Goal: Task Accomplishment & Management: Manage account settings

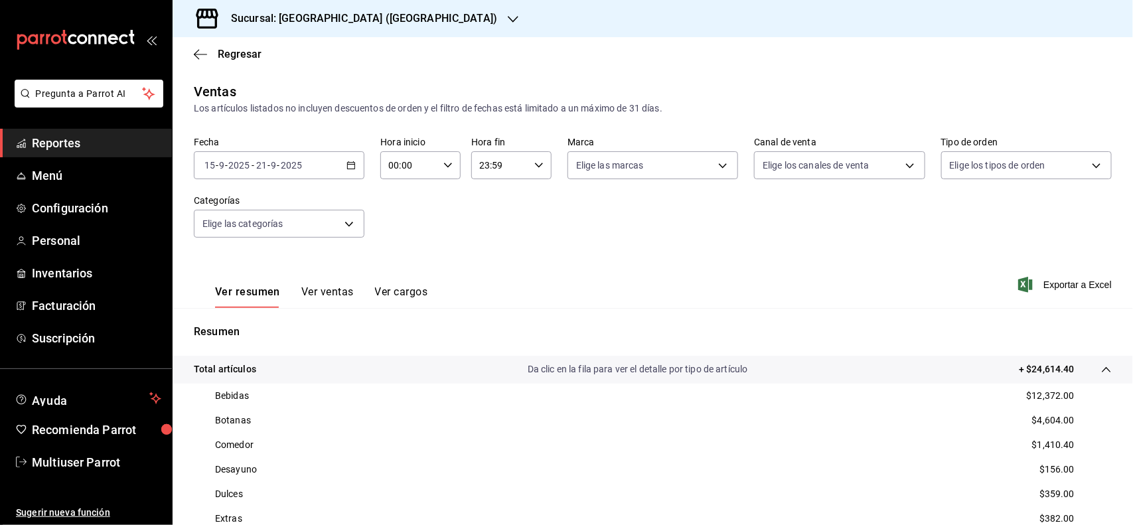
scroll to position [254, 0]
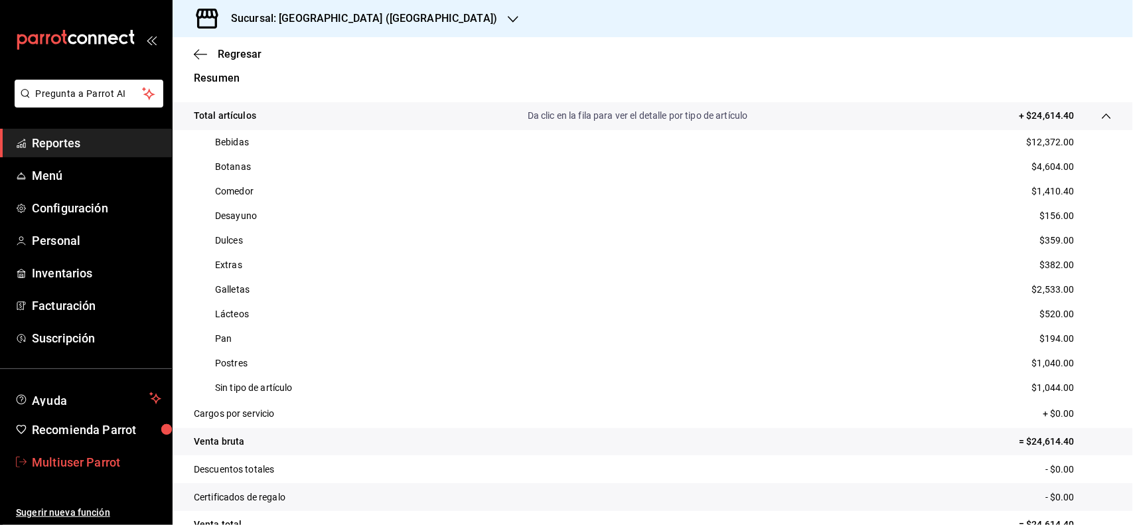
click at [95, 462] on span "Multiuser Parrot" at bounding box center [96, 462] width 129 height 18
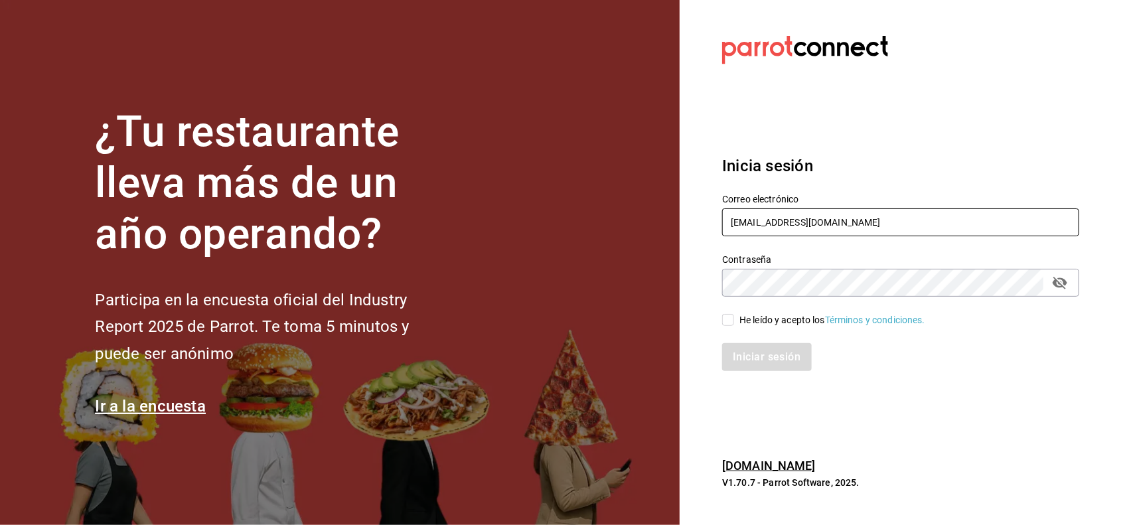
click at [874, 230] on input "multiuser@celestica.com" at bounding box center [900, 222] width 357 height 28
type input "shilo@inari.com"
click at [728, 323] on input "He leído y acepto los Términos y condiciones." at bounding box center [728, 320] width 12 height 12
checkbox input "true"
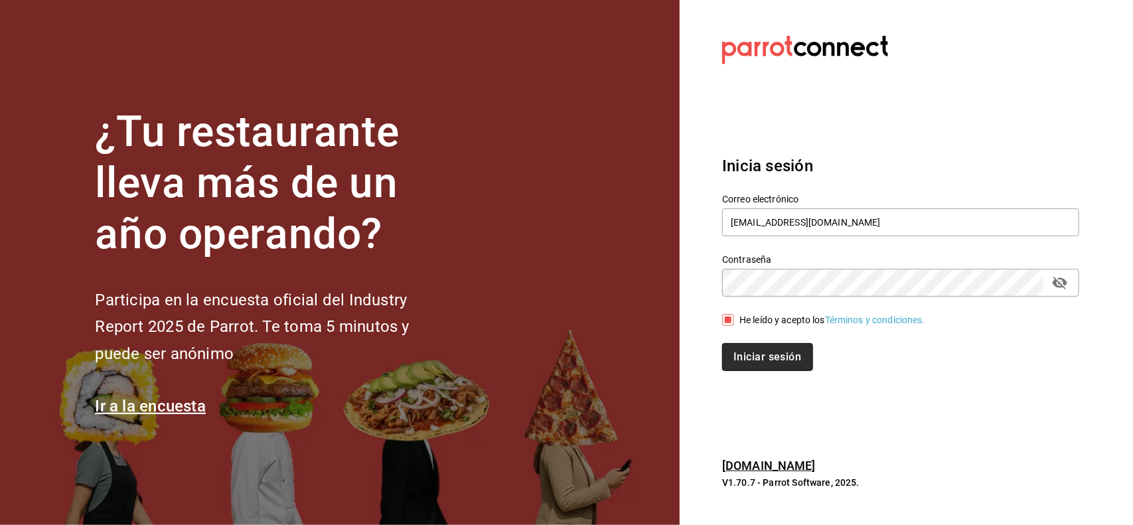
click at [754, 356] on button "Iniciar sesión" at bounding box center [767, 357] width 90 height 28
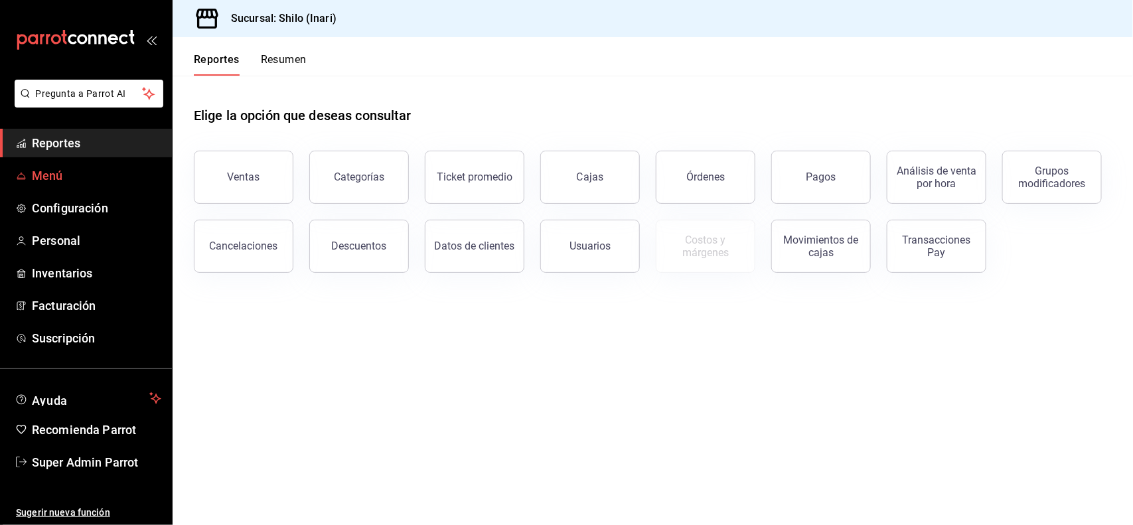
click at [110, 164] on link "Menú" at bounding box center [86, 175] width 172 height 29
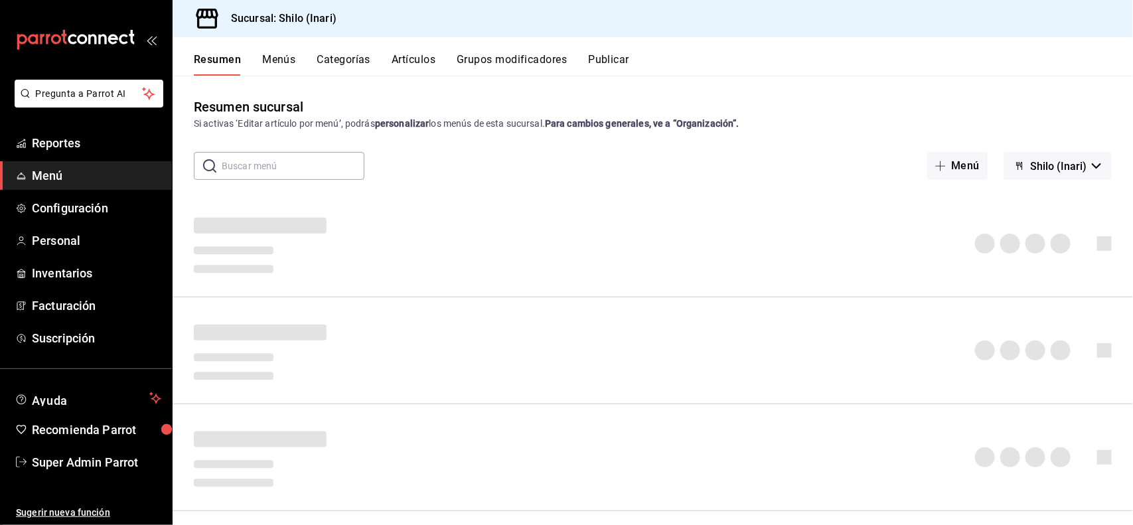
click at [419, 68] on button "Artículos" at bounding box center [414, 64] width 44 height 23
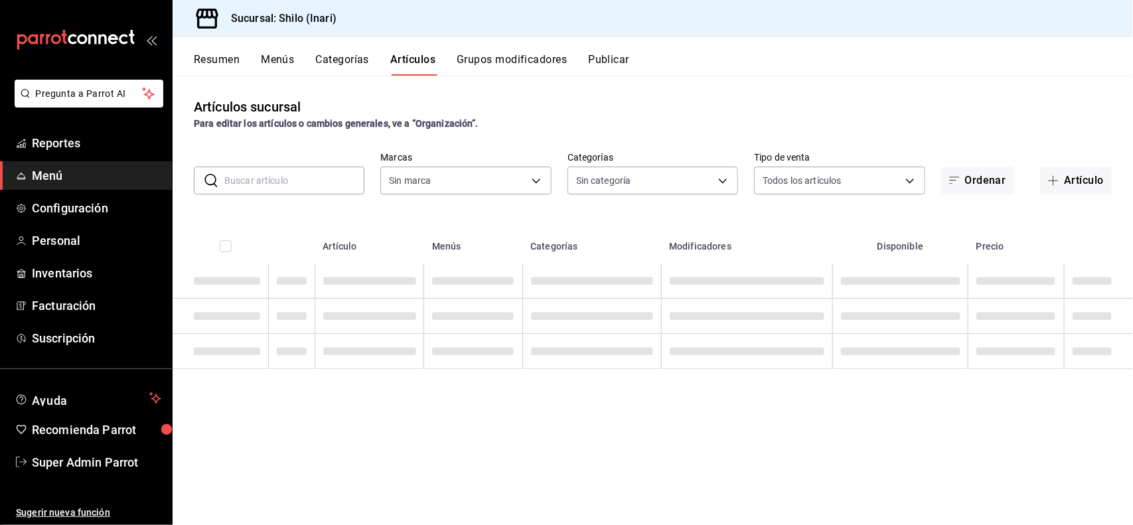
type input "c24e312c-6a8a-4230-944d-e9a1353163a4"
type input "6c598416-5bab-4ae5-b7b9-fc6aa3cb2254,2379e812-203c-4645-b763-13d72e10b9c2,55dab…"
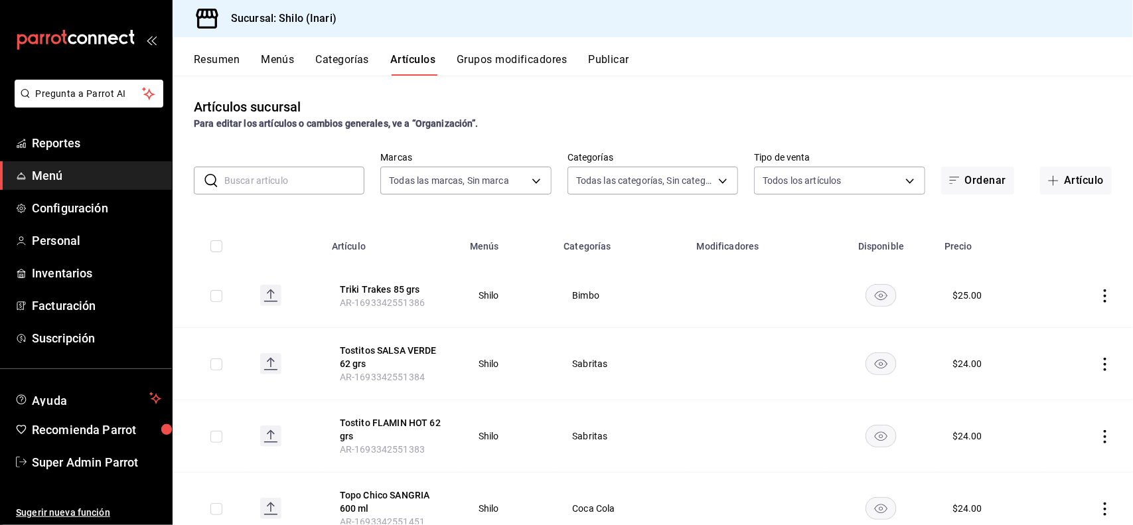
click at [313, 180] on input "text" at bounding box center [294, 180] width 140 height 27
type input "coca cola"
click at [1099, 294] on icon "actions" at bounding box center [1105, 295] width 13 height 13
click at [1063, 332] on span "Editar" at bounding box center [1053, 327] width 35 height 14
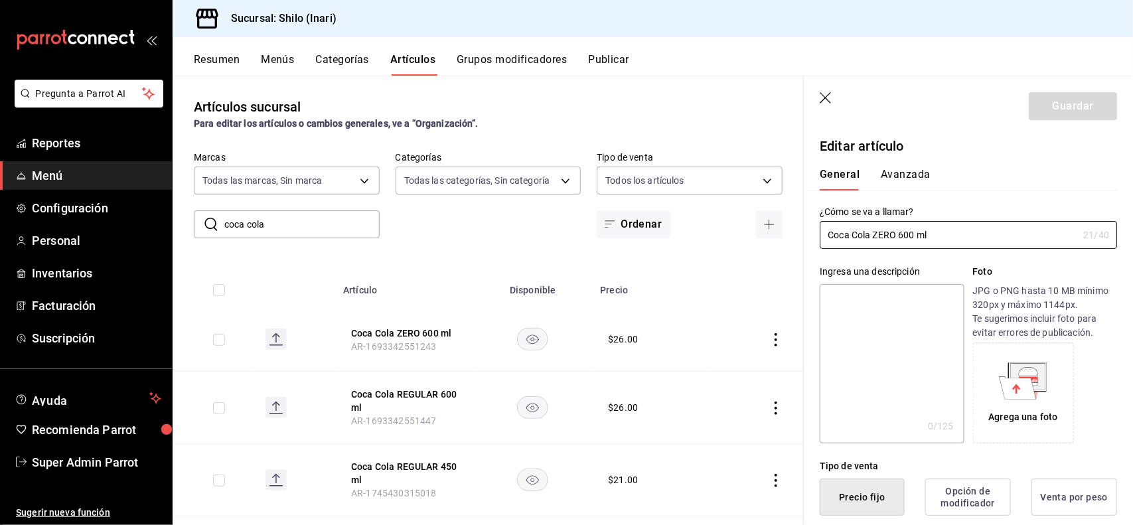
type input "$26.00"
type button "1"
type button "0"
type button "2"
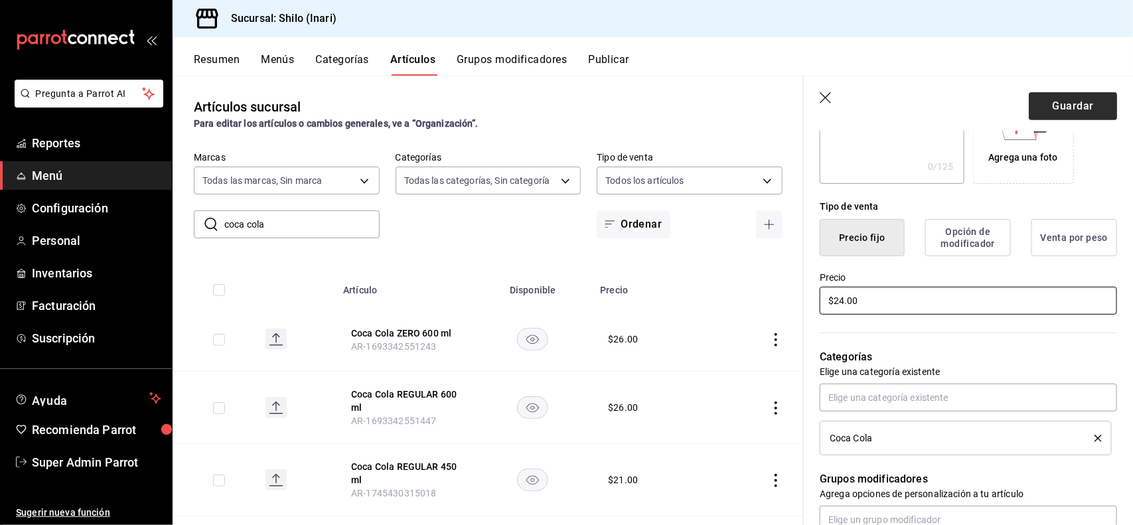
type input "$24.00"
click at [1067, 104] on button "Guardar" at bounding box center [1073, 106] width 88 height 28
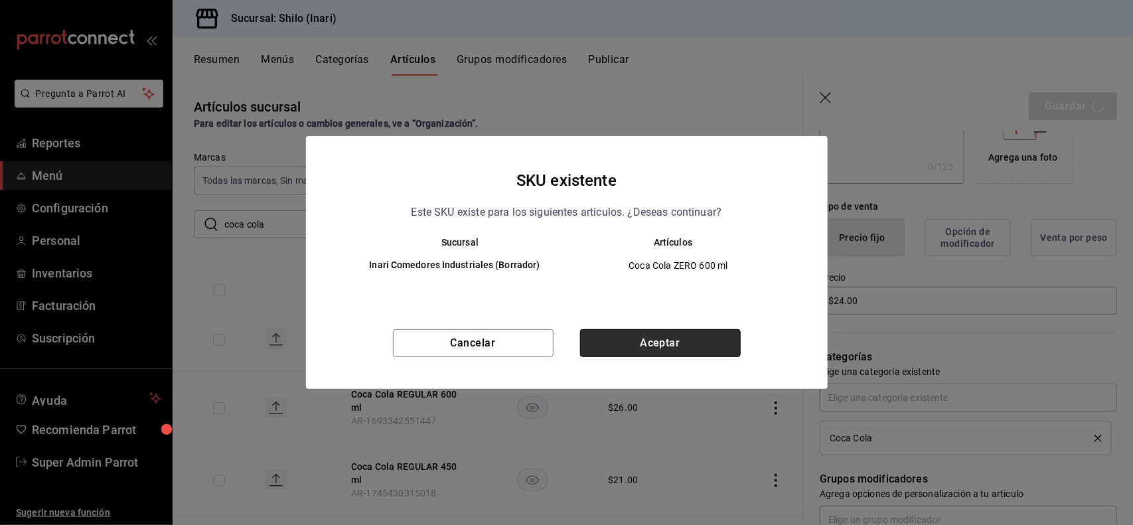
click at [708, 331] on button "Aceptar" at bounding box center [660, 343] width 161 height 28
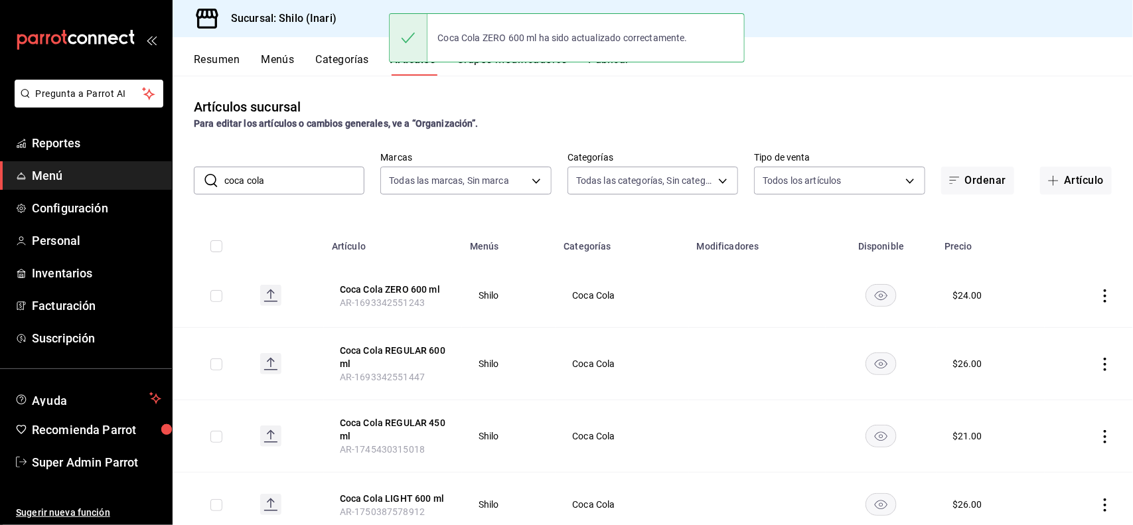
click at [1104, 370] on icon "actions" at bounding box center [1105, 364] width 3 height 13
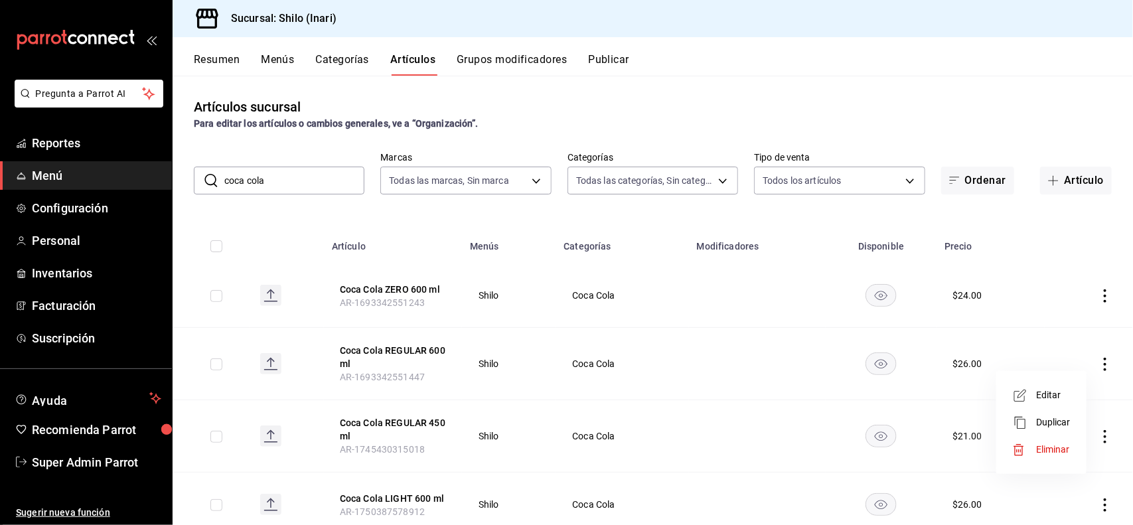
click at [1050, 395] on span "Editar" at bounding box center [1053, 395] width 35 height 14
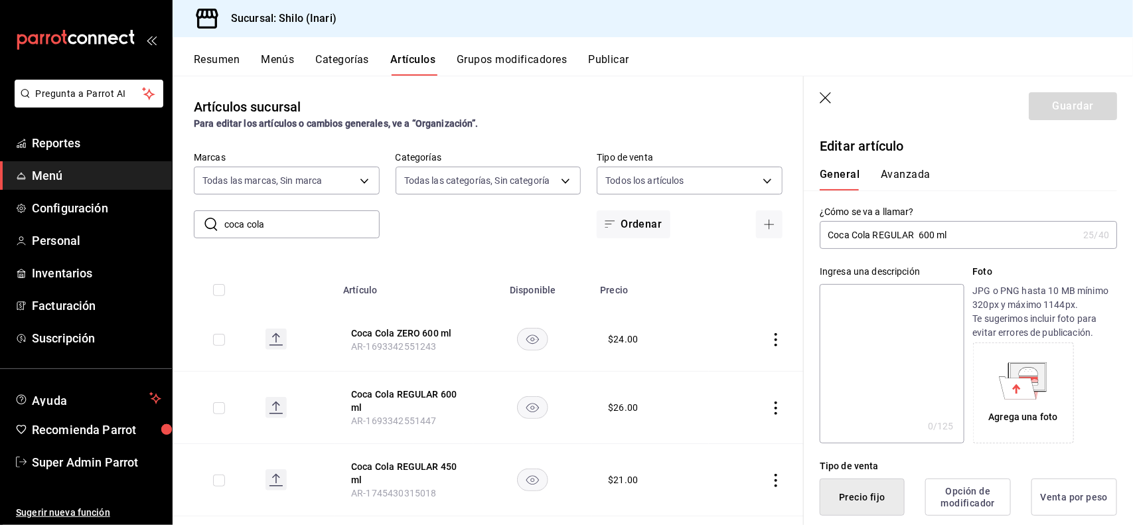
type button "1"
type button "0"
type button "2"
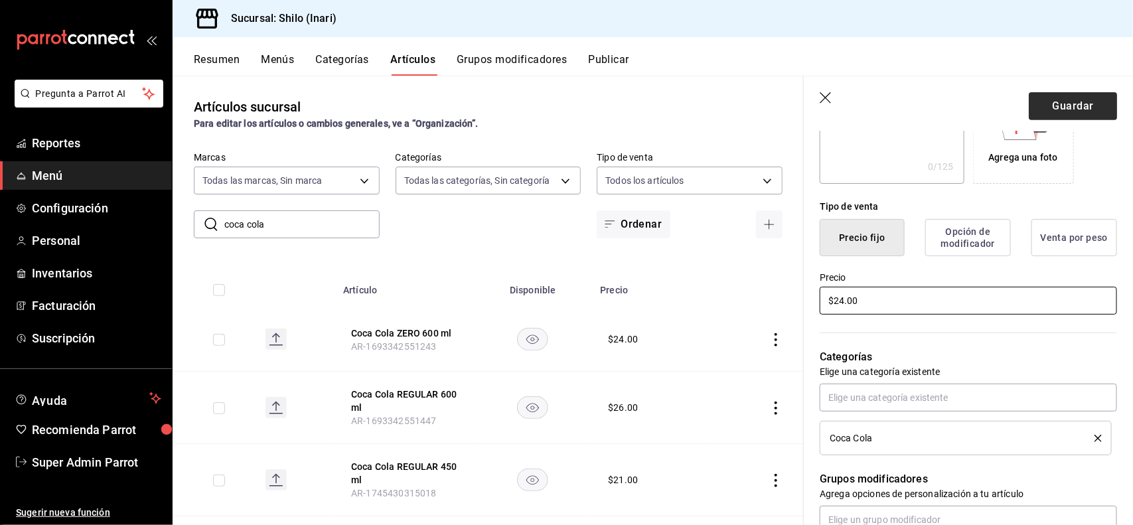
type input "$24.00"
click at [1061, 103] on button "Guardar" at bounding box center [1073, 106] width 88 height 28
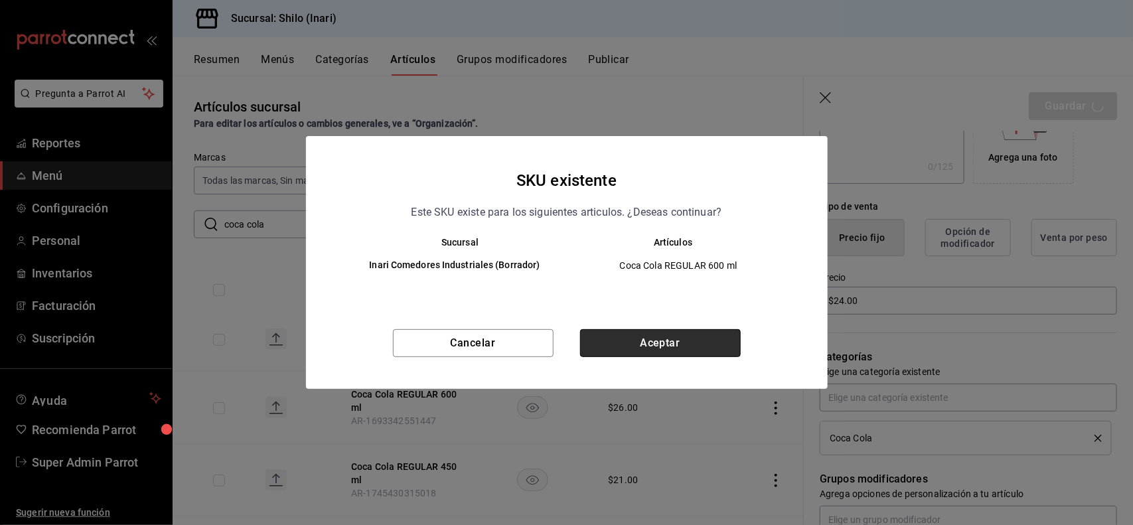
click at [694, 357] on button "Aceptar" at bounding box center [660, 343] width 161 height 28
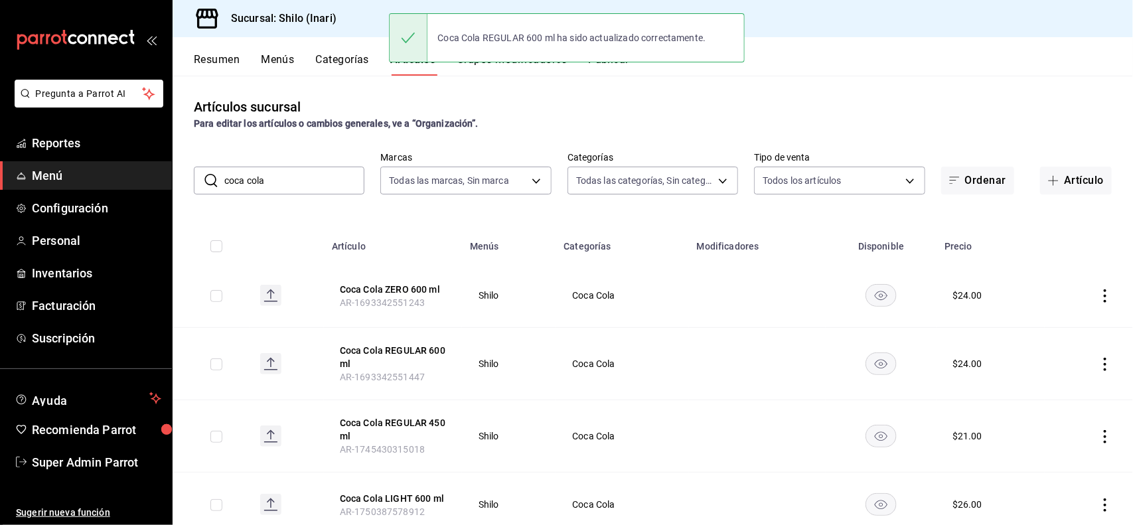
scroll to position [44, 0]
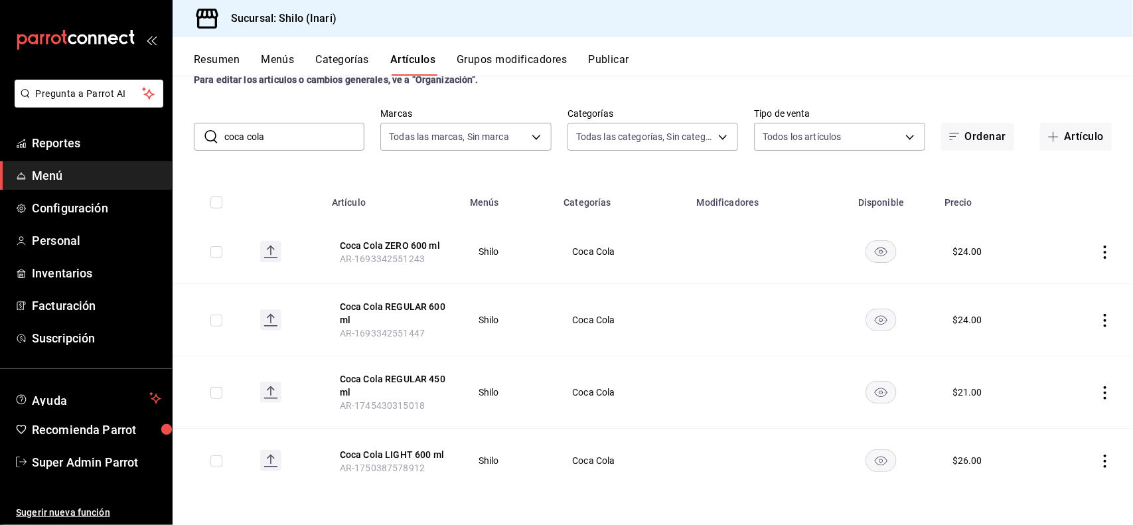
click at [1099, 460] on icon "actions" at bounding box center [1105, 461] width 13 height 13
click at [1056, 435] on span "Editar" at bounding box center [1053, 436] width 35 height 14
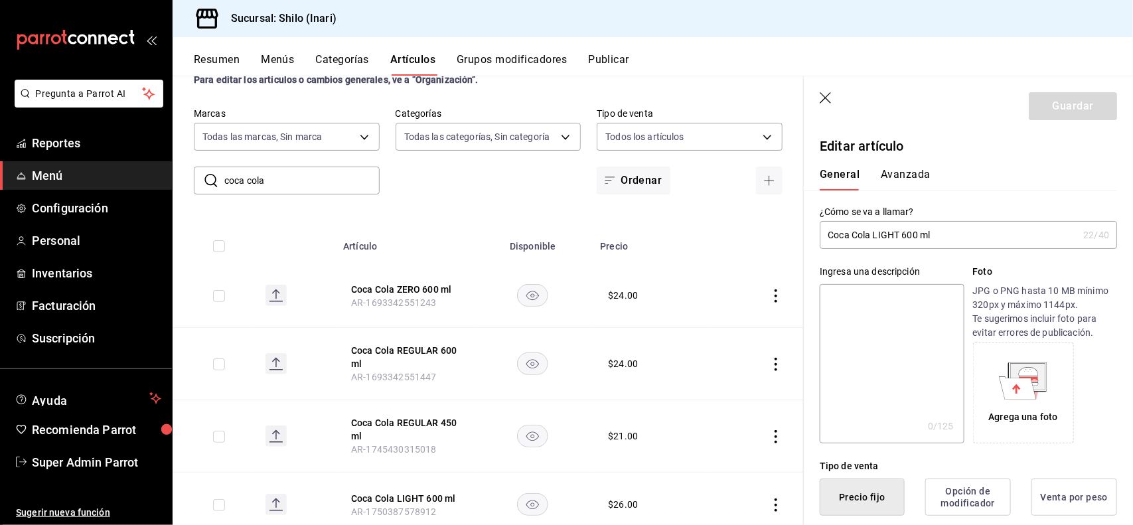
type button "1"
type button "0"
type button "2"
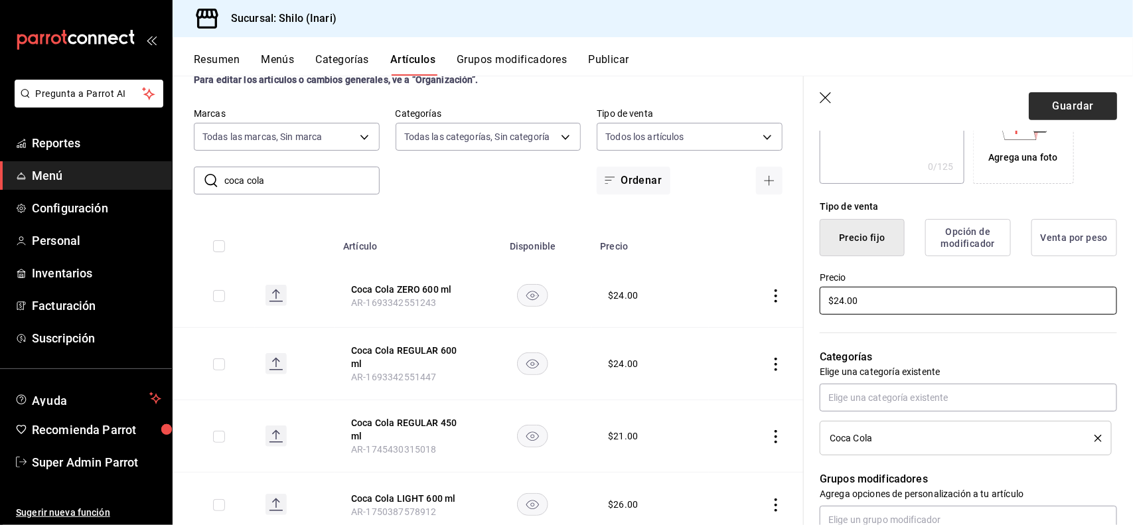
type input "$24.00"
click at [1069, 112] on button "Guardar" at bounding box center [1073, 106] width 88 height 28
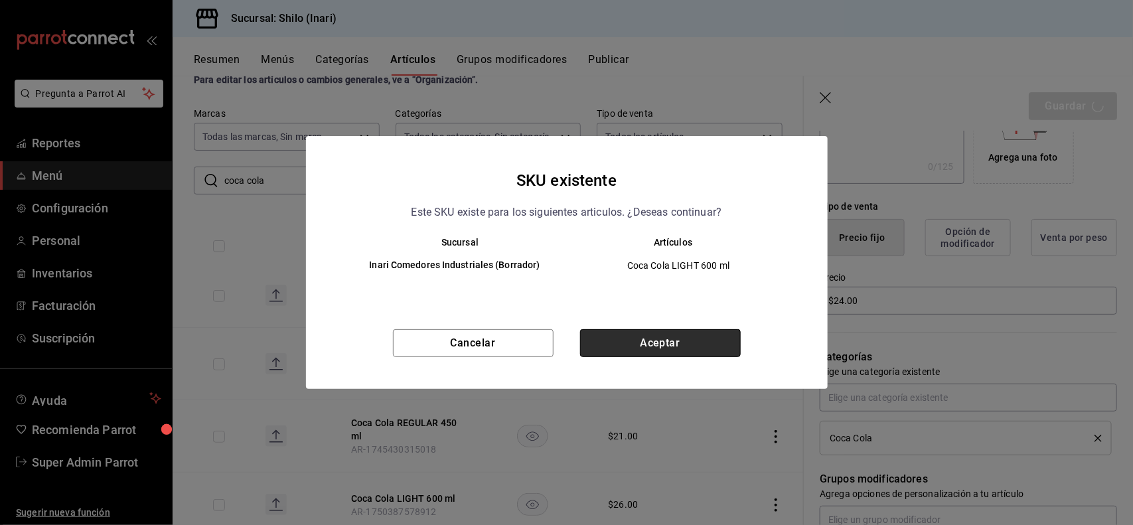
click at [684, 346] on button "Aceptar" at bounding box center [660, 343] width 161 height 28
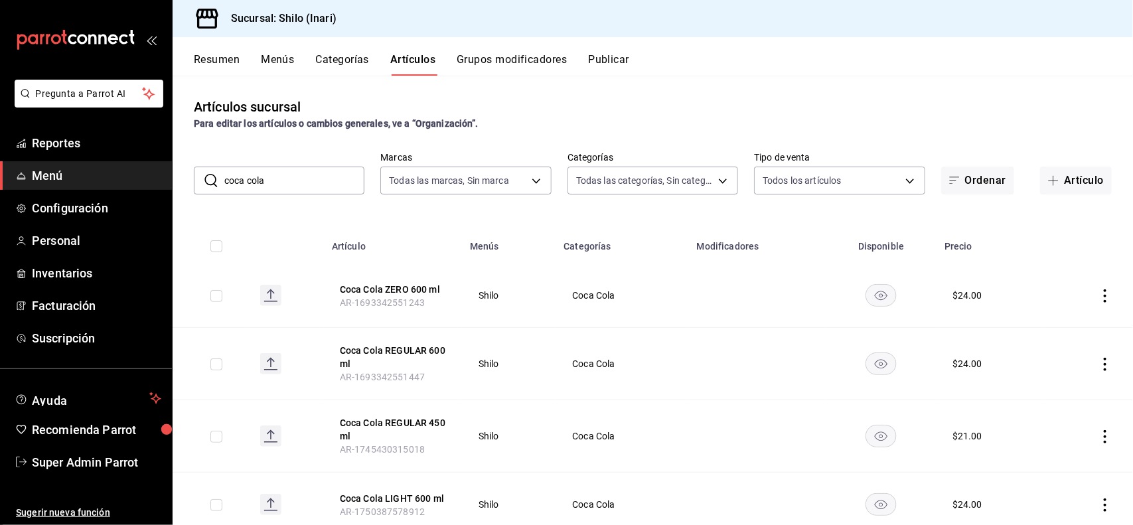
scroll to position [17, 0]
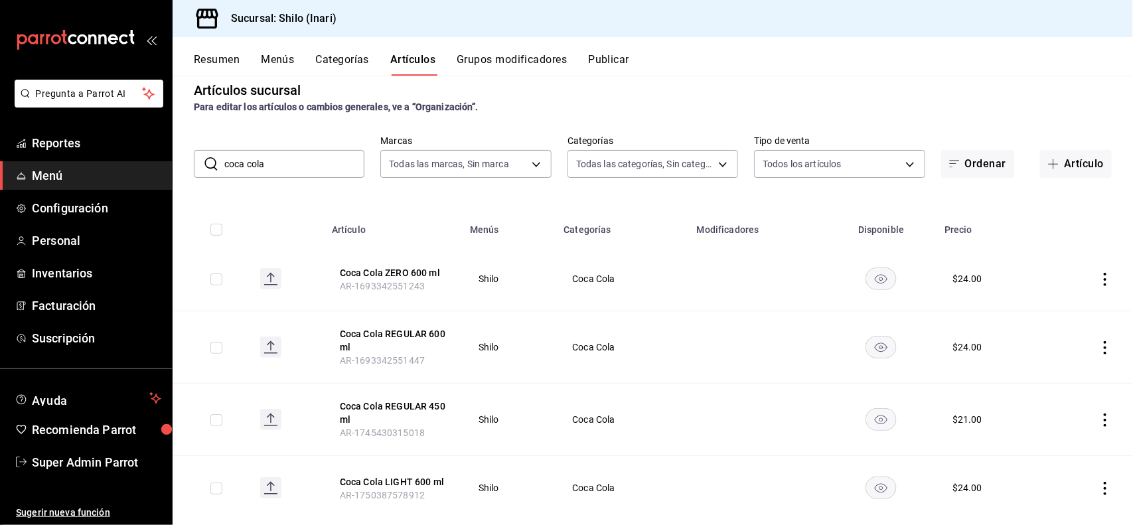
click at [1093, 339] on td at bounding box center [1089, 347] width 88 height 72
click at [1099, 347] on icon "actions" at bounding box center [1105, 347] width 13 height 13
click at [1051, 369] on li "Editar" at bounding box center [1042, 378] width 80 height 27
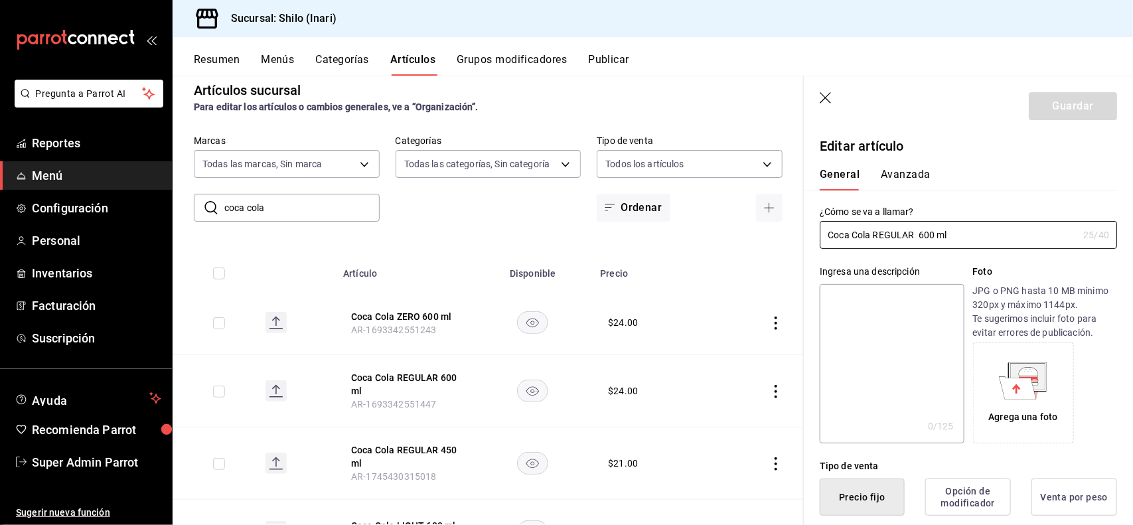
type input "$24.00"
type input "E48"
type input "90101500"
radio input "true"
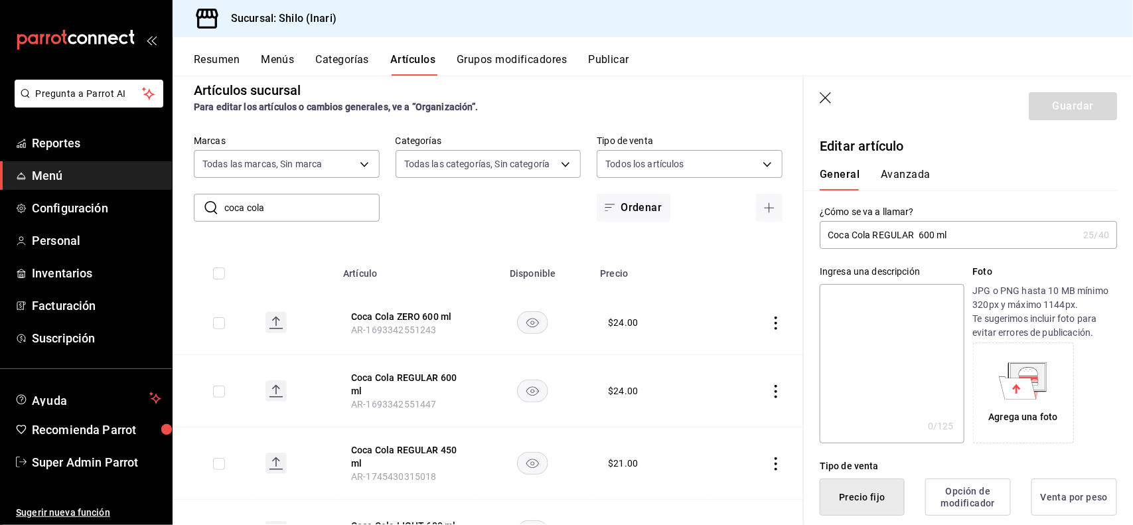
click at [897, 175] on button "Avanzada" at bounding box center [906, 179] width 50 height 23
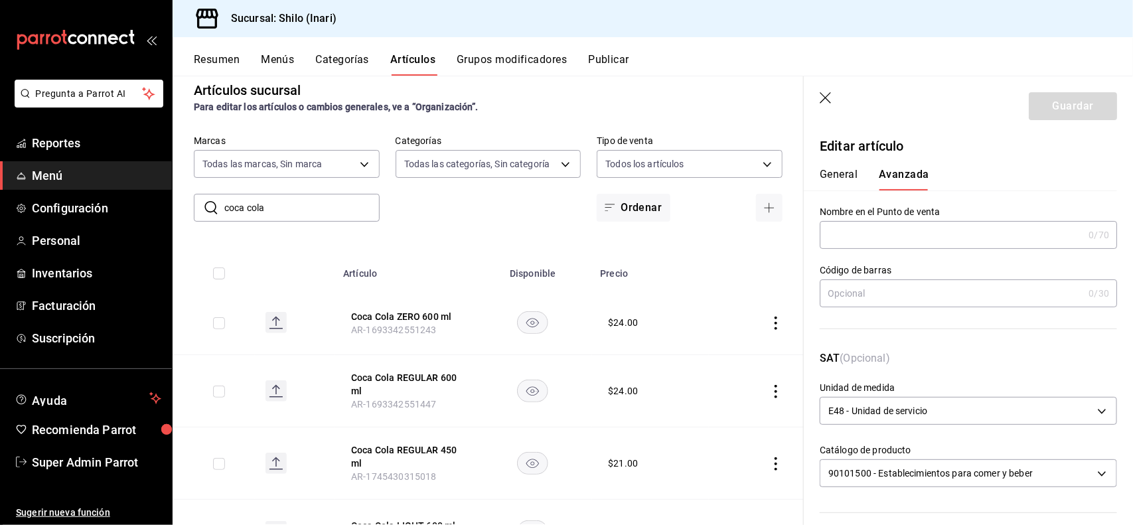
click at [923, 289] on input "text" at bounding box center [952, 293] width 264 height 27
type input "75007614"
click at [1084, 104] on button "Guardar" at bounding box center [1073, 106] width 88 height 28
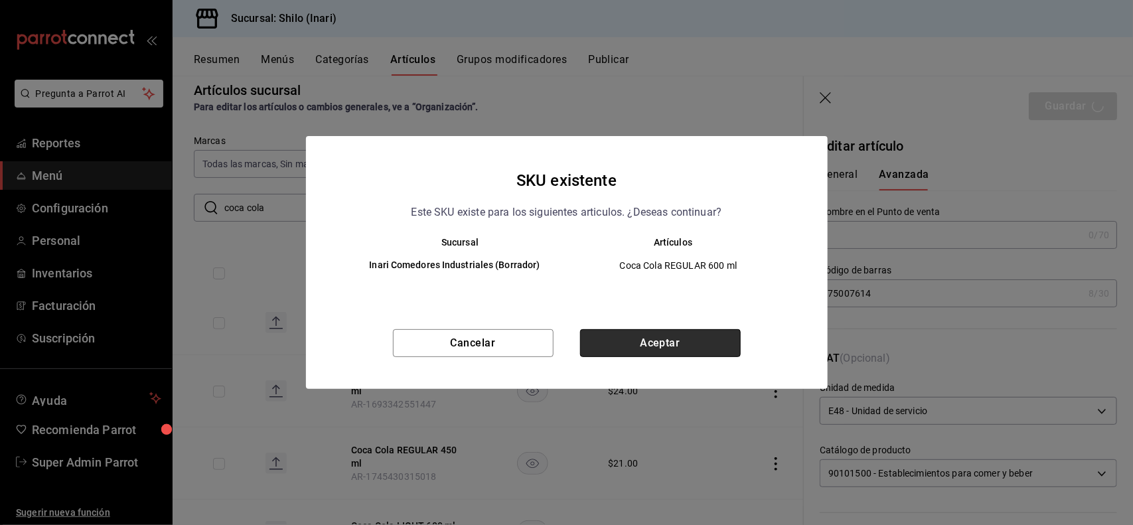
click at [721, 342] on button "Aceptar" at bounding box center [660, 343] width 161 height 28
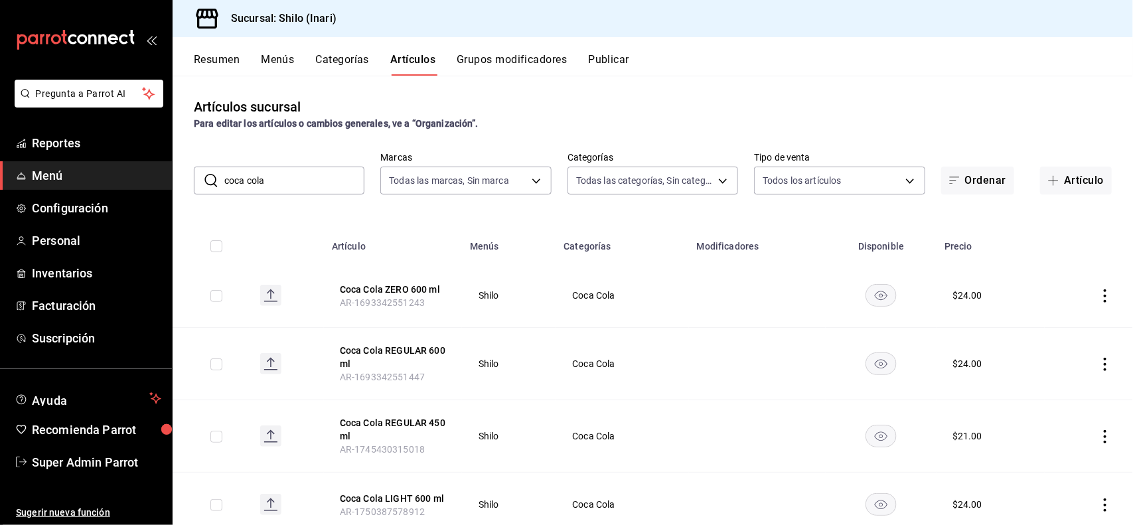
click at [324, 169] on input "coca cola" at bounding box center [294, 180] width 140 height 27
type input "c"
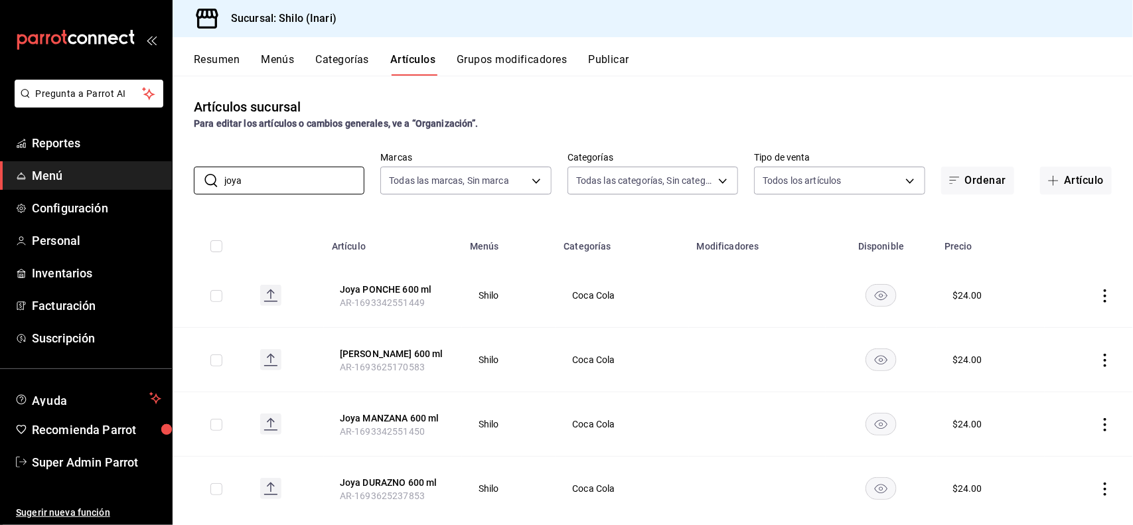
type input "joya"
click at [687, 114] on div "Artículos sucursal Para editar los artículos o cambios generales, ve a “Organiz…" at bounding box center [653, 114] width 961 height 34
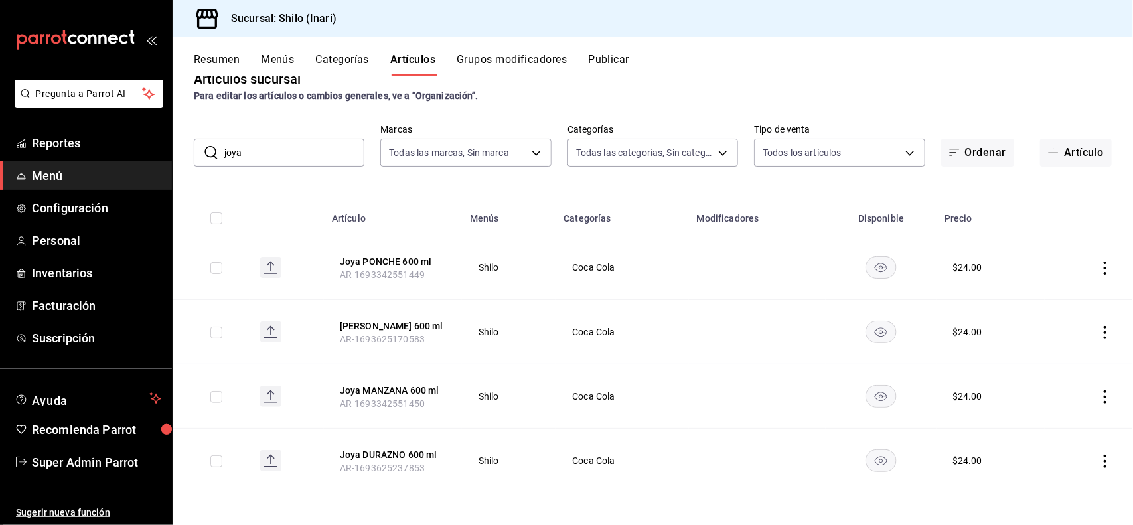
click at [1099, 262] on icon "actions" at bounding box center [1105, 268] width 13 height 13
click at [1054, 296] on span "Editar" at bounding box center [1053, 298] width 35 height 14
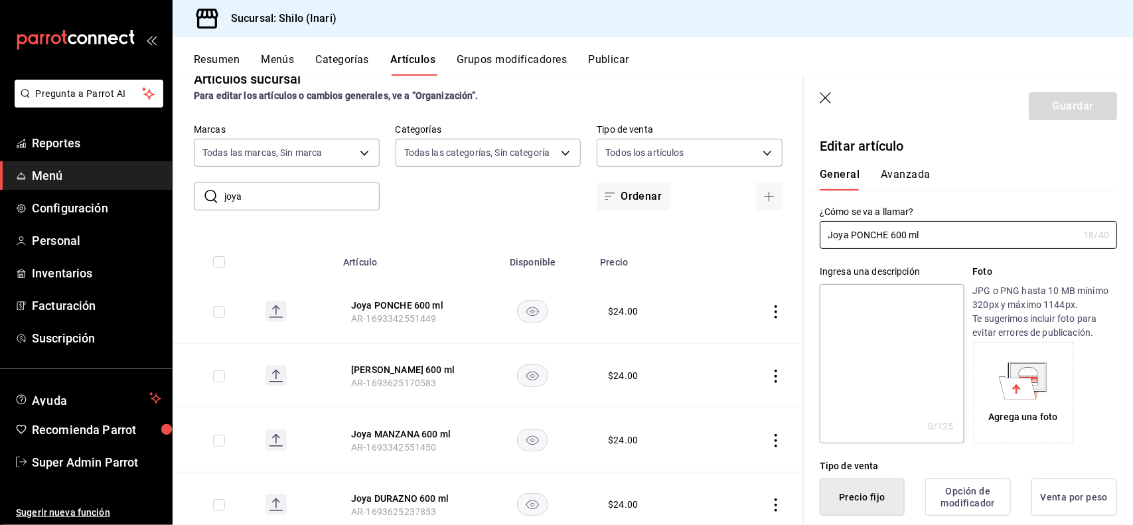
click at [906, 173] on button "Avanzada" at bounding box center [906, 179] width 50 height 23
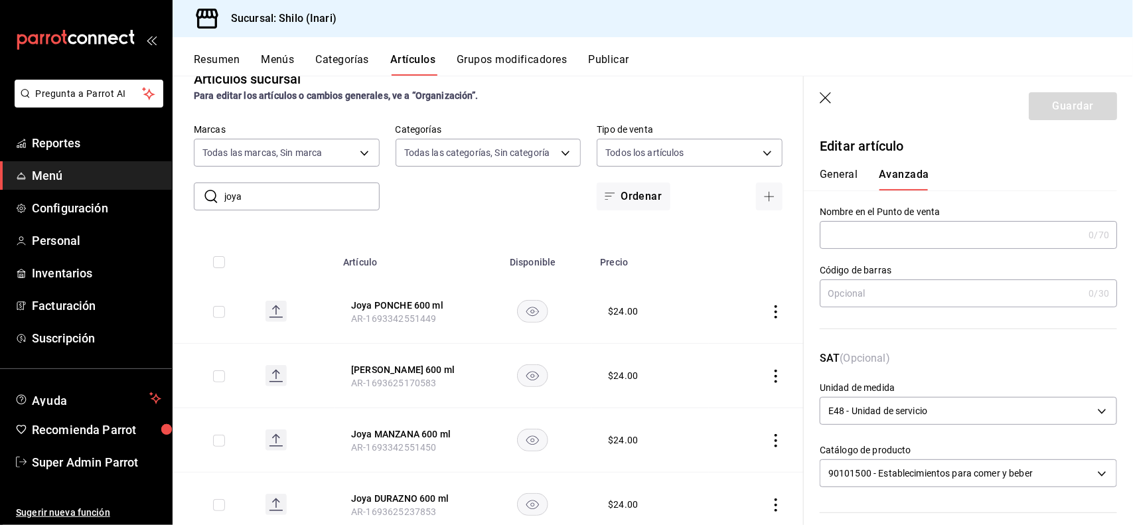
click at [917, 281] on input "text" at bounding box center [952, 293] width 264 height 27
type input "7501055314096"
click at [1056, 111] on button "Guardar" at bounding box center [1073, 106] width 88 height 28
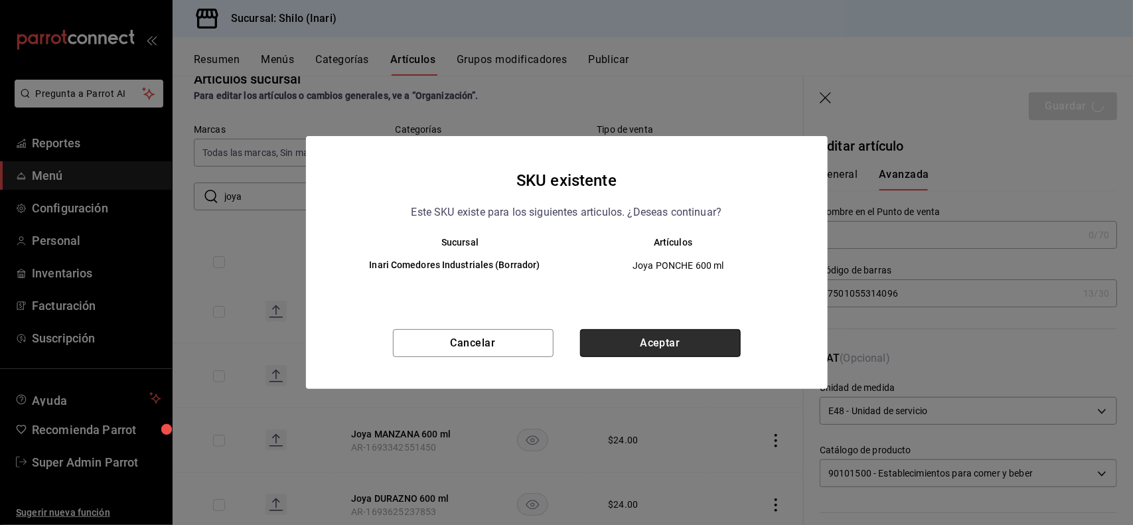
click at [699, 347] on button "Aceptar" at bounding box center [660, 343] width 161 height 28
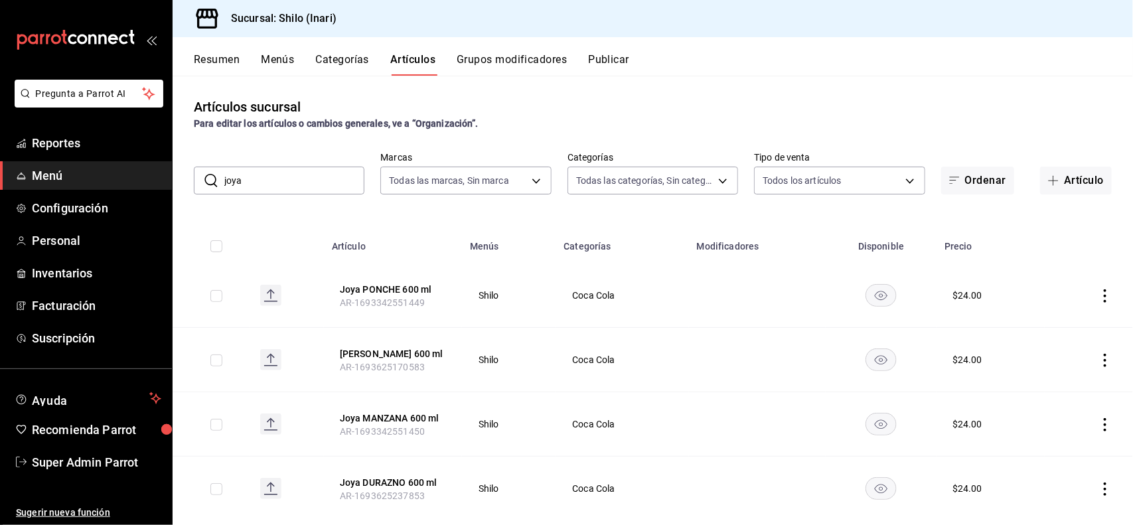
click at [1099, 430] on icon "actions" at bounding box center [1105, 424] width 13 height 13
click at [1056, 438] on span "Editar" at bounding box center [1053, 436] width 35 height 14
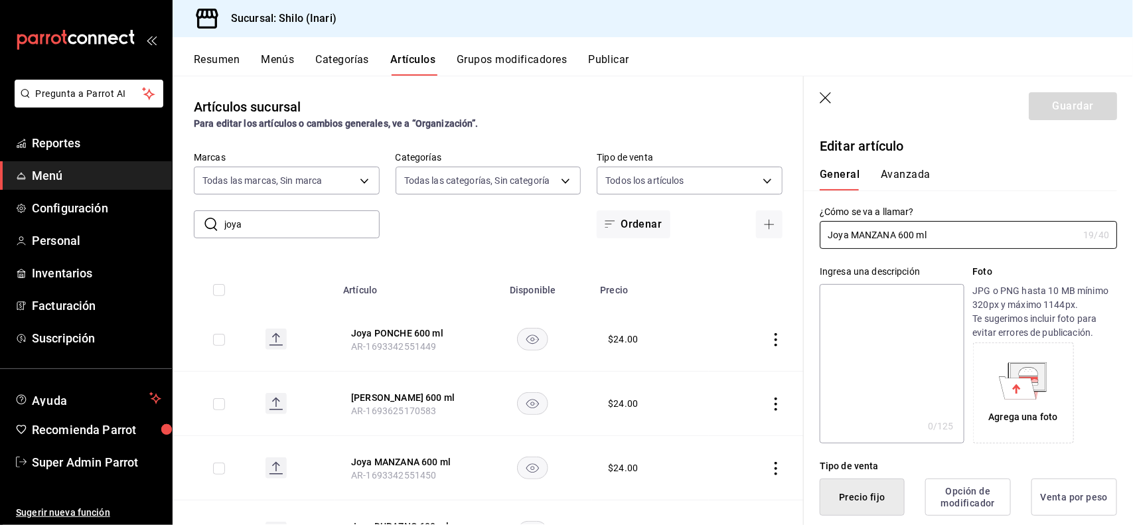
click at [905, 171] on button "Avanzada" at bounding box center [906, 179] width 50 height 23
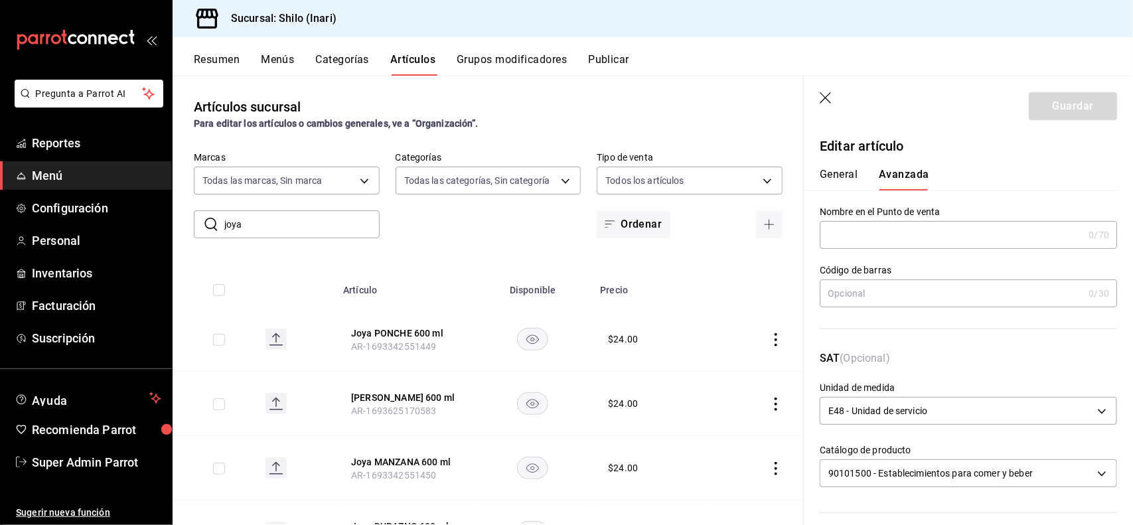
click at [895, 297] on input "text" at bounding box center [952, 293] width 264 height 27
type input "7"
type input "7501055314133"
click at [1069, 103] on button "Guardar" at bounding box center [1073, 106] width 88 height 28
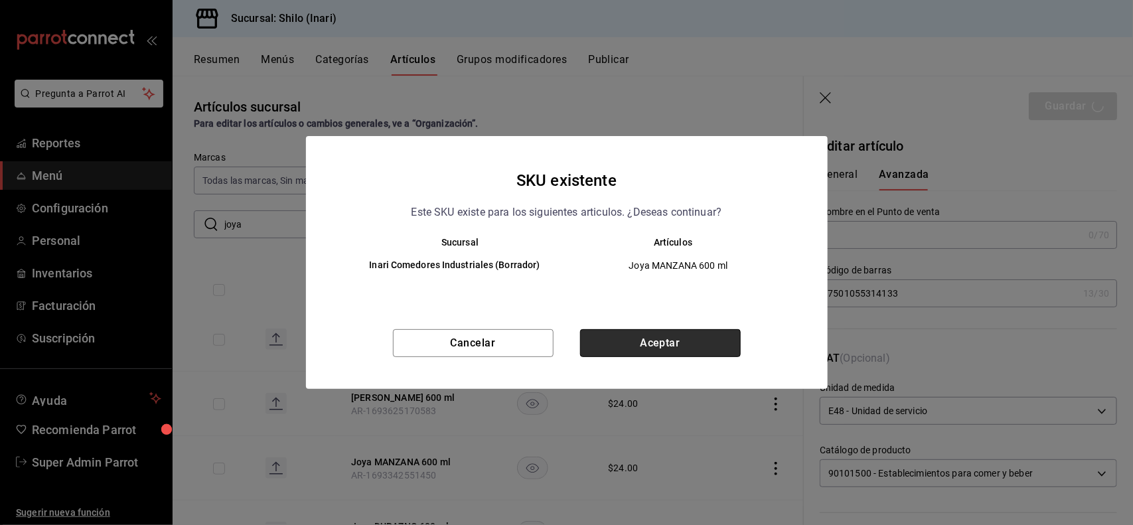
click at [698, 335] on button "Aceptar" at bounding box center [660, 343] width 161 height 28
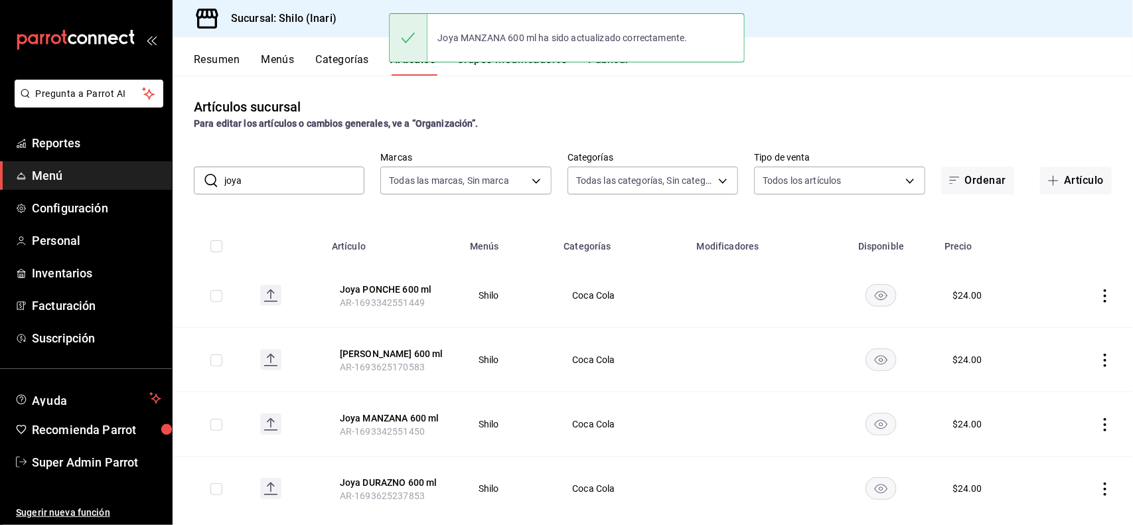
click at [341, 190] on input "joya" at bounding box center [294, 180] width 140 height 27
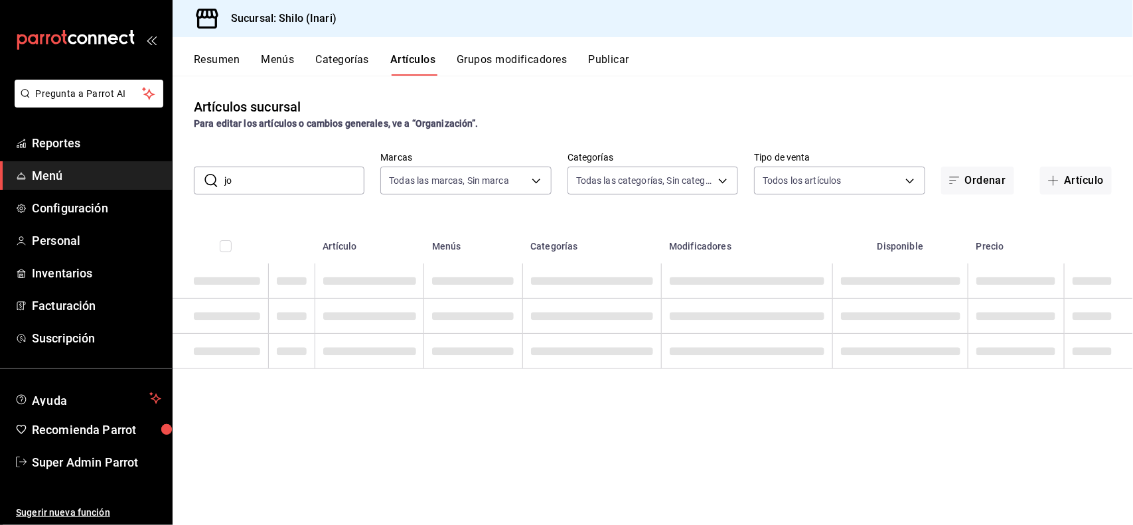
type input "j"
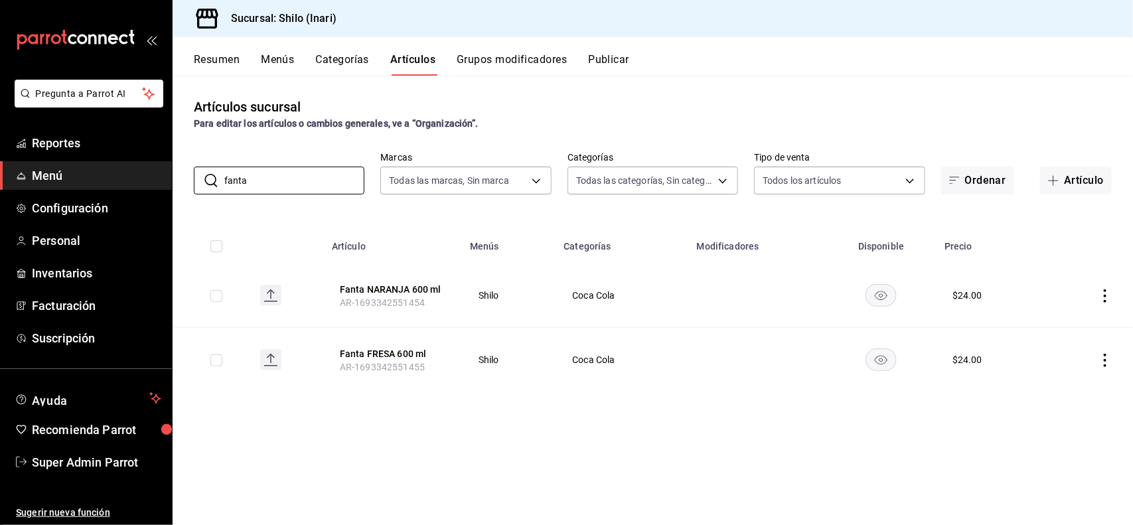
type input "fanta"
click at [682, 95] on div "Artículos sucursal Para editar los artículos o cambios generales, ve a “Organiz…" at bounding box center [653, 300] width 961 height 449
click at [1107, 297] on icon "actions" at bounding box center [1105, 295] width 13 height 13
click at [1059, 332] on span "Editar" at bounding box center [1066, 327] width 35 height 14
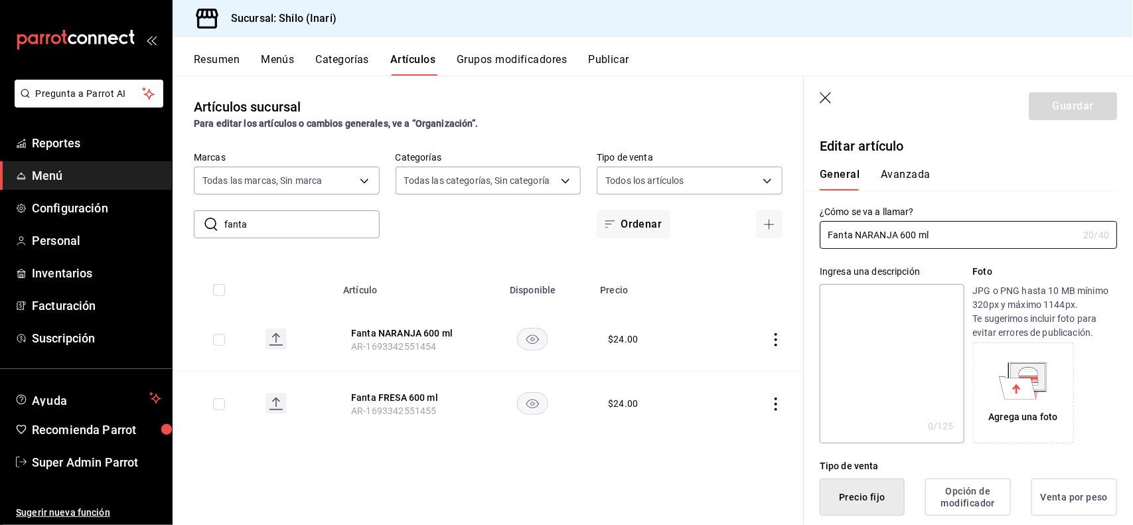
type input "$24.00"
type input "E48"
type input "90101500"
radio input "true"
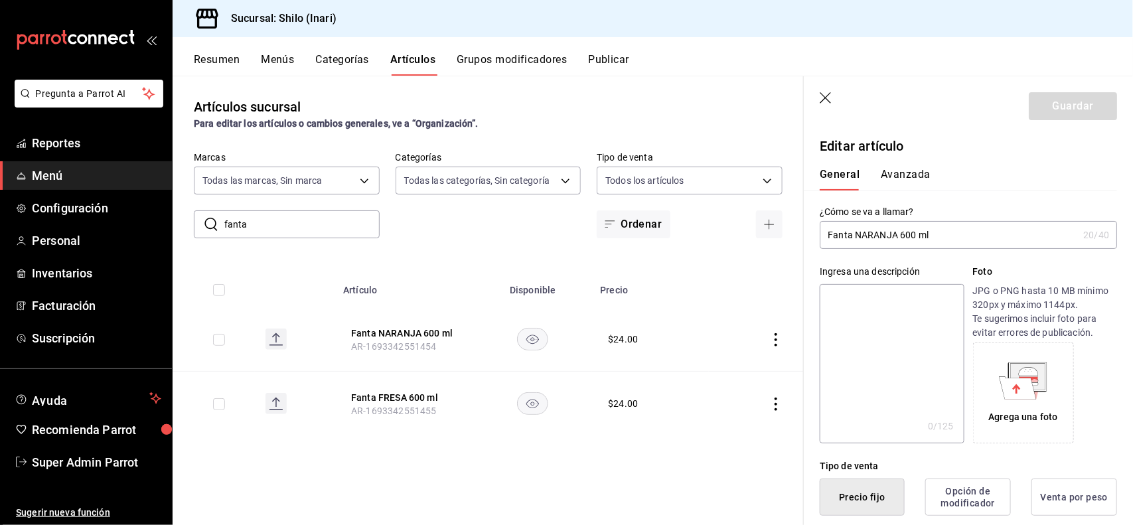
click at [900, 187] on button "Avanzada" at bounding box center [906, 179] width 50 height 23
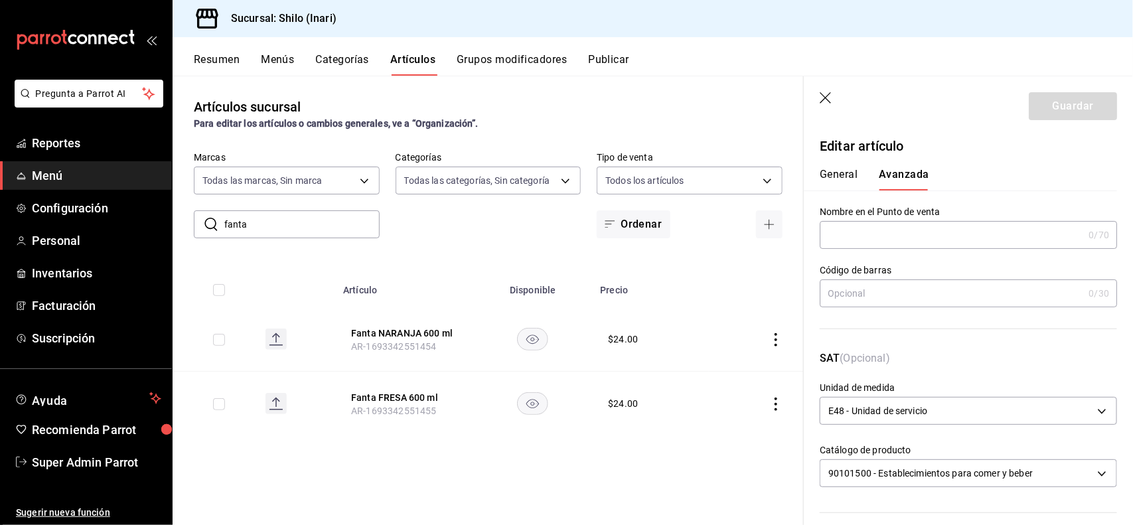
click at [898, 290] on input "text" at bounding box center [952, 293] width 264 height 27
type input "7"
type input "7501055303779"
click at [1046, 114] on button "Guardar" at bounding box center [1073, 106] width 88 height 28
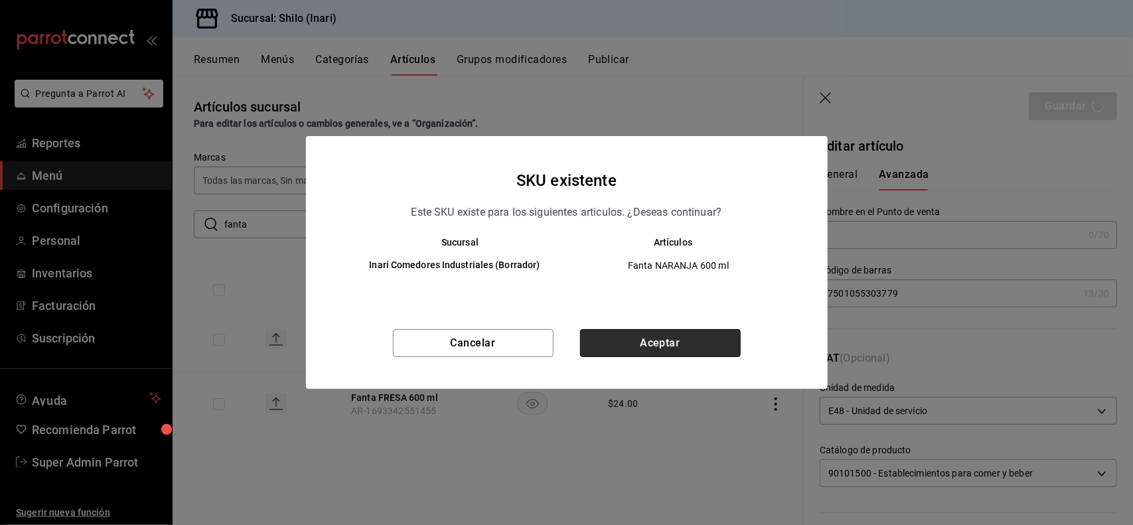
click at [719, 332] on button "Aceptar" at bounding box center [660, 343] width 161 height 28
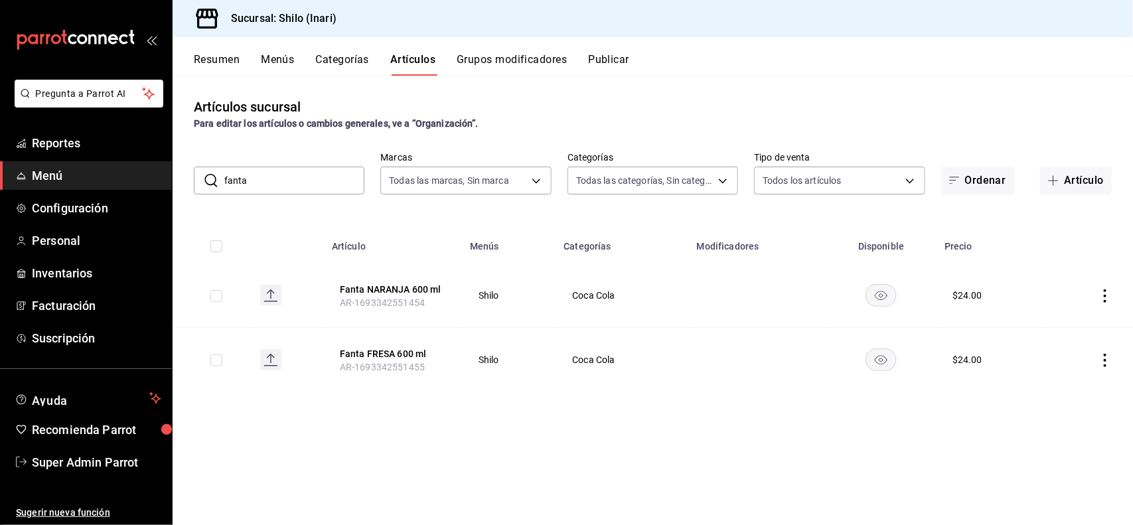
click at [340, 178] on input "fanta" at bounding box center [294, 180] width 140 height 27
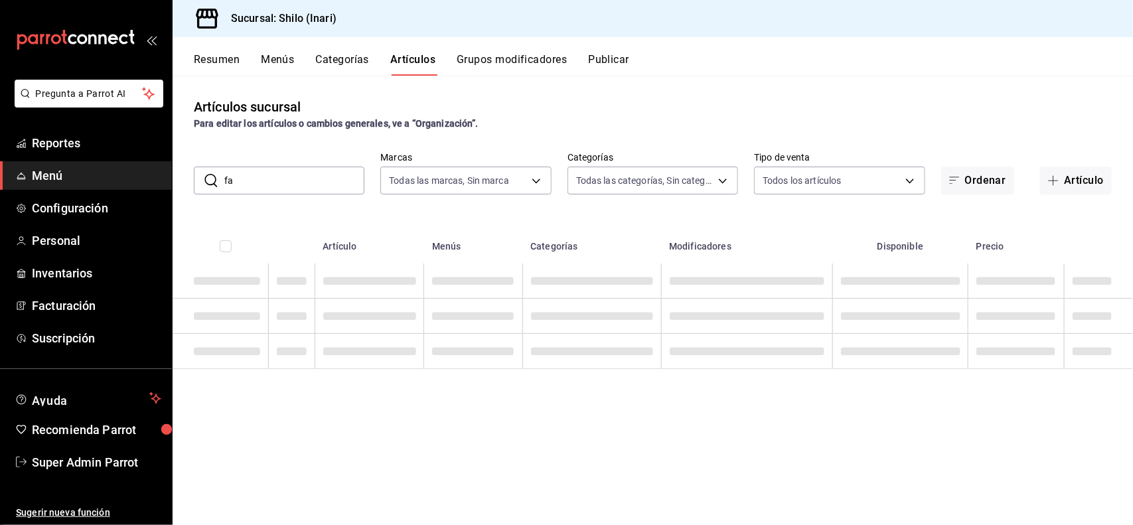
type input "f"
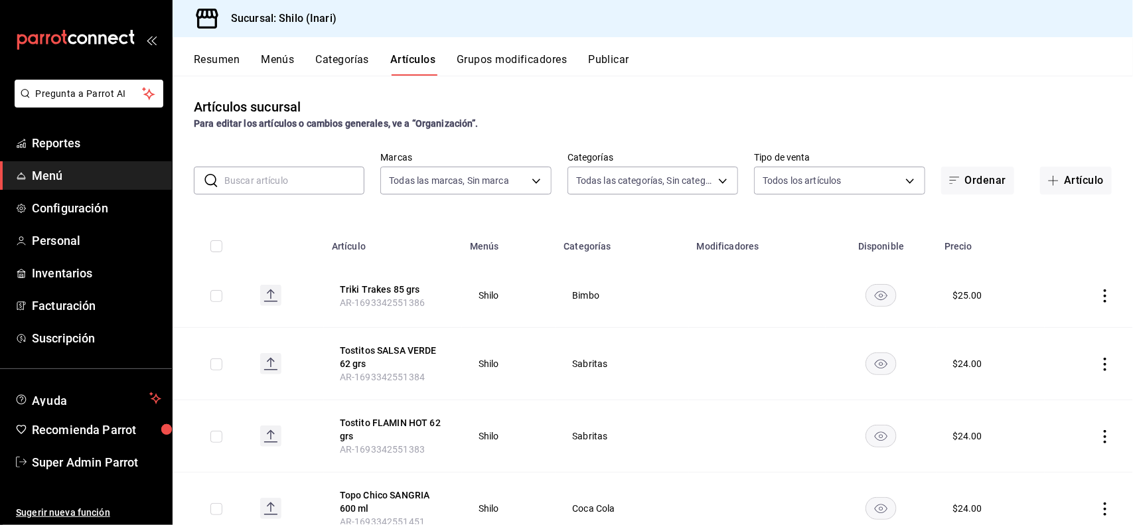
click at [267, 179] on input "text" at bounding box center [294, 180] width 140 height 27
type input "doritos"
click at [694, 88] on div "Artículos sucursal Para editar los artículos o cambios generales, ve a “Organiz…" at bounding box center [653, 300] width 961 height 449
click at [1099, 299] on icon "actions" at bounding box center [1105, 295] width 13 height 13
click at [1056, 323] on span "Editar" at bounding box center [1053, 327] width 35 height 14
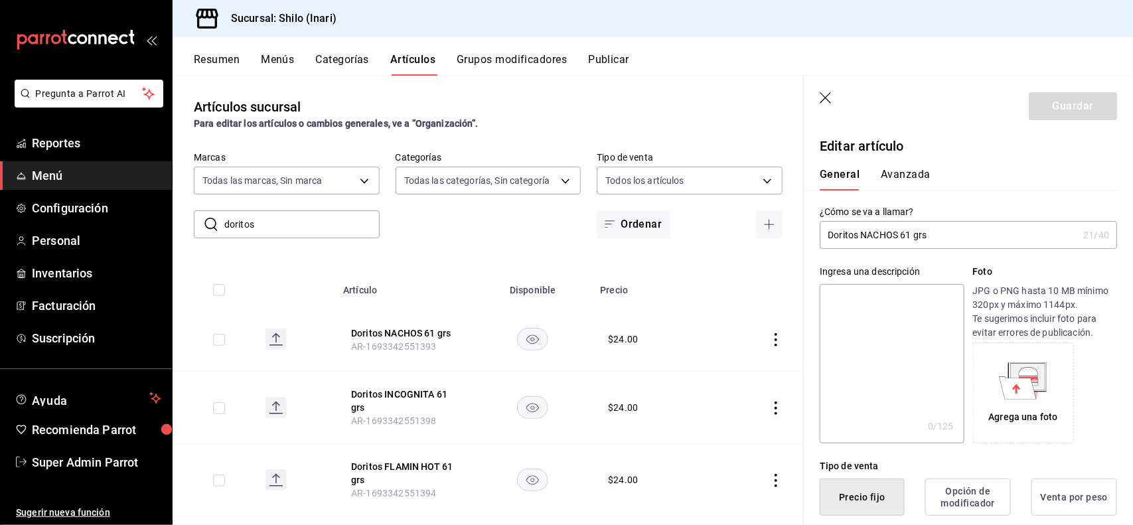
type button "1"
type button "0"
type button "2"
type input "$23.00"
click at [903, 183] on button "Avanzada" at bounding box center [906, 179] width 50 height 23
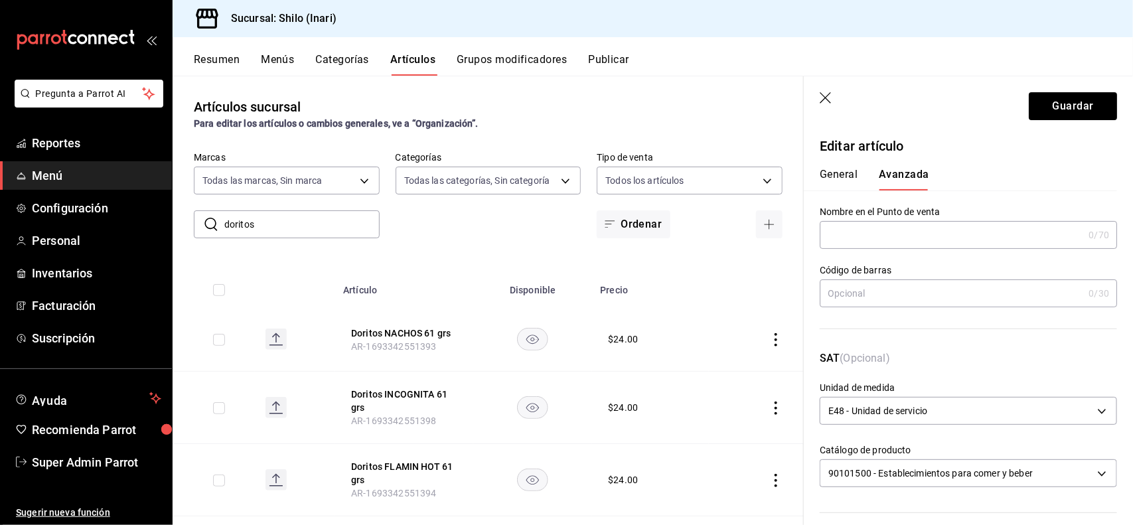
click at [883, 297] on input "text" at bounding box center [952, 293] width 264 height 27
type input "7501011123588"
click at [1087, 107] on button "Guardar" at bounding box center [1073, 106] width 88 height 28
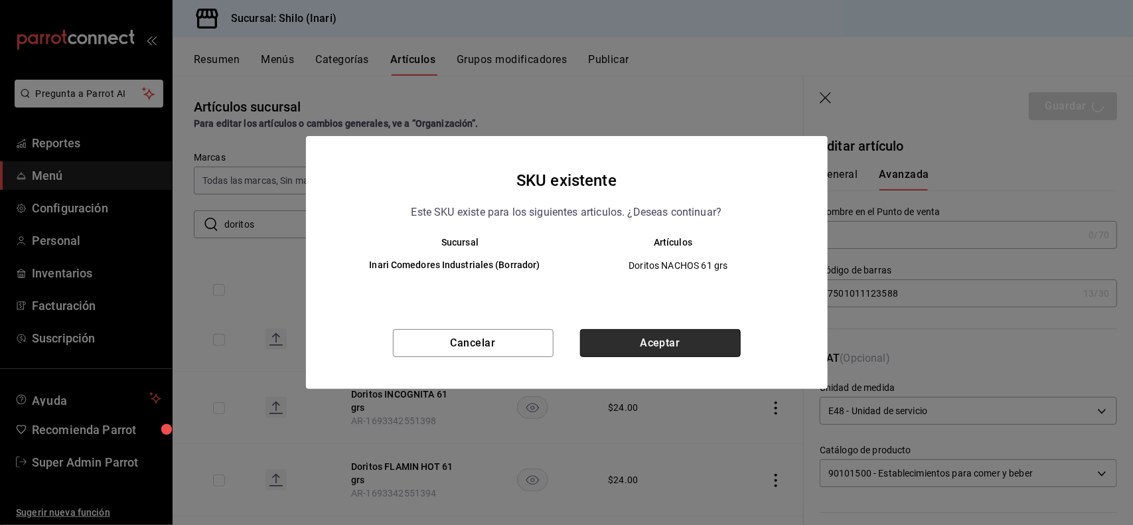
click at [705, 341] on button "Aceptar" at bounding box center [660, 343] width 161 height 28
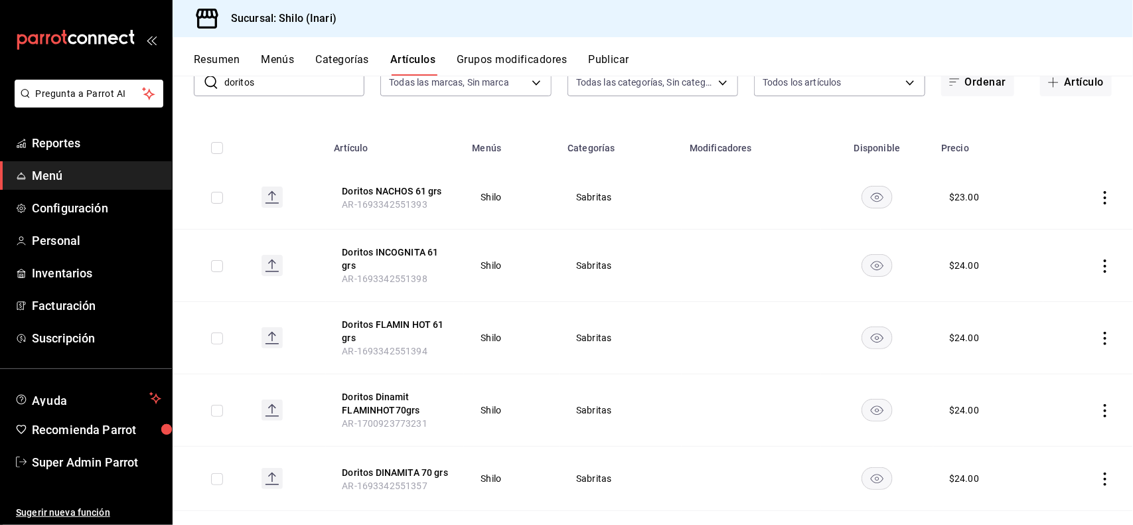
scroll to position [139, 0]
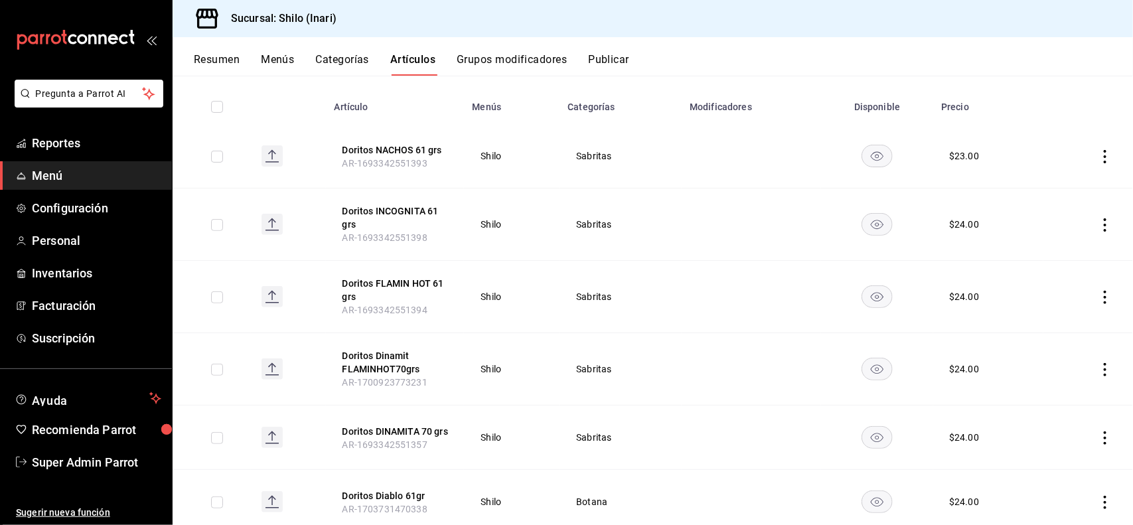
click at [1099, 226] on icon "actions" at bounding box center [1105, 224] width 13 height 13
click at [1061, 252] on span "Editar" at bounding box center [1053, 256] width 35 height 14
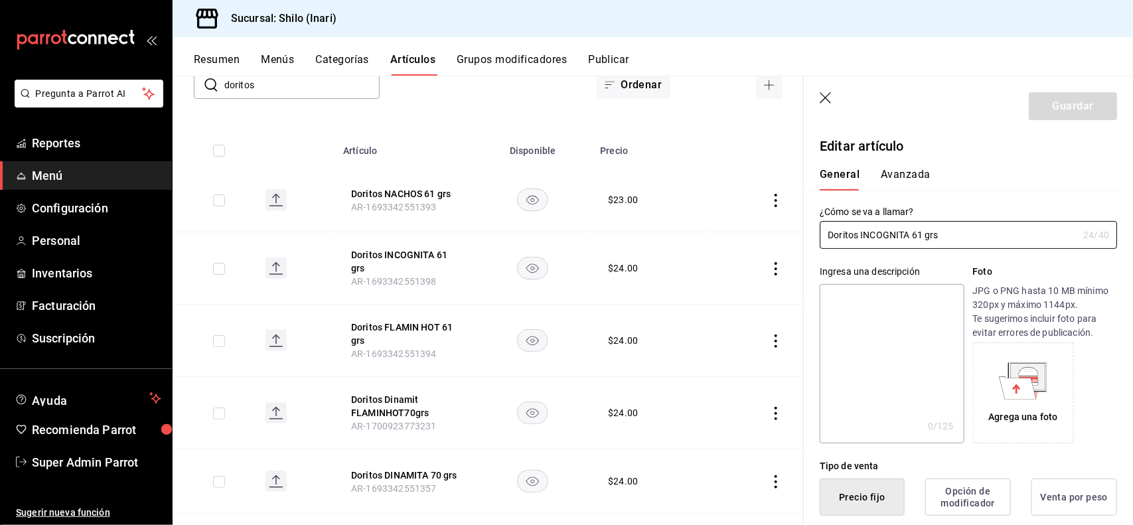
type input "$24.00"
type button "1"
type button "0"
type button "2"
type input "$23.00"
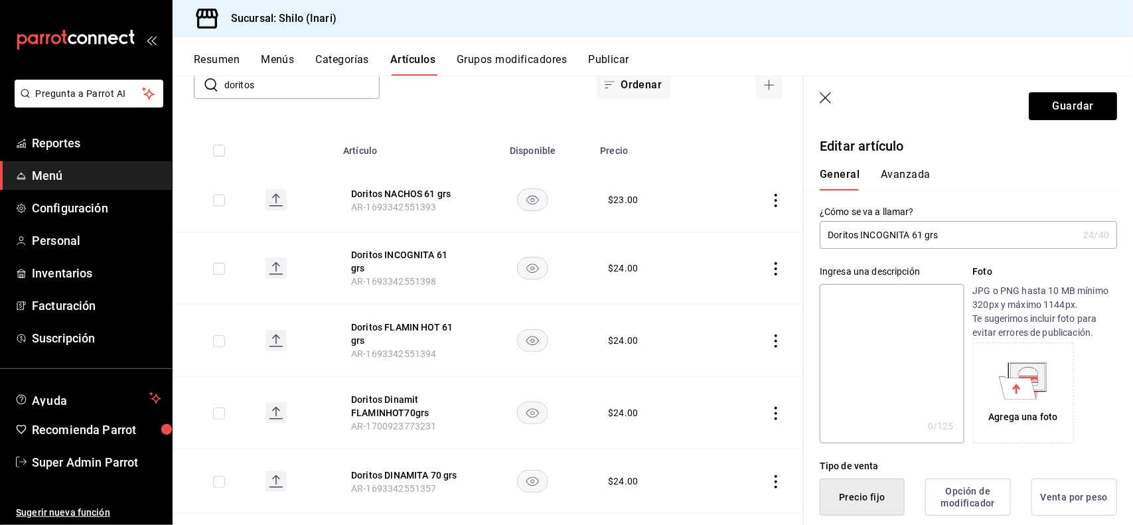
click at [904, 177] on button "Avanzada" at bounding box center [906, 179] width 50 height 23
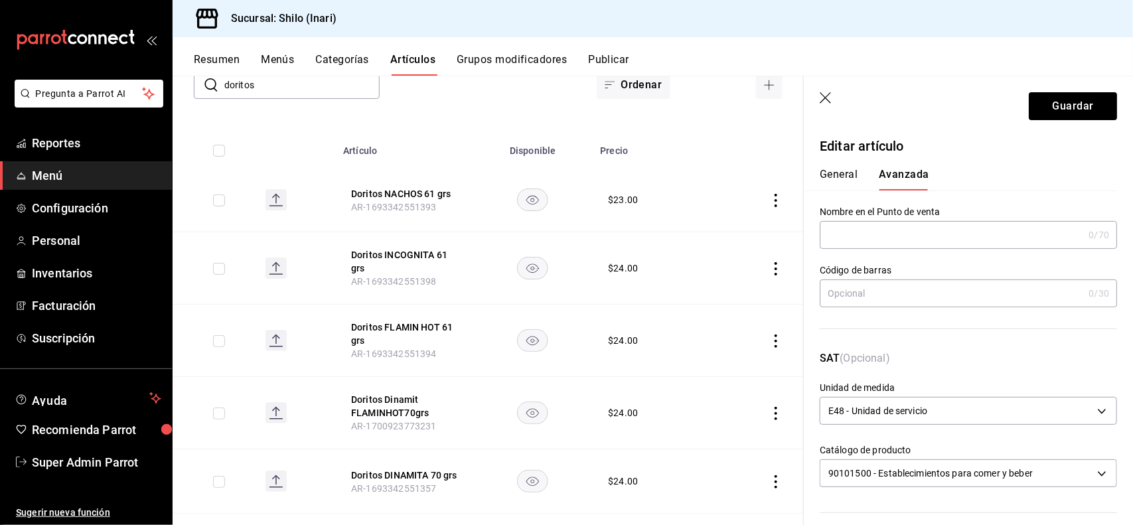
click at [884, 293] on input "text" at bounding box center [952, 293] width 264 height 27
type input "7501011123878"
click at [1059, 106] on button "Guardar" at bounding box center [1073, 106] width 88 height 28
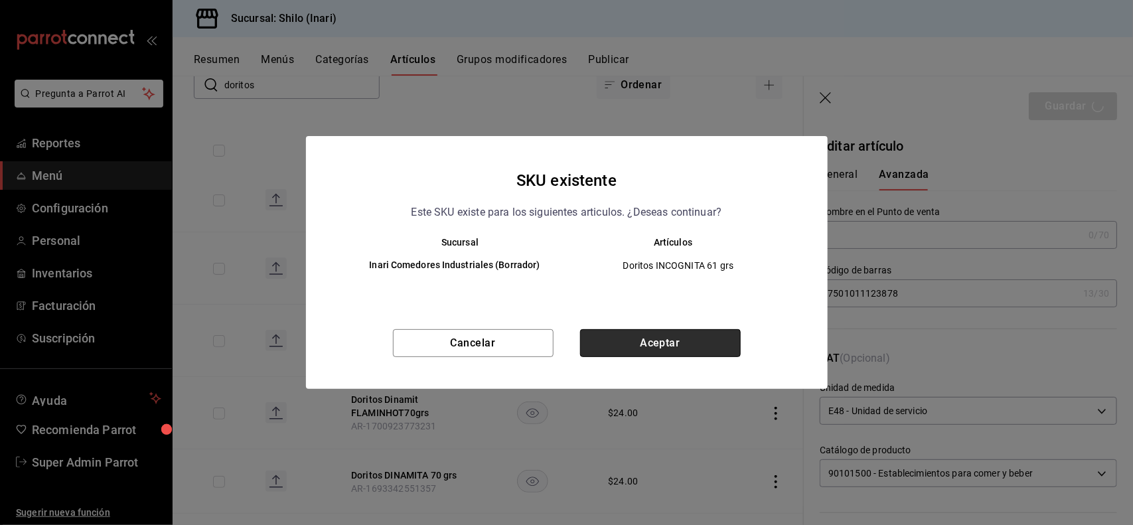
click at [699, 341] on button "Aceptar" at bounding box center [660, 343] width 161 height 28
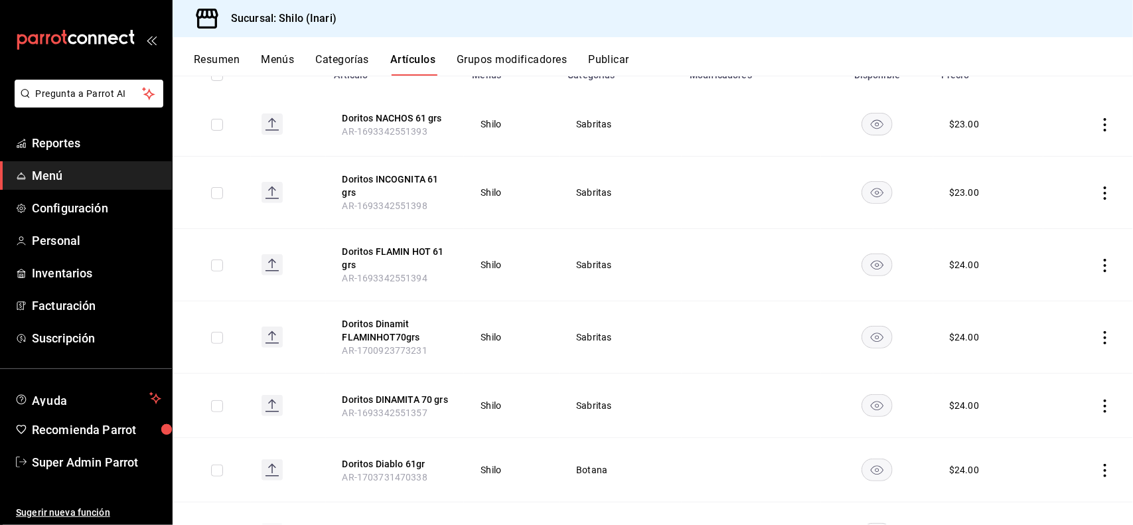
scroll to position [187, 0]
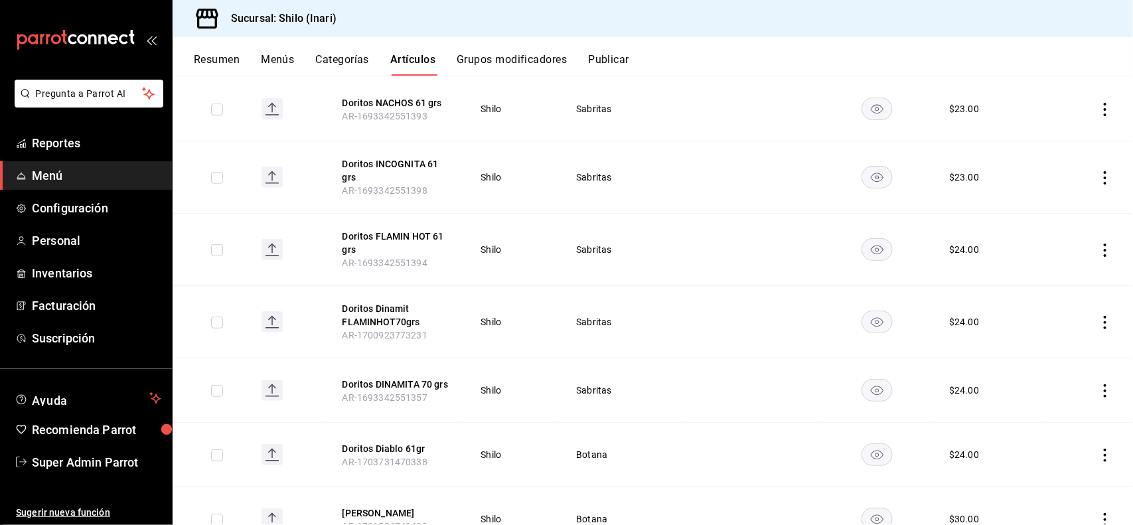
click at [1104, 250] on icon "actions" at bounding box center [1105, 250] width 3 height 13
click at [1054, 282] on span "Editar" at bounding box center [1053, 281] width 35 height 14
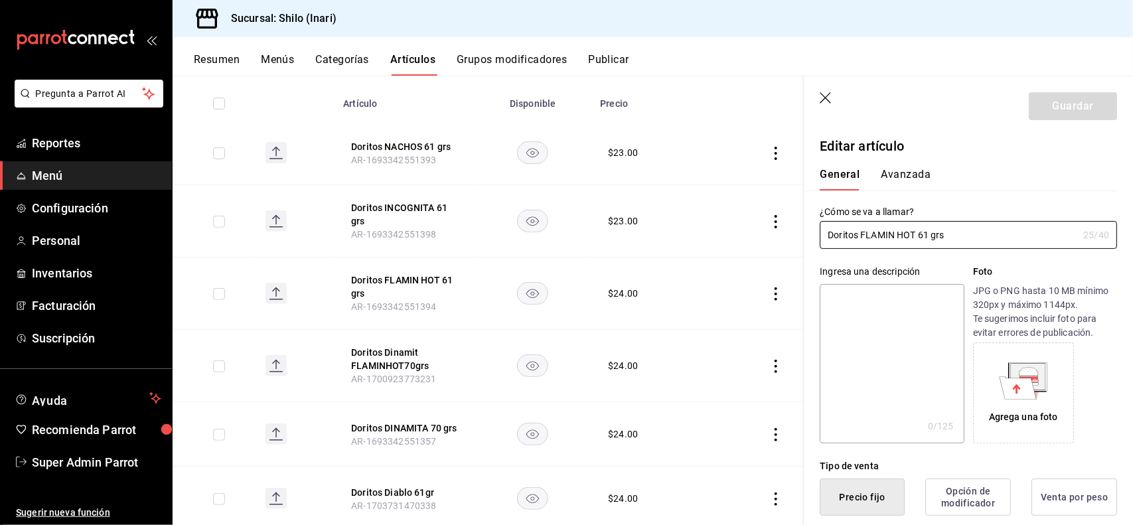
type input "$24.00"
type button "1"
type button "0"
type button "2"
type input "$23.00"
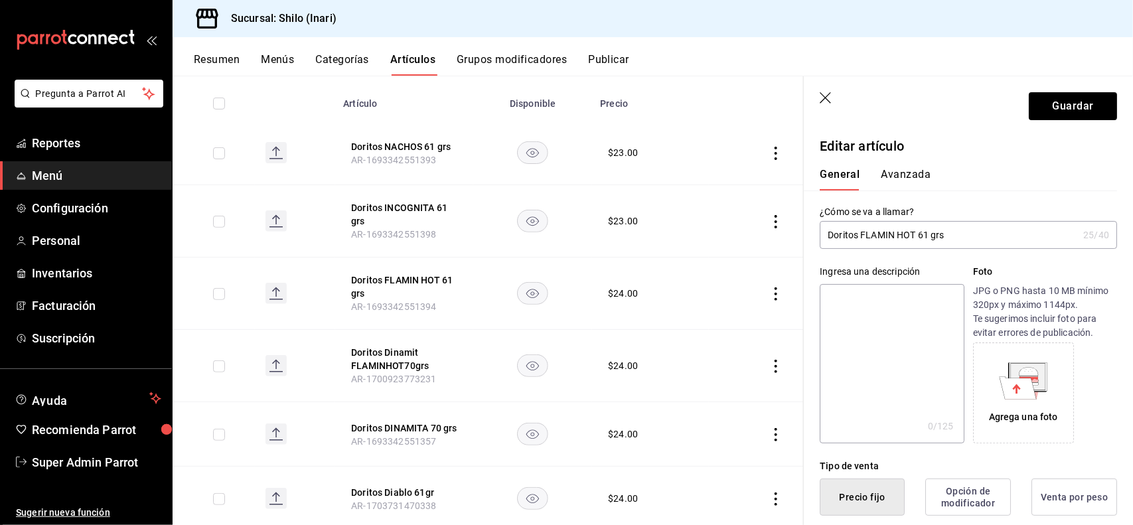
click at [911, 180] on button "Avanzada" at bounding box center [906, 179] width 50 height 23
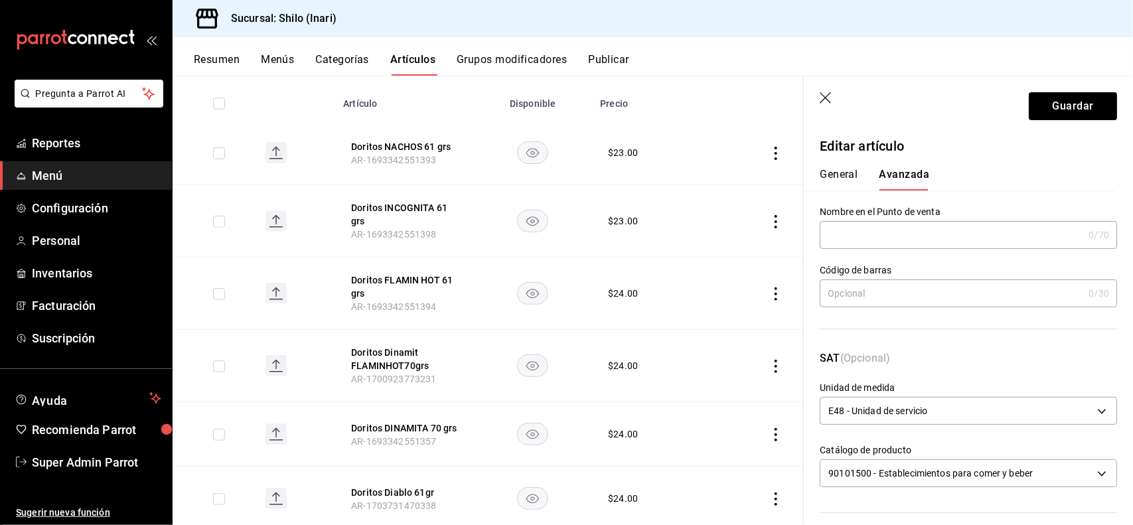
click at [823, 102] on icon "button" at bounding box center [826, 98] width 13 height 13
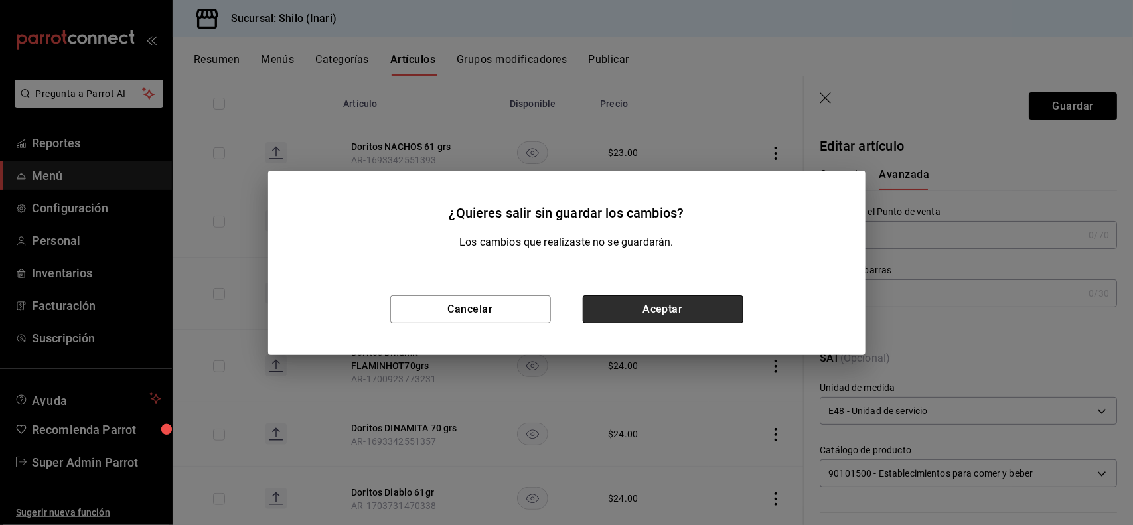
click at [701, 311] on button "Aceptar" at bounding box center [663, 309] width 161 height 28
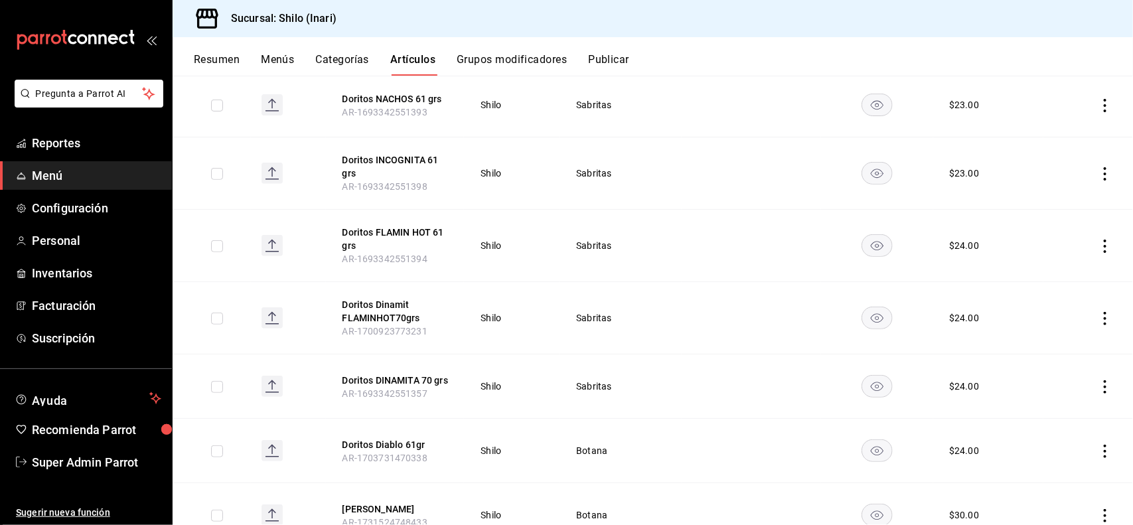
scroll to position [208, 0]
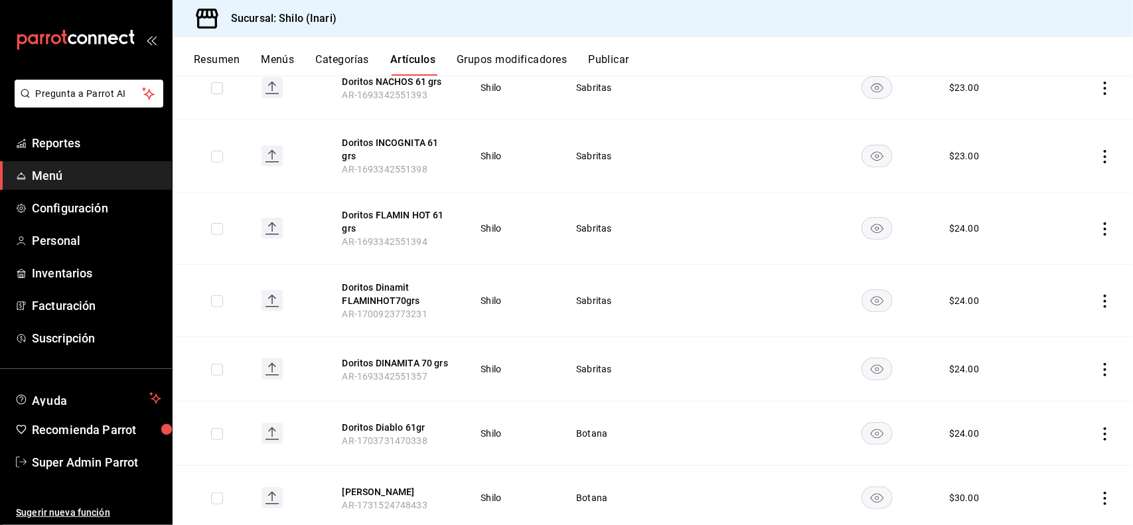
click at [1099, 233] on icon "actions" at bounding box center [1105, 228] width 13 height 13
click at [1050, 264] on span "Editar" at bounding box center [1053, 259] width 35 height 14
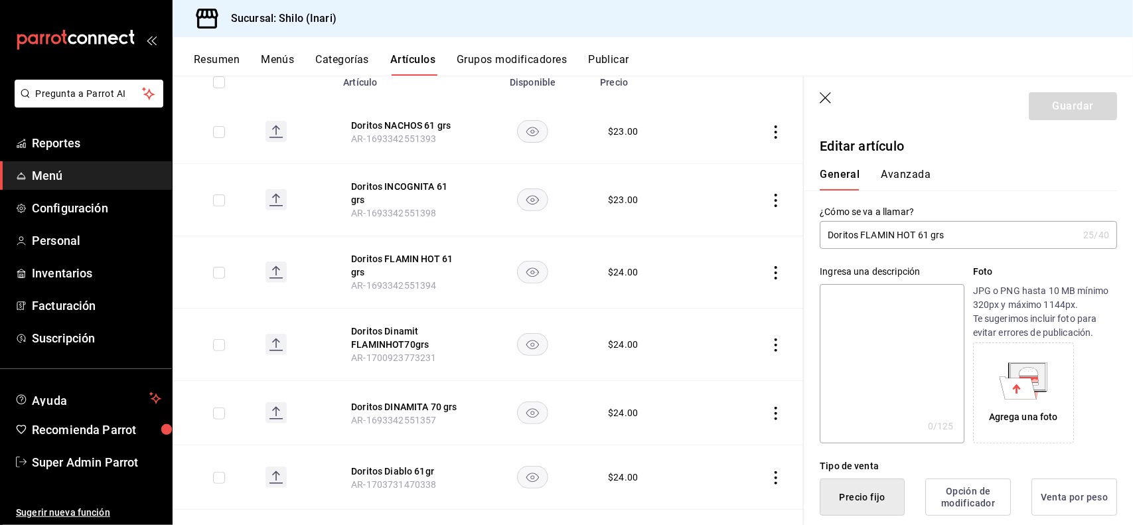
type button "1"
type button "0"
type button "2"
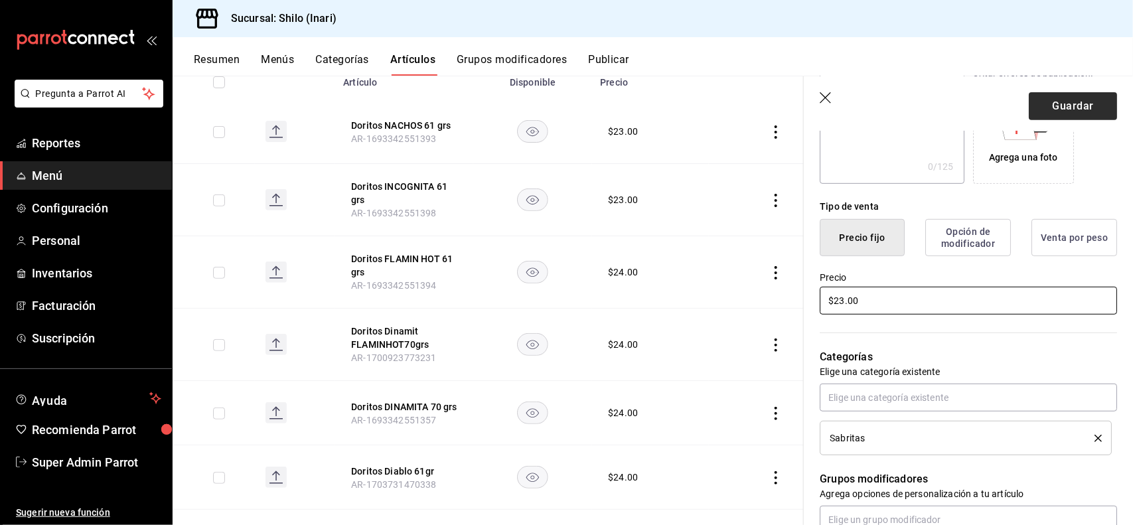
type input "$23.00"
click at [1079, 100] on button "Guardar" at bounding box center [1073, 106] width 88 height 28
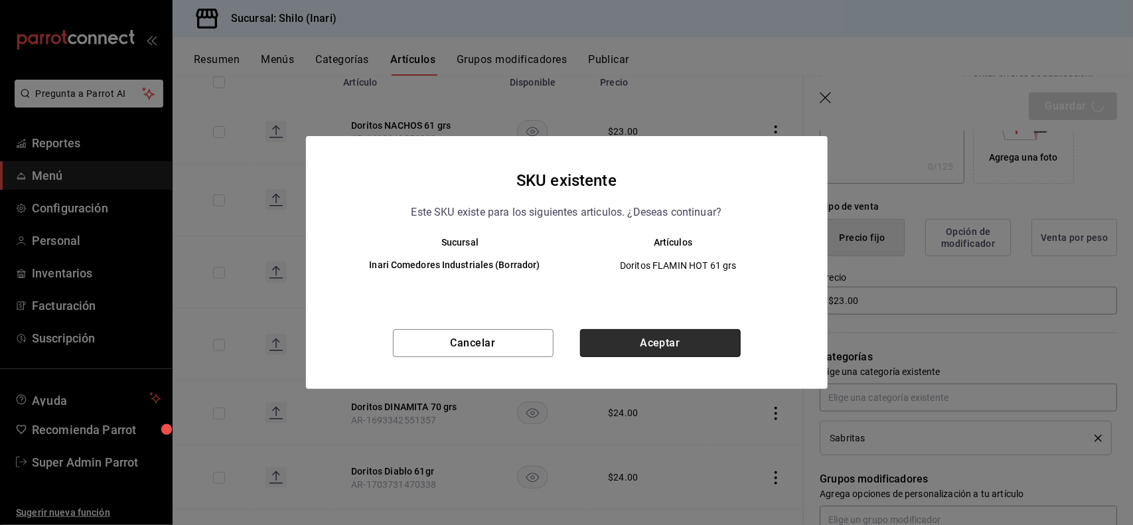
click at [666, 332] on button "Aceptar" at bounding box center [660, 343] width 161 height 28
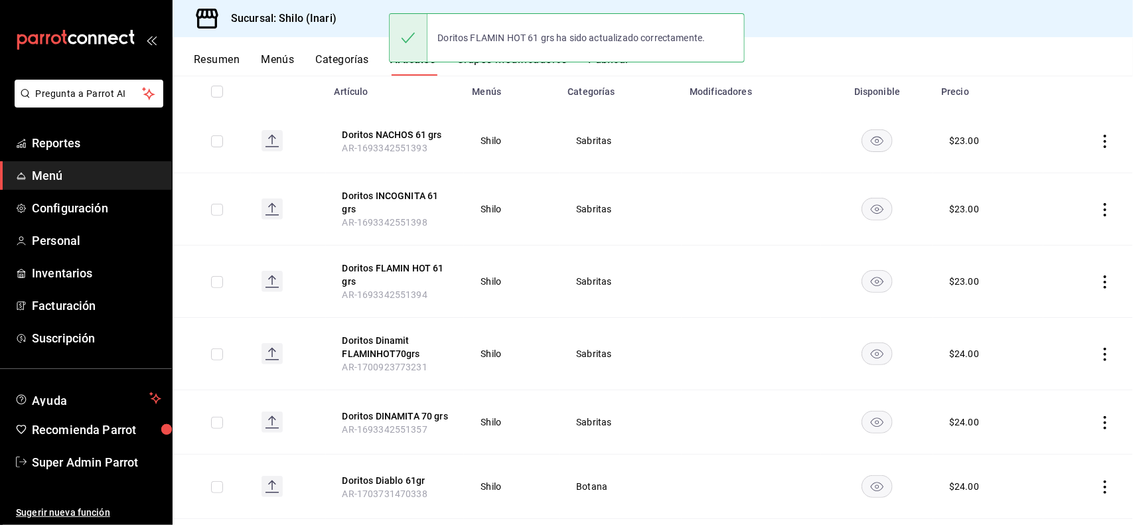
scroll to position [280, 0]
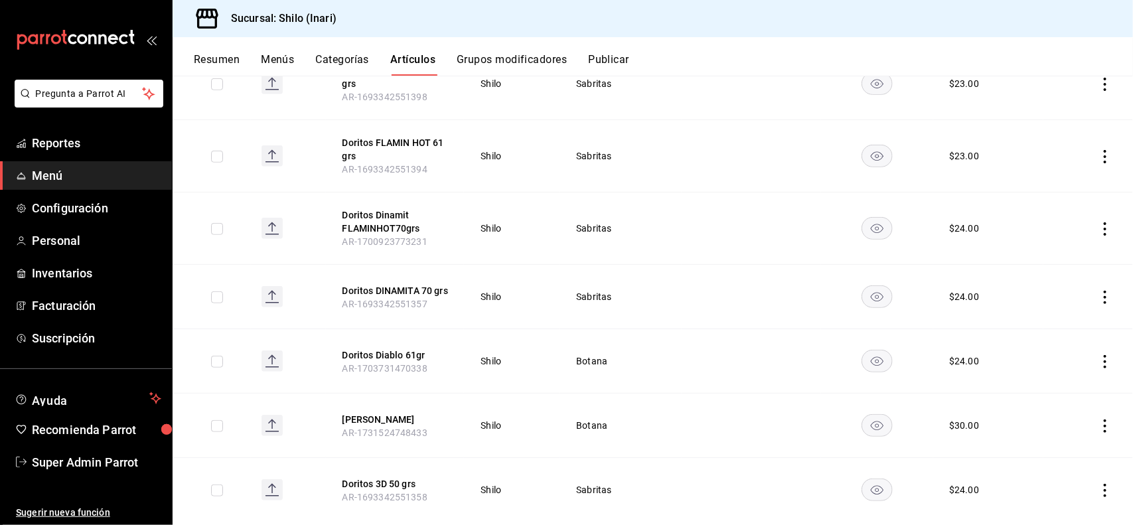
click at [1099, 232] on icon "actions" at bounding box center [1105, 228] width 13 height 13
click at [1047, 258] on span "Editar" at bounding box center [1053, 260] width 35 height 14
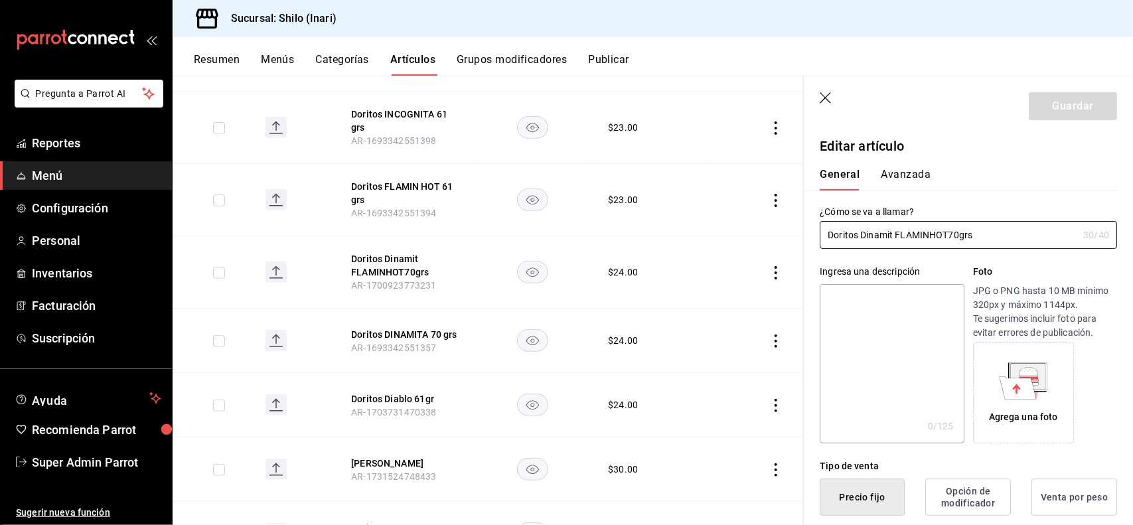
type input "$24.00"
type button "1"
type button "0"
type button "2"
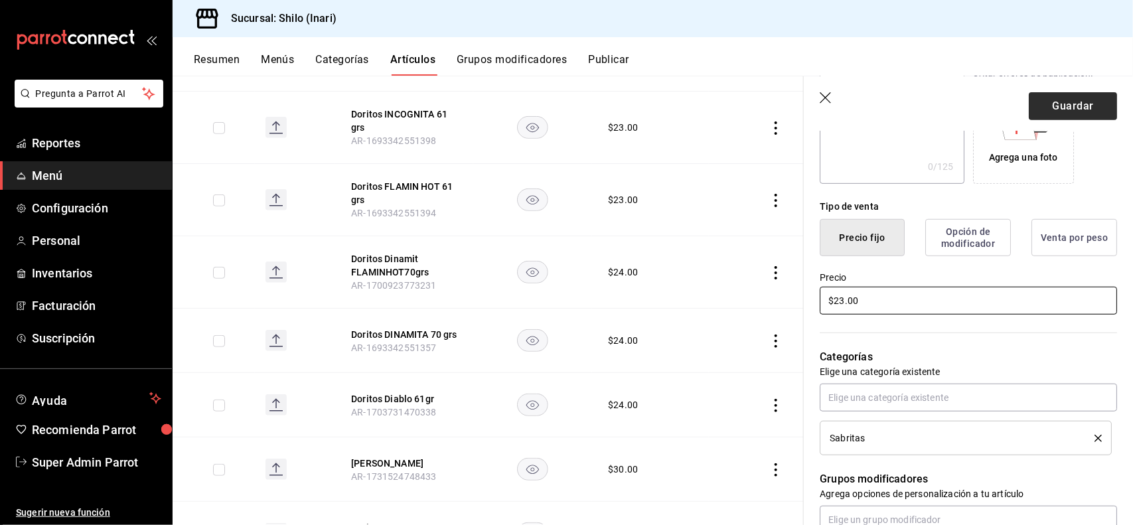
type input "$23.00"
click at [1083, 105] on button "Guardar" at bounding box center [1073, 106] width 88 height 28
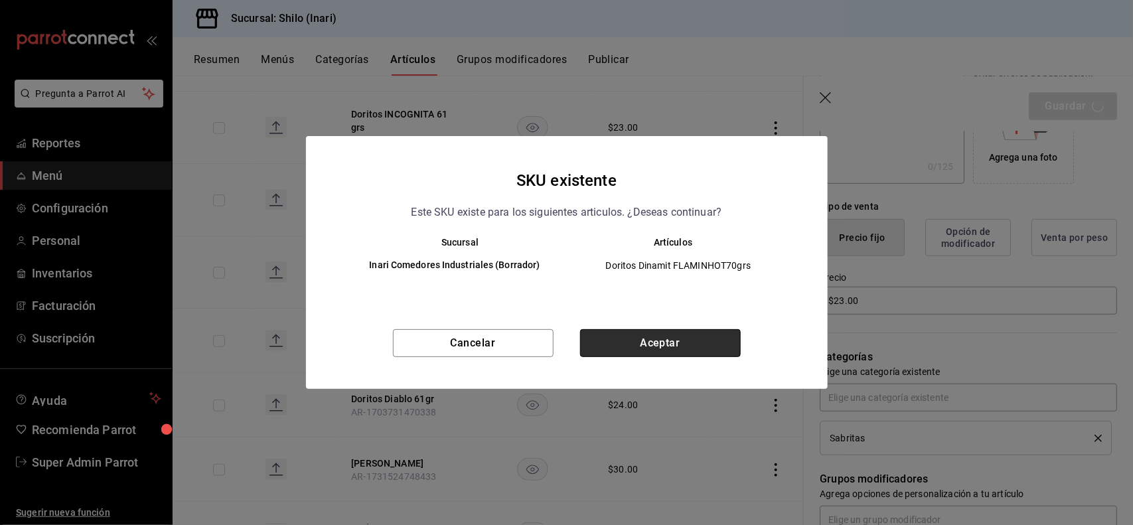
click at [686, 343] on button "Aceptar" at bounding box center [660, 343] width 161 height 28
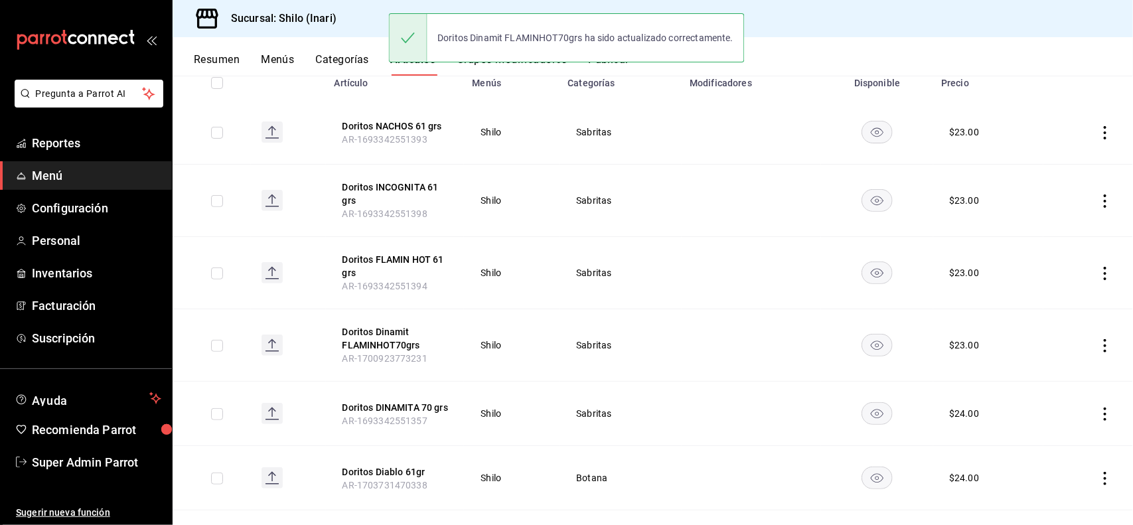
scroll to position [319, 0]
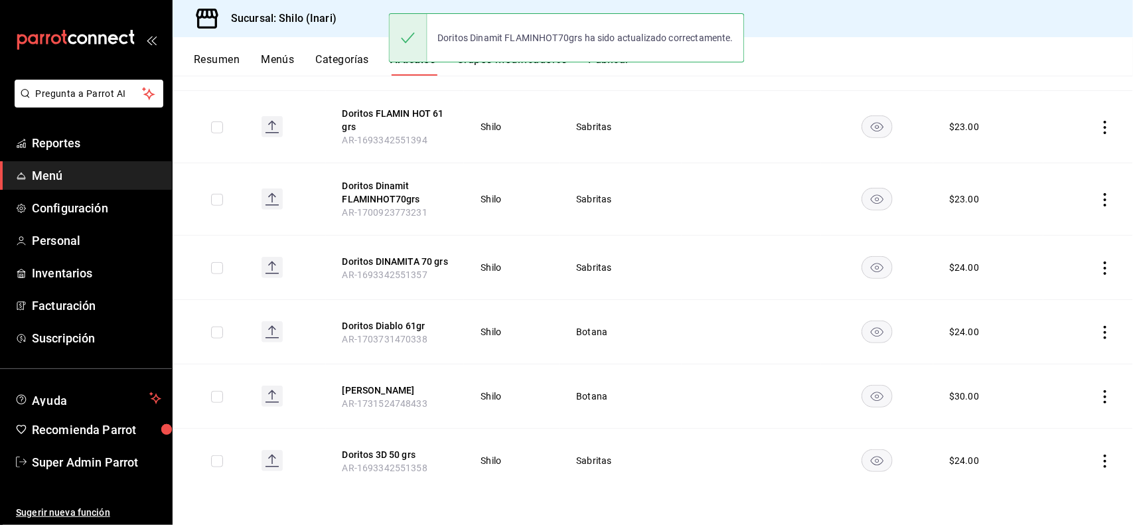
click at [1099, 266] on icon "actions" at bounding box center [1105, 268] width 13 height 13
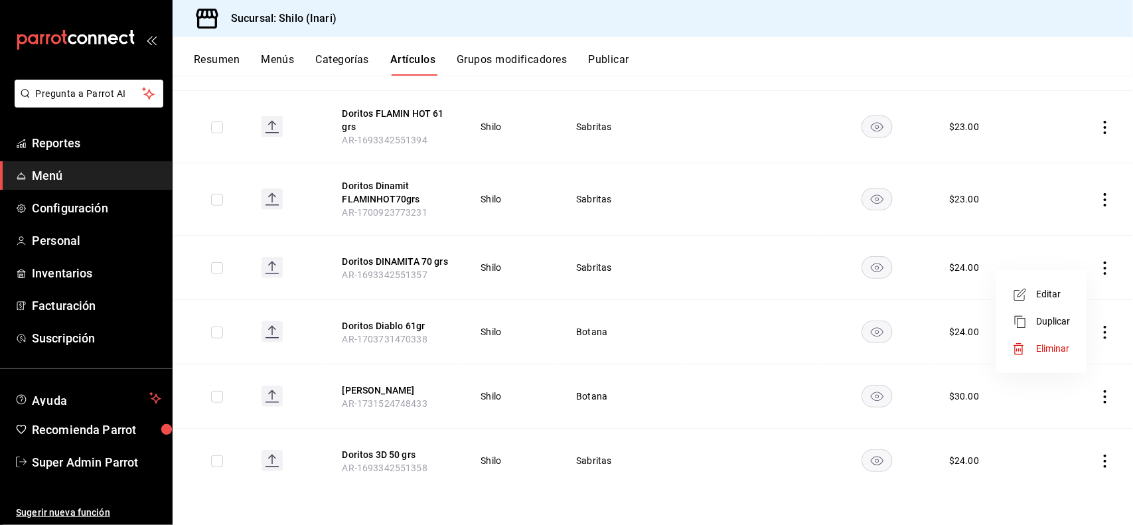
click at [1040, 302] on li "Editar" at bounding box center [1042, 294] width 80 height 27
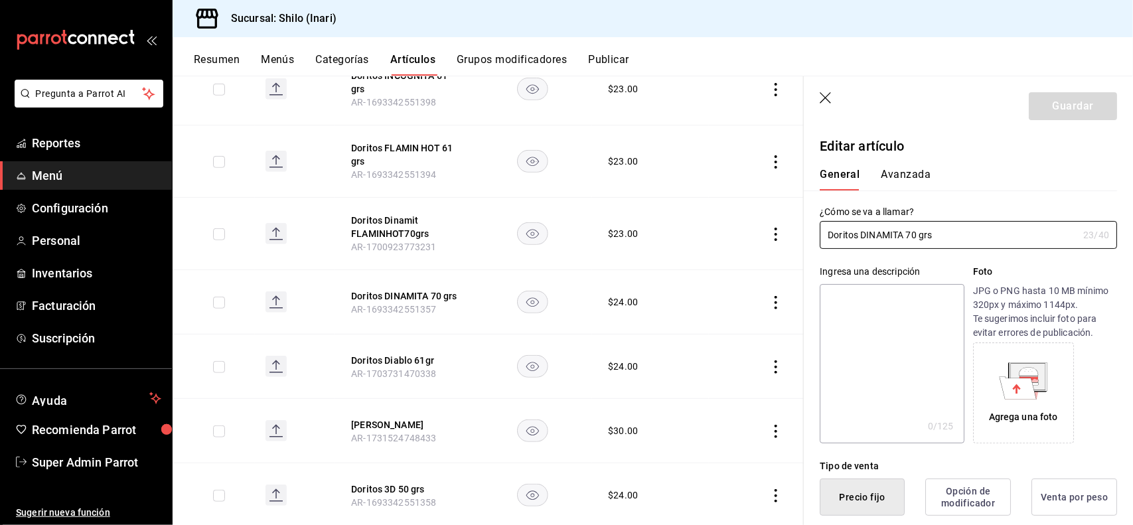
type input "$24.00"
type button "1"
type button "0"
type button "2"
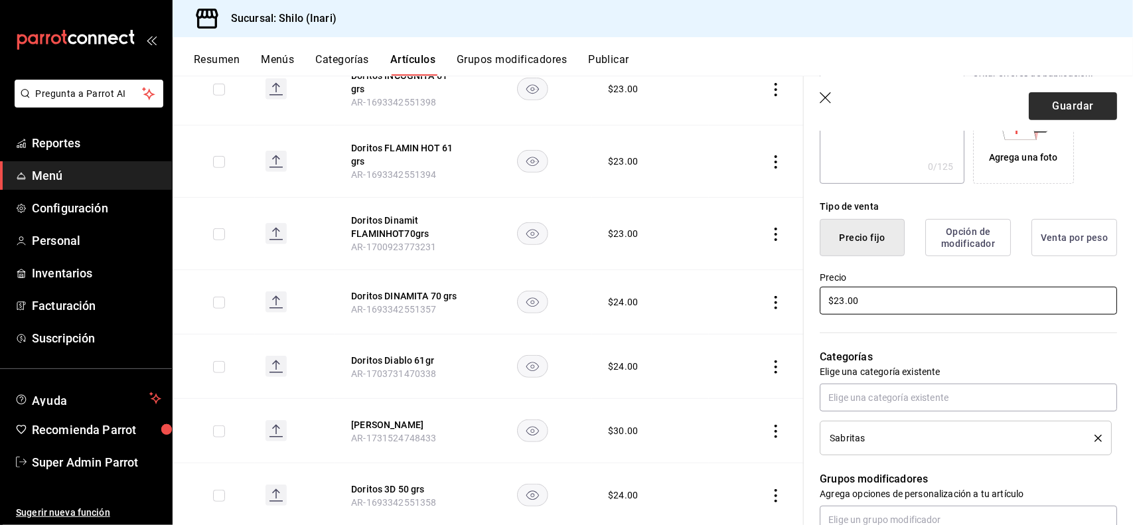
type input "$23.00"
click at [1054, 104] on button "Guardar" at bounding box center [1073, 106] width 88 height 28
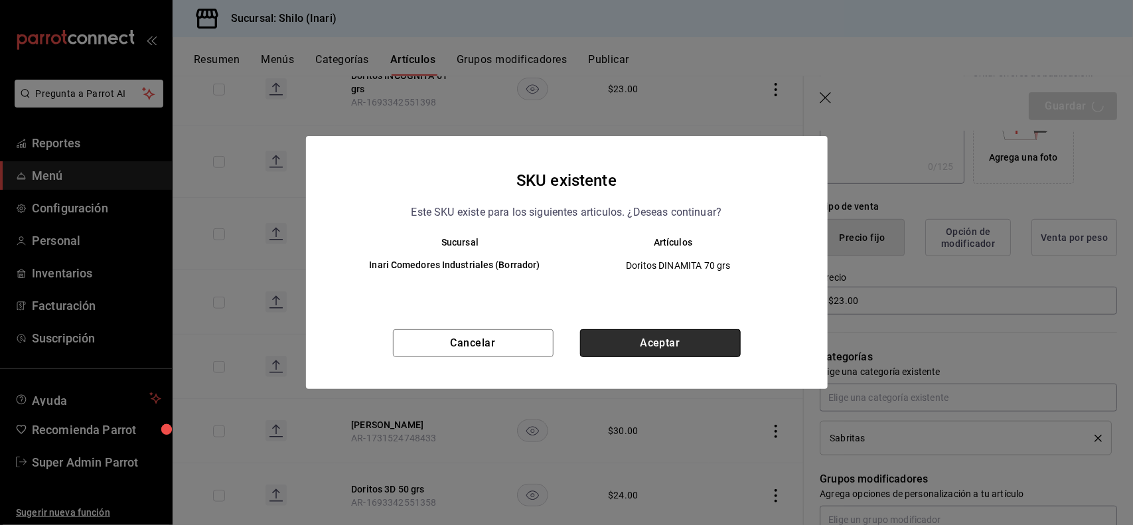
click at [651, 334] on button "Aceptar" at bounding box center [660, 343] width 161 height 28
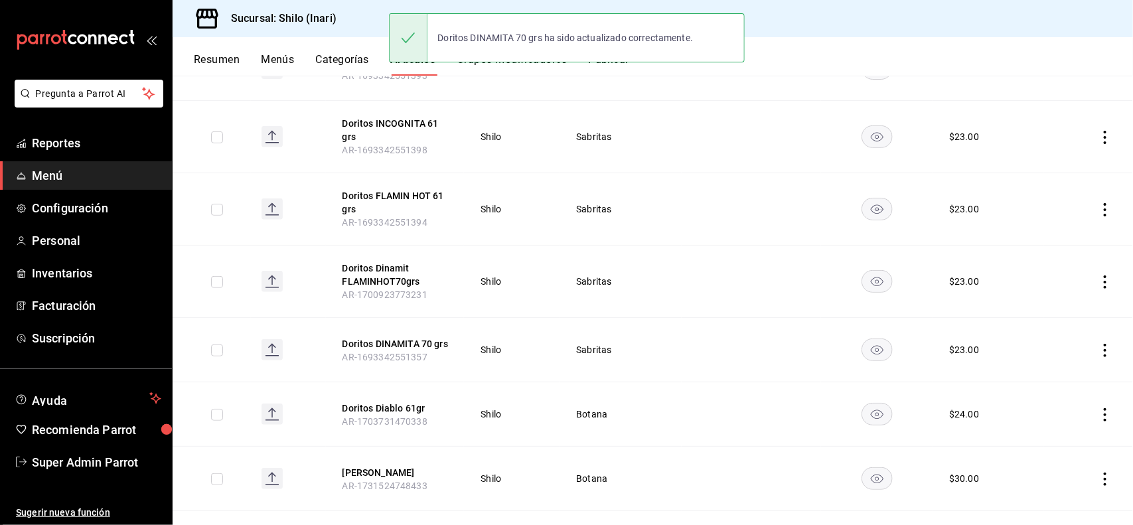
scroll to position [319, 0]
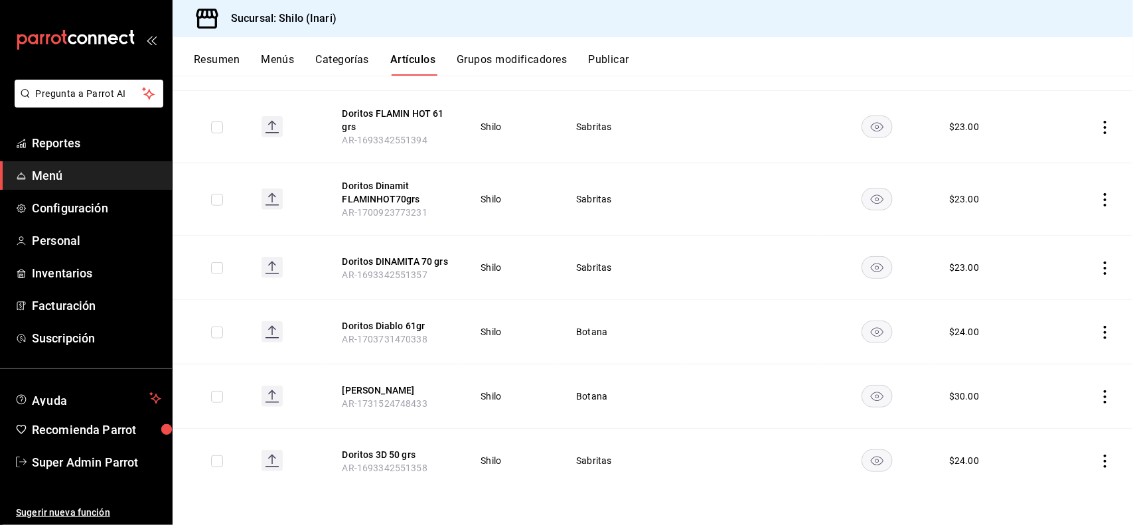
click at [1099, 333] on icon "actions" at bounding box center [1105, 332] width 13 height 13
click at [1030, 362] on div at bounding box center [1024, 363] width 24 height 16
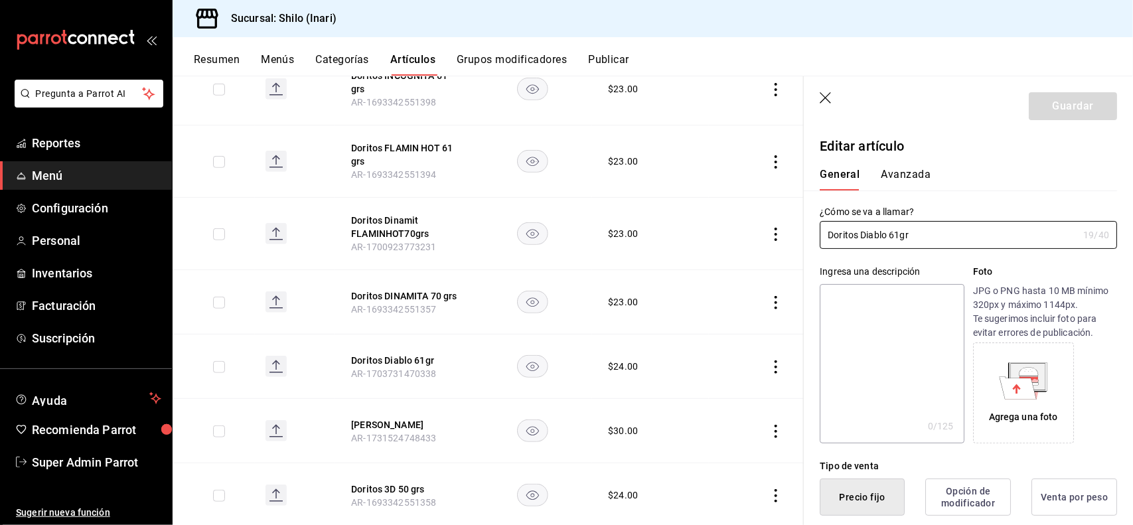
type input "$24.00"
type button "1"
type button "0"
type button "2"
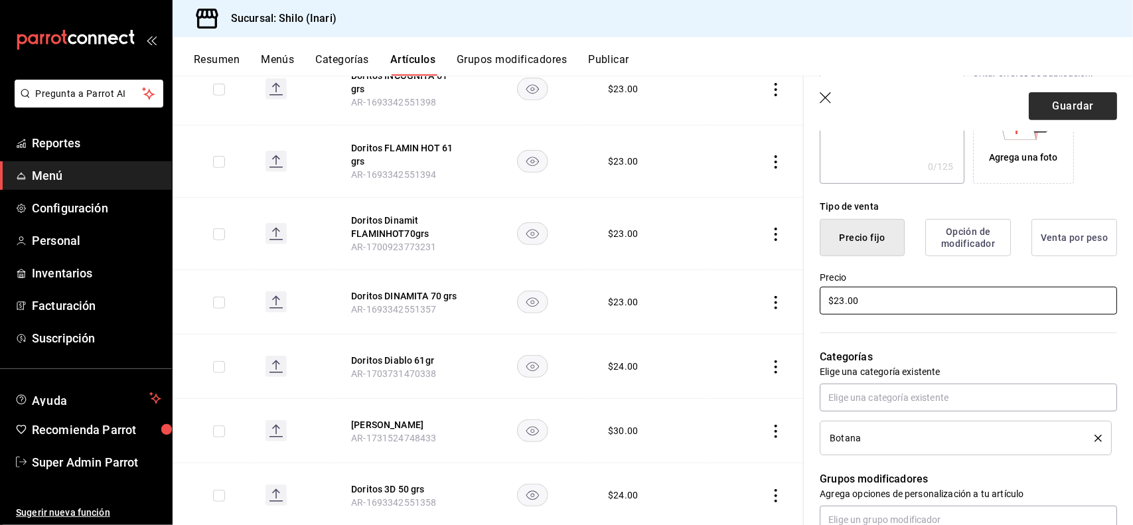
type input "$23.00"
click at [1075, 92] on button "Guardar" at bounding box center [1073, 106] width 88 height 28
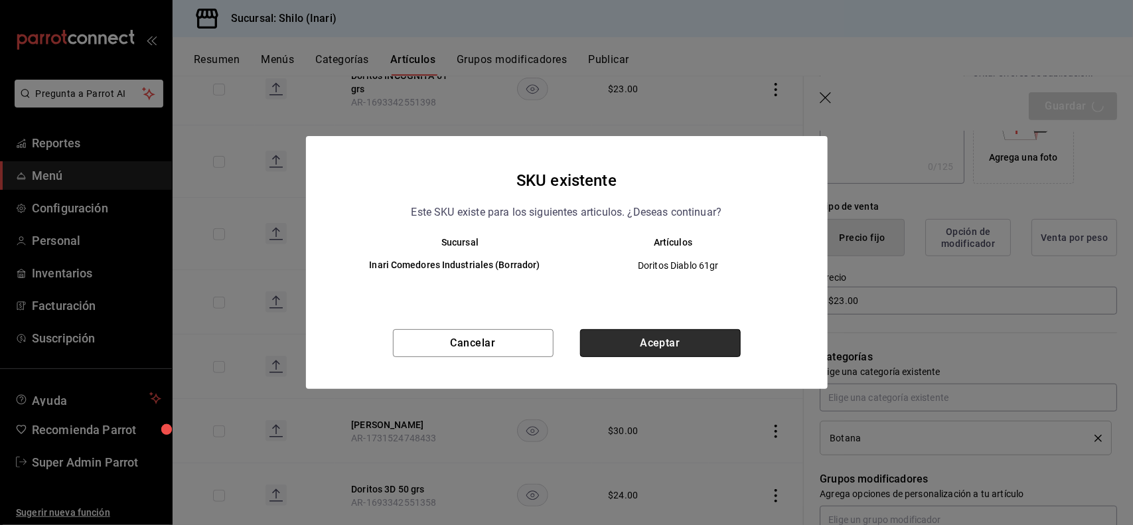
click at [669, 337] on button "Aceptar" at bounding box center [660, 343] width 161 height 28
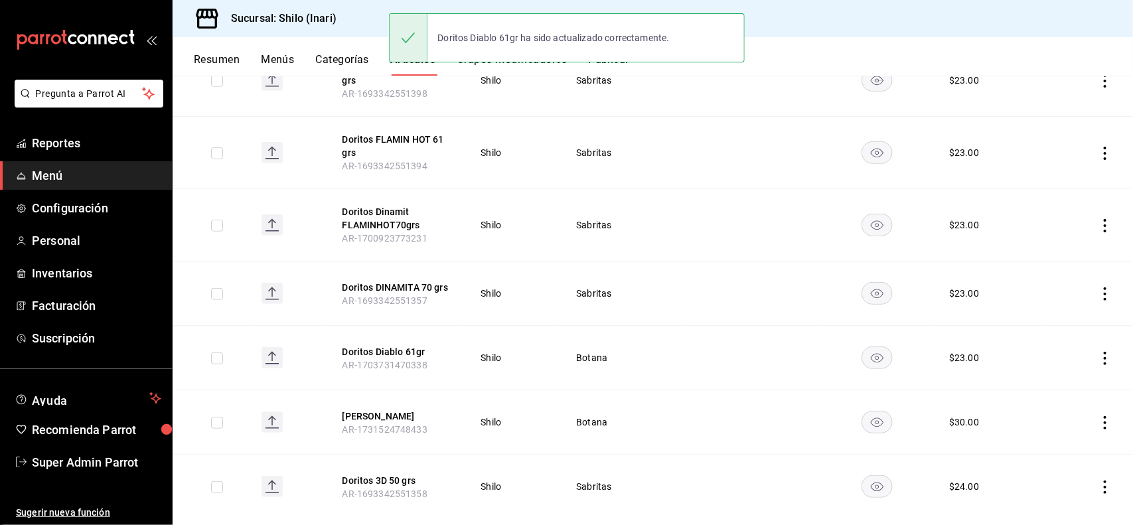
scroll to position [319, 0]
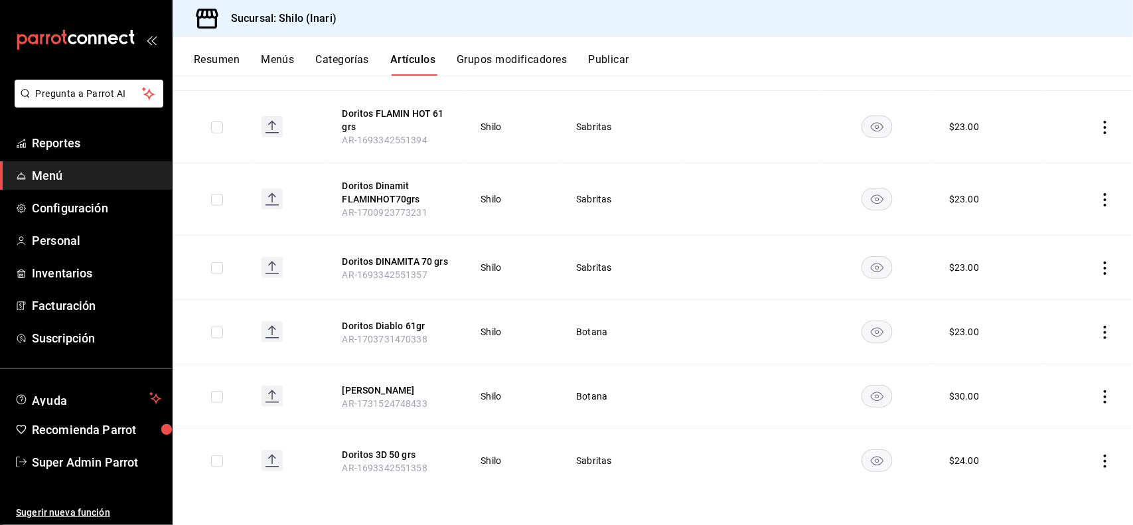
click at [1099, 457] on icon "actions" at bounding box center [1105, 461] width 13 height 13
click at [1051, 437] on span "Editar" at bounding box center [1053, 436] width 35 height 14
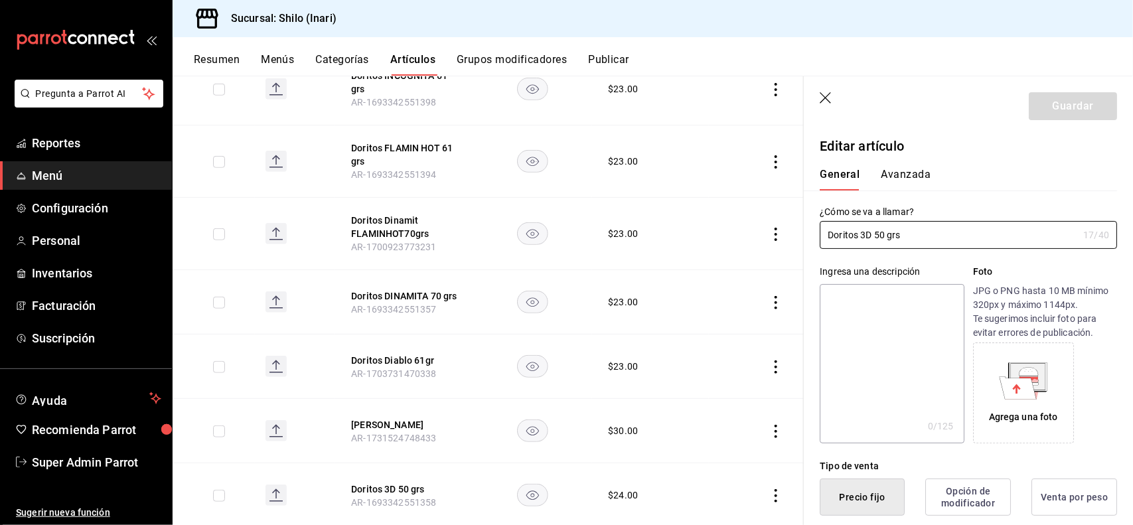
type input "$24.00"
click at [898, 173] on button "Avanzada" at bounding box center [906, 179] width 50 height 23
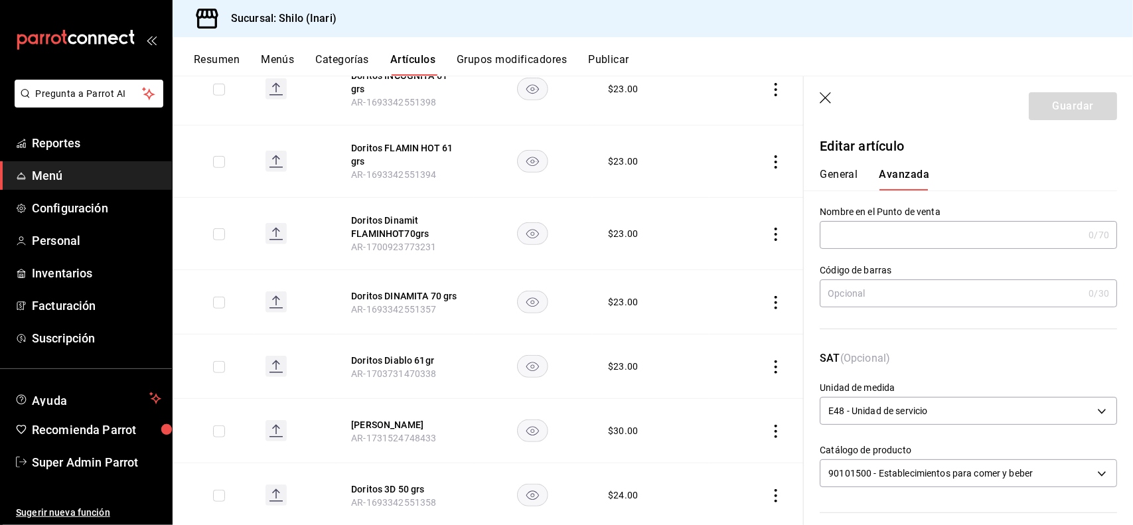
click at [835, 169] on button "General" at bounding box center [839, 179] width 38 height 23
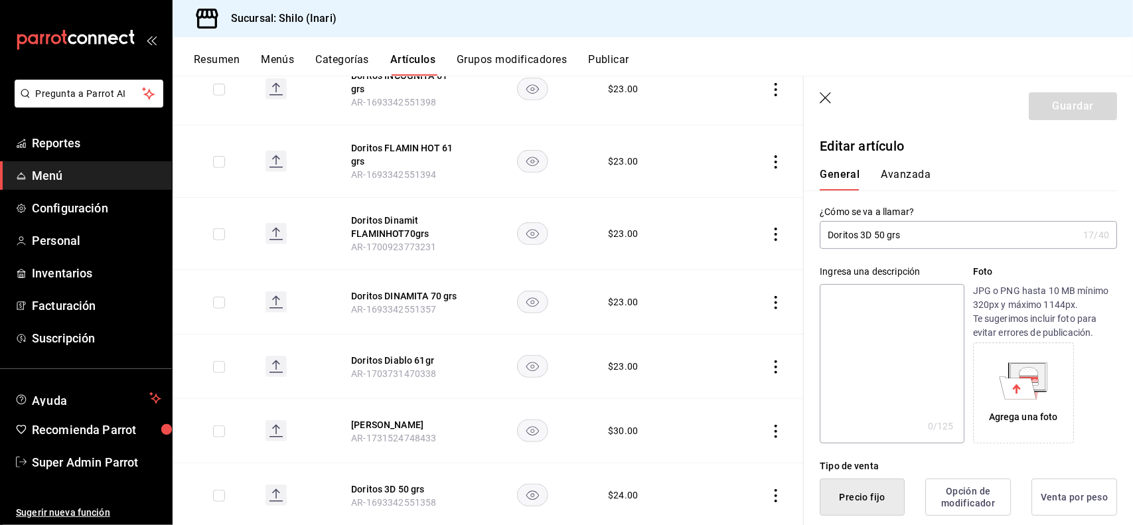
type button "1"
type button "0"
type button "2"
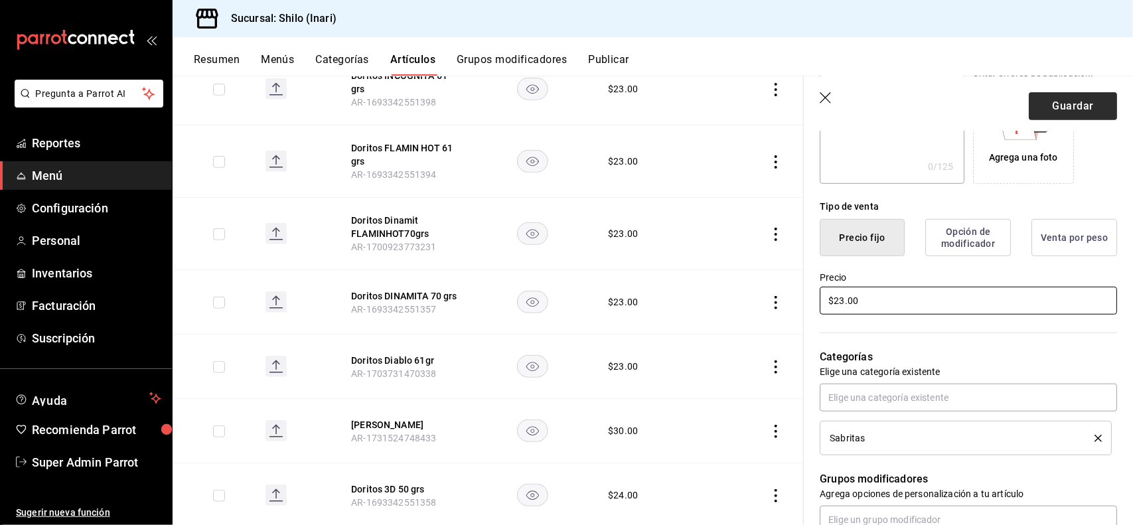
type input "$23.00"
click at [1056, 100] on button "Guardar" at bounding box center [1073, 106] width 88 height 28
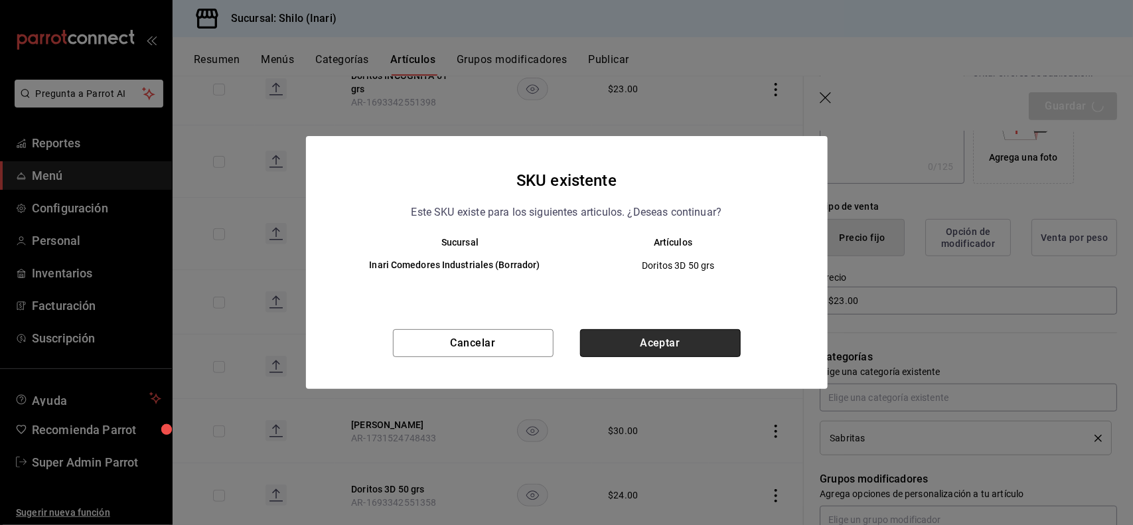
click at [657, 345] on button "Aceptar" at bounding box center [660, 343] width 161 height 28
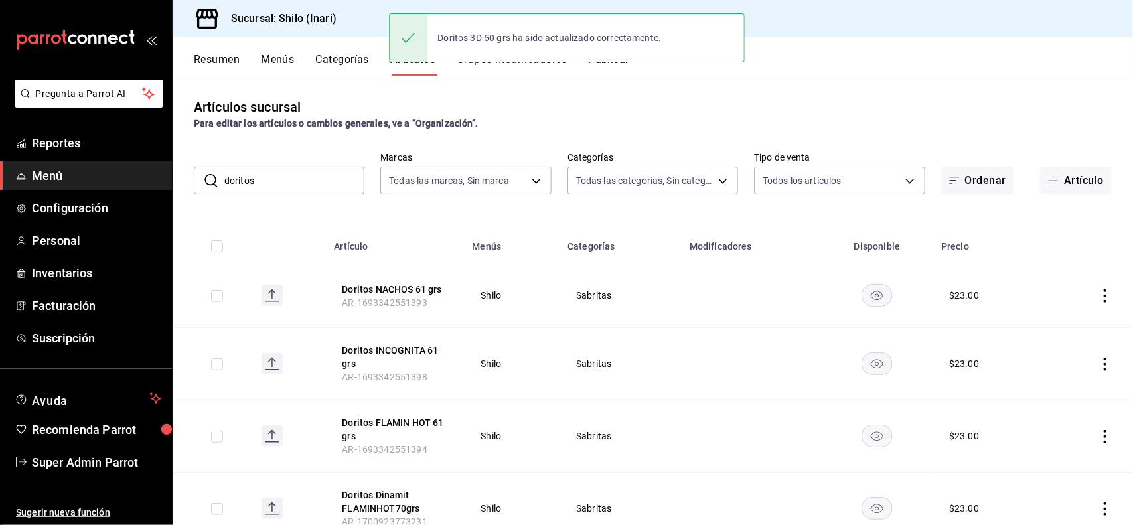
click at [271, 167] on input "doritos" at bounding box center [294, 180] width 140 height 27
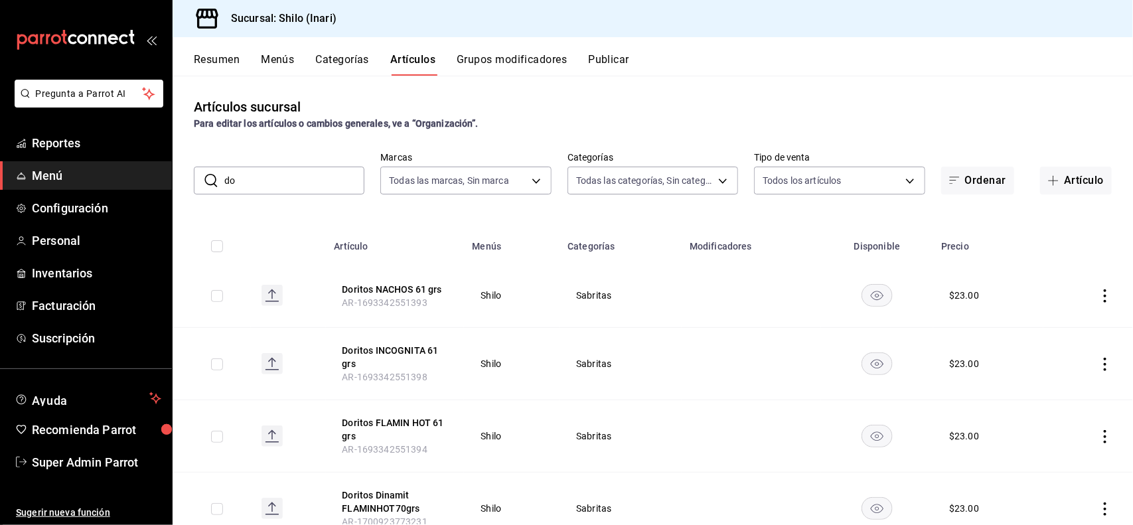
type input "d"
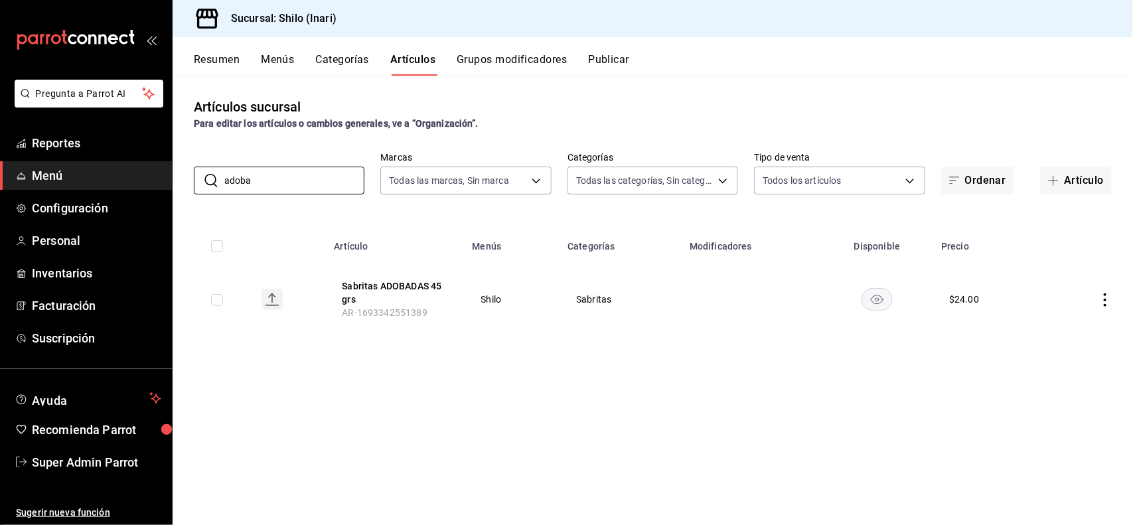
type input "adoba"
click at [1103, 295] on icon "actions" at bounding box center [1105, 299] width 13 height 13
click at [1059, 323] on li "Editar" at bounding box center [1054, 330] width 80 height 27
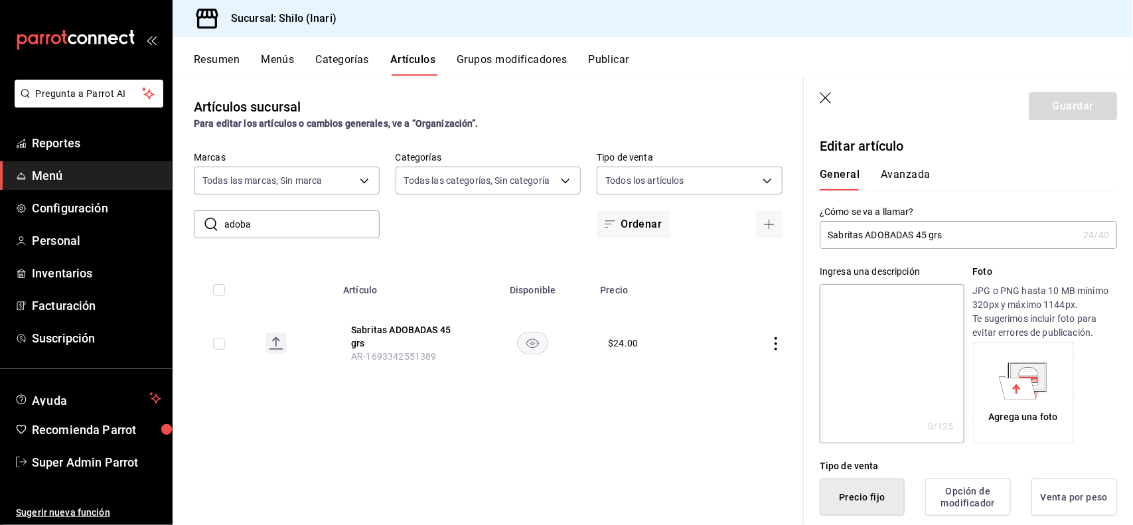
type button "1"
type button "0"
type button "2"
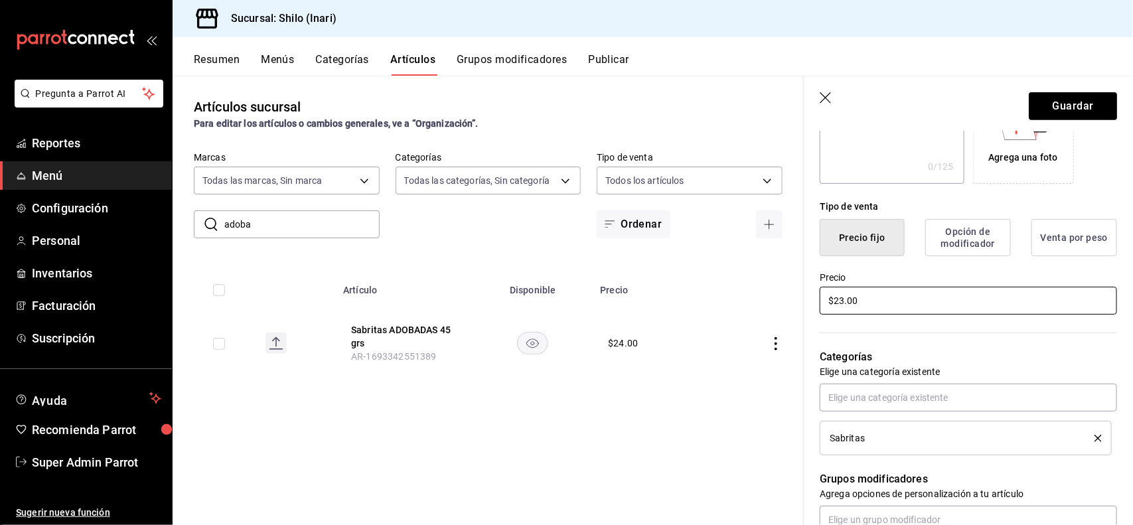
type input "$23.00"
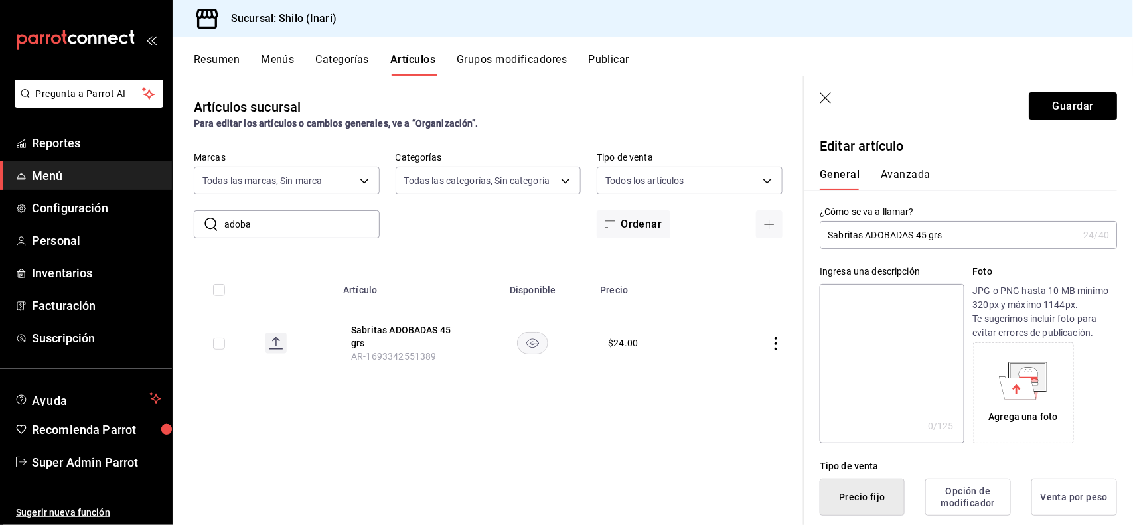
click at [917, 167] on div "General [PERSON_NAME]" at bounding box center [960, 173] width 313 height 35
click at [913, 171] on button "Avanzada" at bounding box center [906, 179] width 50 height 23
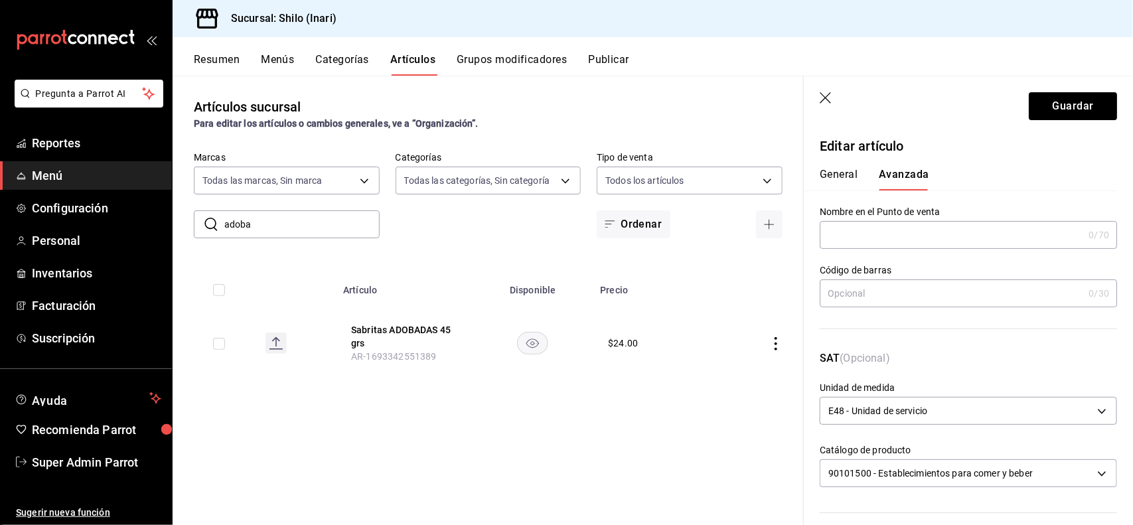
click at [900, 287] on input "text" at bounding box center [952, 293] width 264 height 27
type input "7500478044092"
click at [1029, 106] on button "Guardar" at bounding box center [1073, 106] width 88 height 28
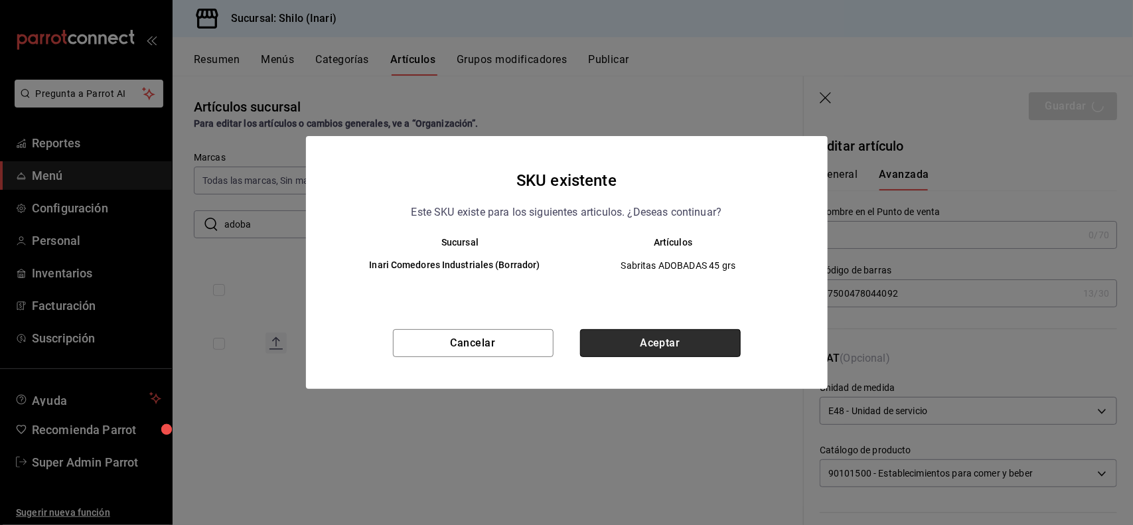
click at [726, 340] on button "Aceptar" at bounding box center [660, 343] width 161 height 28
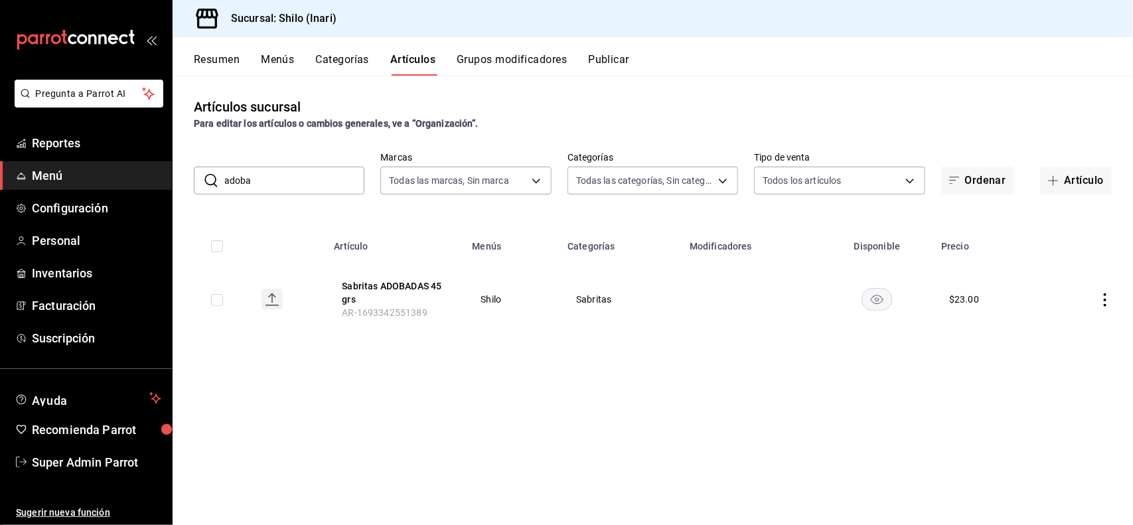
click at [337, 183] on input "adoba" at bounding box center [294, 180] width 140 height 27
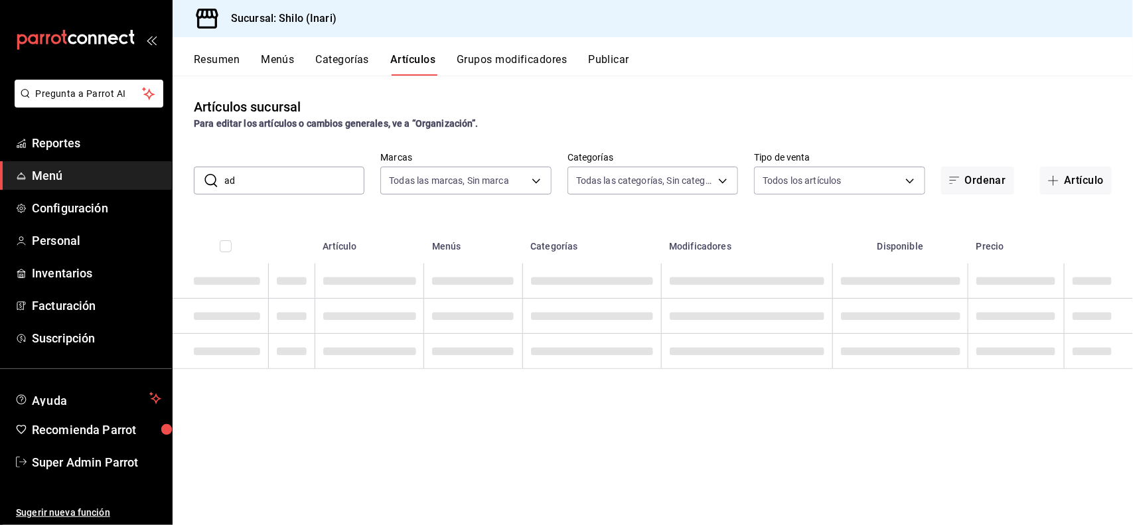
type input "a"
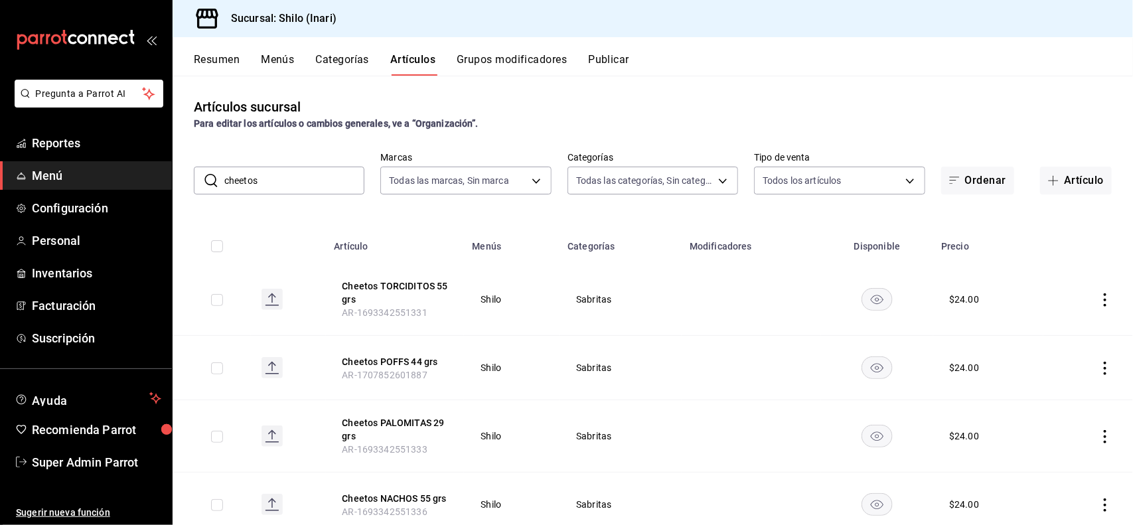
type input "cheetos"
click at [1099, 302] on icon "actions" at bounding box center [1105, 299] width 13 height 13
click at [1050, 330] on span "Editar" at bounding box center [1053, 331] width 35 height 14
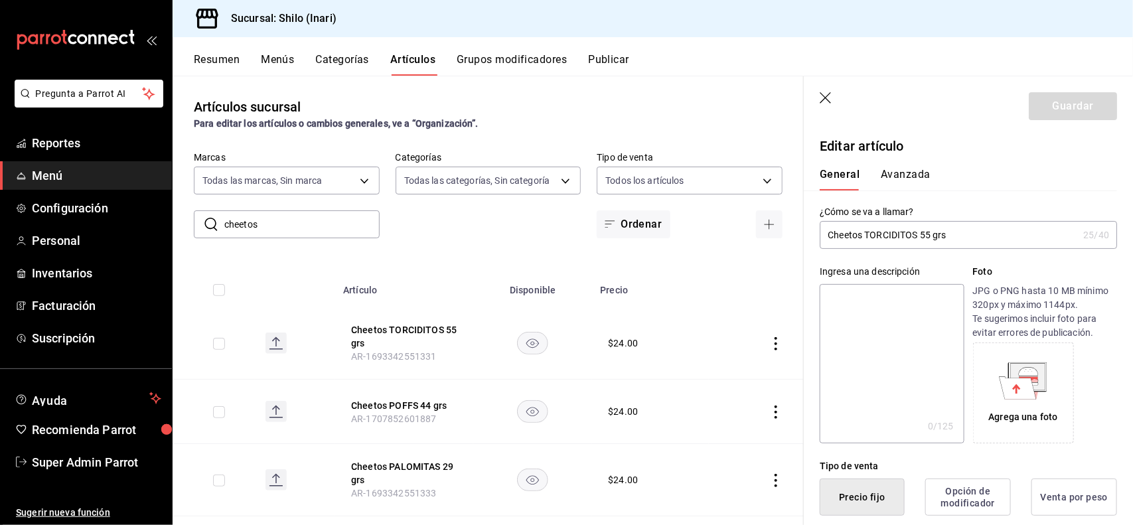
type button "1"
type button "0"
type button "2"
type input "$19.00"
click at [926, 180] on button "Avanzada" at bounding box center [906, 179] width 50 height 23
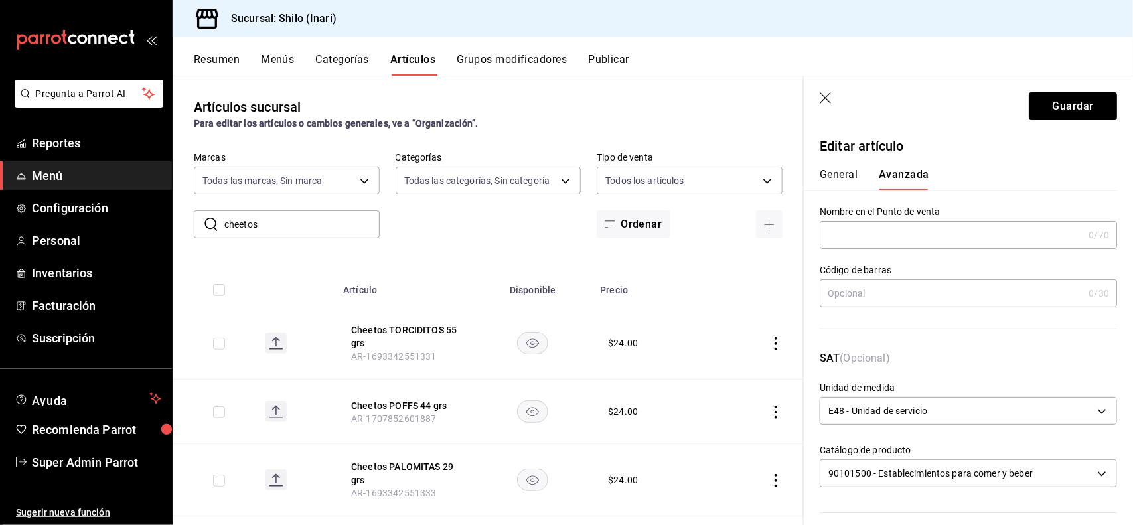
click at [911, 284] on input "text" at bounding box center [952, 293] width 264 height 27
type input "7501011143586"
click at [1063, 113] on button "Guardar" at bounding box center [1073, 106] width 88 height 28
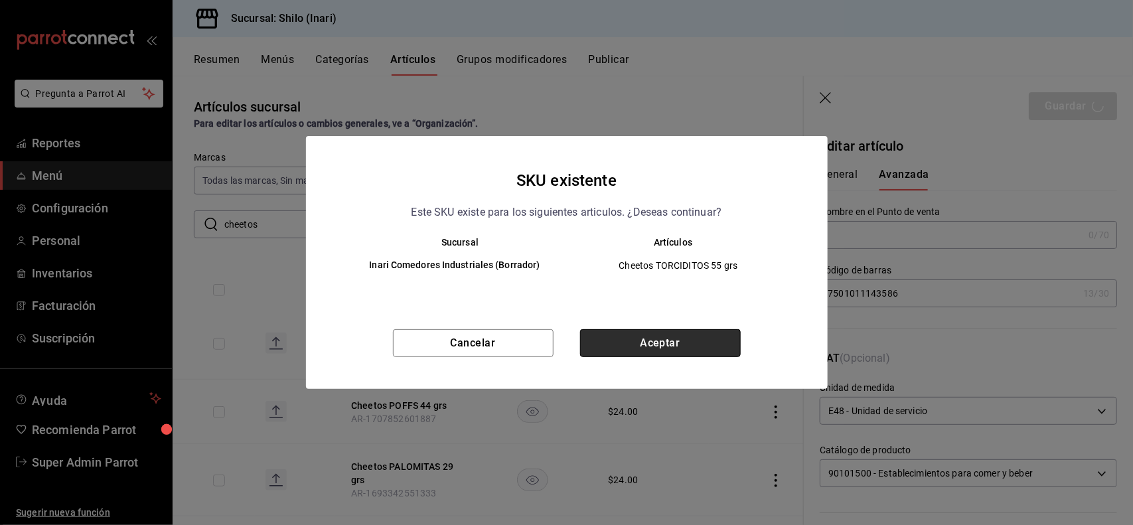
click at [672, 334] on button "Aceptar" at bounding box center [660, 343] width 161 height 28
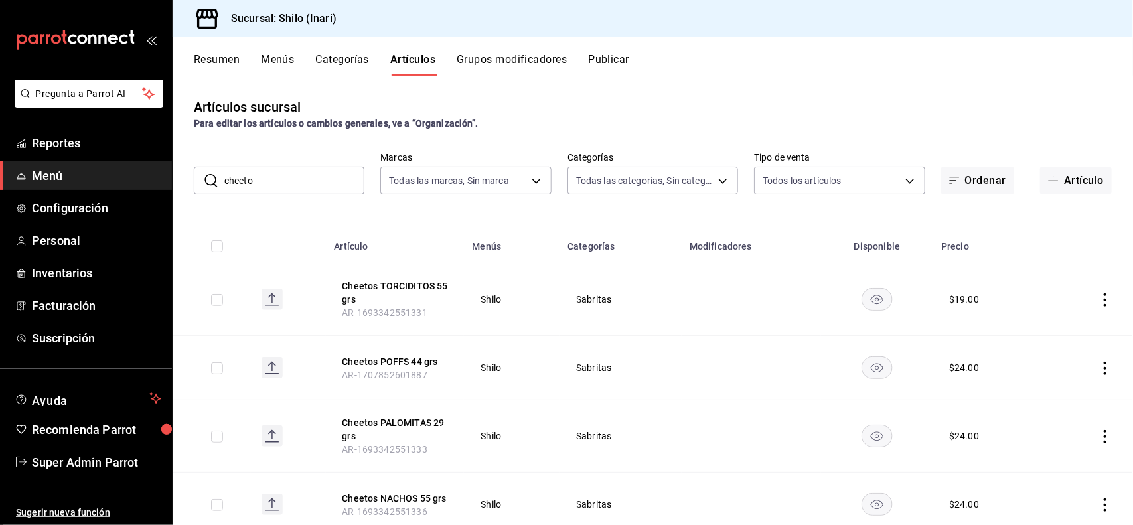
click at [344, 181] on input "cheeto" at bounding box center [294, 180] width 140 height 27
type input "c"
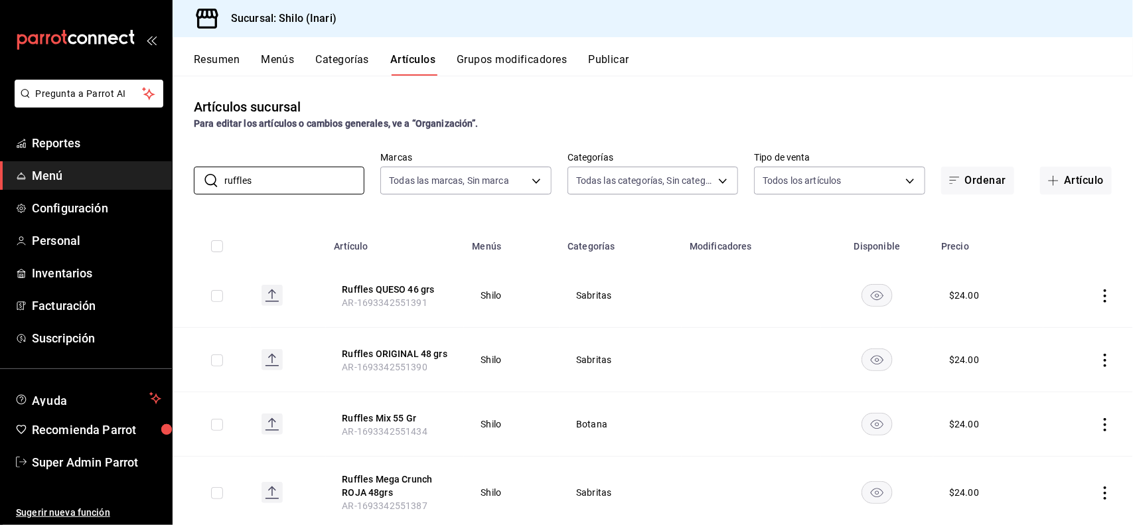
type input "ruffles"
click at [556, 112] on div "Artículos sucursal Para editar los artículos o cambios generales, ve a “Organiz…" at bounding box center [653, 114] width 961 height 34
click at [1099, 289] on icon "actions" at bounding box center [1105, 295] width 13 height 13
click at [1046, 323] on span "Editar" at bounding box center [1053, 327] width 35 height 14
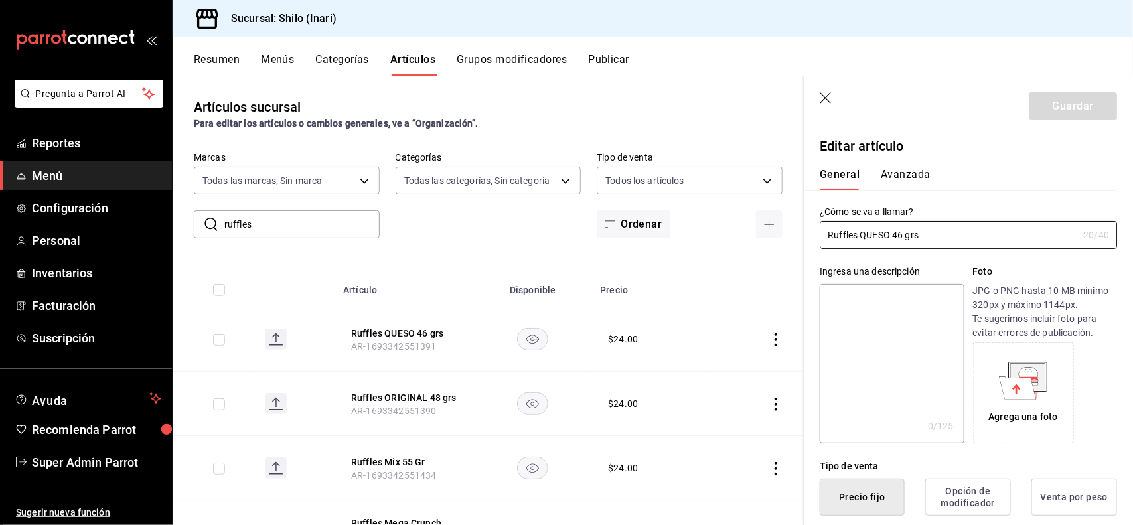
type input "$24.00"
type button "1"
type button "0"
type button "2"
type input "$23.00"
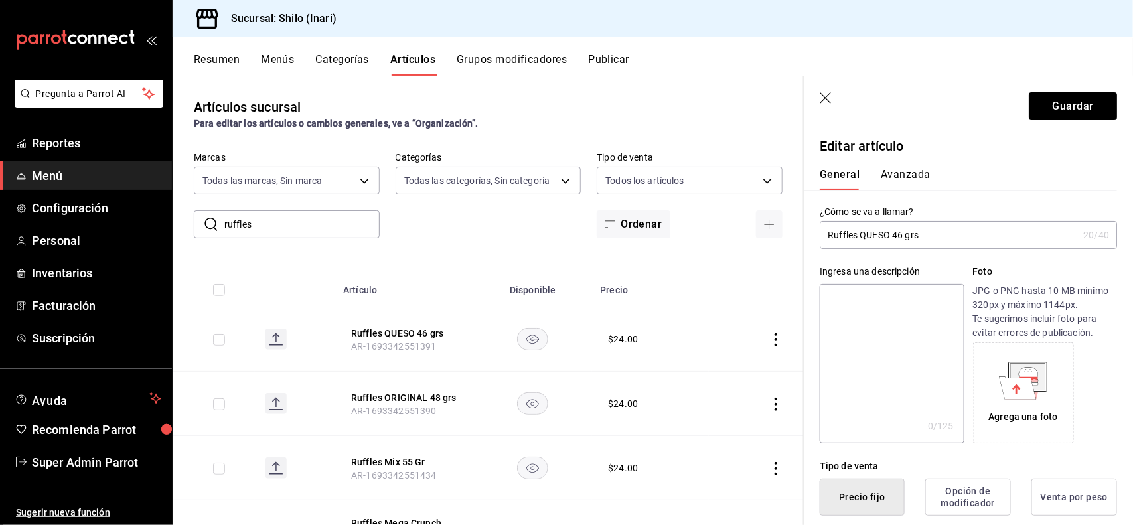
click at [906, 171] on button "Avanzada" at bounding box center [906, 179] width 50 height 23
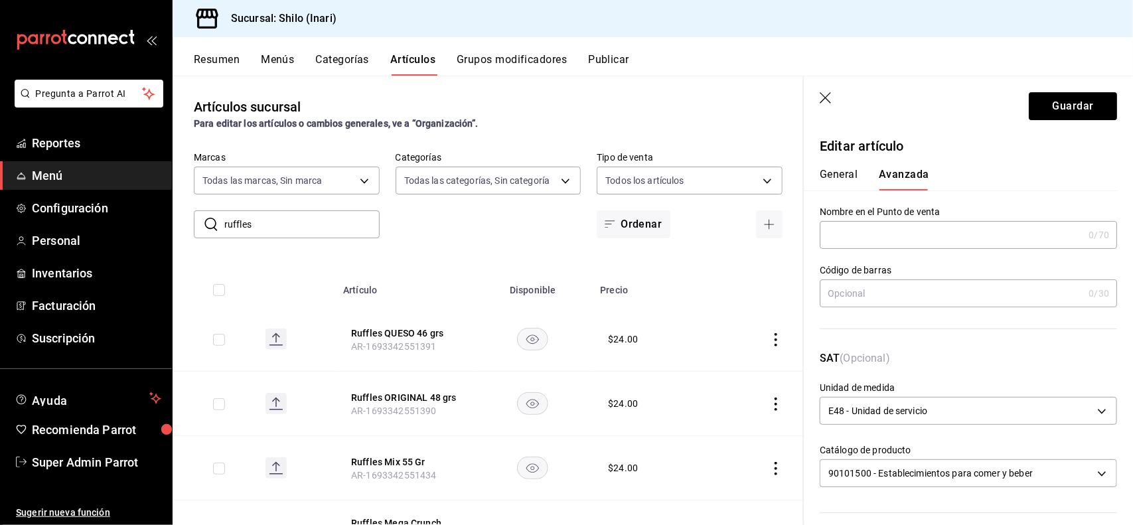
click at [897, 286] on input "text" at bounding box center [952, 293] width 264 height 27
type input "7500478044221"
click at [1060, 117] on button "Guardar" at bounding box center [1073, 106] width 88 height 28
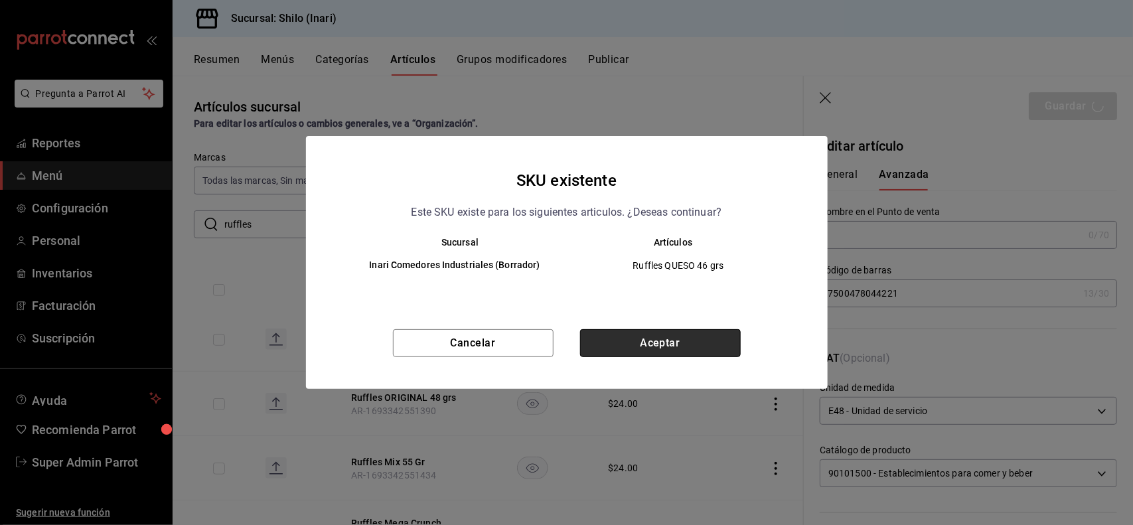
click at [688, 346] on button "Aceptar" at bounding box center [660, 343] width 161 height 28
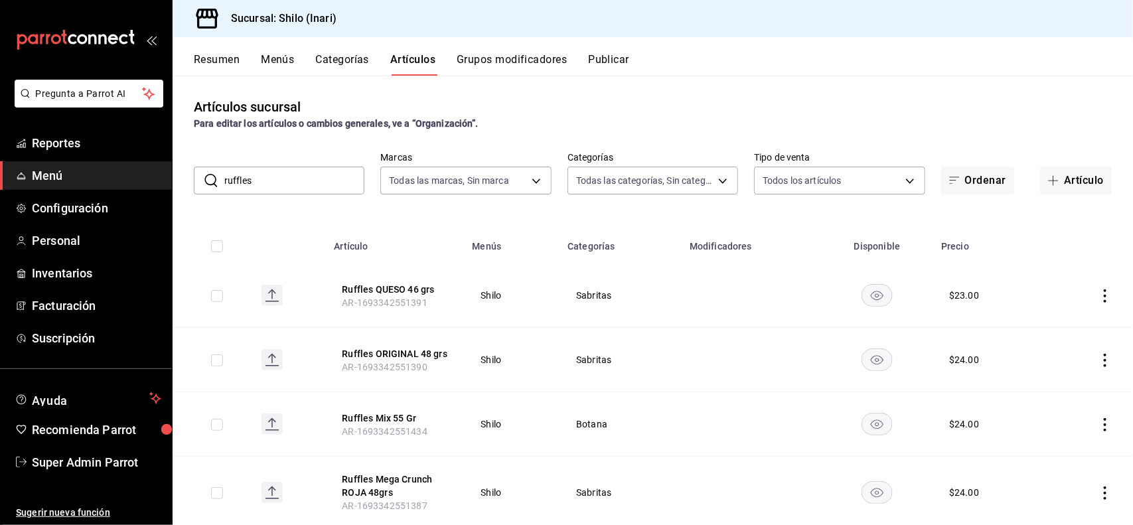
click at [327, 173] on input "ruffles" at bounding box center [294, 180] width 140 height 27
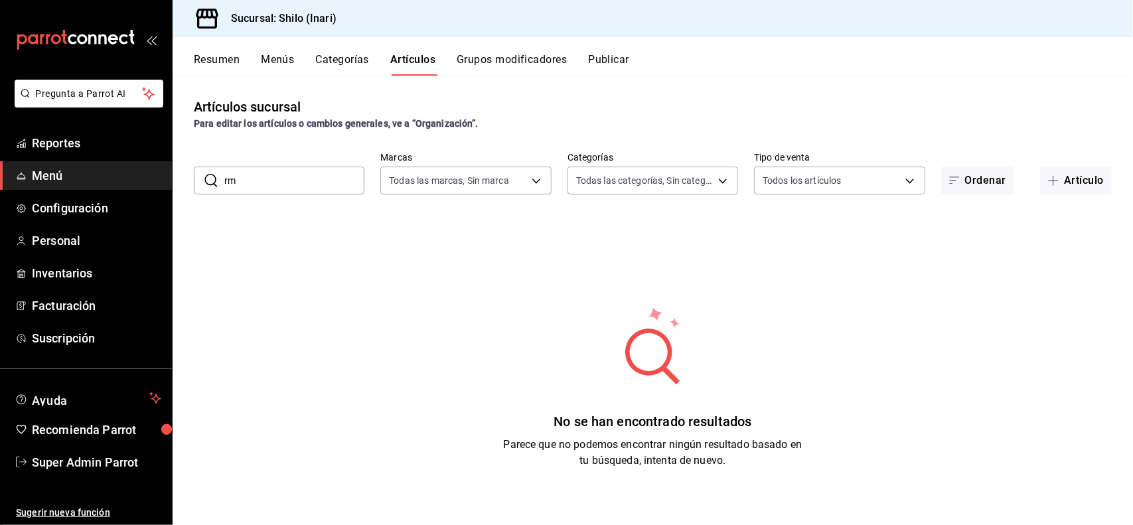
type input "r"
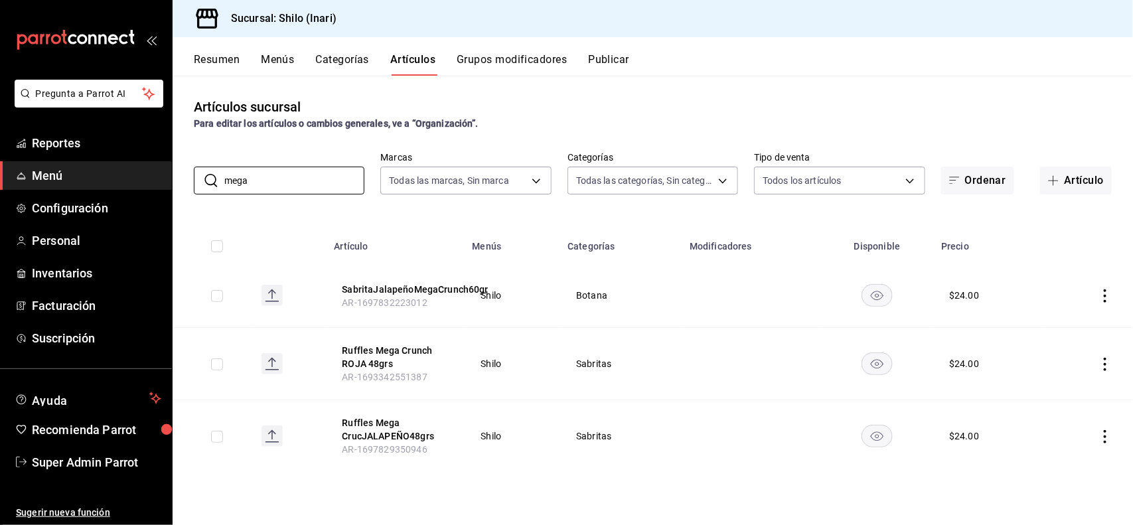
type input "mega"
click at [772, 86] on div "Artículos sucursal Para editar los artículos o cambios generales, ve a “Organiz…" at bounding box center [653, 300] width 961 height 449
click at [1103, 365] on icon "actions" at bounding box center [1105, 364] width 13 height 13
click at [1065, 396] on span "Editar" at bounding box center [1066, 395] width 35 height 14
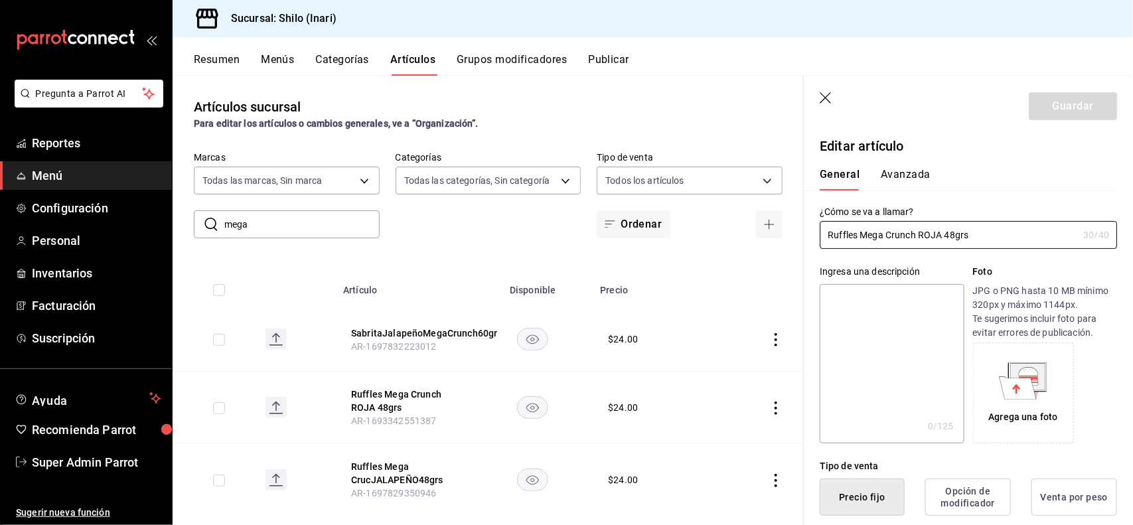
type input "$24.00"
type button "1"
type button "0"
type button "2"
type input "$23.00"
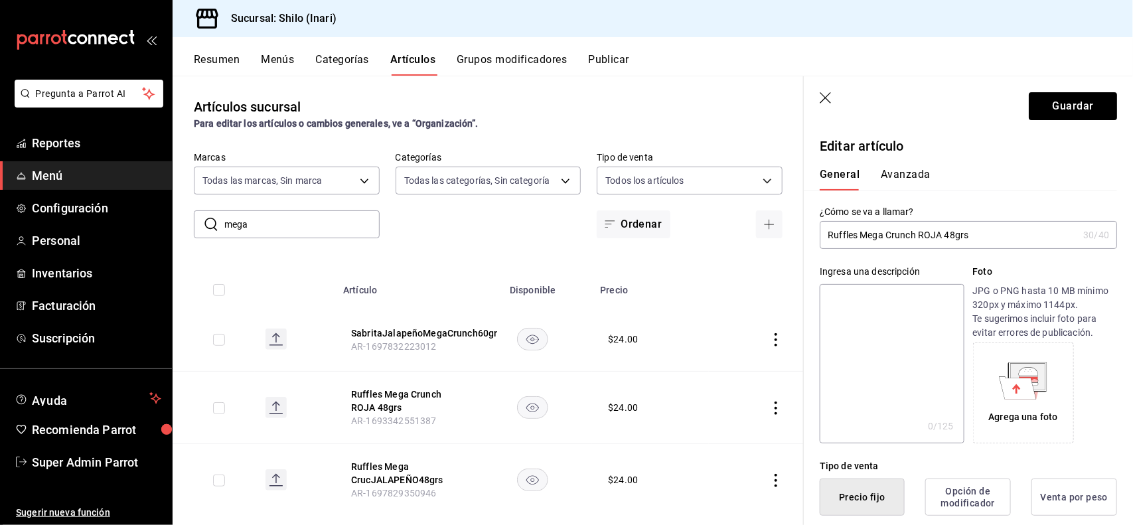
click at [910, 181] on button "Avanzada" at bounding box center [906, 179] width 50 height 23
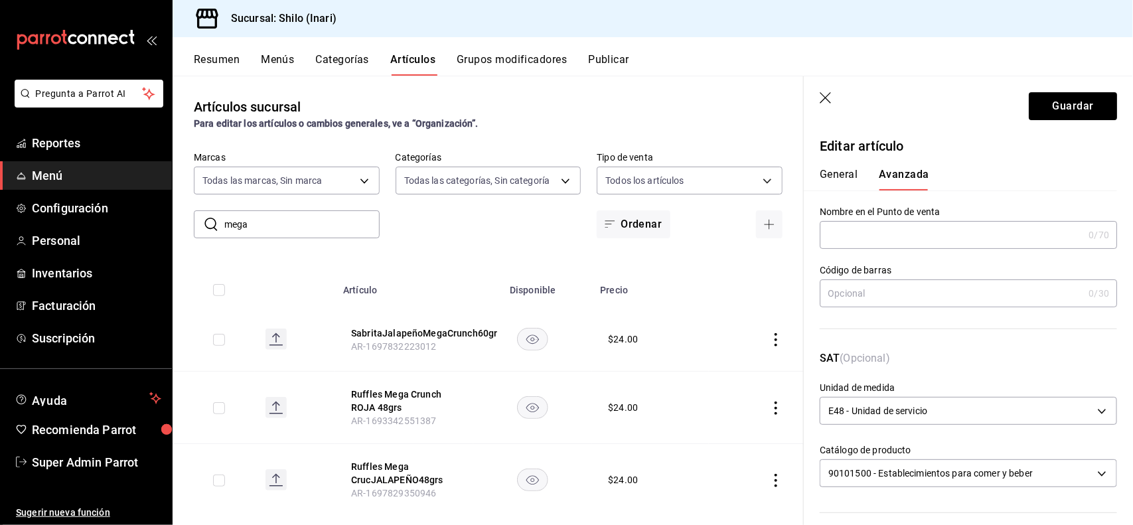
click at [895, 290] on input "text" at bounding box center [952, 293] width 264 height 27
type input "7500478046706"
click at [1059, 118] on button "Guardar" at bounding box center [1073, 106] width 88 height 28
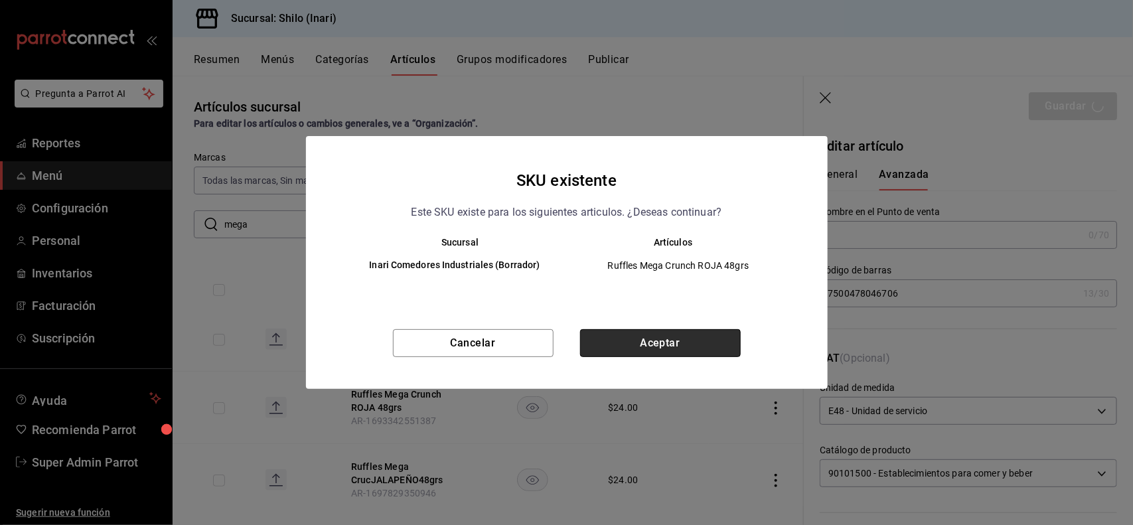
click at [724, 337] on button "Aceptar" at bounding box center [660, 343] width 161 height 28
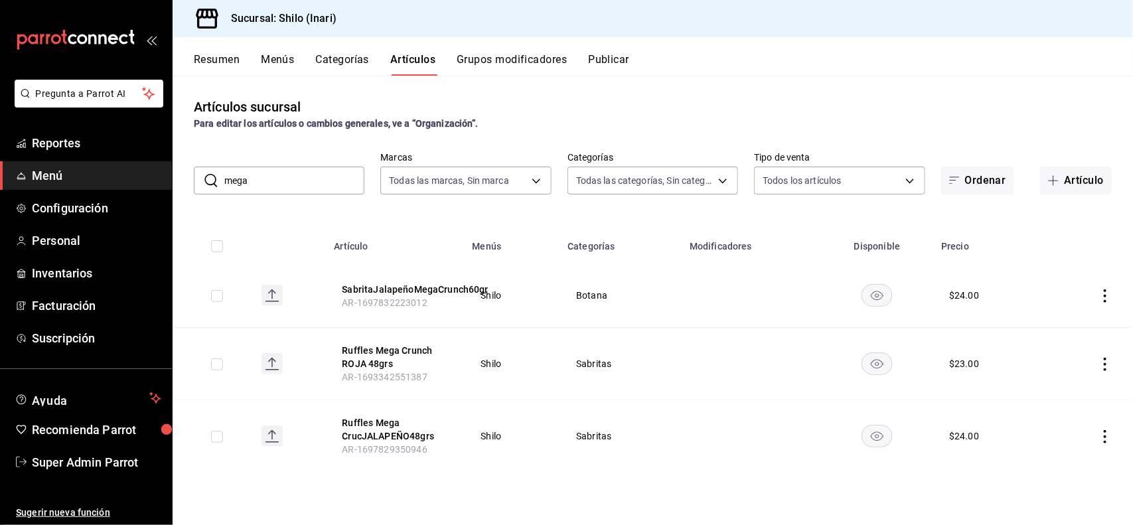
click at [347, 187] on input "mega" at bounding box center [294, 180] width 140 height 27
type input "m"
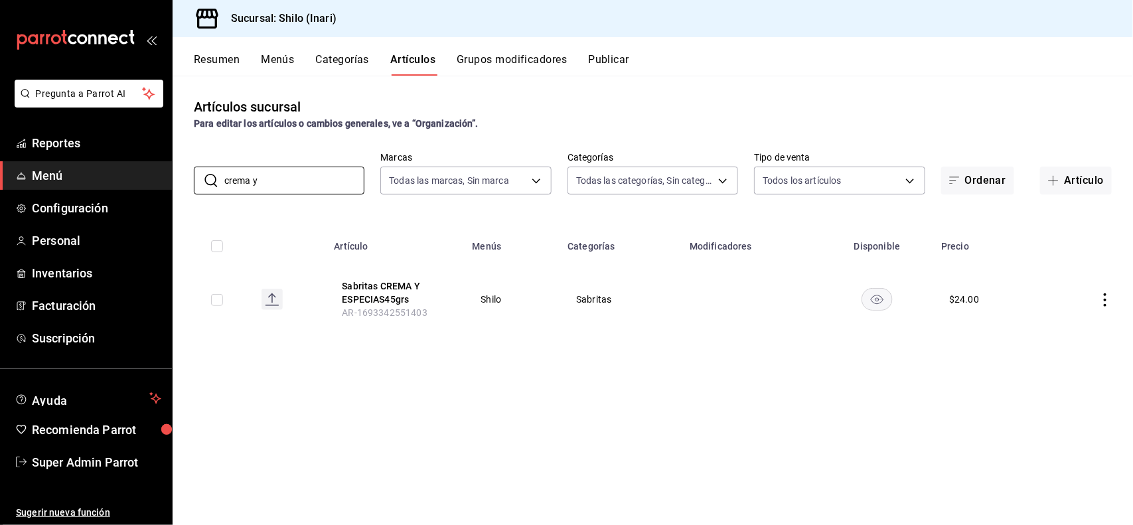
type input "crema y"
click at [1103, 294] on icon "actions" at bounding box center [1105, 299] width 13 height 13
click at [1061, 324] on span "Editar" at bounding box center [1066, 331] width 35 height 14
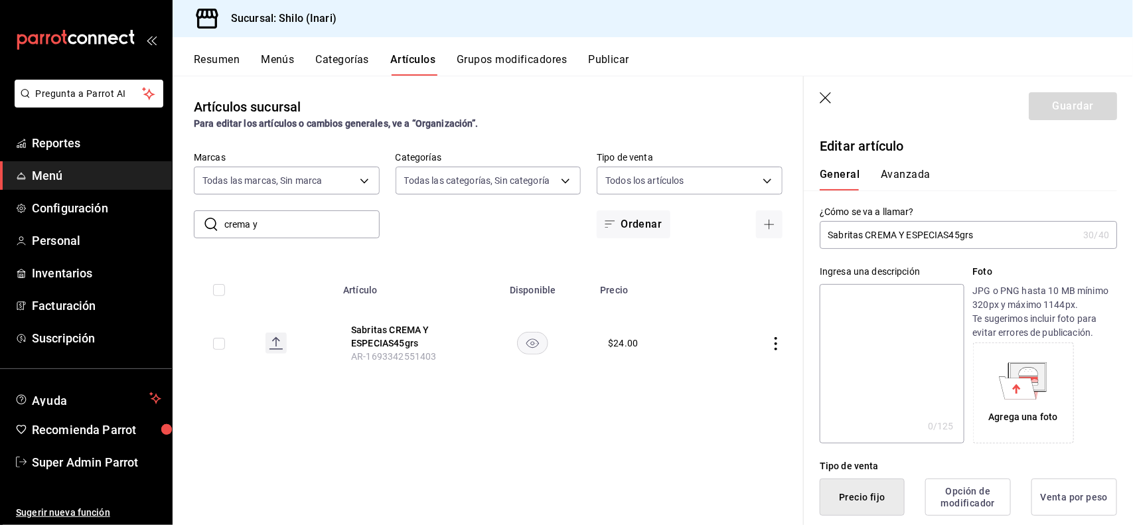
type button "1"
type button "0"
type button "2"
type input "$23.00"
click at [894, 178] on button "Avanzada" at bounding box center [906, 179] width 50 height 23
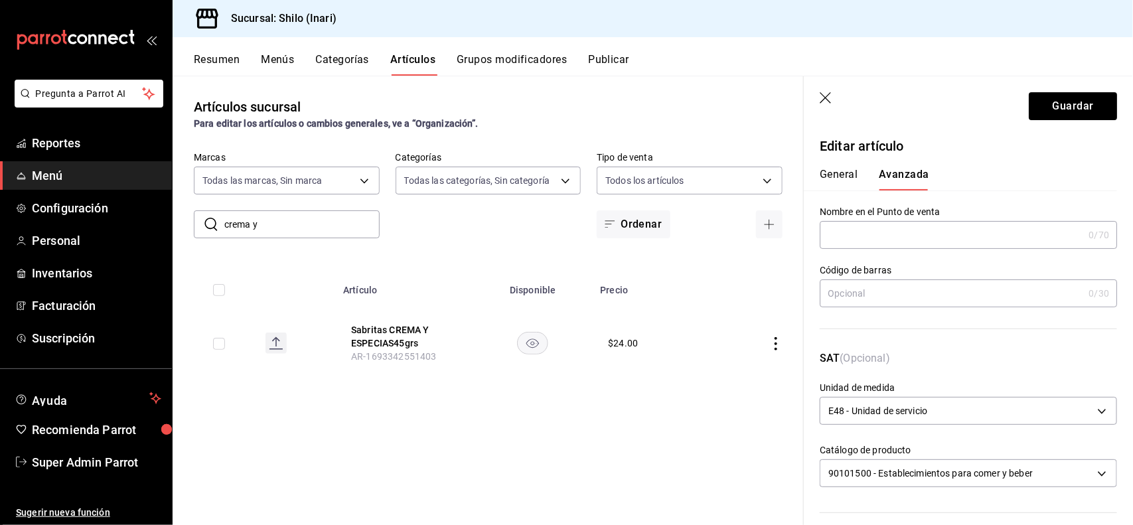
click at [876, 300] on input "text" at bounding box center [952, 293] width 264 height 27
type input "7500478043965"
click at [1060, 111] on button "Guardar" at bounding box center [1073, 106] width 88 height 28
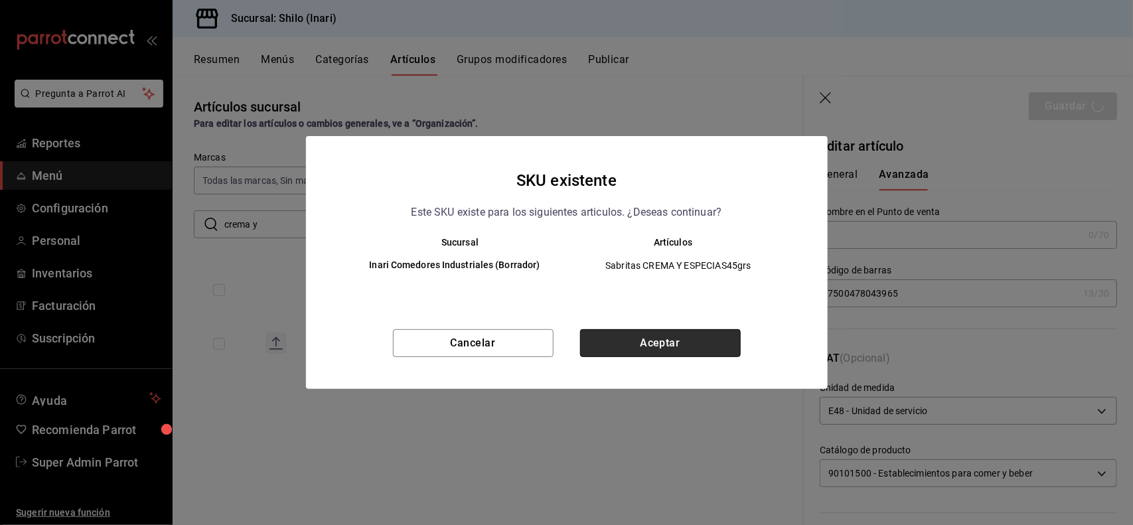
click at [664, 353] on button "Aceptar" at bounding box center [660, 343] width 161 height 28
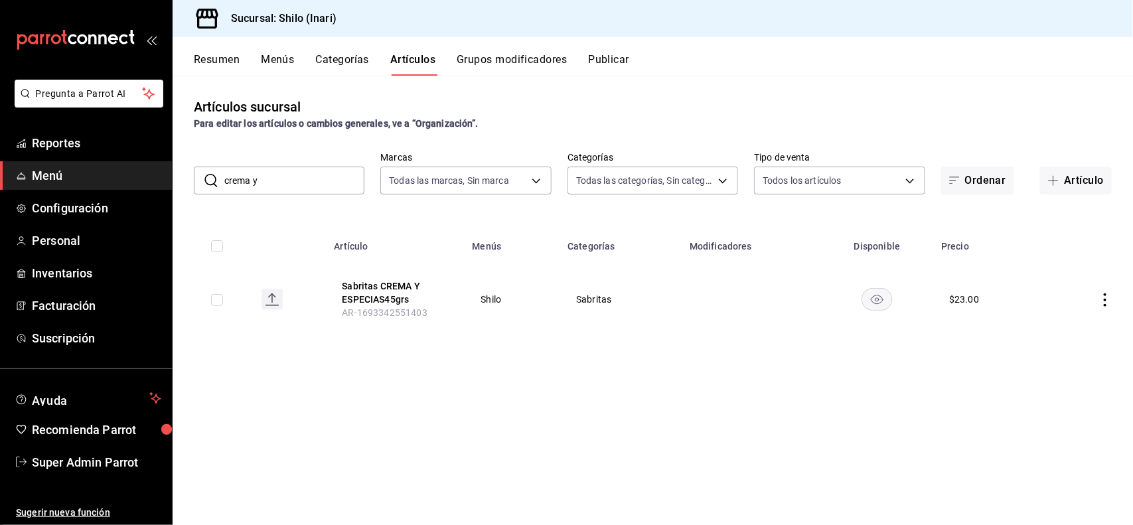
click at [310, 171] on input "crema y" at bounding box center [294, 180] width 140 height 27
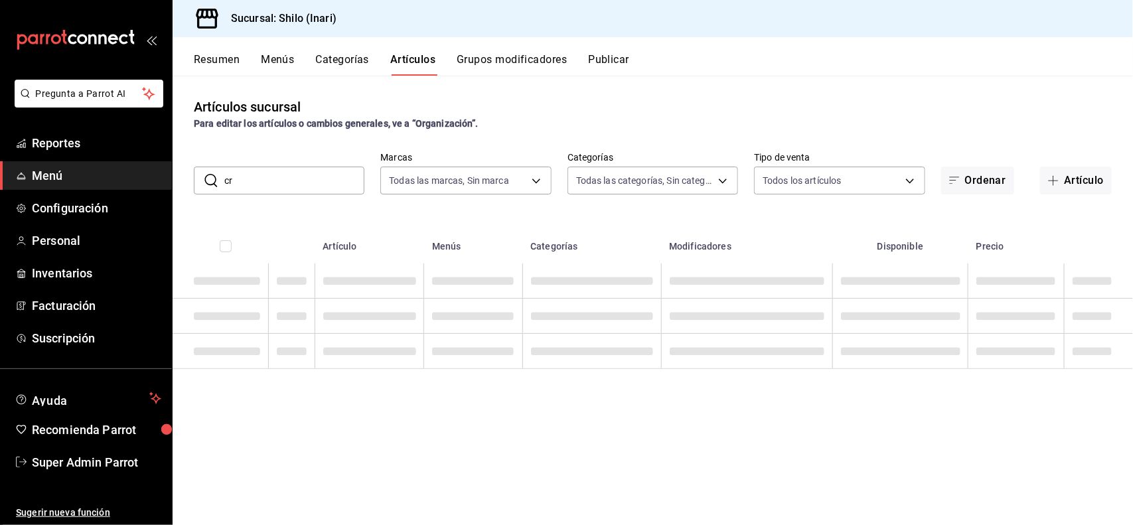
type input "c"
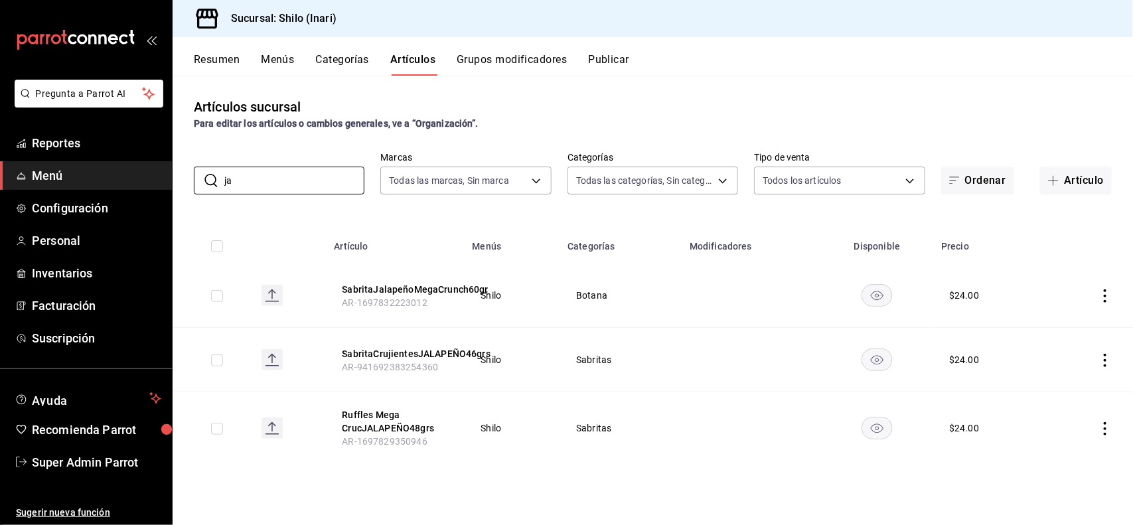
type input "j"
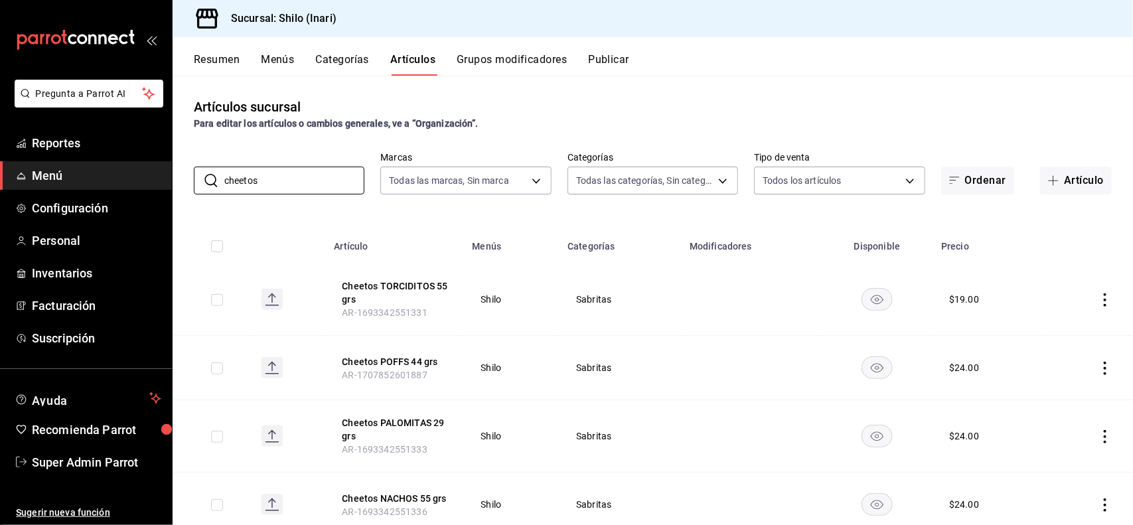
type input "cheetos"
click at [897, 83] on div "Artículos sucursal Para editar los artículos o cambios generales, ve a “Organiz…" at bounding box center [653, 300] width 961 height 449
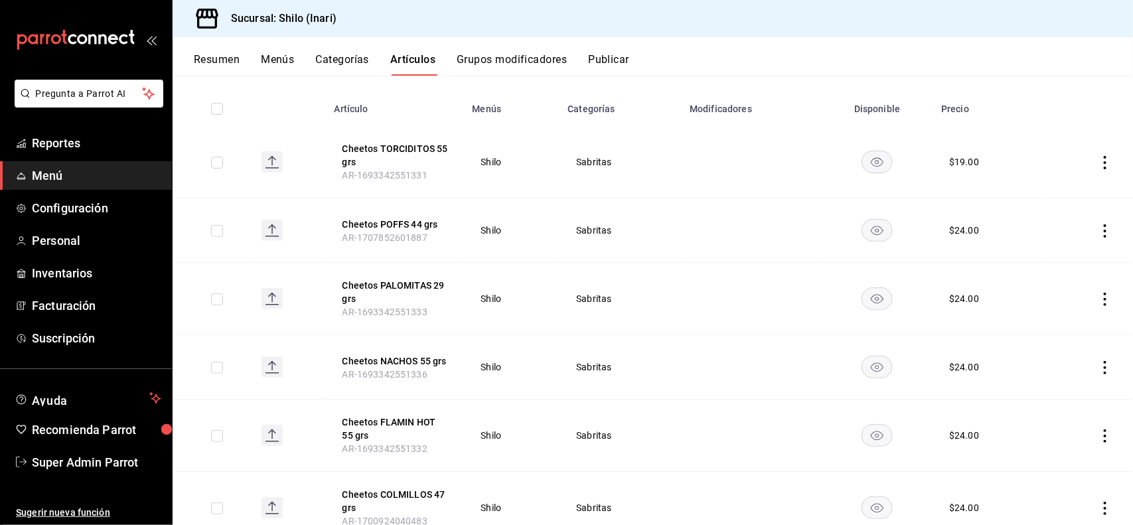
scroll to position [141, 0]
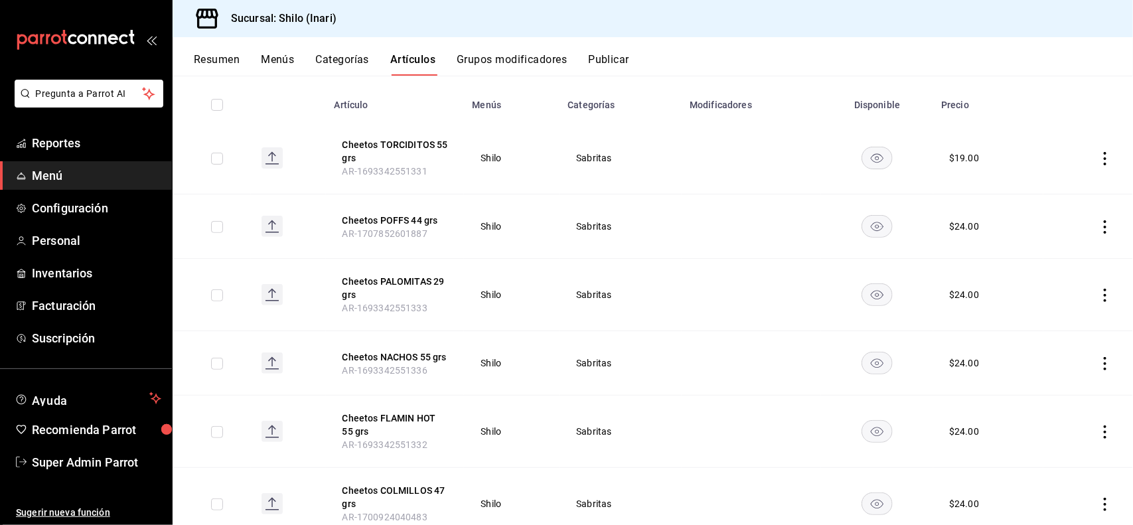
click at [1099, 230] on icon "actions" at bounding box center [1105, 226] width 13 height 13
click at [1057, 251] on span "Editar" at bounding box center [1053, 257] width 35 height 14
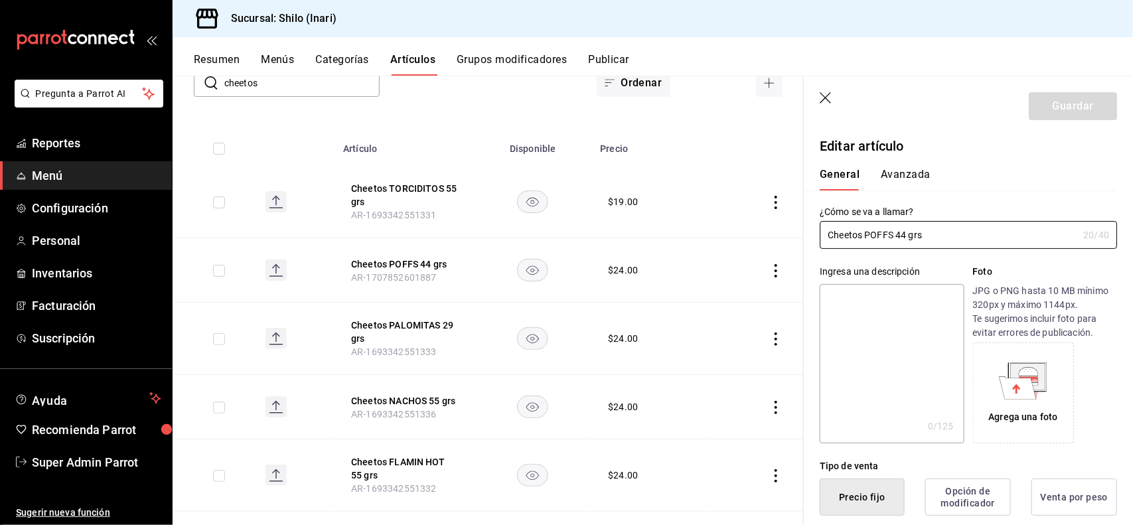
type input "$24.00"
type button "1"
type button "0"
type button "2"
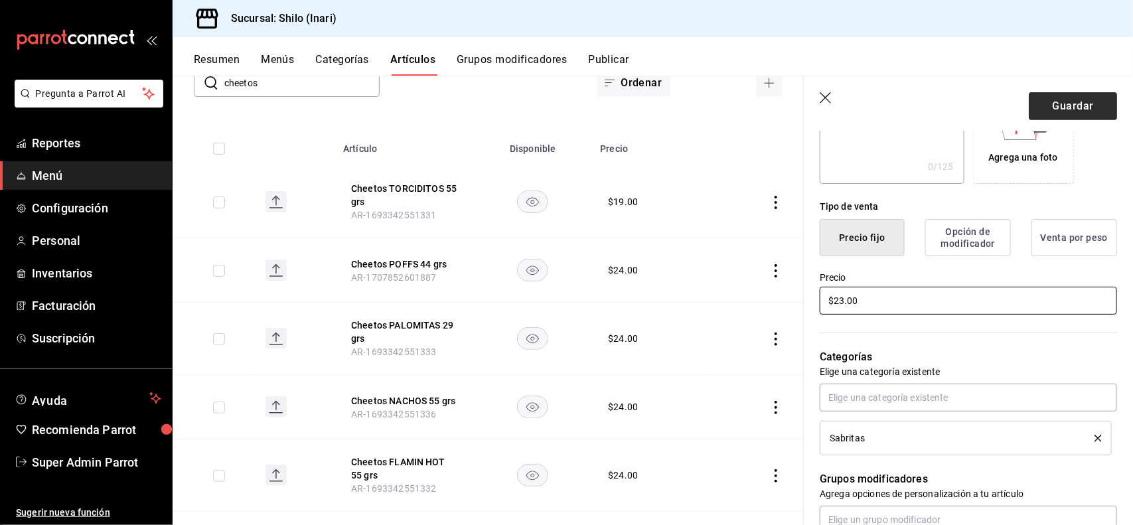
type input "$23.00"
click at [1079, 112] on button "Guardar" at bounding box center [1073, 106] width 88 height 28
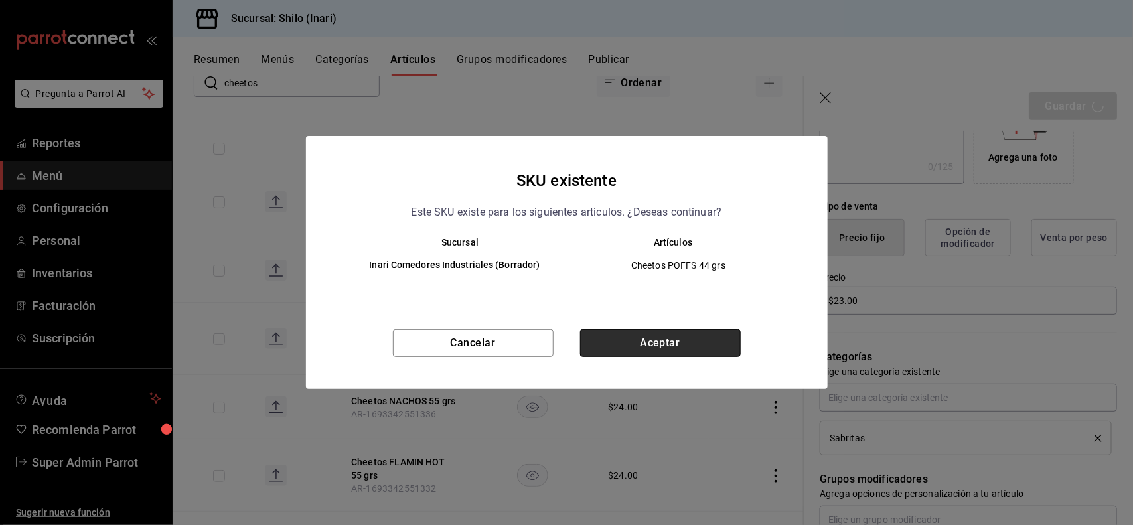
click at [694, 337] on button "Aceptar" at bounding box center [660, 343] width 161 height 28
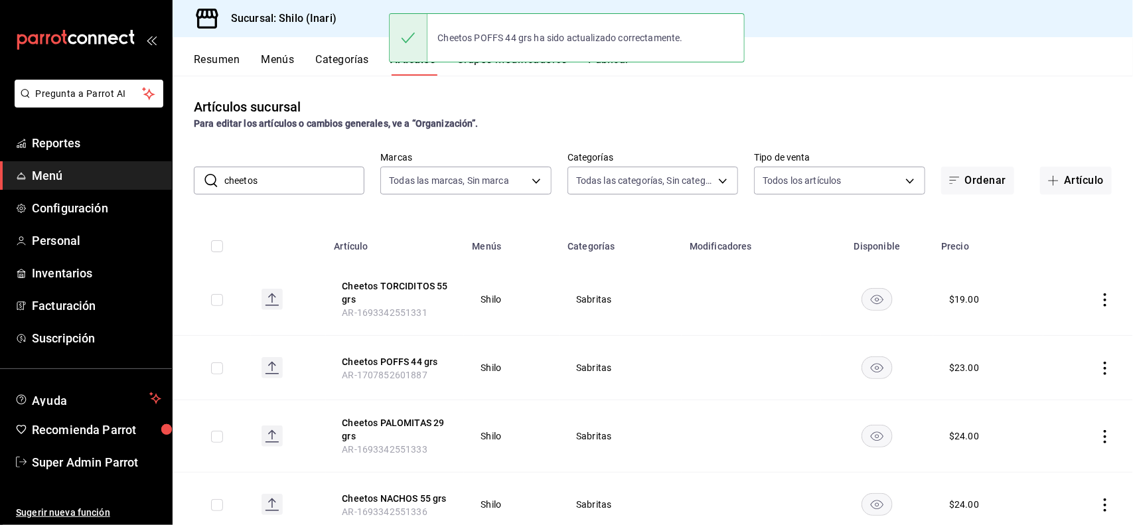
scroll to position [114, 0]
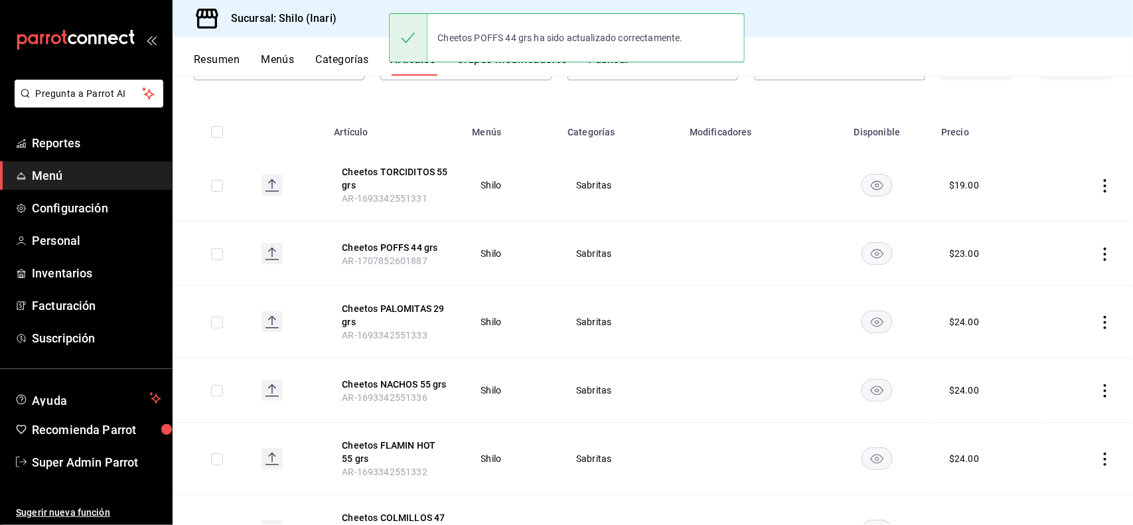
click at [1099, 256] on icon "actions" at bounding box center [1105, 254] width 13 height 13
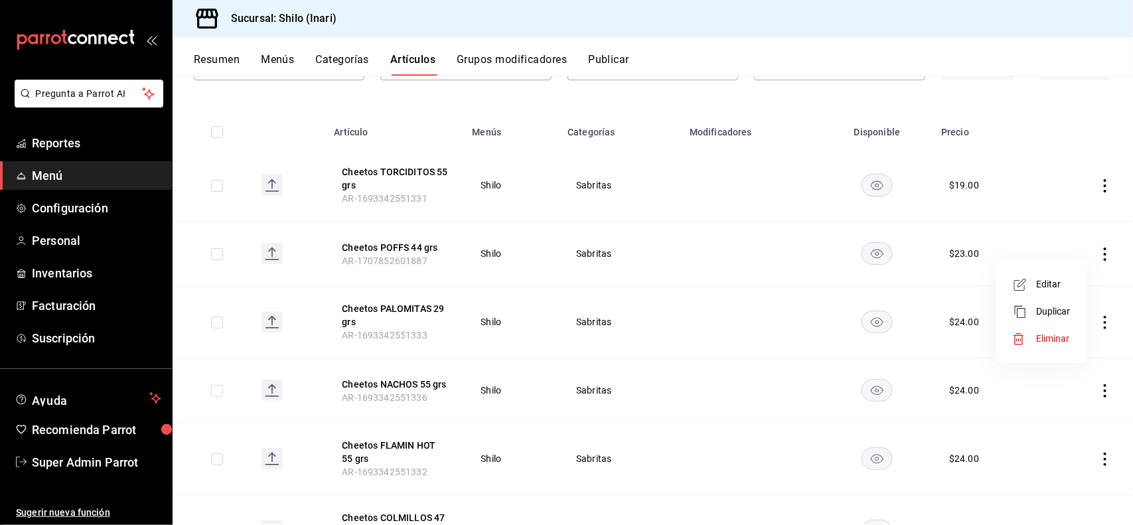
click at [1048, 272] on li "Editar" at bounding box center [1042, 284] width 80 height 27
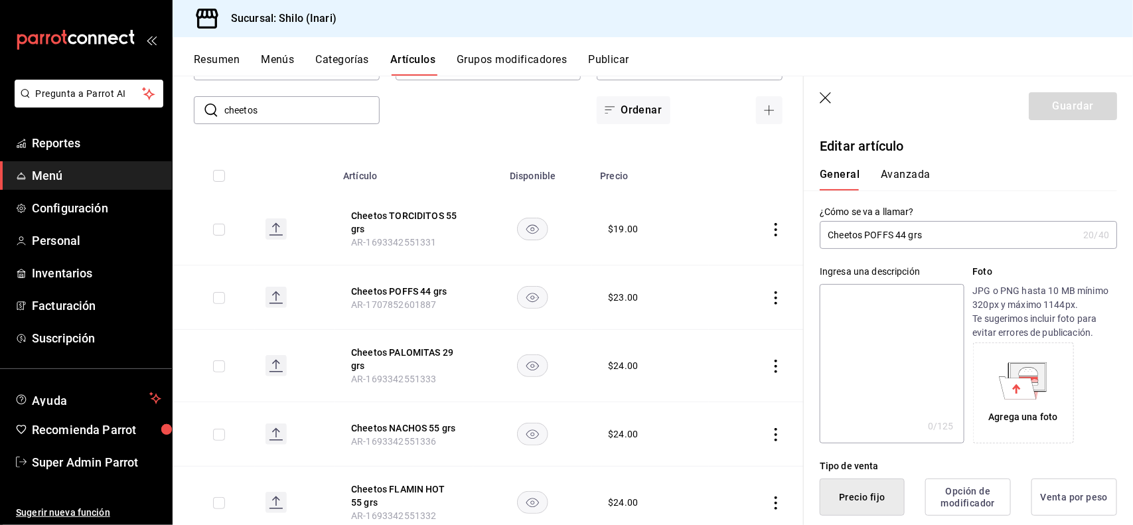
type button "1"
type button "0"
type button "2"
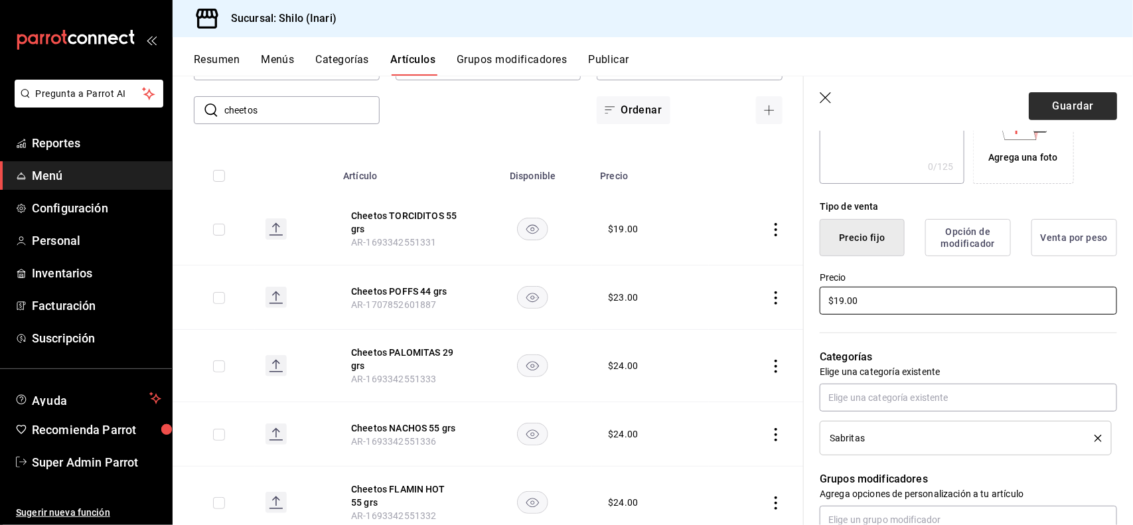
type input "$19.00"
click at [1060, 104] on button "Guardar" at bounding box center [1073, 106] width 88 height 28
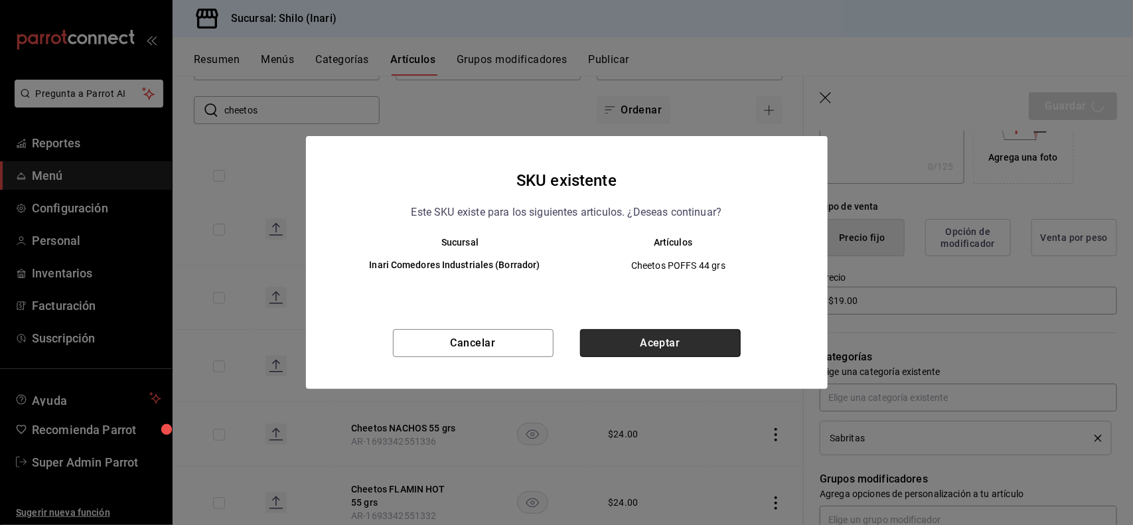
click at [674, 343] on button "Aceptar" at bounding box center [660, 343] width 161 height 28
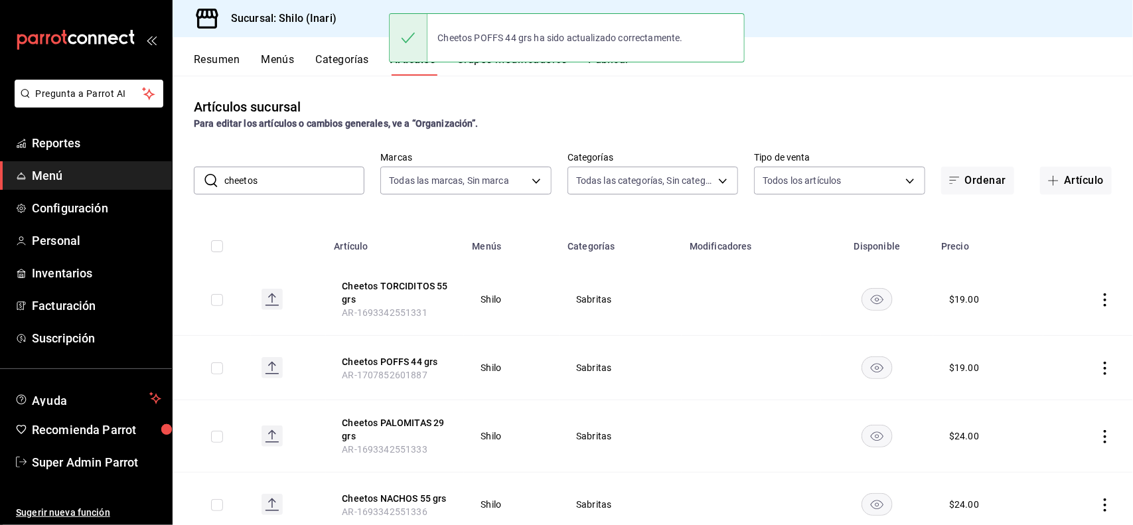
scroll to position [199, 0]
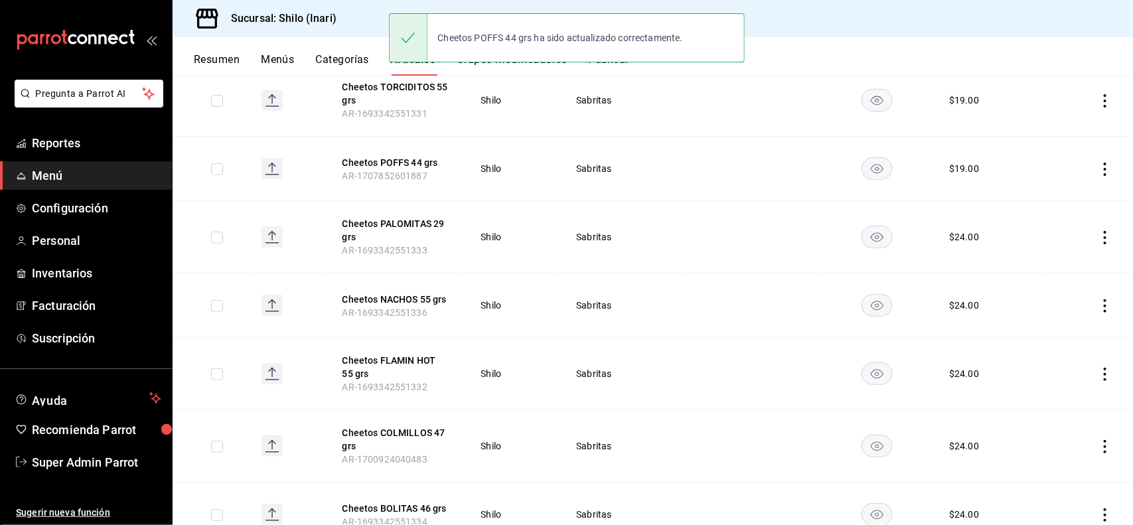
click at [1104, 237] on icon "actions" at bounding box center [1105, 237] width 3 height 13
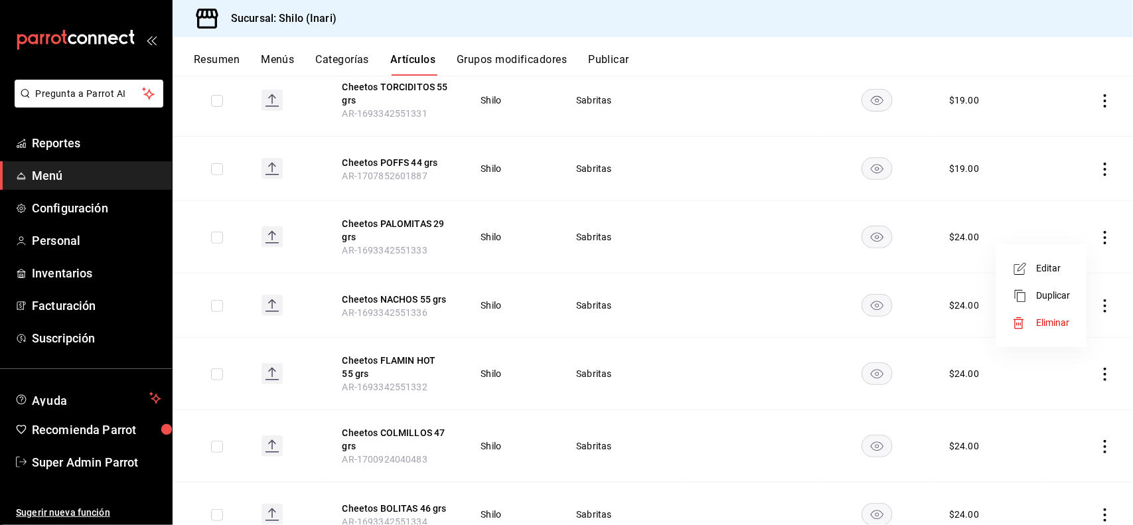
click at [1057, 275] on li "Editar" at bounding box center [1042, 268] width 80 height 27
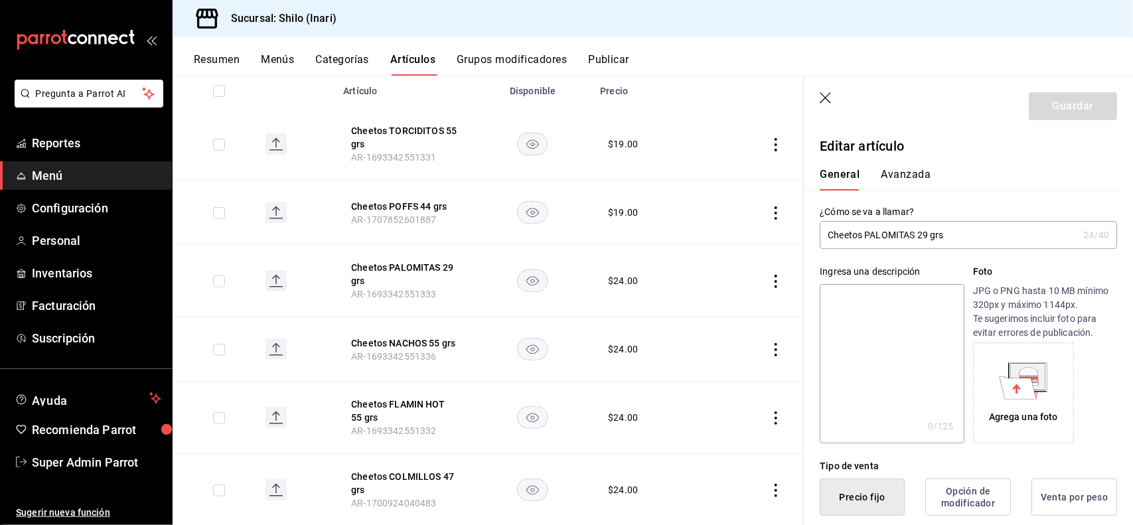
type button "1"
type button "0"
type button "2"
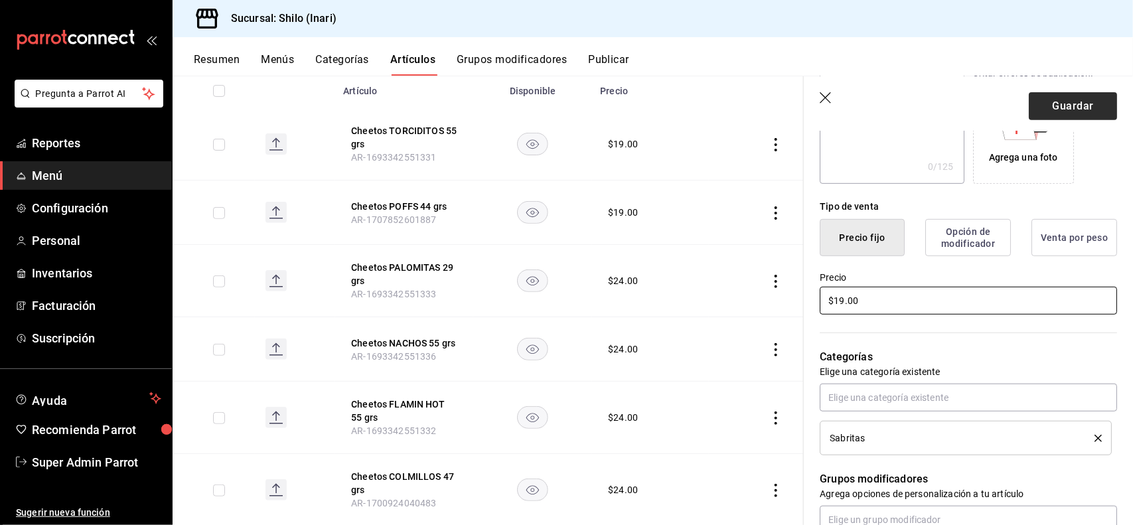
type input "$19.00"
click at [1074, 117] on button "Guardar" at bounding box center [1073, 106] width 88 height 28
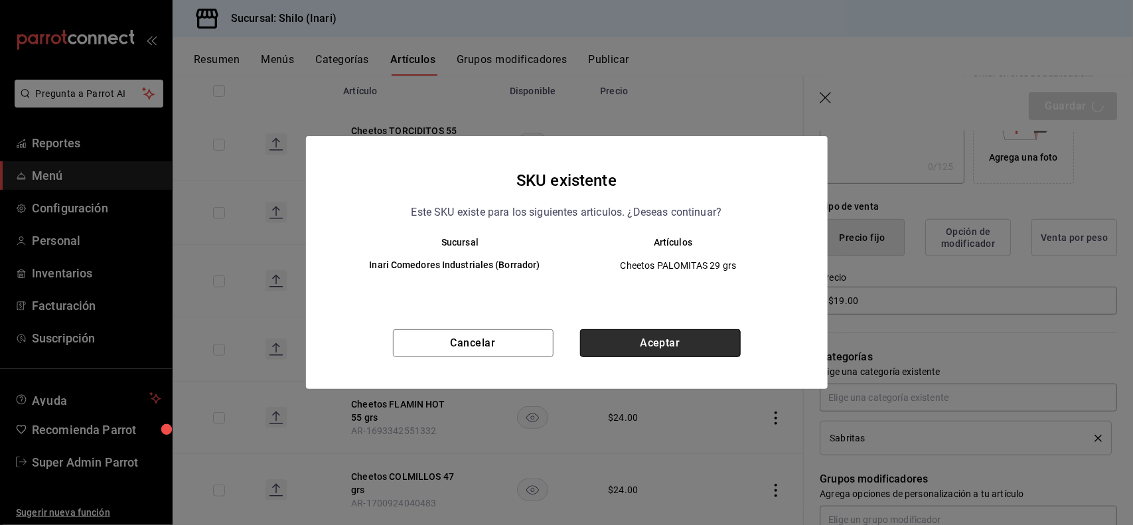
click at [710, 337] on button "Aceptar" at bounding box center [660, 343] width 161 height 28
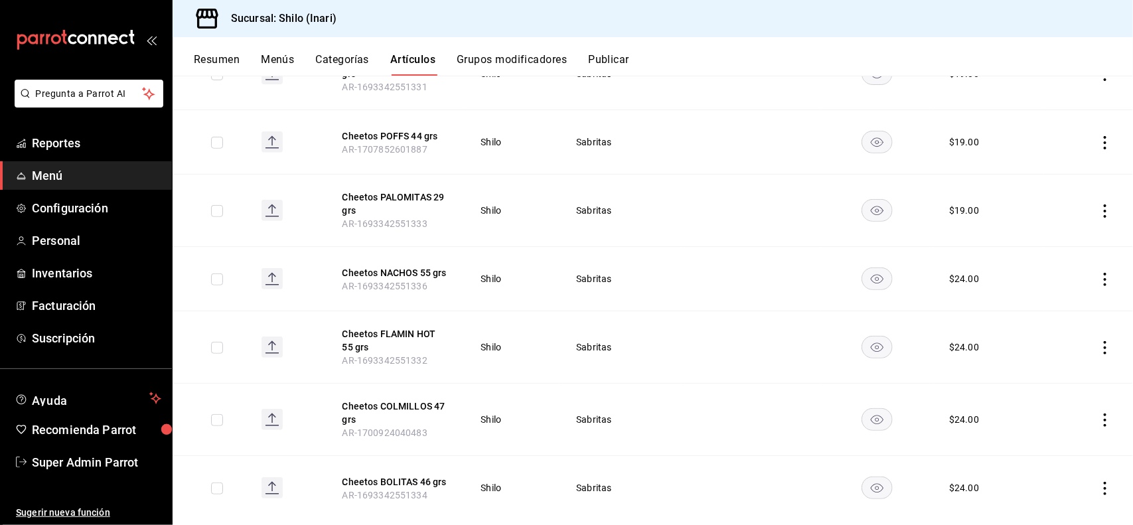
scroll to position [229, 0]
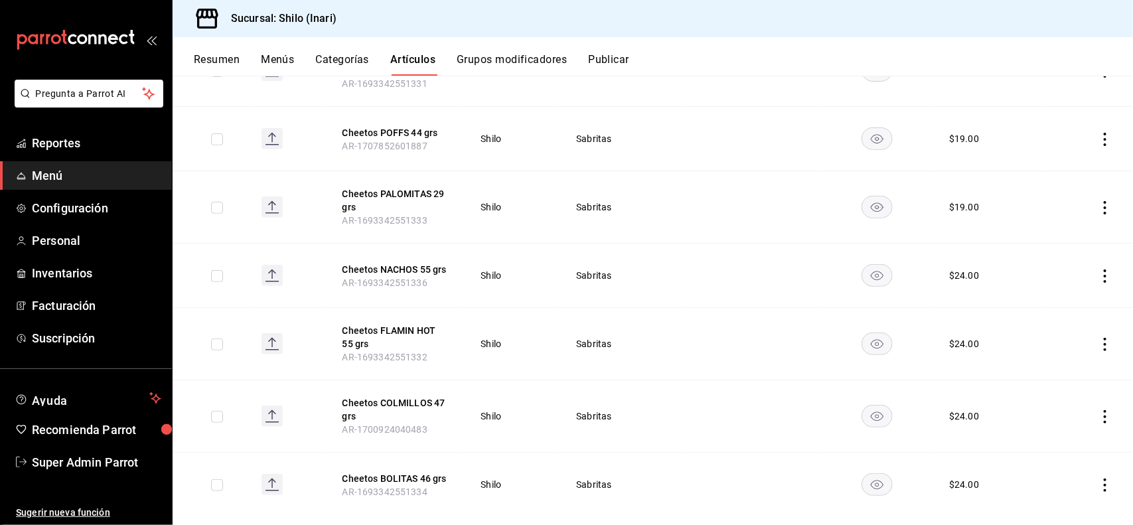
click at [1099, 274] on icon "actions" at bounding box center [1105, 276] width 13 height 13
click at [1048, 305] on span "Editar" at bounding box center [1053, 307] width 35 height 14
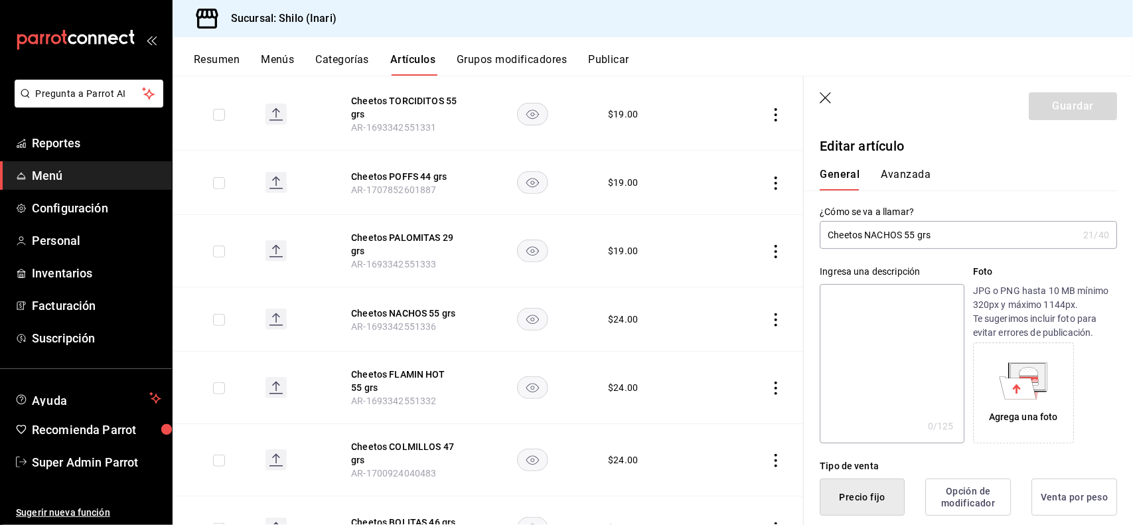
type button "1"
type button "0"
type button "2"
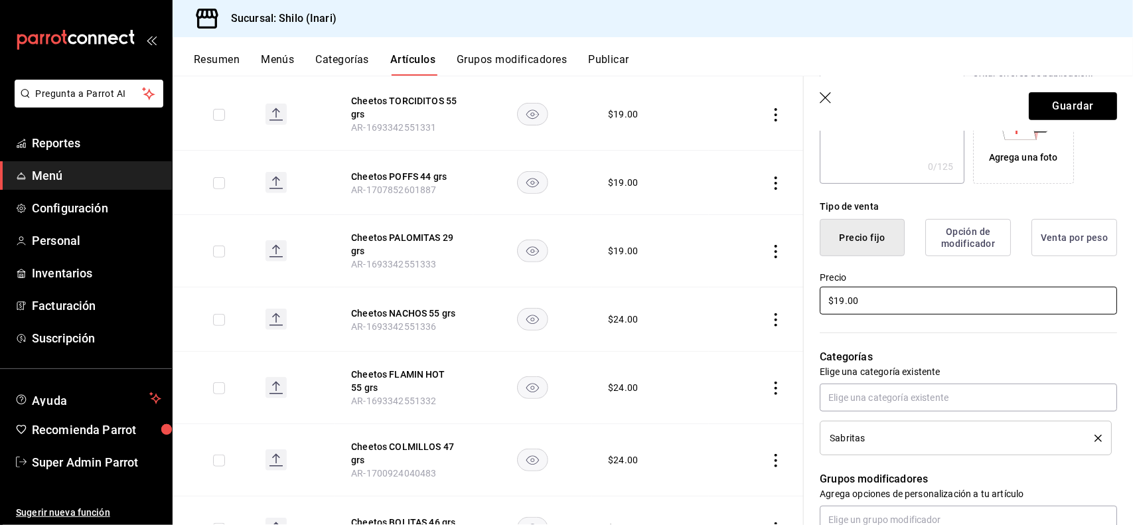
scroll to position [5, 0]
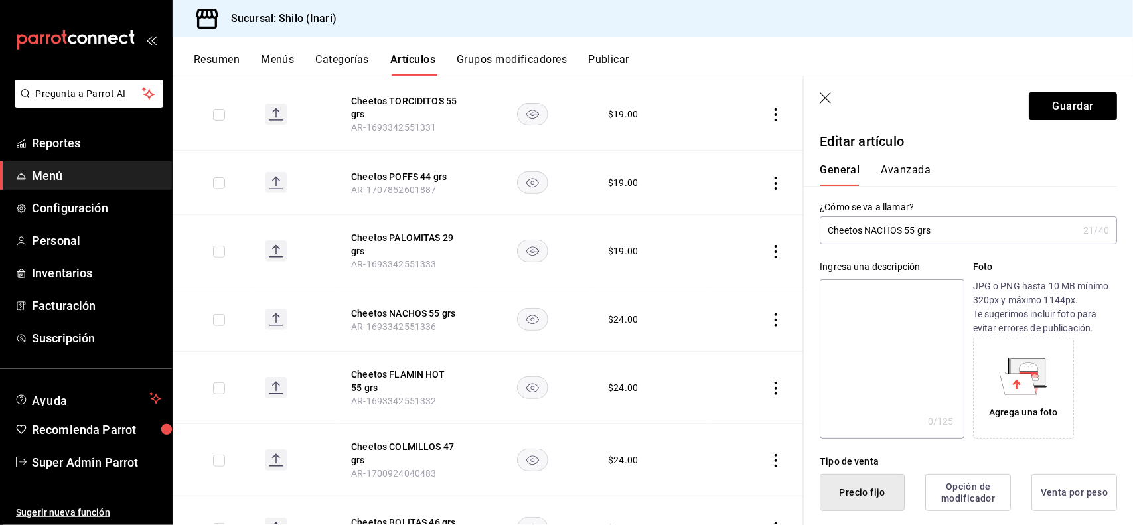
type input "$19.00"
click at [905, 230] on input "Cheetos NACHOS 55 grs" at bounding box center [949, 230] width 258 height 27
type input "Cheetos JALAPEÑO 55 grs"
click at [911, 178] on button "Avanzada" at bounding box center [906, 174] width 50 height 23
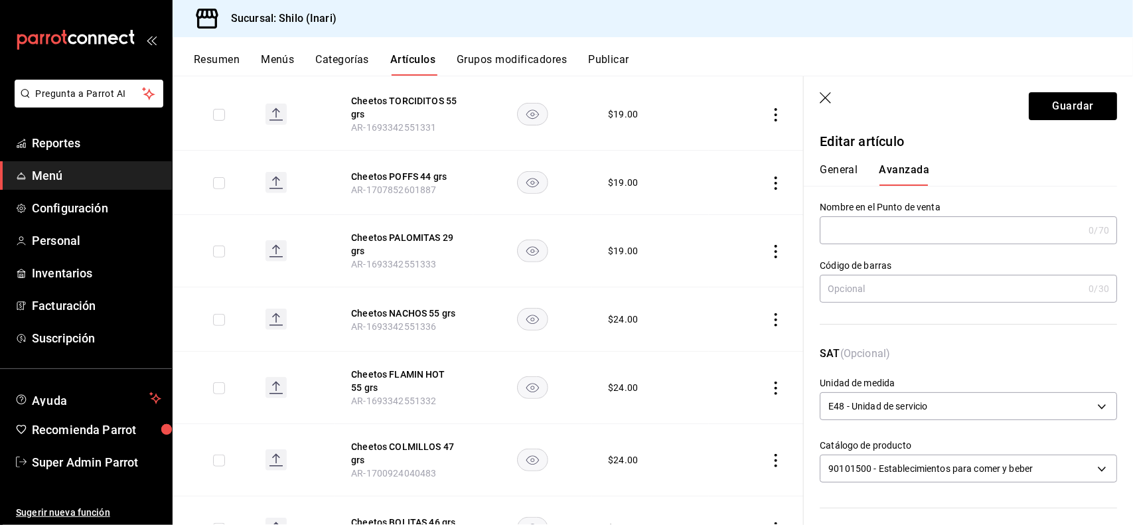
click at [878, 289] on input "text" at bounding box center [952, 288] width 264 height 27
type input "7500478046034"
click at [1062, 103] on button "Guardar" at bounding box center [1073, 106] width 88 height 28
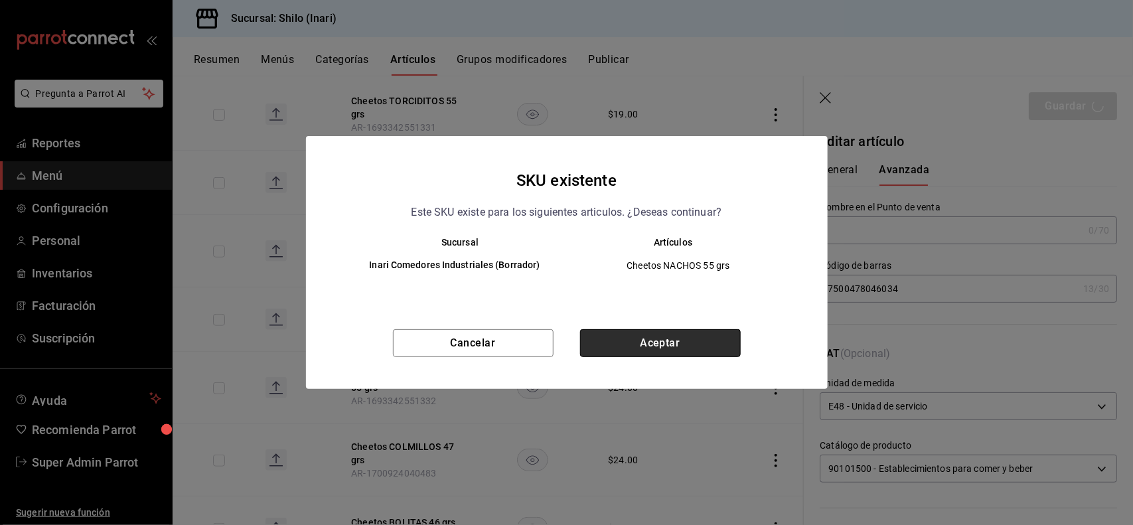
click at [697, 340] on button "Aceptar" at bounding box center [660, 343] width 161 height 28
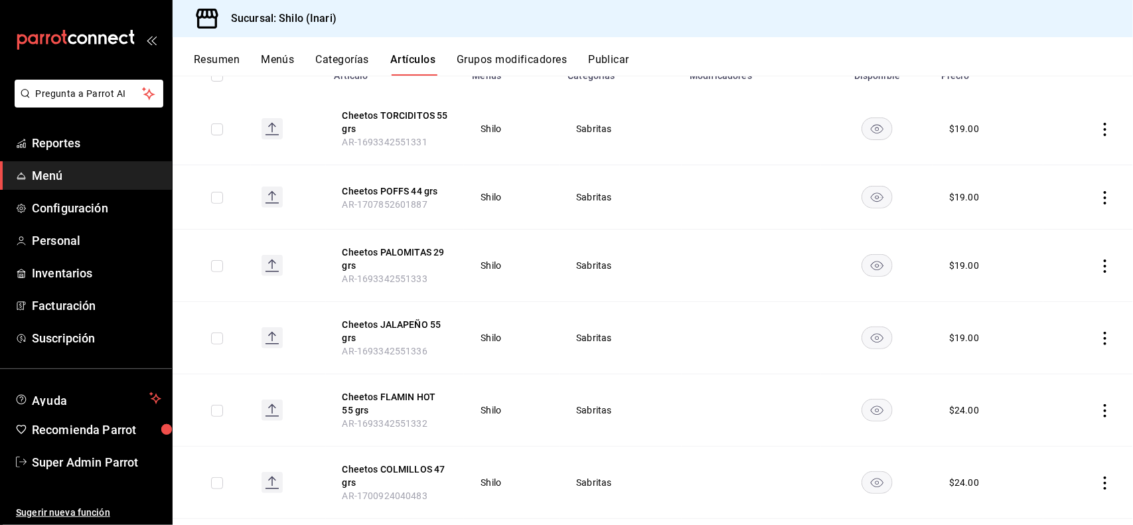
scroll to position [261, 0]
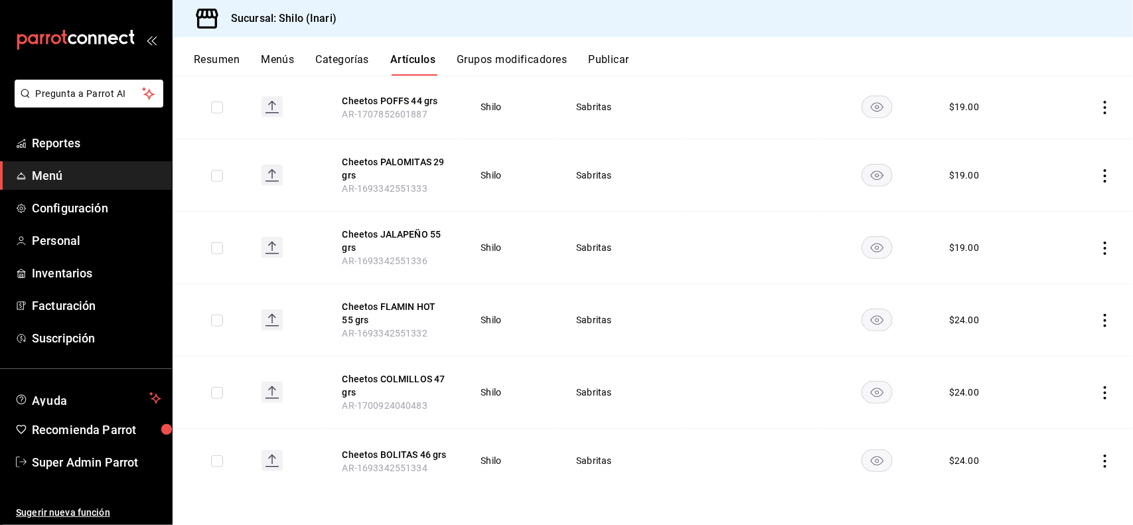
click at [1099, 314] on icon "actions" at bounding box center [1105, 320] width 13 height 13
click at [1046, 347] on span "Editar" at bounding box center [1053, 352] width 35 height 14
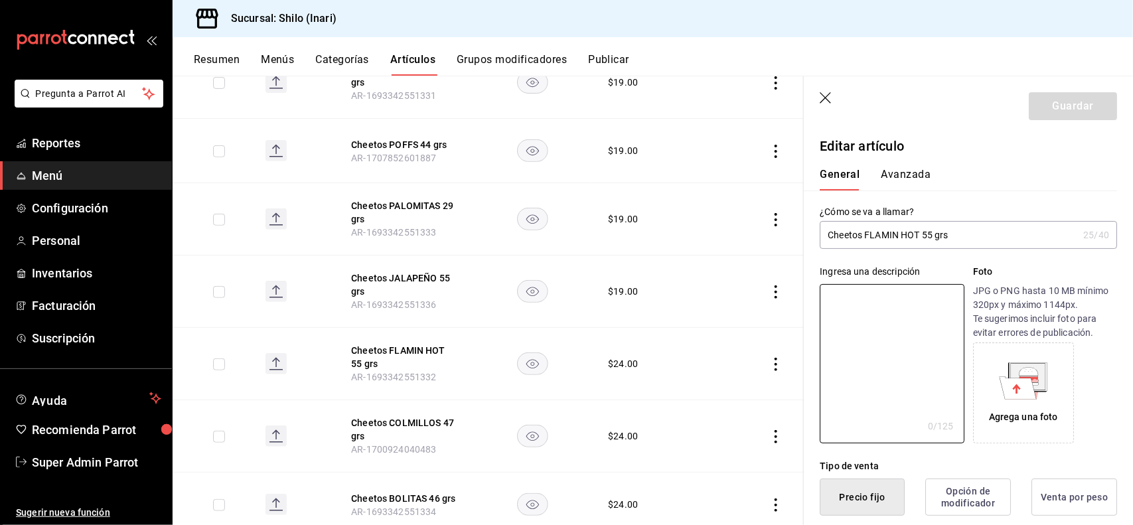
type input "$24.00"
type button "1"
type button "0"
type button "2"
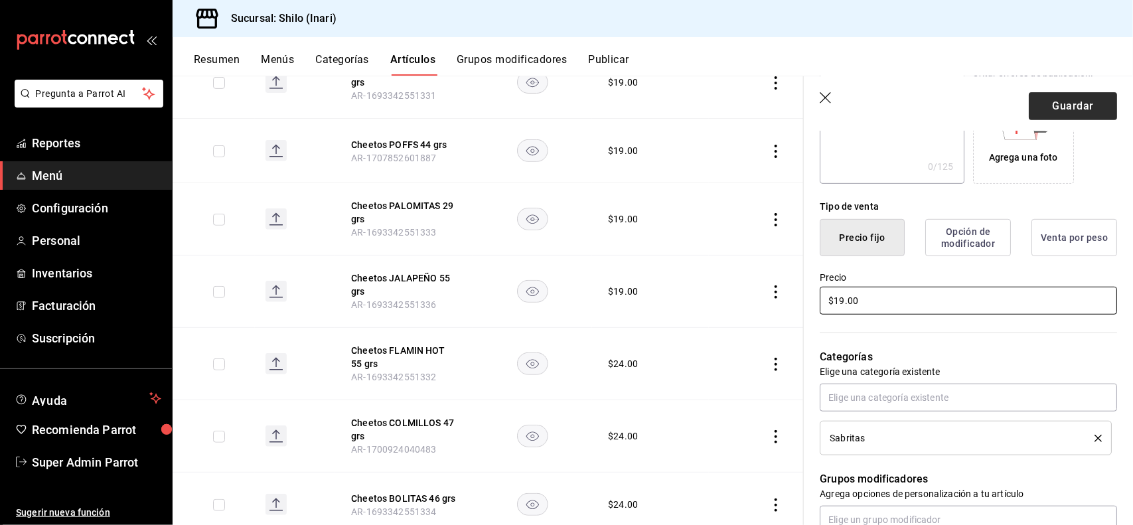
type input "$19.00"
click at [1056, 102] on button "Guardar" at bounding box center [1073, 106] width 88 height 28
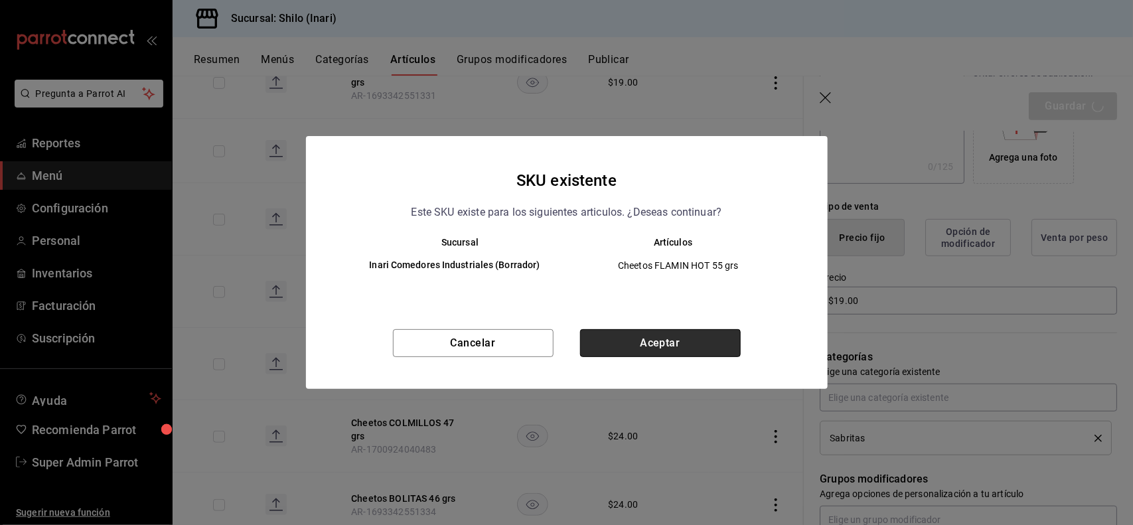
click at [707, 343] on button "Aceptar" at bounding box center [660, 343] width 161 height 28
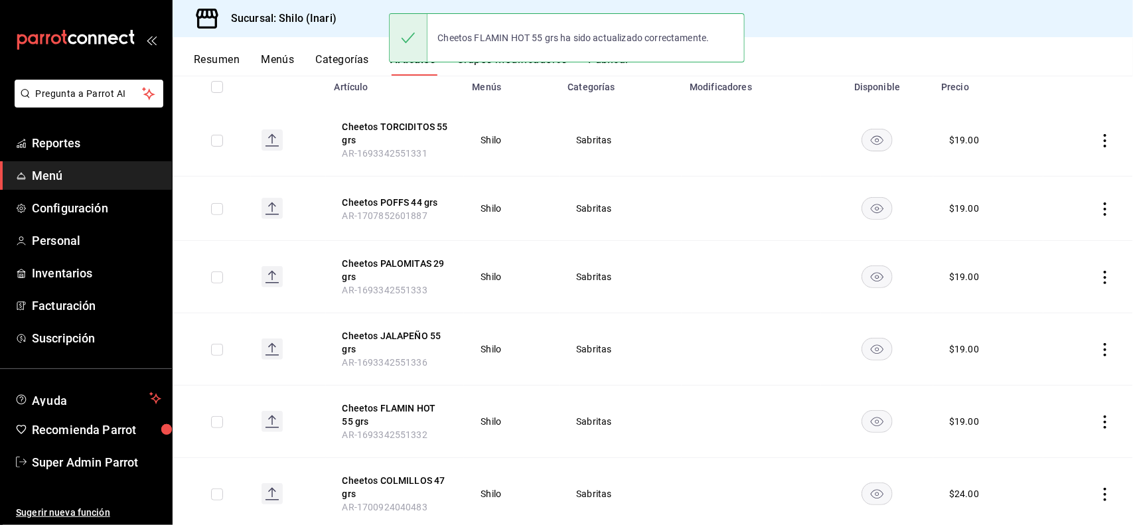
scroll to position [261, 0]
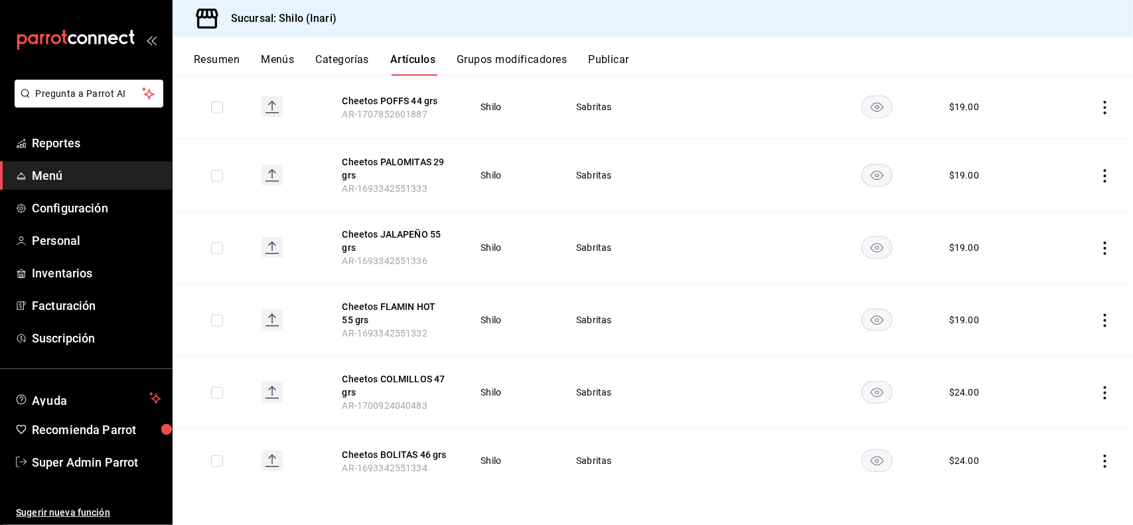
click at [1099, 396] on icon "actions" at bounding box center [1105, 392] width 13 height 13
click at [1036, 418] on span "Editar" at bounding box center [1053, 424] width 35 height 14
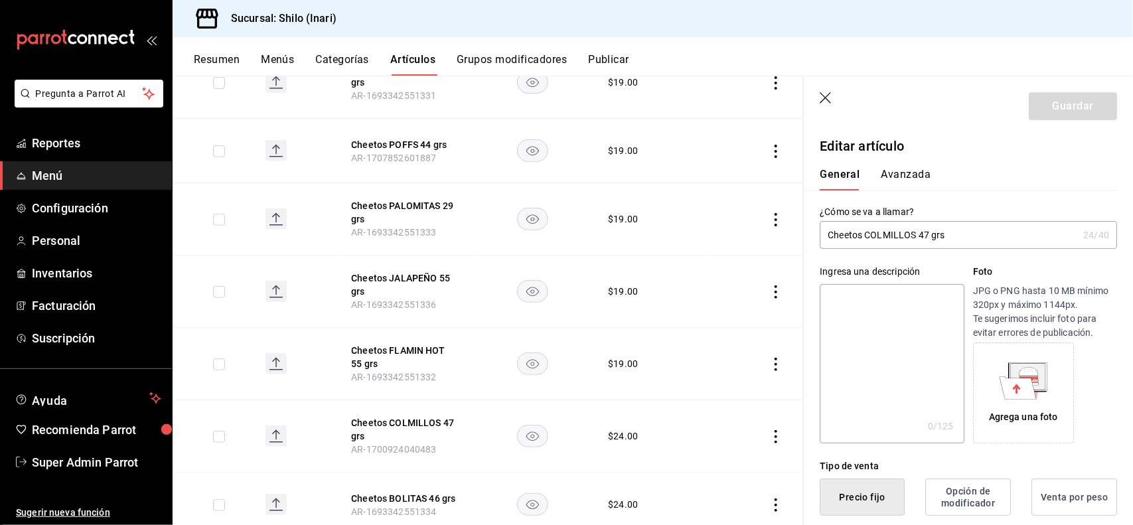
type button "1"
type button "0"
type button "2"
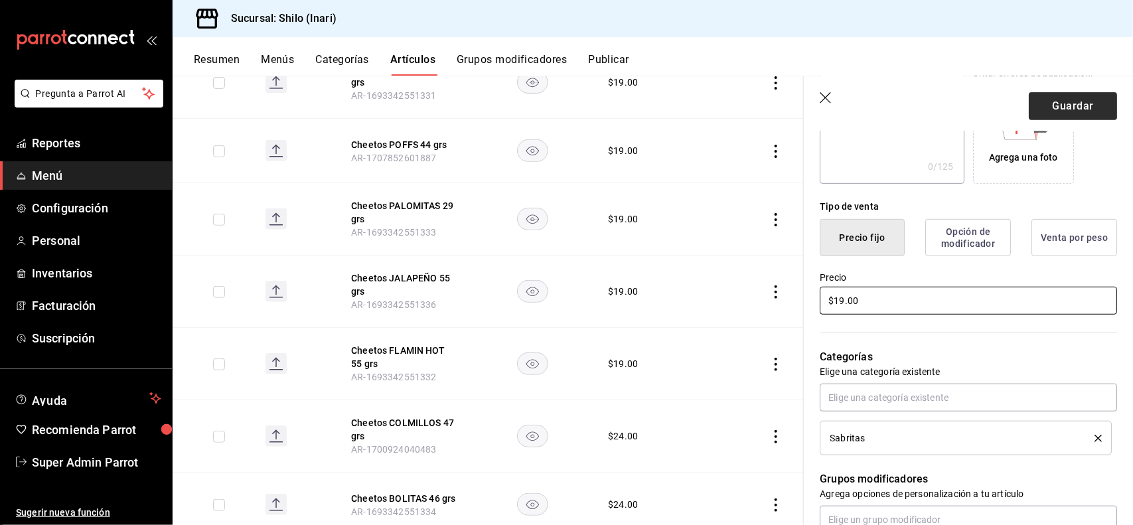
type input "$19.00"
click at [1049, 108] on button "Guardar" at bounding box center [1073, 106] width 88 height 28
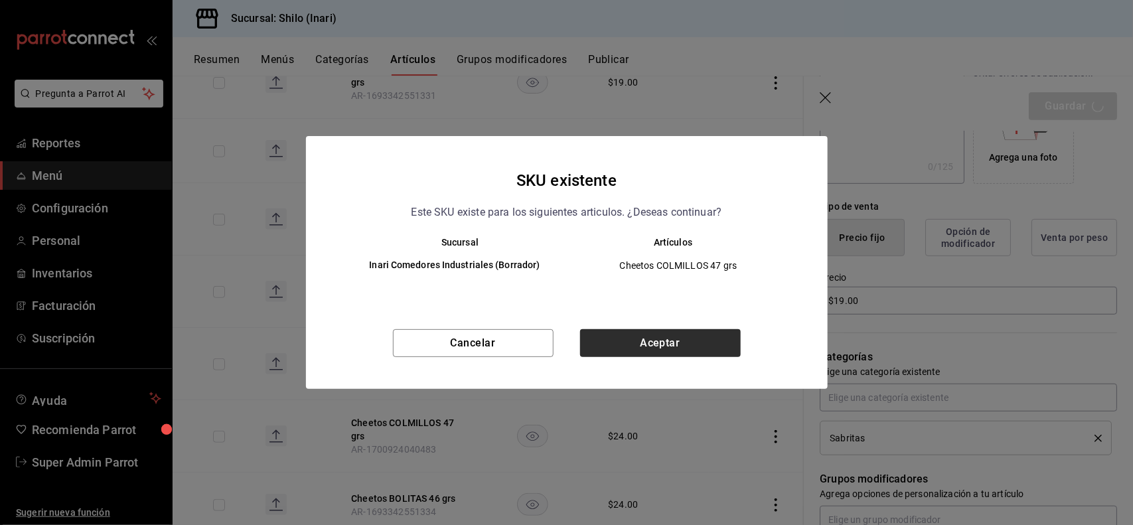
click at [714, 339] on button "Aceptar" at bounding box center [660, 343] width 161 height 28
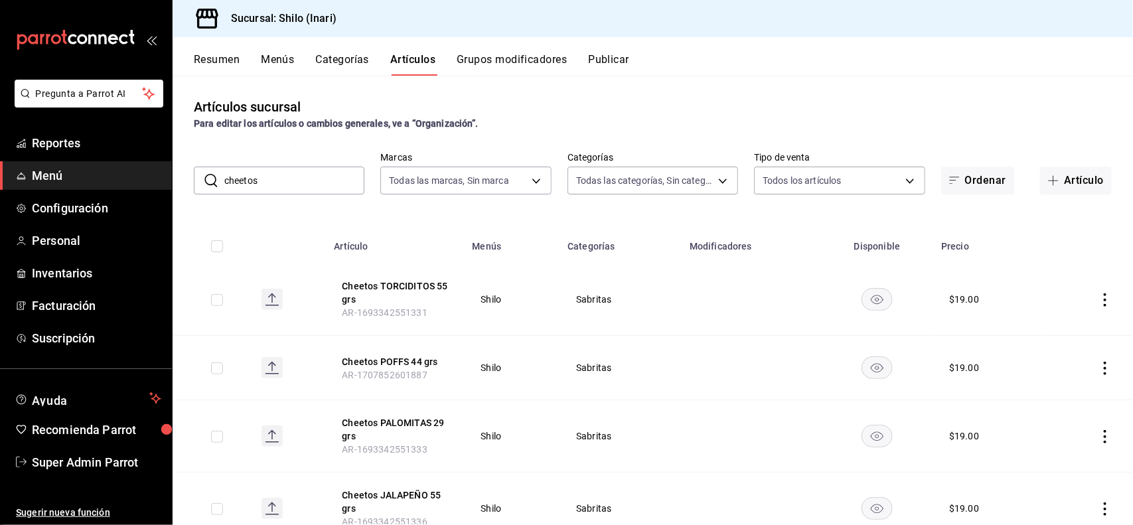
scroll to position [261, 0]
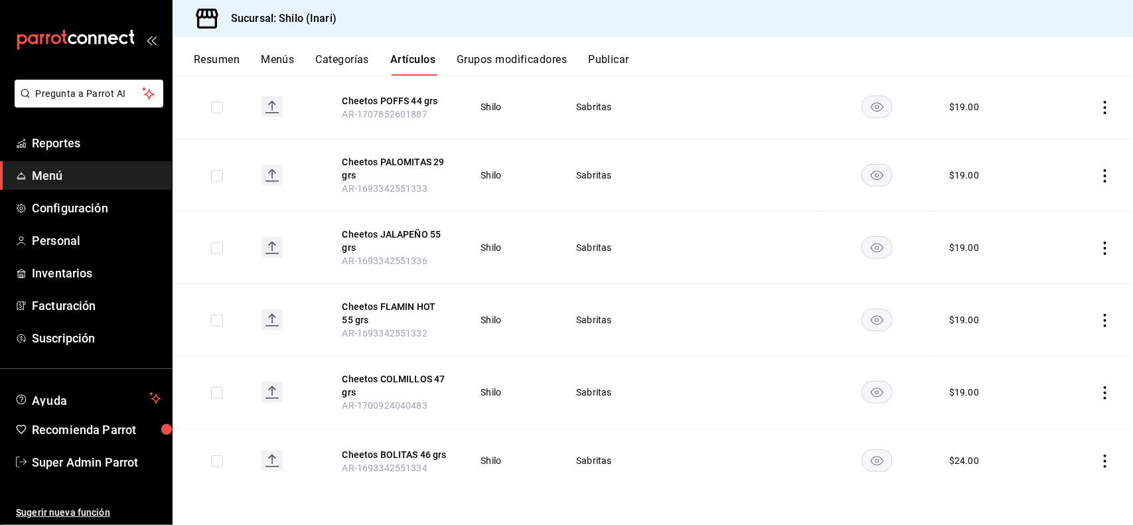
click at [1099, 462] on icon "actions" at bounding box center [1105, 461] width 13 height 13
click at [1031, 432] on div at bounding box center [1024, 436] width 24 height 16
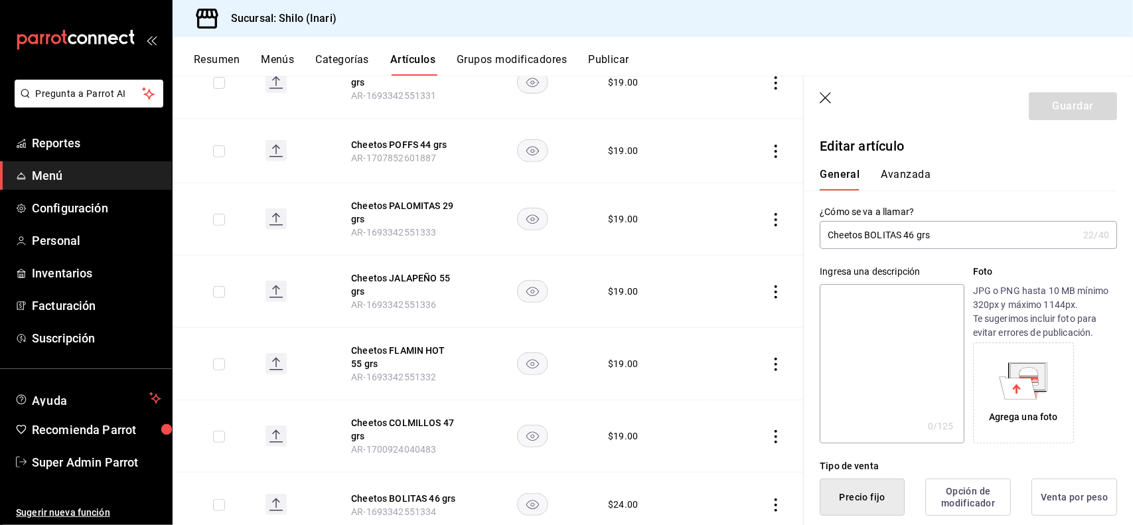
type button "1"
type button "0"
type button "2"
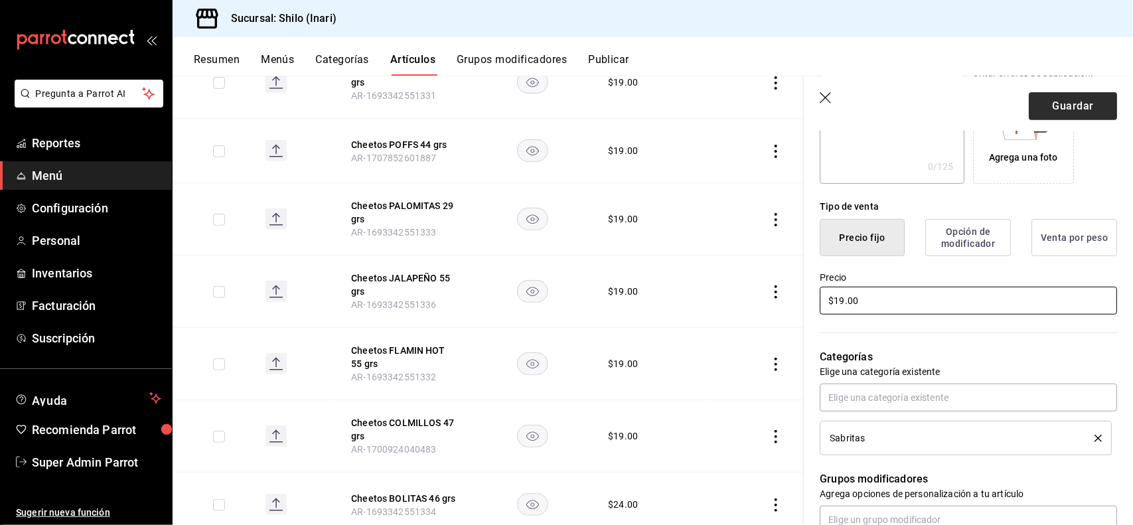
type input "$19.00"
click at [1066, 93] on button "Guardar" at bounding box center [1073, 106] width 88 height 28
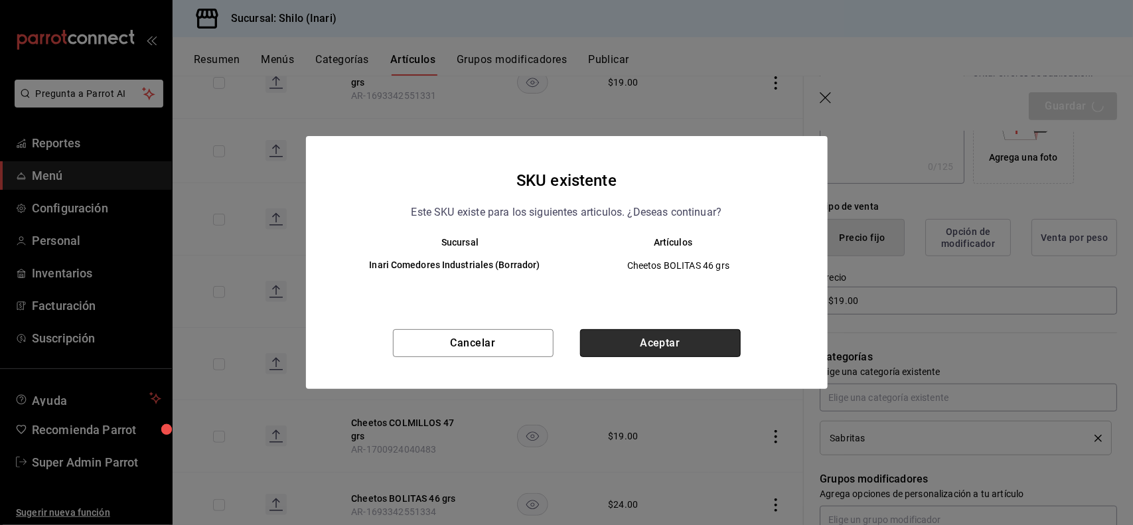
click at [676, 334] on button "Aceptar" at bounding box center [660, 343] width 161 height 28
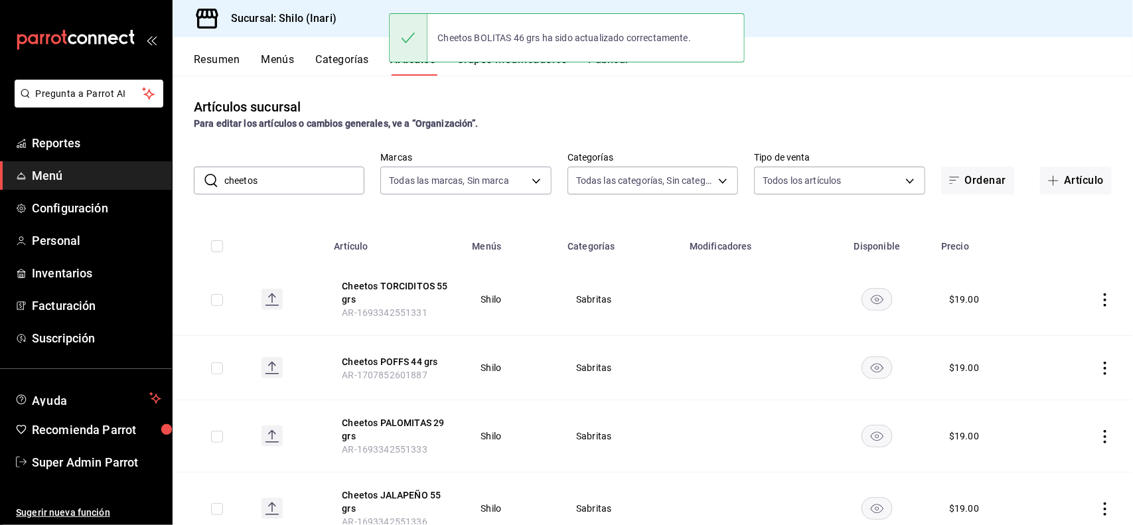
click at [273, 174] on input "cheetos" at bounding box center [294, 180] width 140 height 27
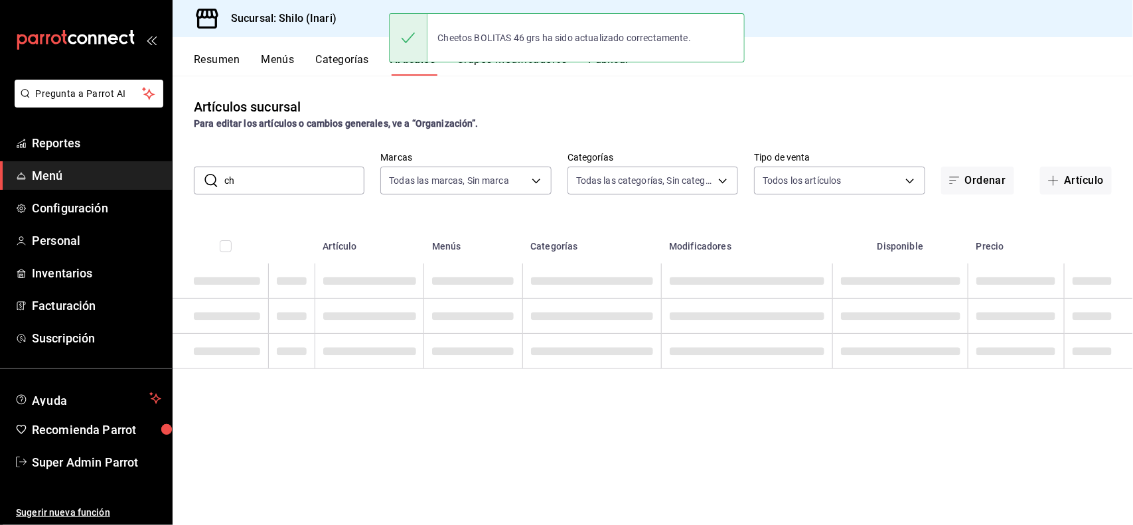
type input "c"
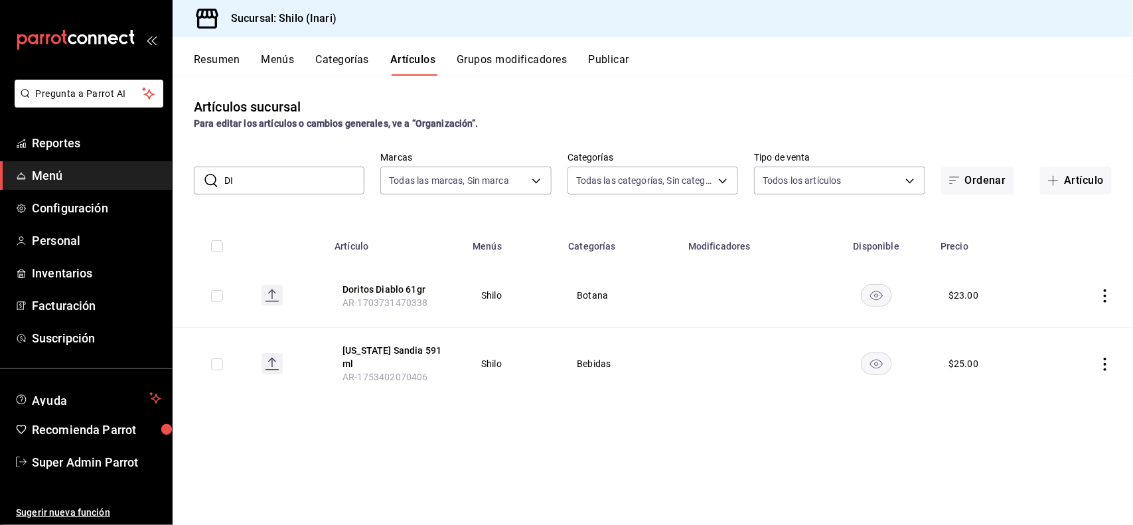
type input "D"
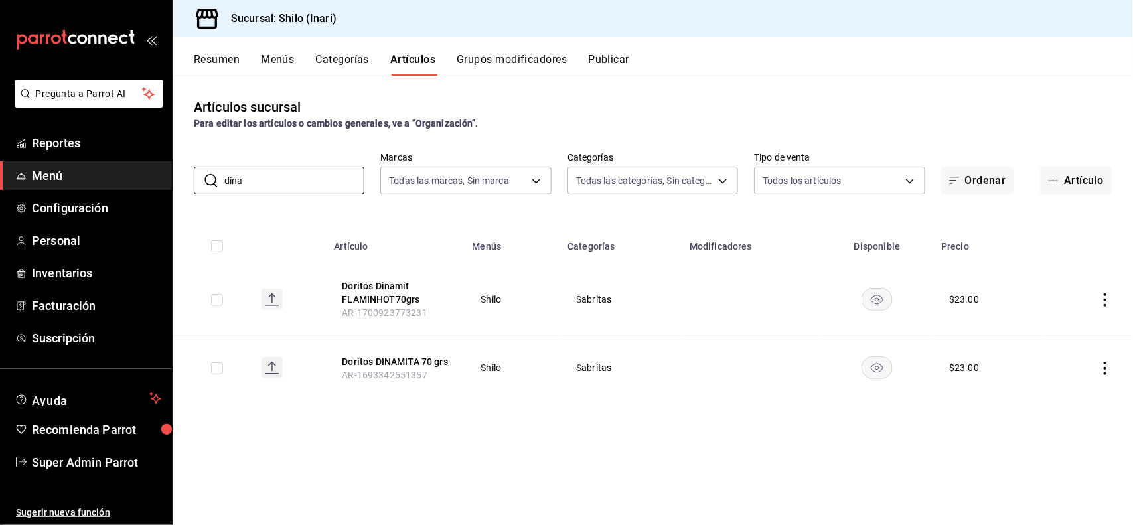
type input "dina"
click at [1105, 364] on td at bounding box center [1089, 368] width 90 height 64
click at [1105, 365] on icon "actions" at bounding box center [1105, 368] width 13 height 13
click at [1051, 396] on span "Editar" at bounding box center [1066, 403] width 35 height 14
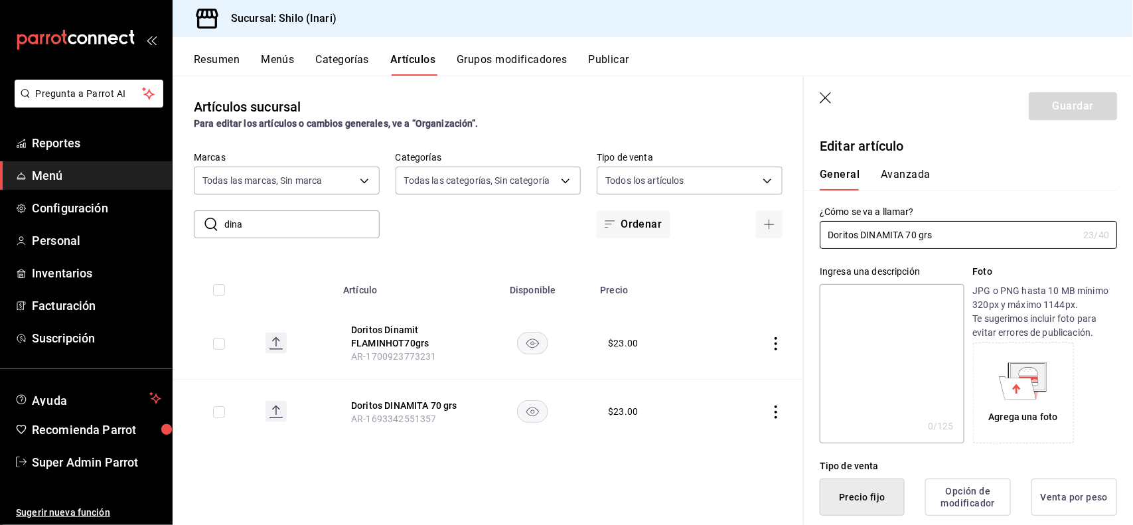
type input "$23.00"
type button "1"
type button "0"
type button "2"
click at [900, 183] on button "Avanzada" at bounding box center [906, 179] width 50 height 23
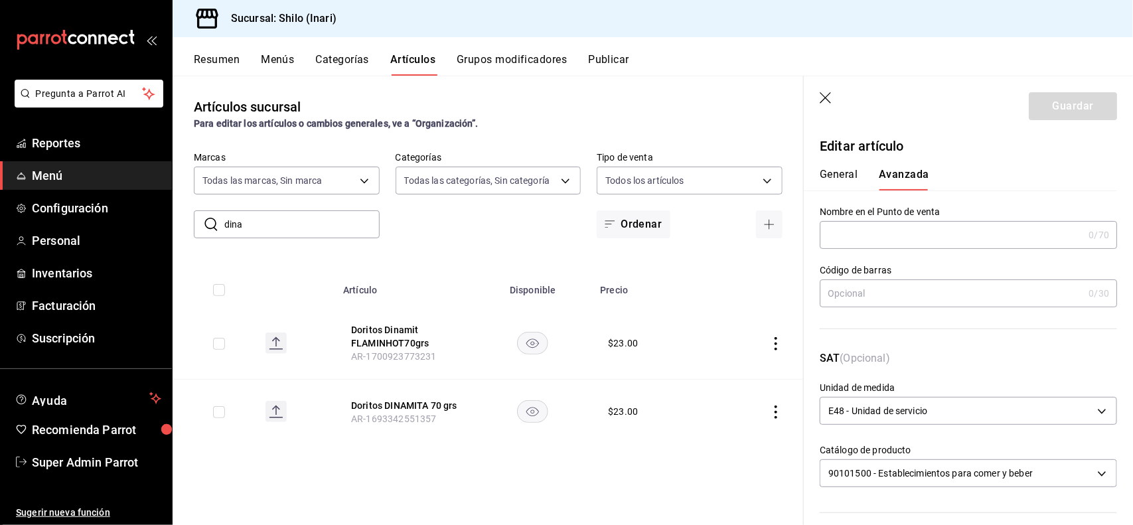
click at [908, 293] on input "text" at bounding box center [952, 293] width 264 height 27
type input "7500478018512"
click at [1053, 104] on button "Guardar" at bounding box center [1073, 106] width 88 height 28
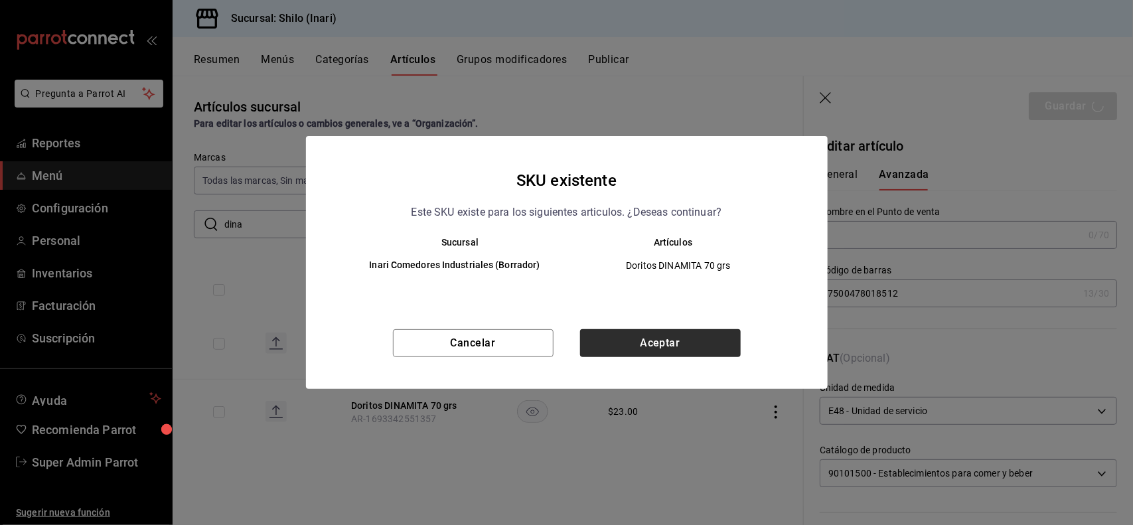
drag, startPoint x: 706, startPoint y: 326, endPoint x: 697, endPoint y: 342, distance: 18.1
click at [697, 342] on div "SKU existente Este SKU existe para los siguientes articulos. ¿Deseas continuar?…" at bounding box center [567, 262] width 522 height 253
click at [697, 342] on button "Aceptar" at bounding box center [660, 343] width 161 height 28
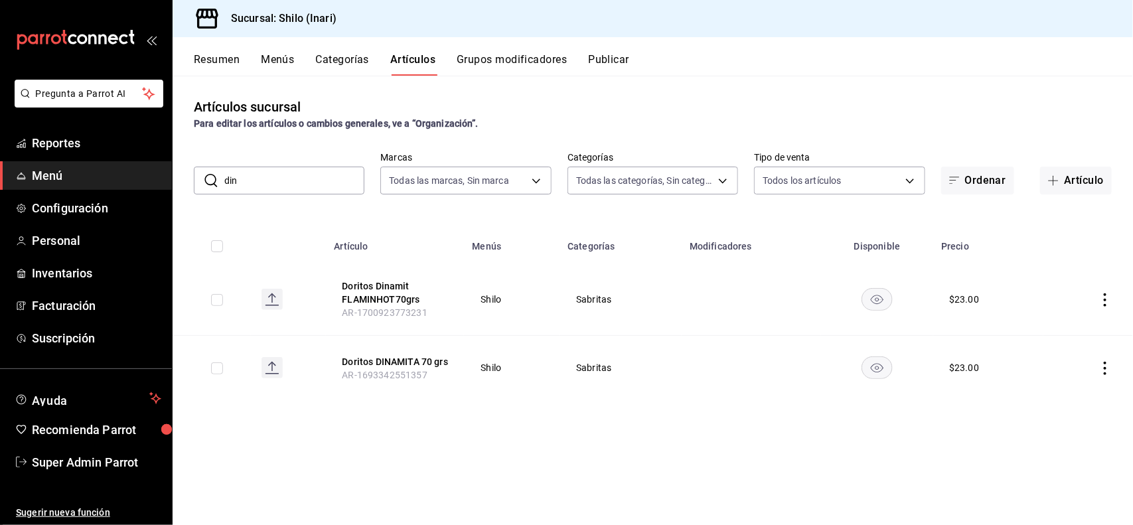
click at [273, 179] on input "din" at bounding box center [294, 180] width 140 height 27
type input "d"
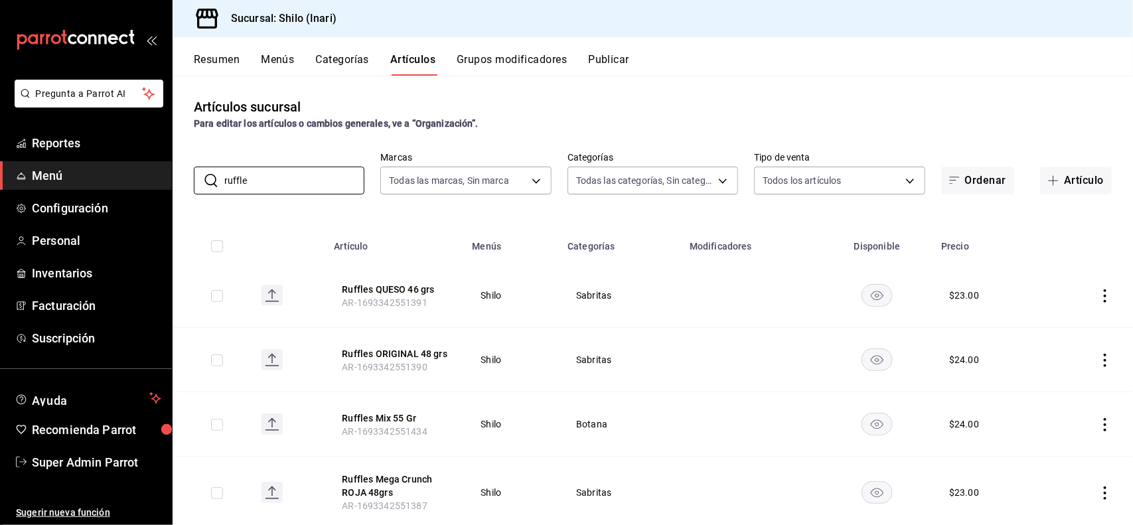
type input "ruffle"
click at [811, 86] on div "Artículos sucursal Para editar los artículos o cambios generales, ve a “Organiz…" at bounding box center [653, 300] width 961 height 449
click at [1099, 300] on icon "actions" at bounding box center [1105, 295] width 13 height 13
click at [1047, 323] on span "Editar" at bounding box center [1053, 327] width 35 height 14
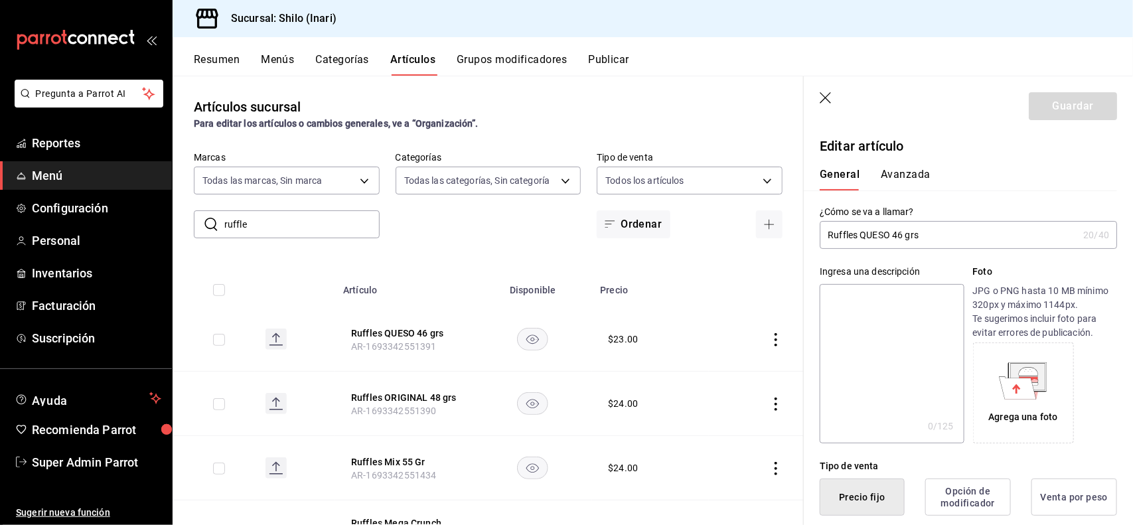
click at [904, 168] on div "General [PERSON_NAME]" at bounding box center [960, 173] width 313 height 35
click at [904, 168] on button "Avanzada" at bounding box center [906, 179] width 50 height 23
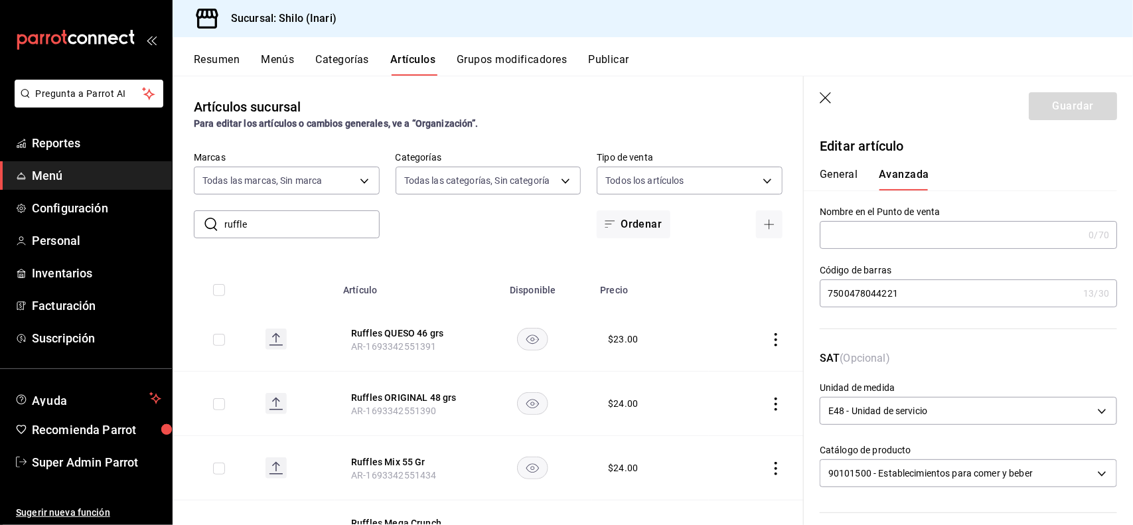
click at [821, 100] on icon "button" at bounding box center [826, 98] width 13 height 13
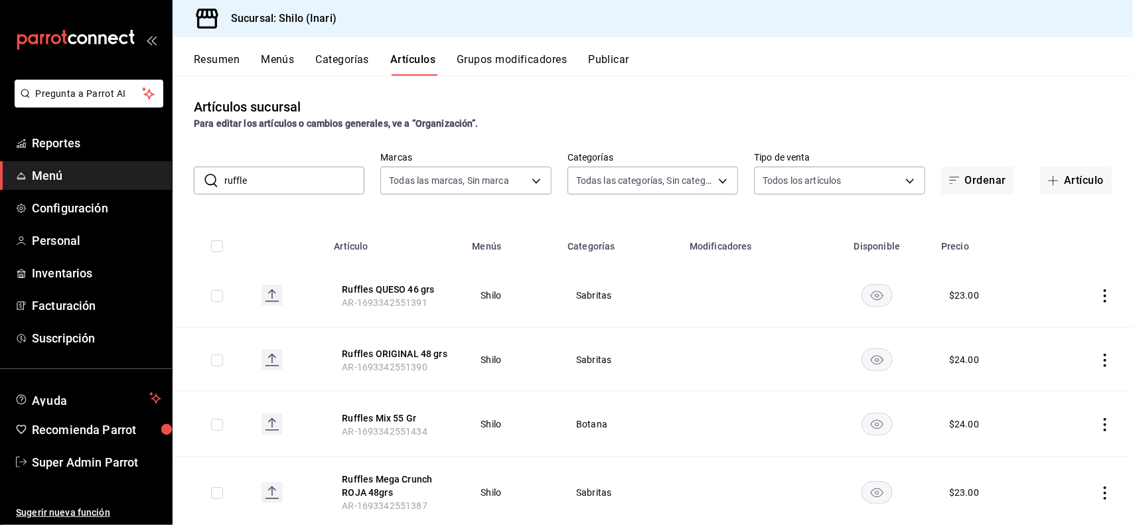
click at [1099, 357] on icon "actions" at bounding box center [1105, 360] width 13 height 13
click at [1047, 386] on span "Editar" at bounding box center [1053, 391] width 35 height 14
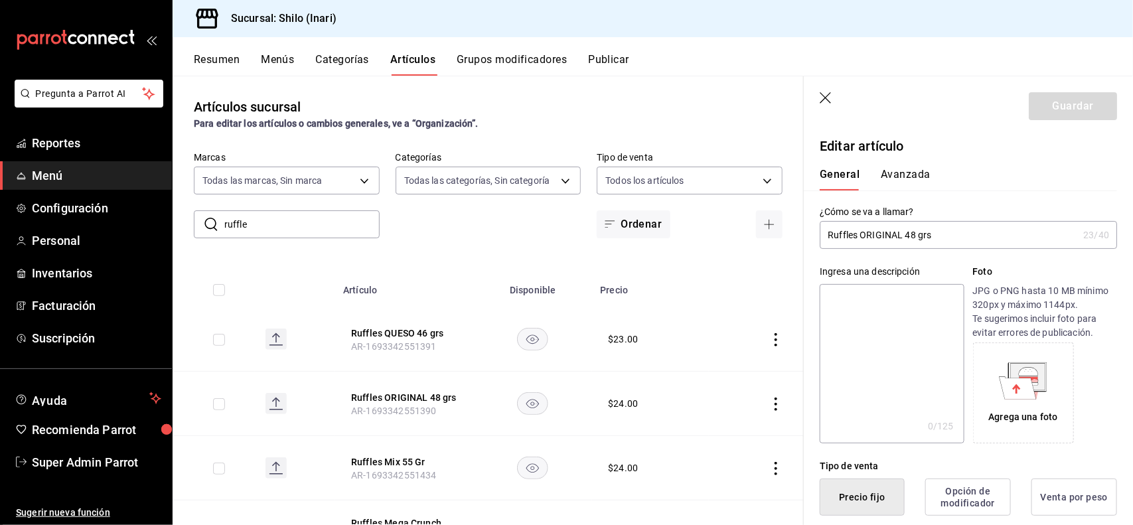
type button "1"
type button "0"
type button "2"
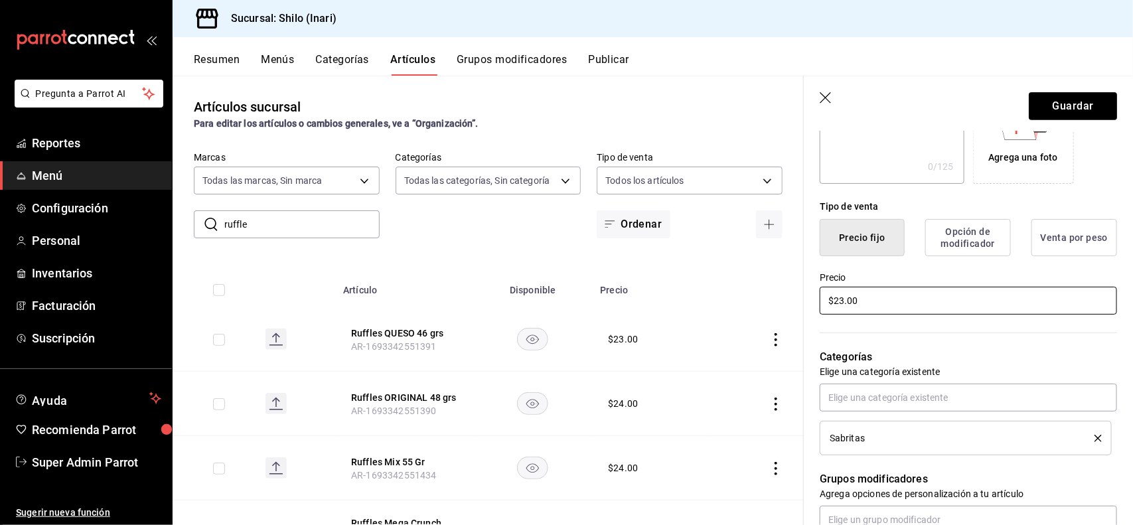
type input "$23.00"
click at [1063, 114] on header "Guardar" at bounding box center [968, 103] width 329 height 54
click at [1063, 114] on button "Guardar" at bounding box center [1073, 106] width 88 height 28
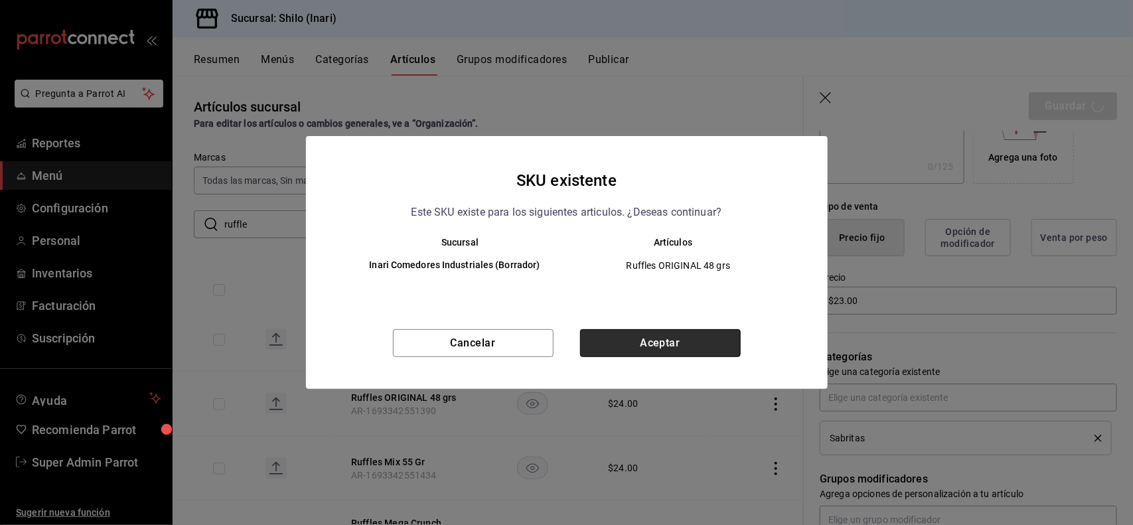
click at [731, 340] on button "Aceptar" at bounding box center [660, 343] width 161 height 28
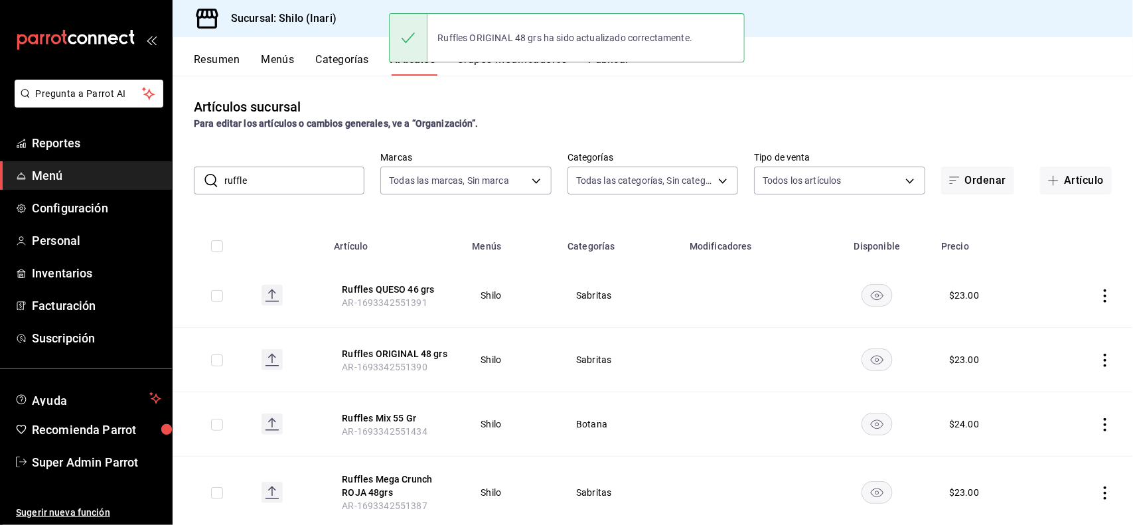
click at [1104, 429] on icon "actions" at bounding box center [1105, 424] width 3 height 13
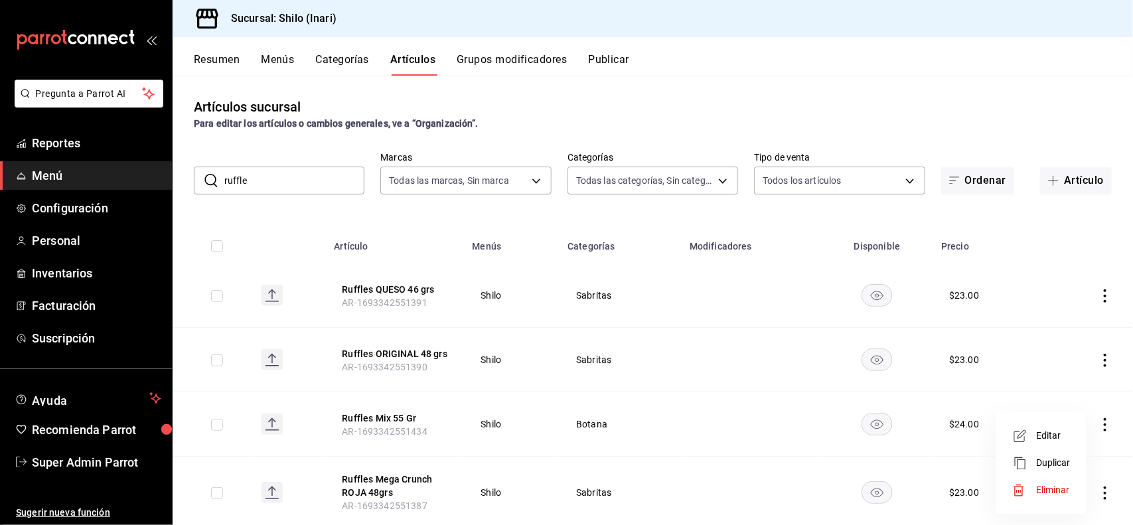
click at [1054, 433] on span "Editar" at bounding box center [1053, 436] width 35 height 14
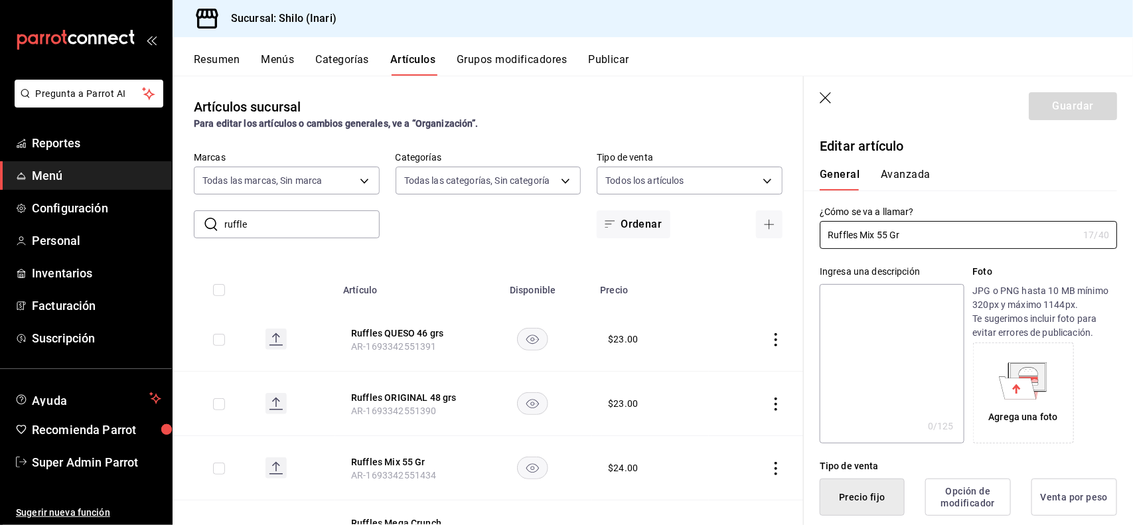
type input "$24.00"
type button "1"
type button "0"
type button "2"
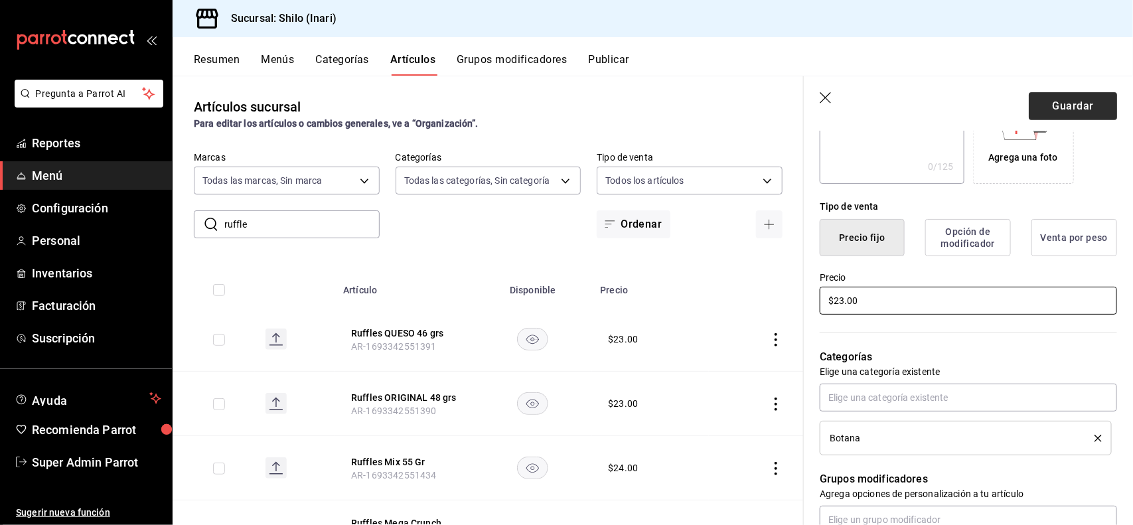
type input "$23.00"
click at [1062, 110] on button "Guardar" at bounding box center [1073, 106] width 88 height 28
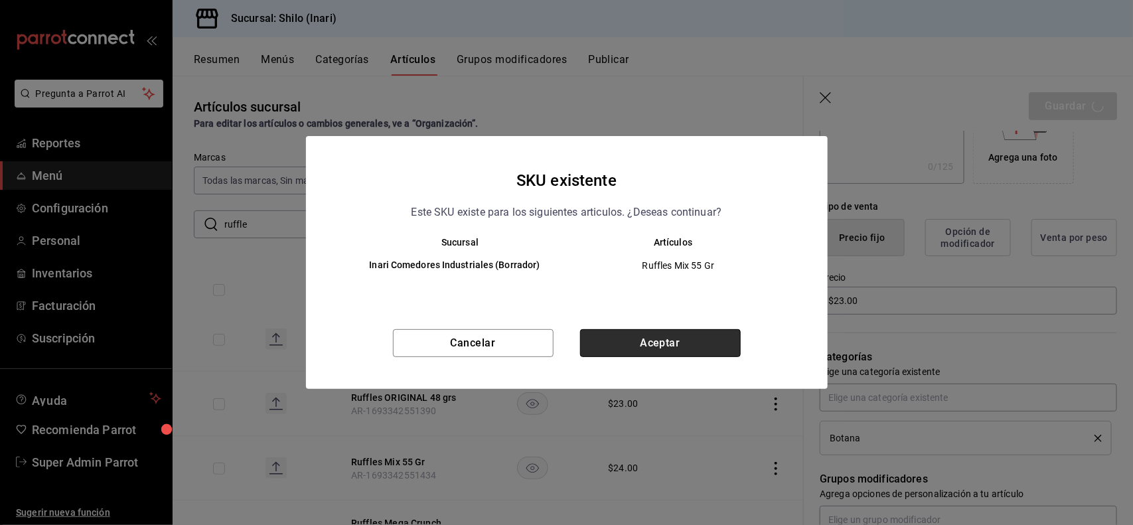
click at [686, 354] on button "Aceptar" at bounding box center [660, 343] width 161 height 28
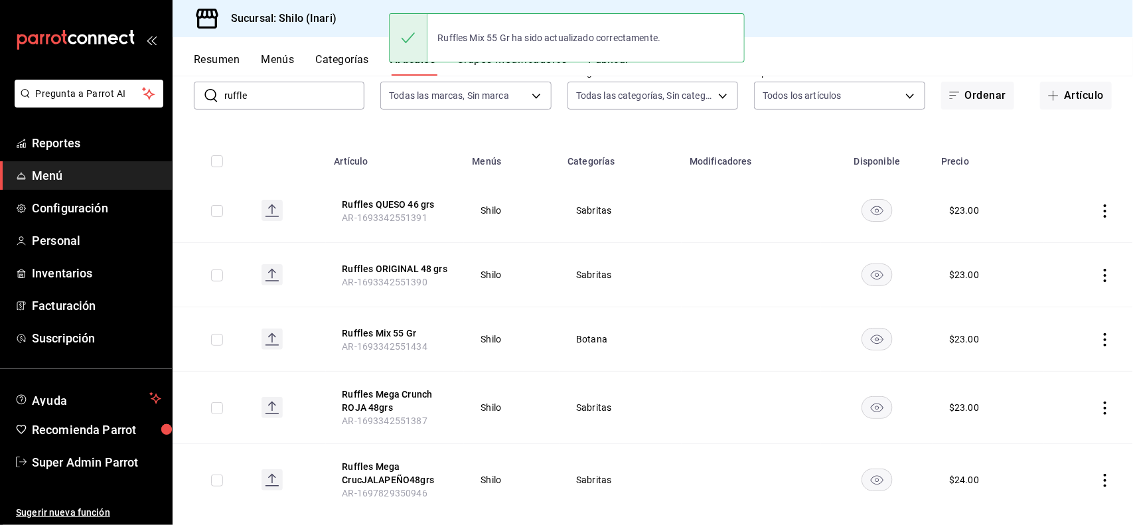
scroll to position [108, 0]
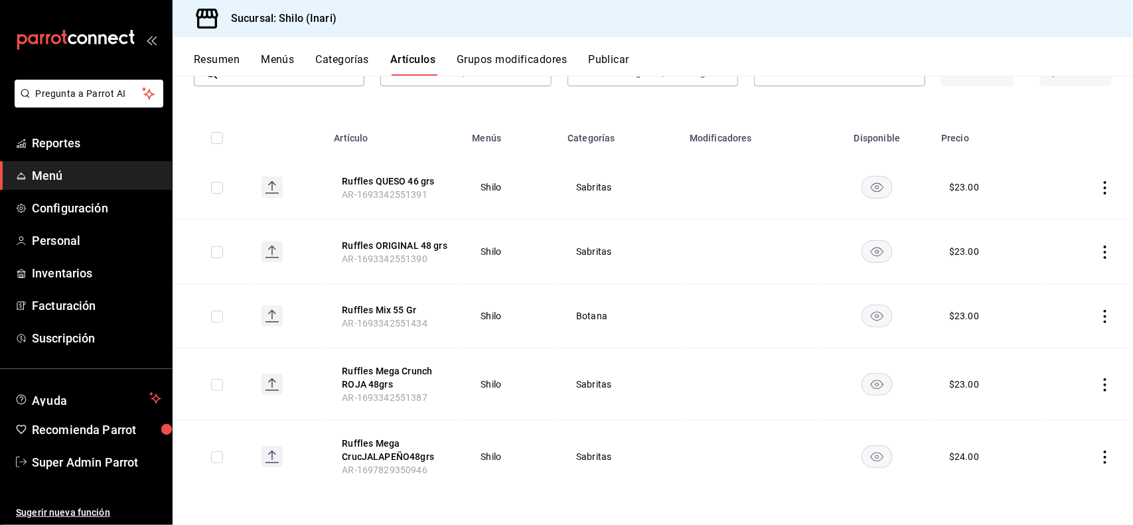
click at [1104, 462] on icon "actions" at bounding box center [1105, 457] width 3 height 13
click at [1053, 430] on span "Editar" at bounding box center [1053, 436] width 35 height 14
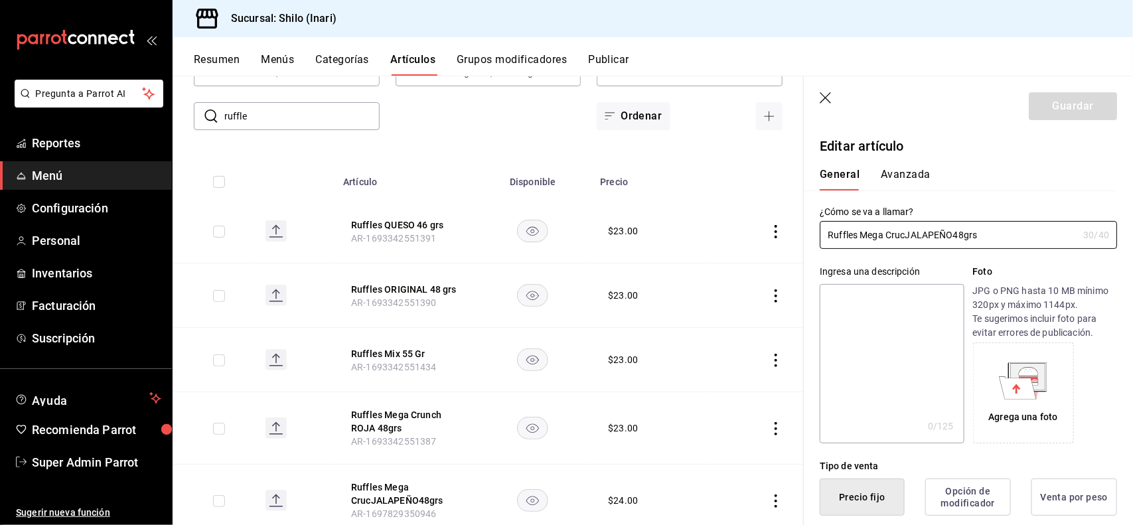
type input "$24.00"
type button "1"
type button "0"
type button "2"
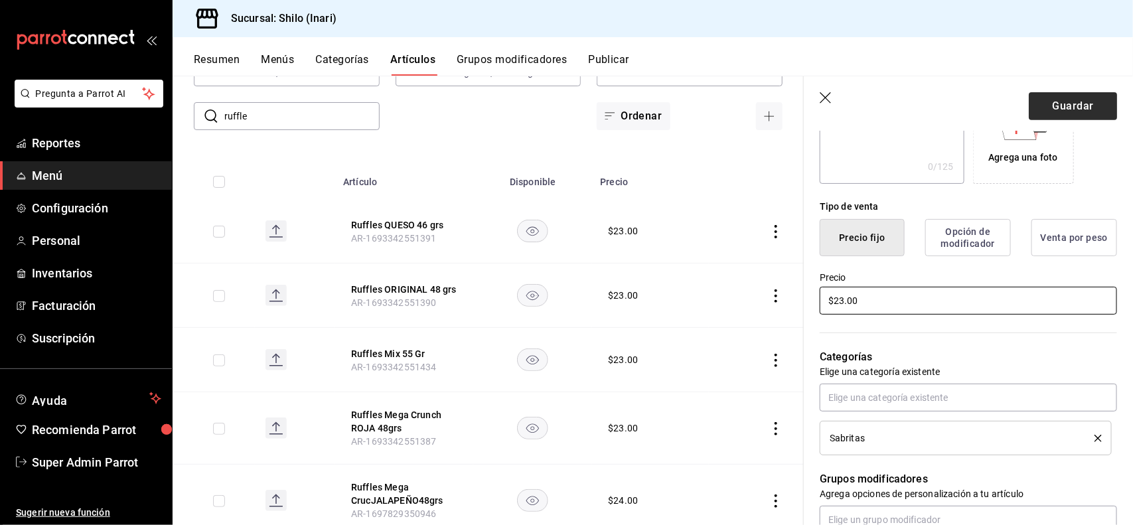
type input "$23.00"
click at [1099, 108] on button "Guardar" at bounding box center [1073, 106] width 88 height 28
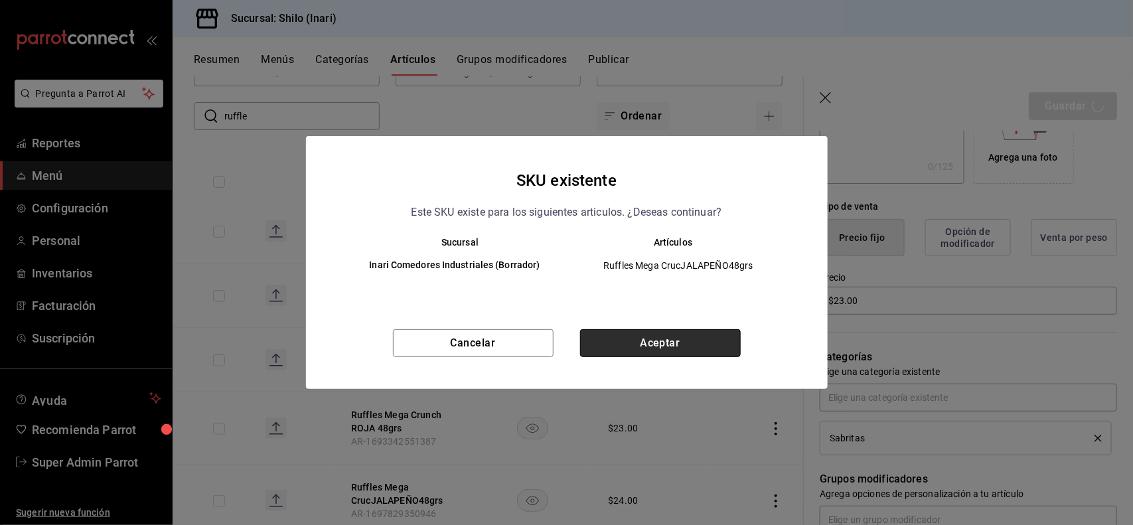
click at [691, 343] on button "Aceptar" at bounding box center [660, 343] width 161 height 28
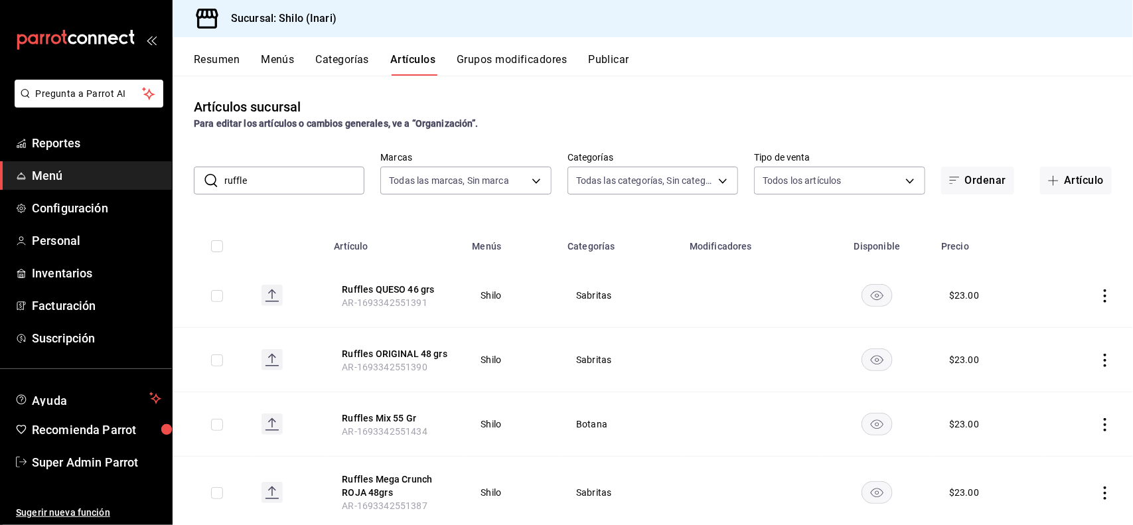
click at [324, 174] on input "ruffle" at bounding box center [294, 180] width 140 height 27
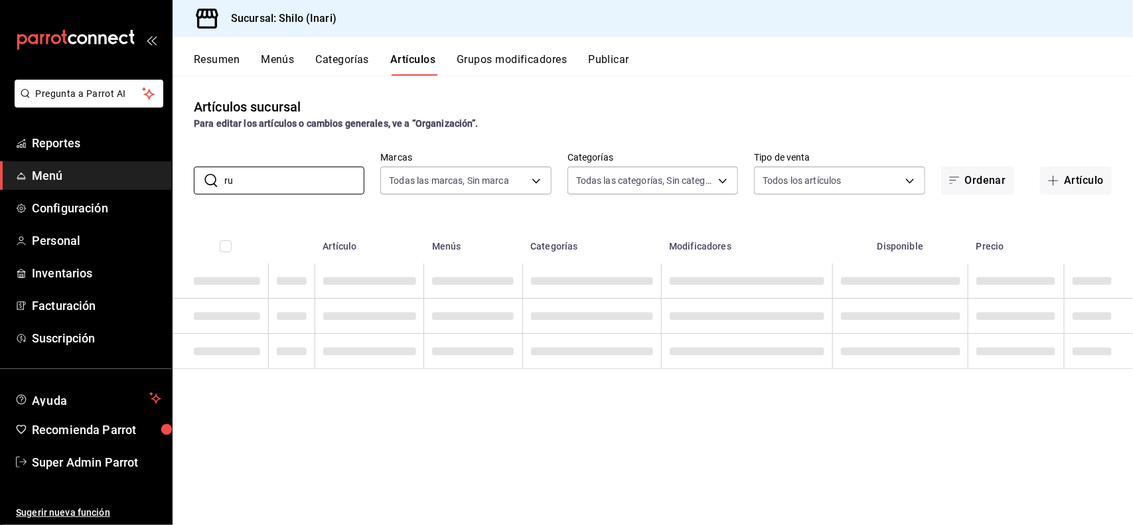
type input "r"
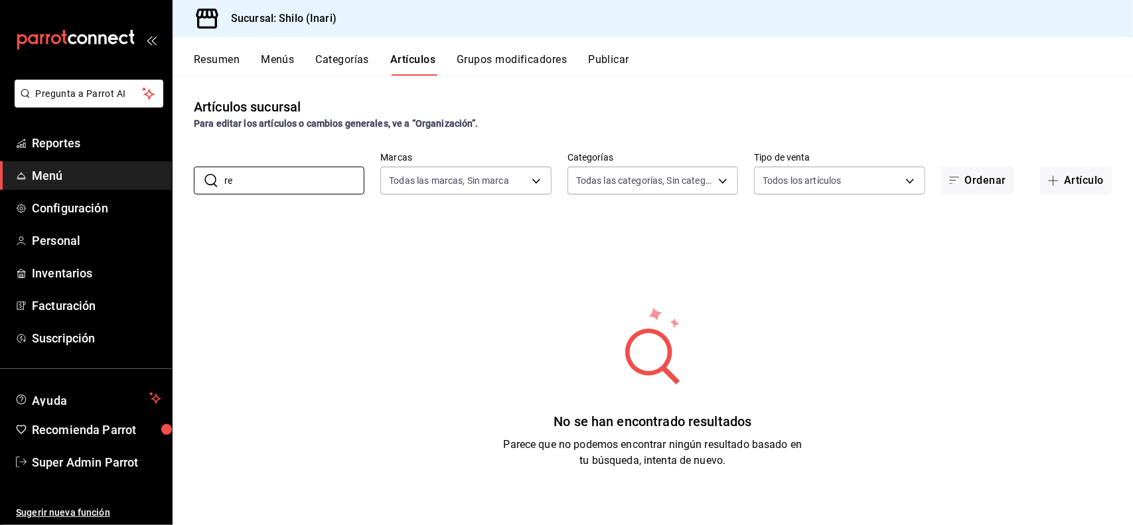
type input "r"
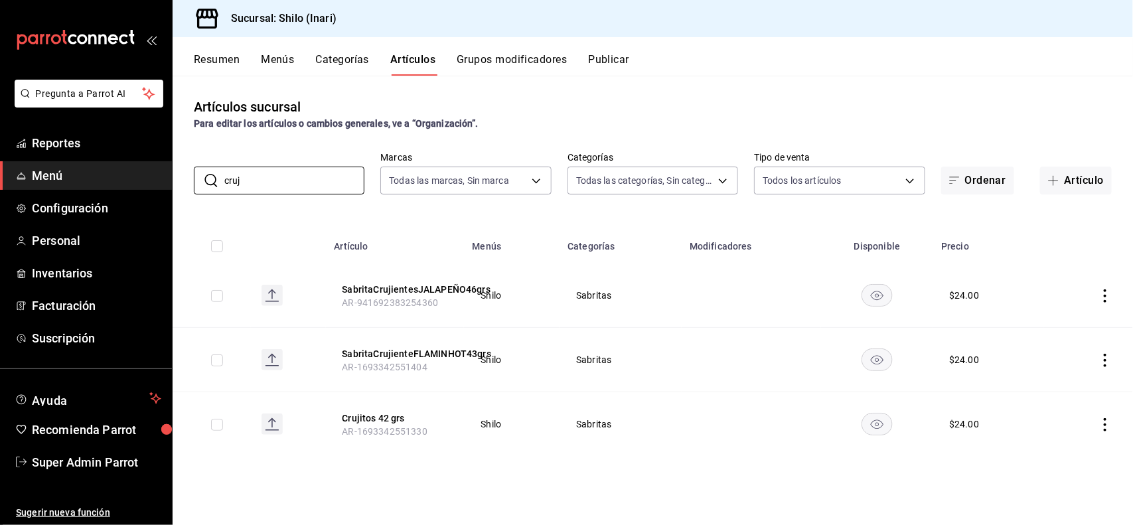
type input "cruj"
click at [666, 90] on div "Artículos sucursal Para editar los artículos o cambios generales, ve a “Organiz…" at bounding box center [653, 300] width 961 height 449
click at [1106, 362] on icon "actions" at bounding box center [1105, 360] width 13 height 13
click at [1069, 386] on span "Editar" at bounding box center [1066, 391] width 35 height 14
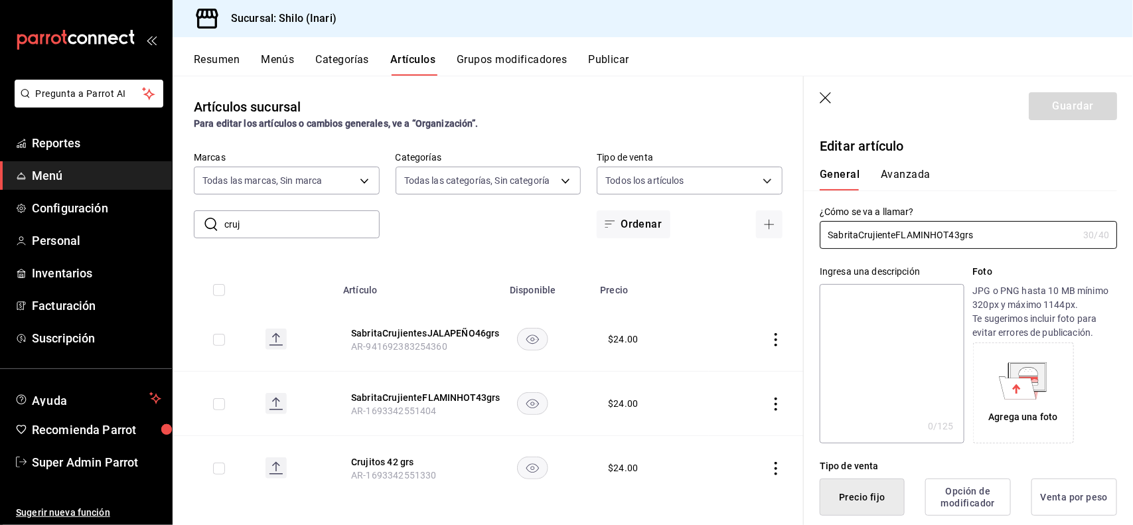
type input "$24.00"
type button "1"
type button "0"
type button "2"
type input "$23.00"
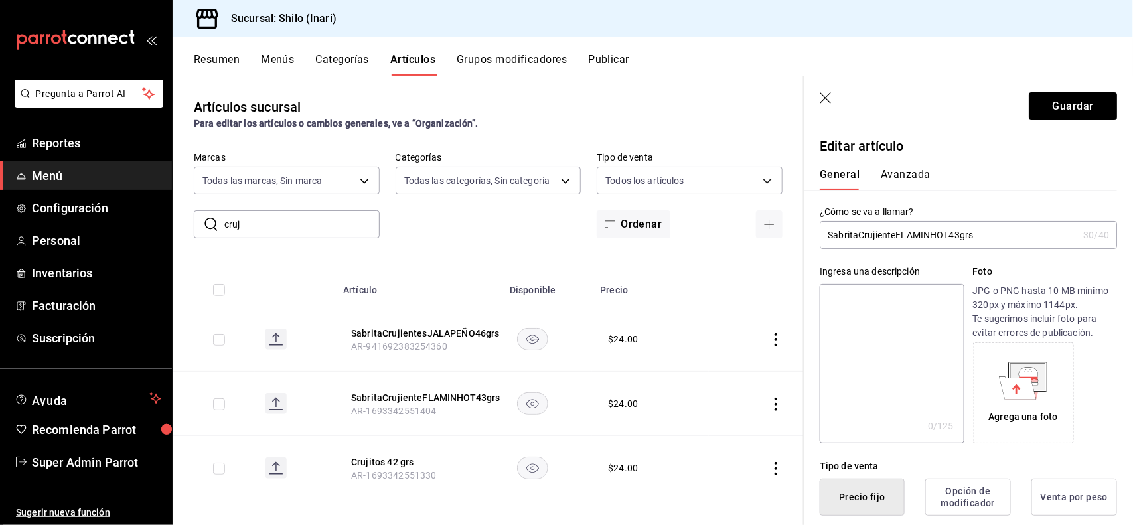
click at [919, 171] on button "Avanzada" at bounding box center [906, 179] width 50 height 23
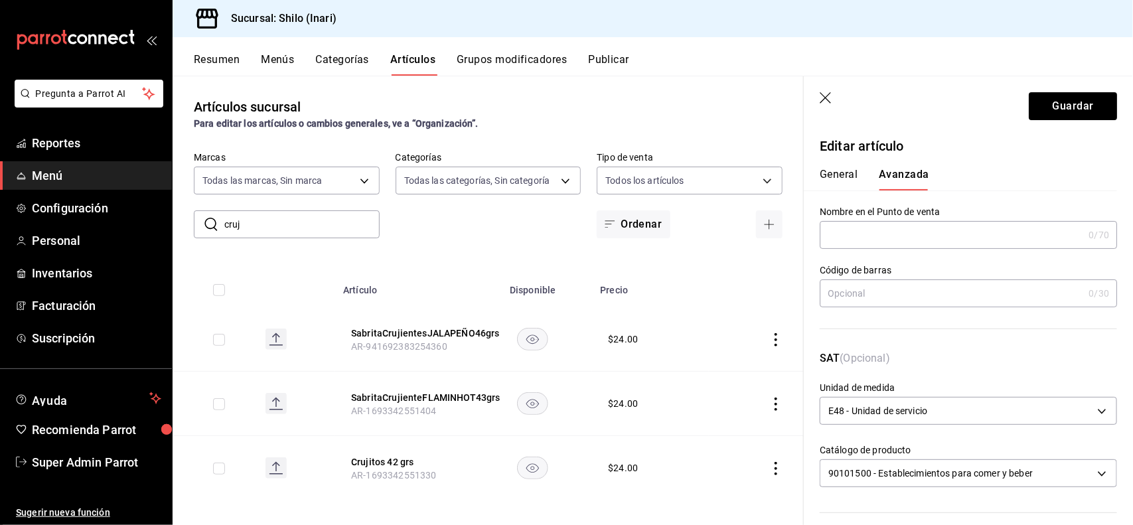
click at [907, 297] on input "text" at bounding box center [952, 293] width 264 height 27
type input "7500478045938"
click at [1075, 94] on button "Guardar" at bounding box center [1073, 106] width 88 height 28
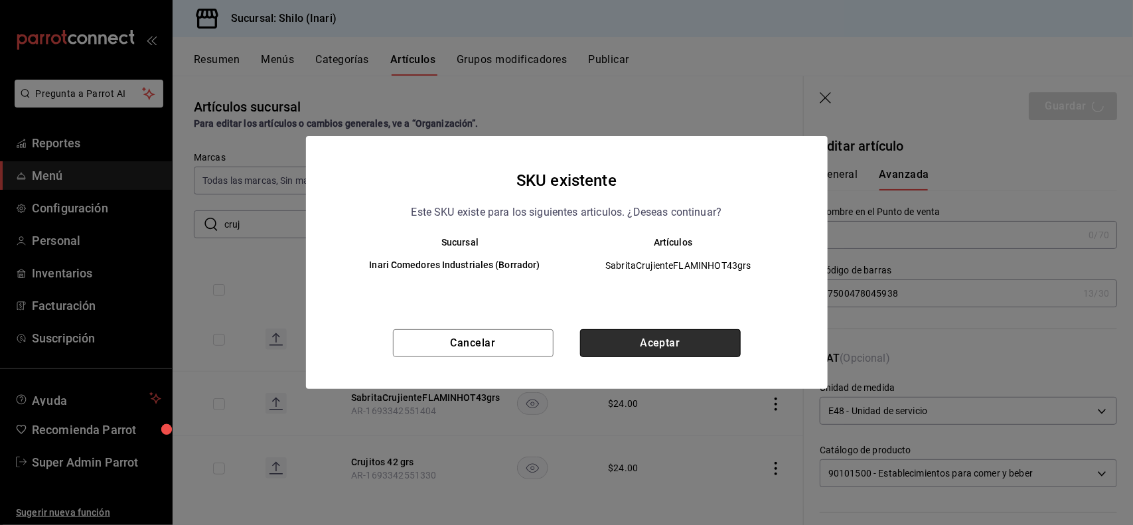
click at [649, 351] on button "Aceptar" at bounding box center [660, 343] width 161 height 28
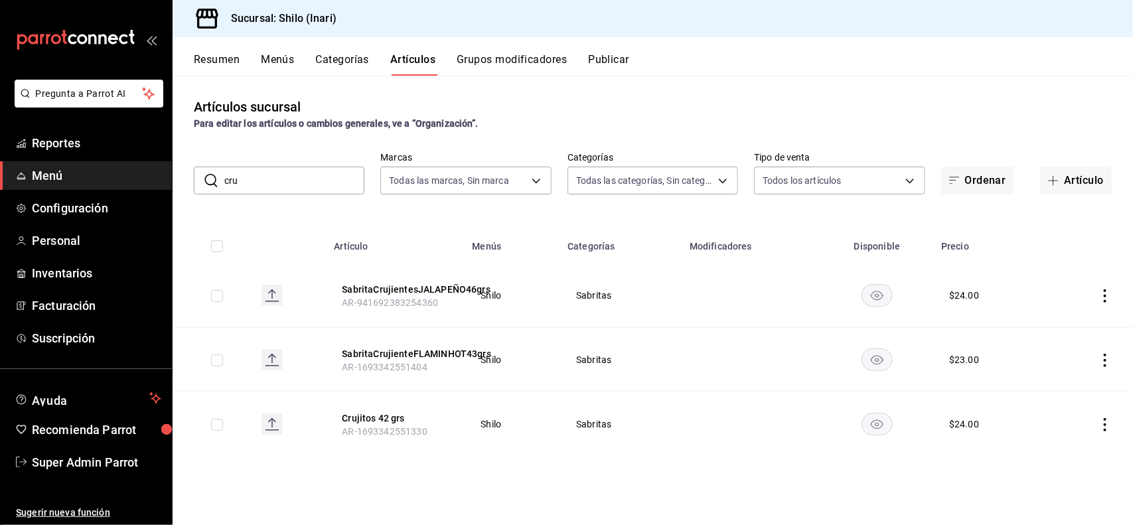
click at [310, 183] on input "cru" at bounding box center [294, 180] width 140 height 27
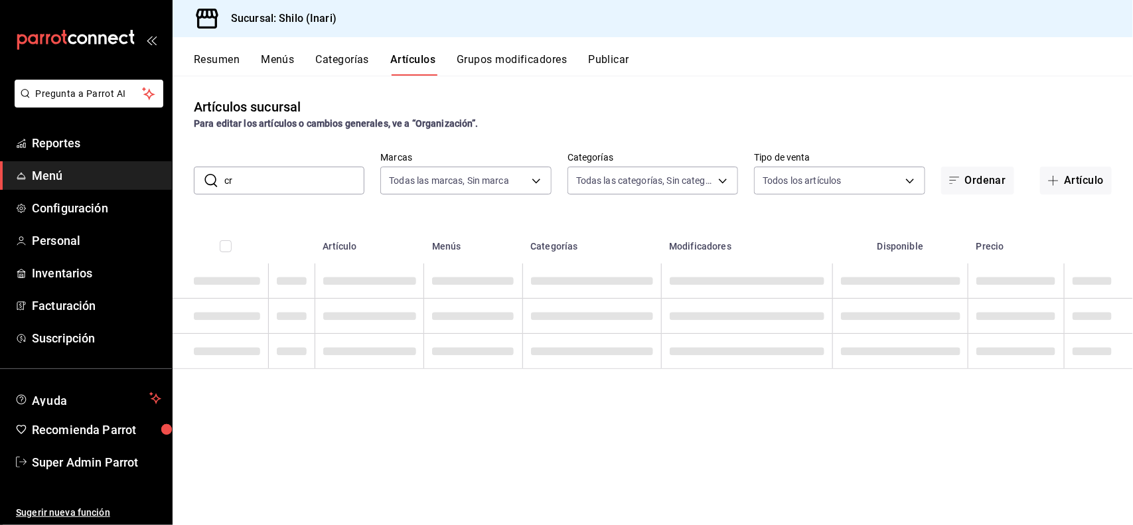
type input "c"
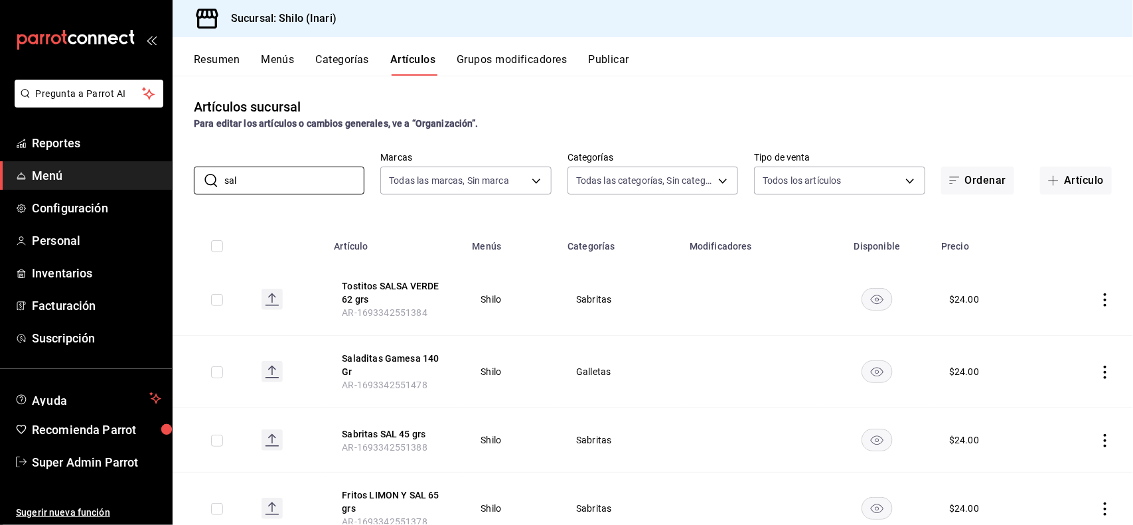
type input "sal"
click at [818, 55] on div "Resumen Menús Categorías Artículos Grupos modificadores Publicar" at bounding box center [663, 64] width 939 height 23
click at [1099, 441] on icon "actions" at bounding box center [1105, 440] width 13 height 13
click at [1066, 427] on li "Editar" at bounding box center [1042, 435] width 80 height 27
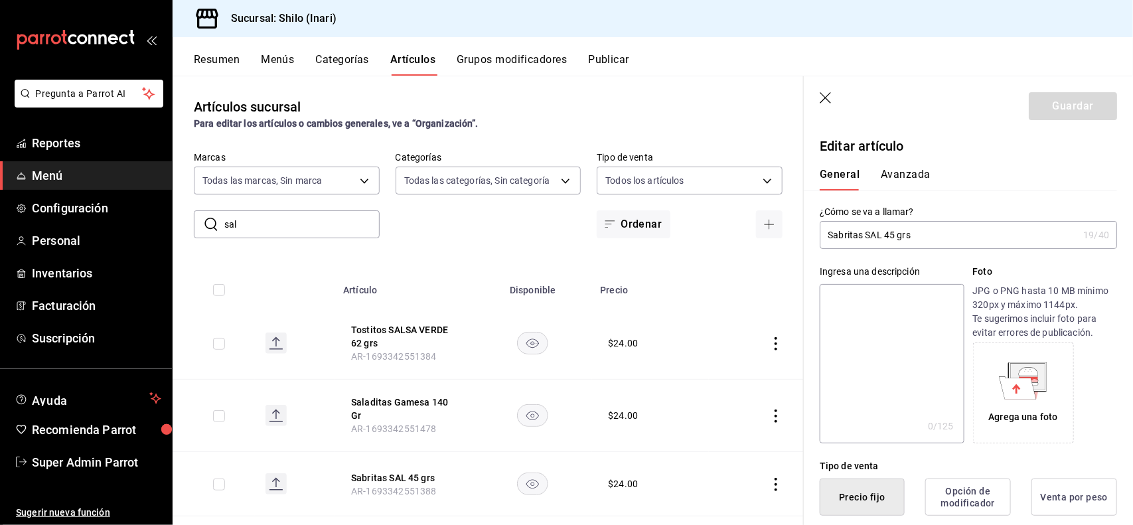
type button "1"
type button "0"
type button "2"
type input "$23.00"
click at [909, 173] on button "Avanzada" at bounding box center [906, 179] width 50 height 23
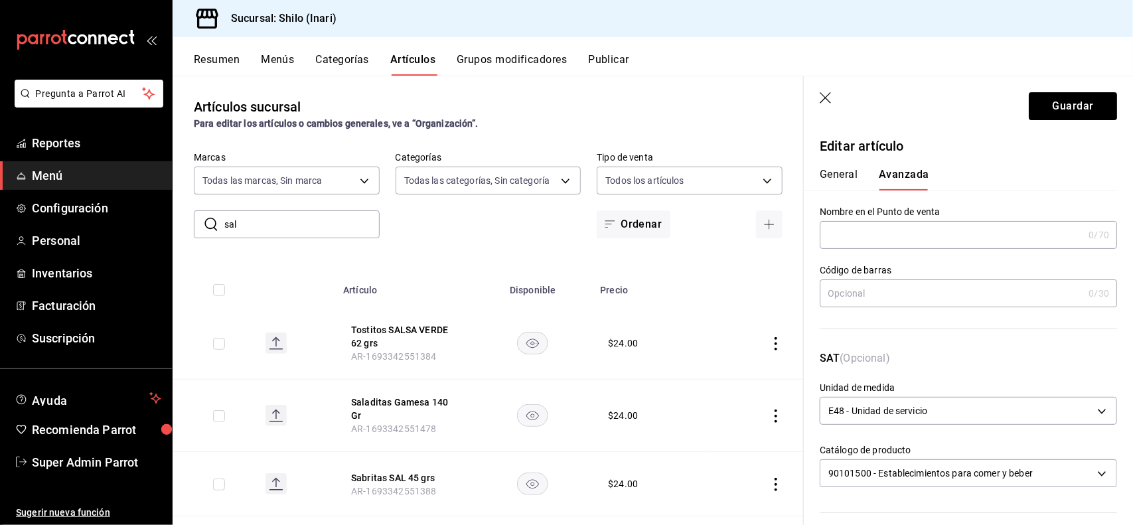
click at [888, 289] on input "text" at bounding box center [952, 293] width 264 height 27
type input "7500478015283"
click at [1043, 117] on header "Guardar" at bounding box center [968, 103] width 329 height 54
click at [1043, 117] on button "Guardar" at bounding box center [1073, 106] width 88 height 28
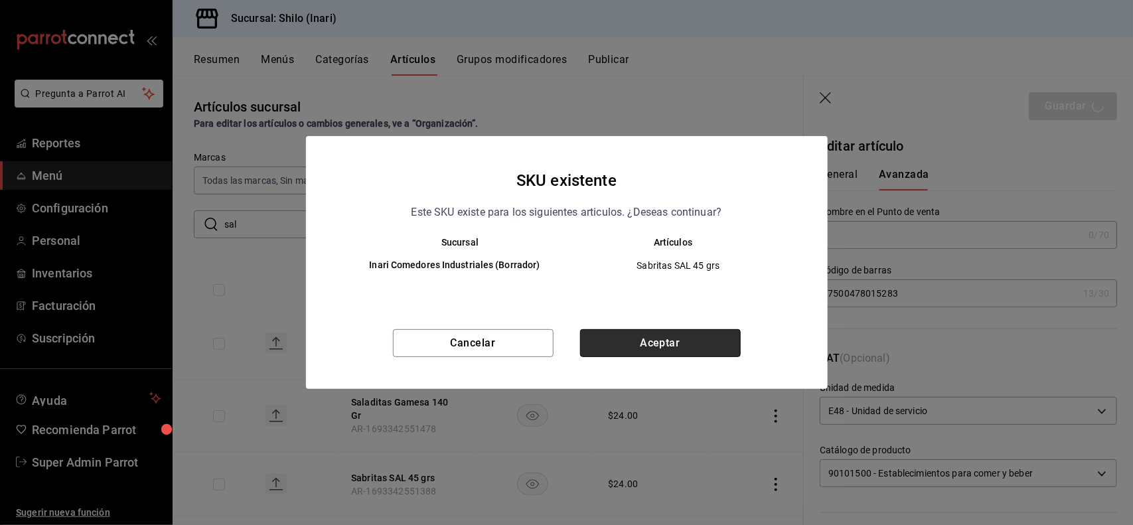
click at [711, 349] on button "Aceptar" at bounding box center [660, 343] width 161 height 28
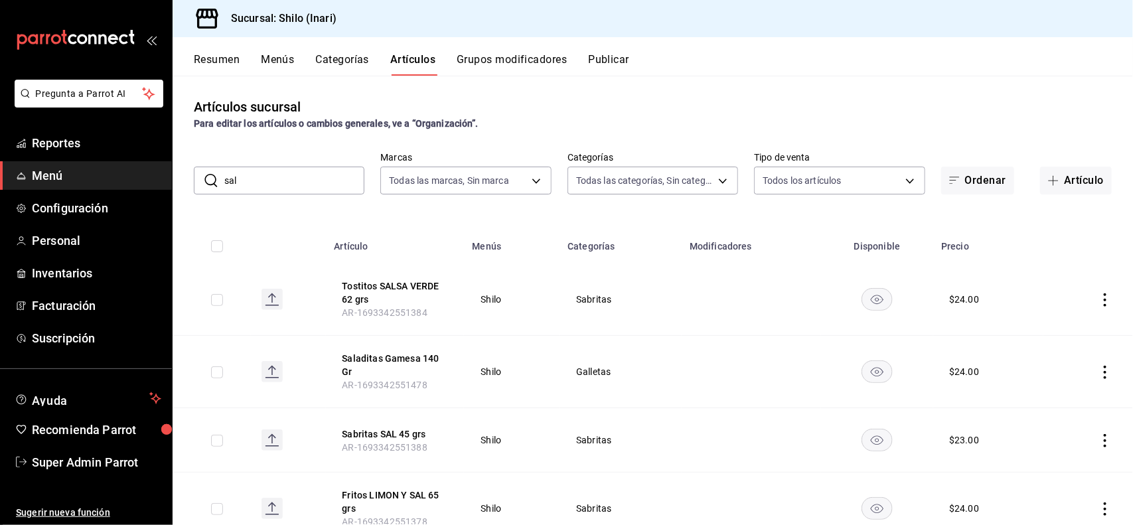
click at [333, 180] on input "sal" at bounding box center [294, 180] width 140 height 27
type input "s"
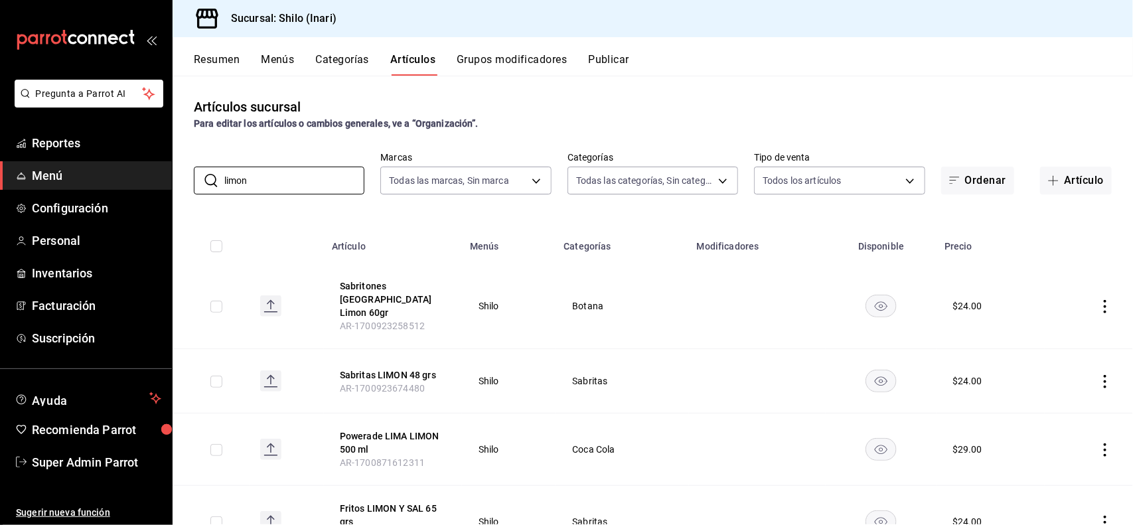
type input "limon"
click at [692, 64] on div "Resumen Menús Categorías Artículos Grupos modificadores Publicar" at bounding box center [663, 64] width 939 height 23
click at [1099, 375] on icon "actions" at bounding box center [1105, 381] width 13 height 13
click at [1050, 397] on span "Editar" at bounding box center [1053, 399] width 35 height 14
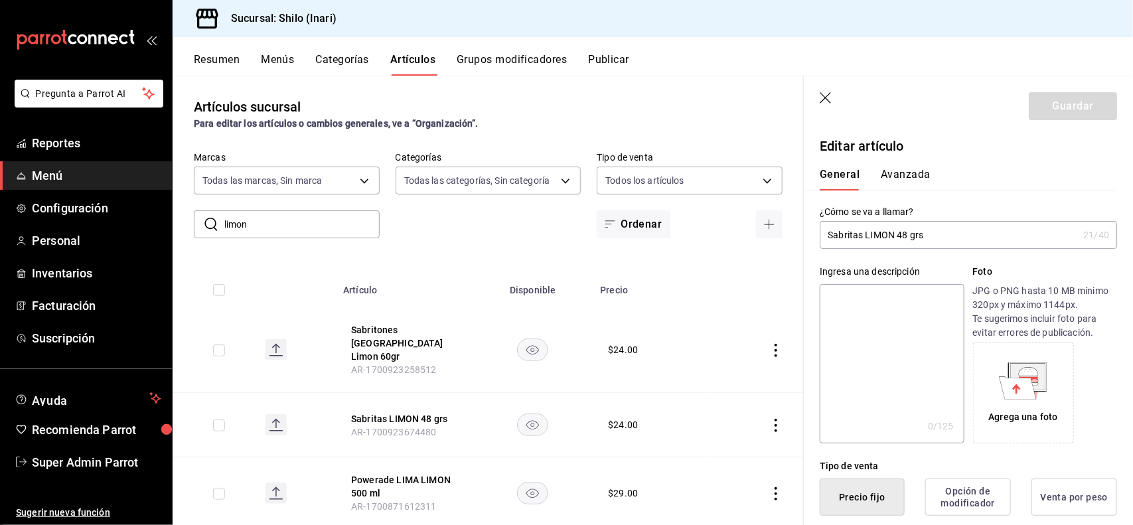
type button "1"
type button "0"
type button "2"
type input "$23.00"
click at [914, 181] on button "Avanzada" at bounding box center [906, 179] width 50 height 23
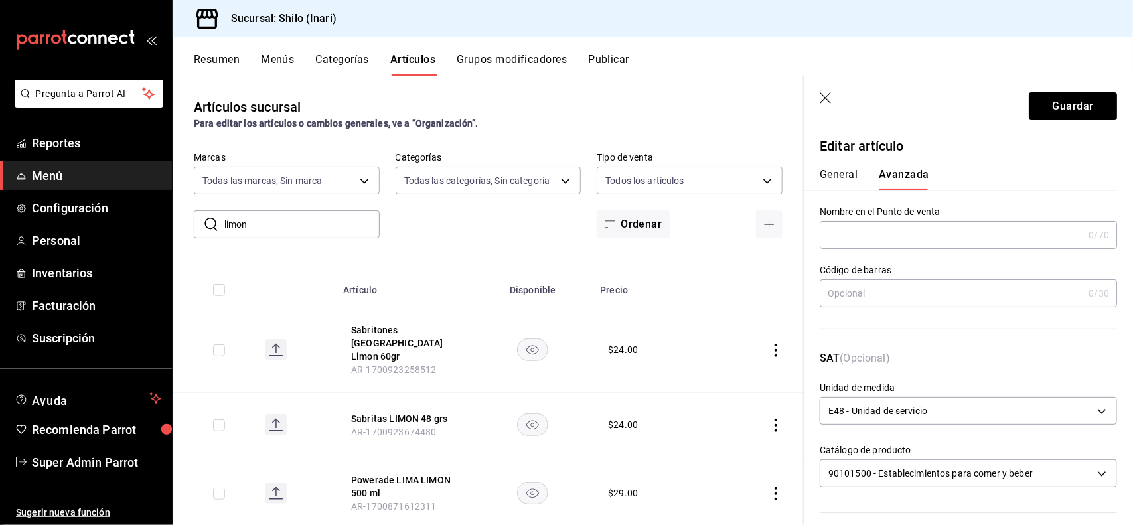
click at [913, 283] on input "text" at bounding box center [952, 293] width 264 height 27
type input "7500478043958"
click at [1044, 102] on button "Guardar" at bounding box center [1073, 106] width 88 height 28
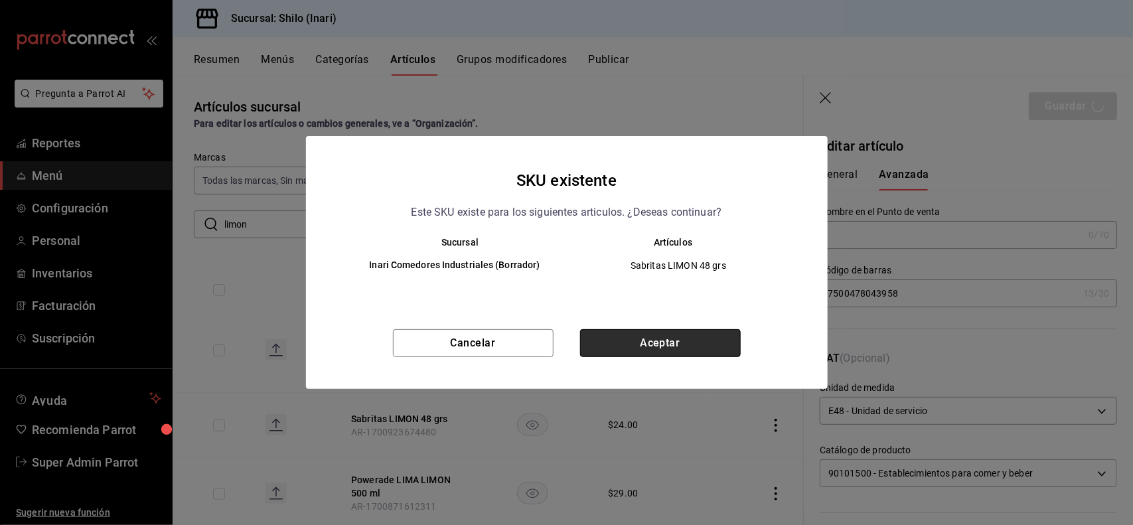
click at [675, 343] on button "Aceptar" at bounding box center [660, 343] width 161 height 28
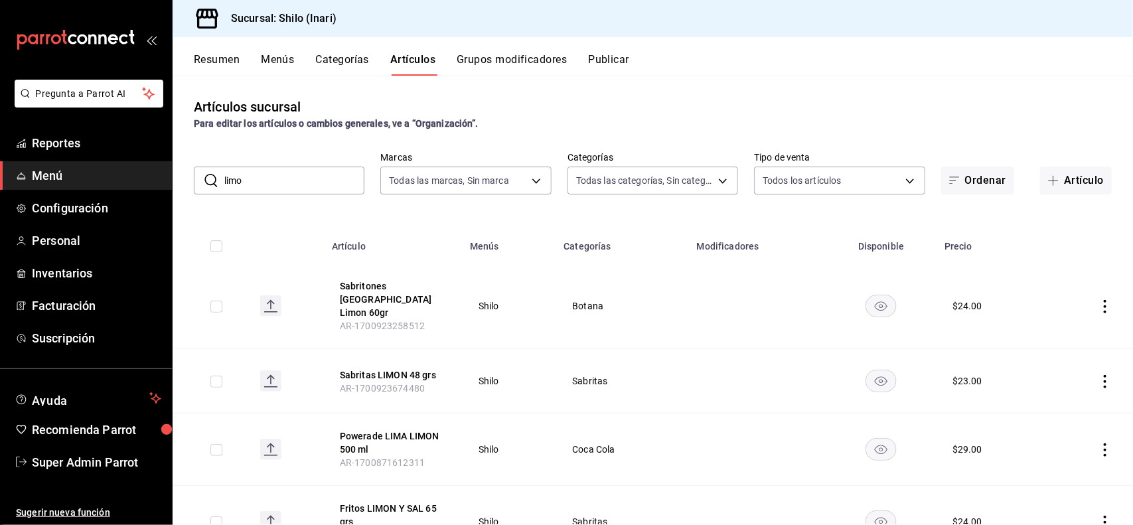
click at [292, 180] on input "limo" at bounding box center [294, 180] width 140 height 27
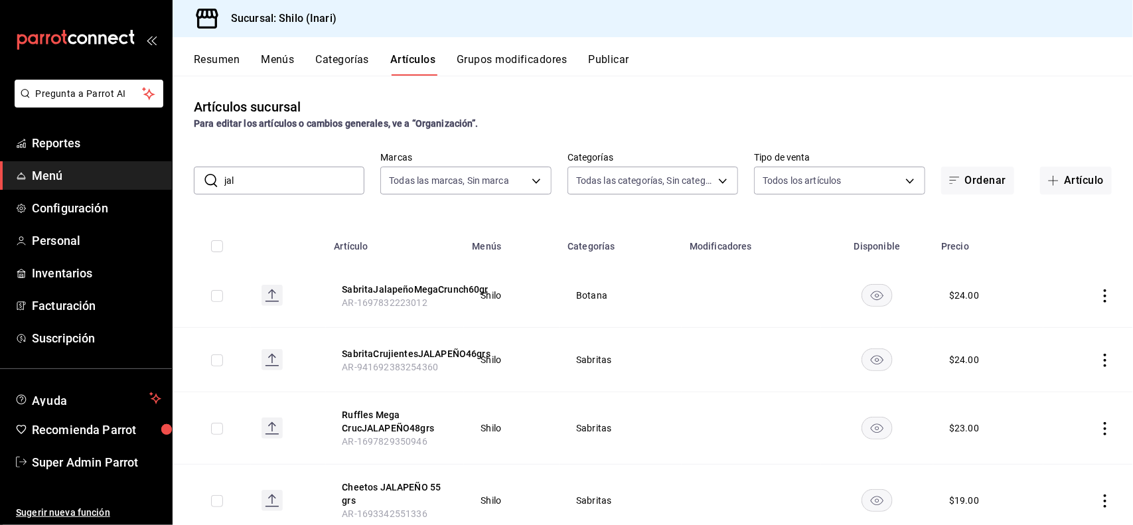
click at [1099, 365] on icon "actions" at bounding box center [1105, 360] width 13 height 13
click at [1057, 386] on span "Editar" at bounding box center [1053, 391] width 35 height 14
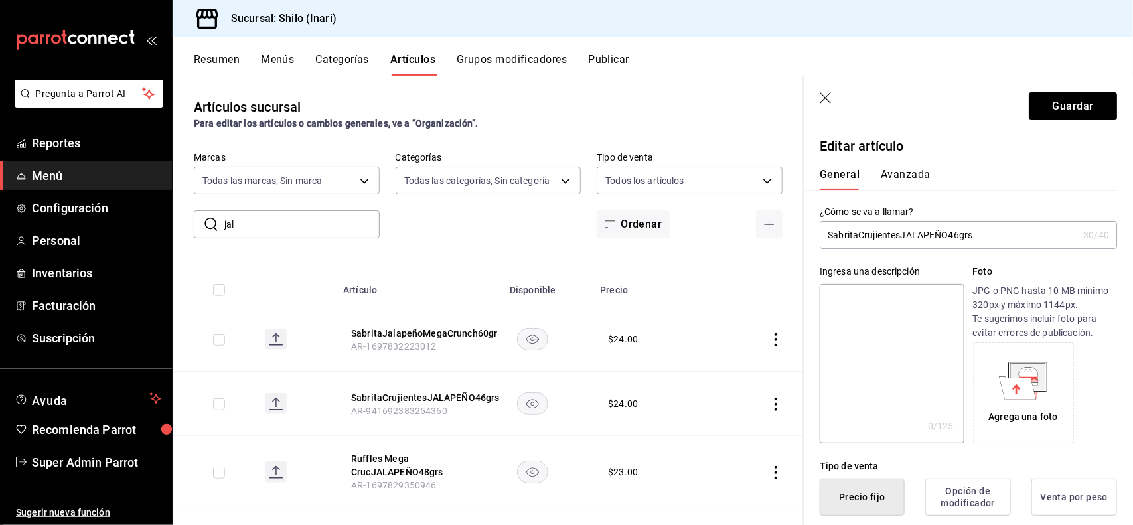
click at [895, 187] on button "Avanzada" at bounding box center [906, 179] width 50 height 23
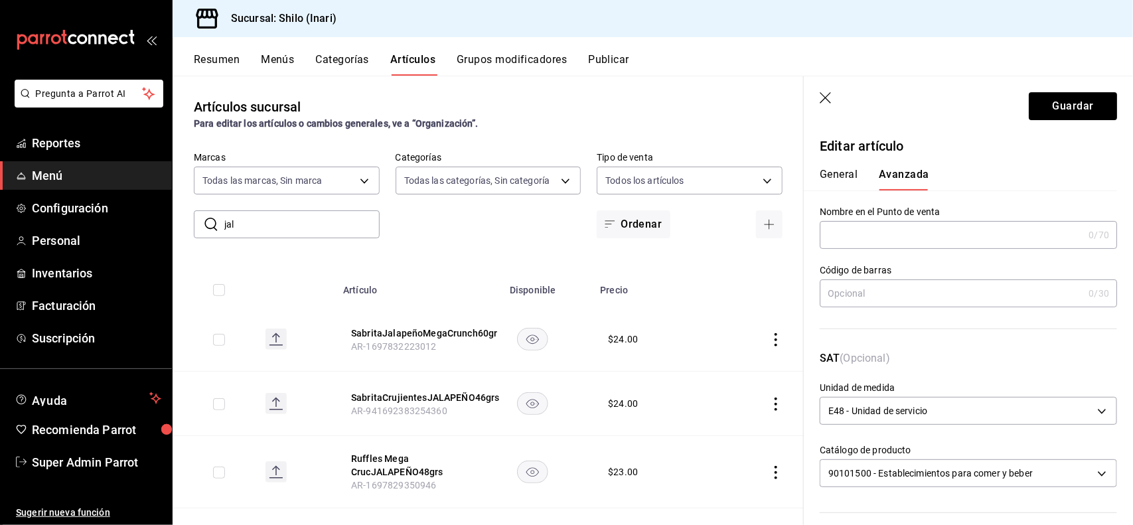
click at [898, 287] on input "text" at bounding box center [952, 293] width 264 height 27
click at [1029, 113] on button "Guardar" at bounding box center [1073, 106] width 88 height 28
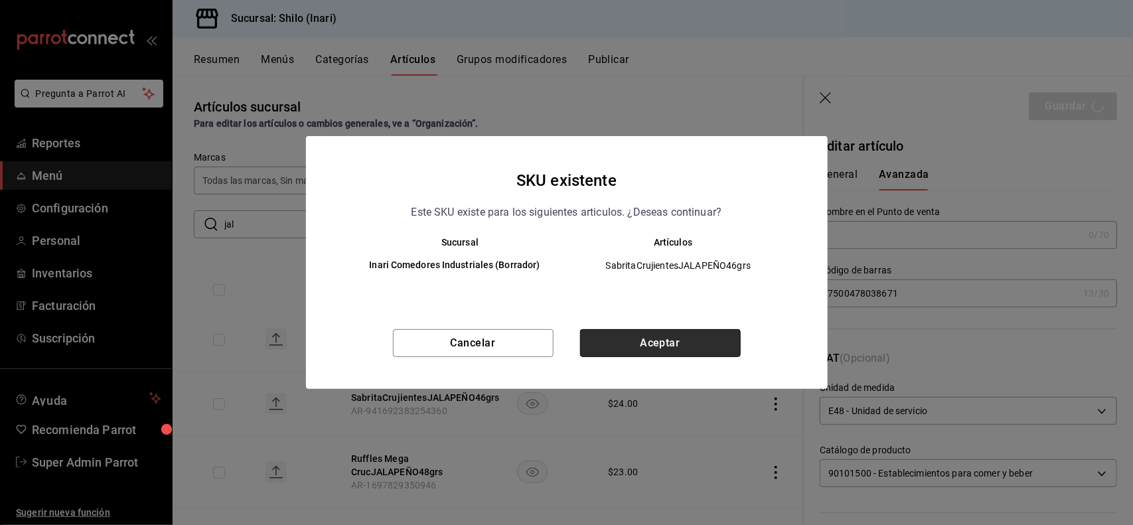
click at [709, 346] on button "Aceptar" at bounding box center [660, 343] width 161 height 28
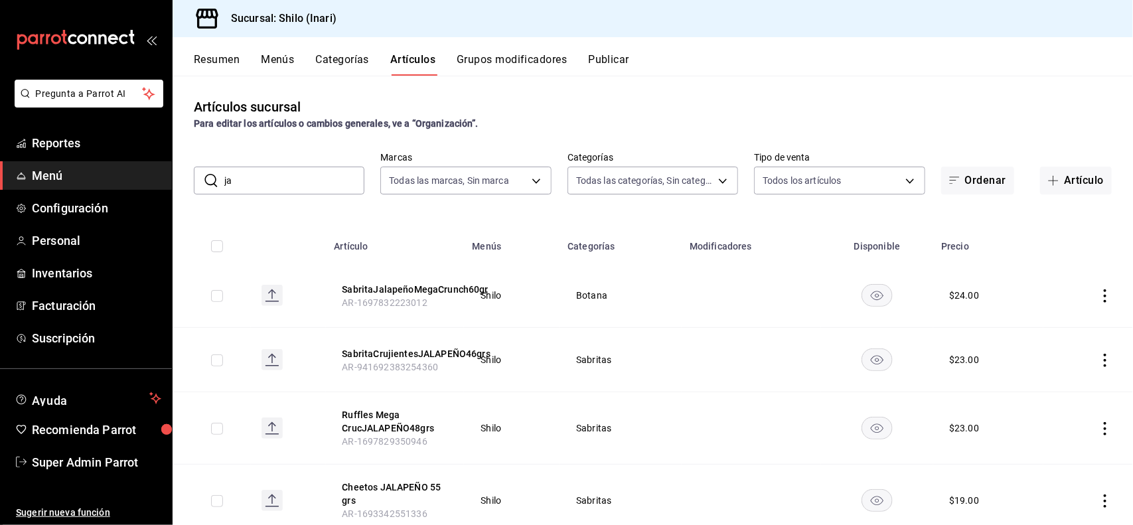
click at [327, 184] on input "ja" at bounding box center [294, 180] width 140 height 27
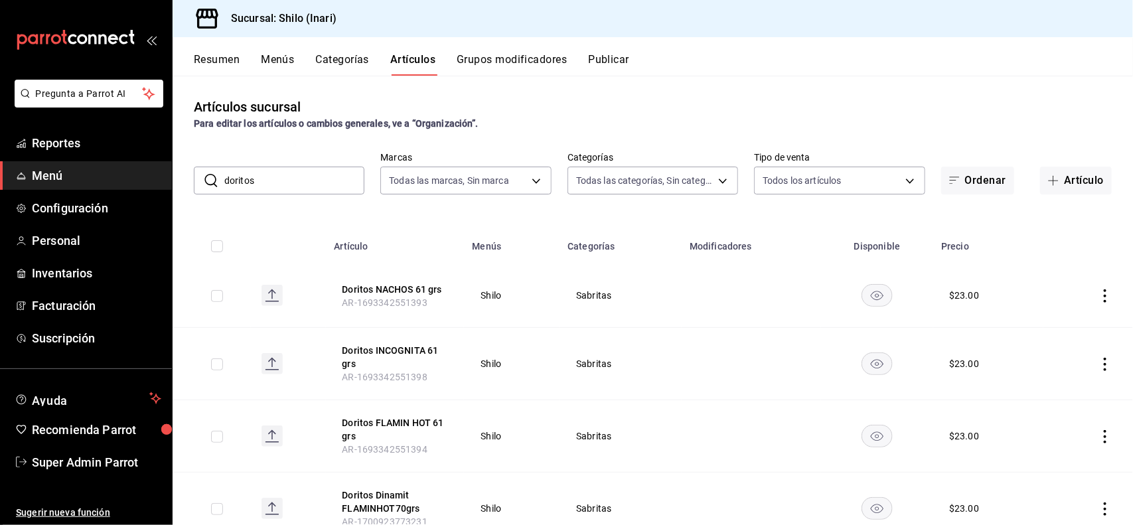
click at [601, 129] on div "Para editar los artículos o cambios generales, ve a “Organización”." at bounding box center [653, 124] width 918 height 14
click at [1064, 168] on button "Artículo" at bounding box center [1076, 181] width 72 height 28
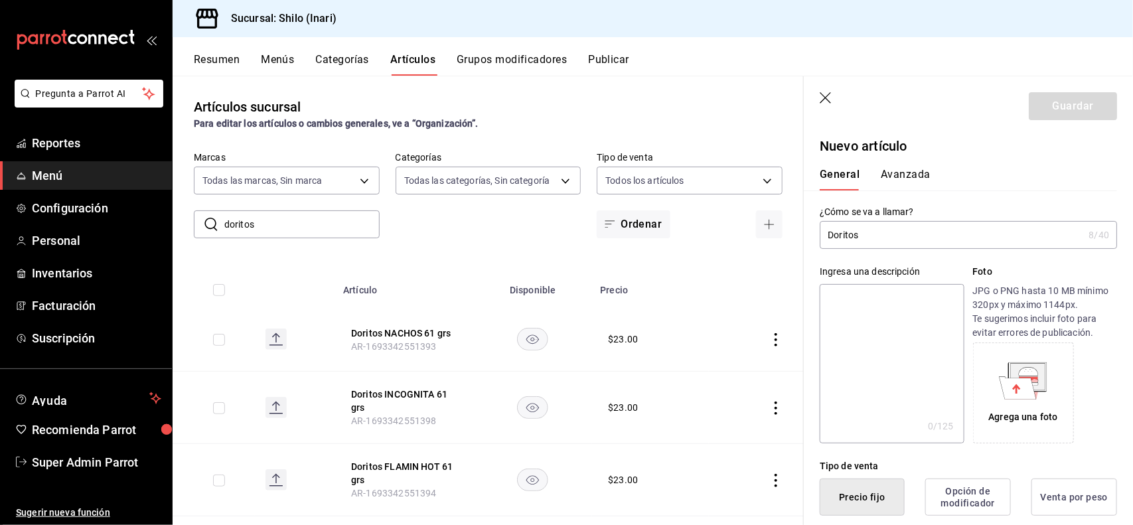
click at [824, 94] on header "Guardar" at bounding box center [968, 103] width 329 height 54
click at [824, 94] on icon "button" at bounding box center [826, 98] width 13 height 13
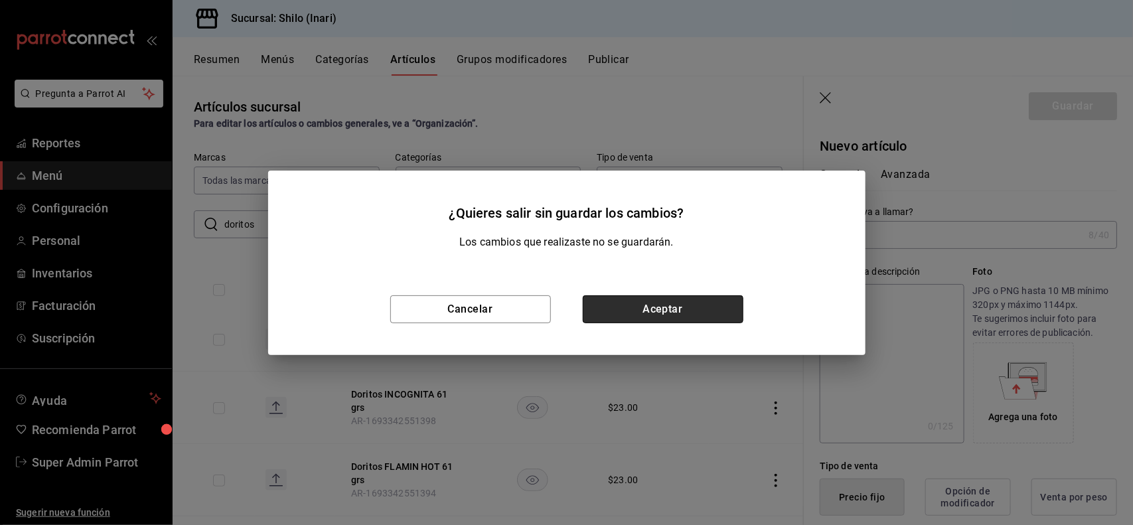
click at [705, 299] on button "Aceptar" at bounding box center [663, 309] width 161 height 28
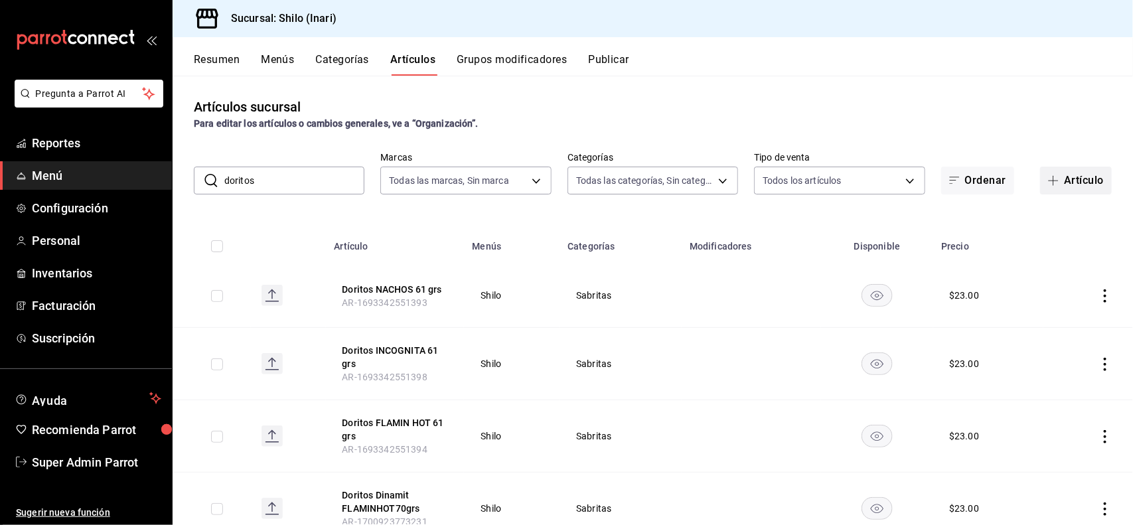
click at [1067, 186] on button "Artículo" at bounding box center [1076, 181] width 72 height 28
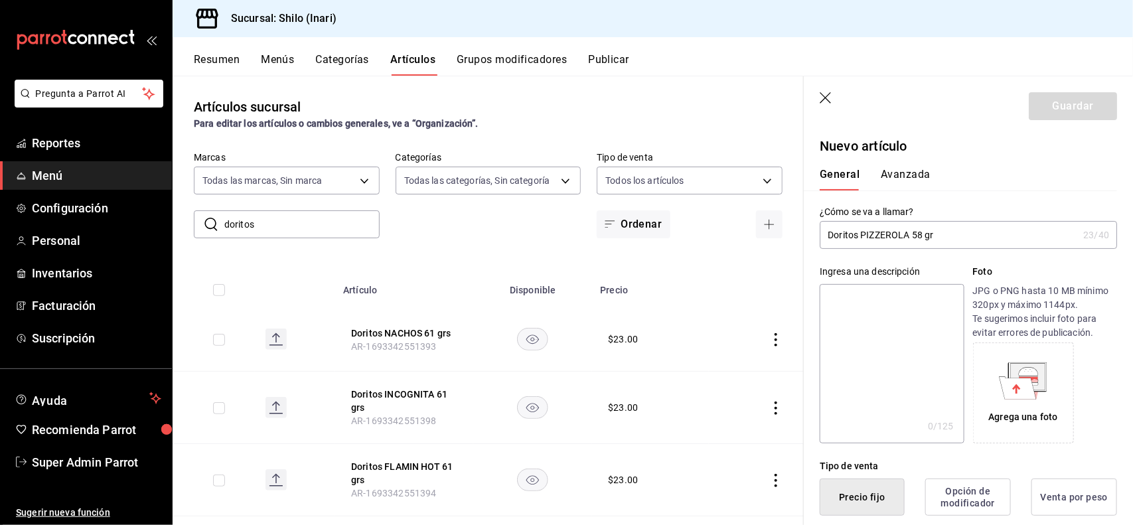
scroll to position [260, 0]
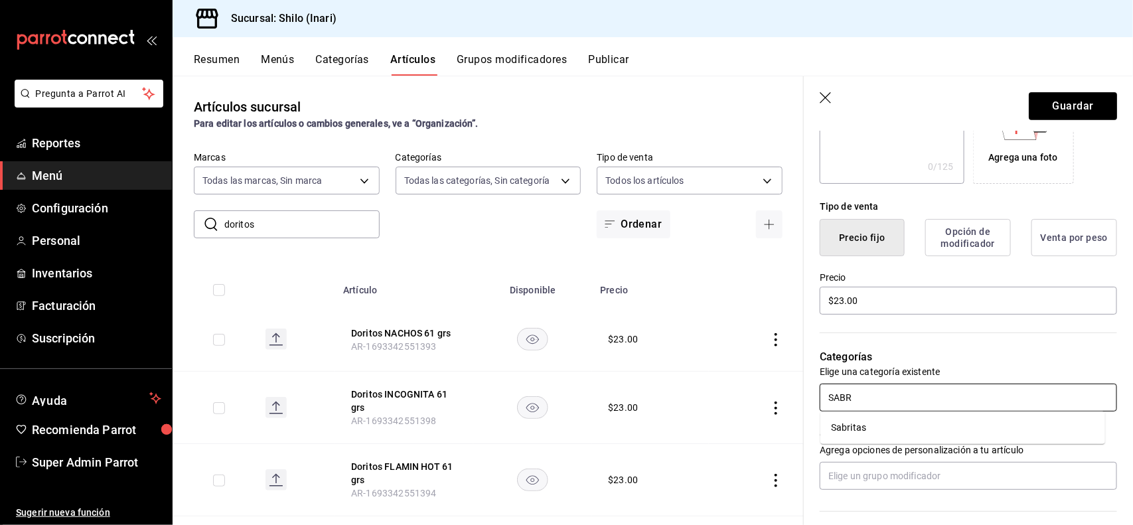
click at [917, 427] on li "Sabritas" at bounding box center [963, 428] width 285 height 22
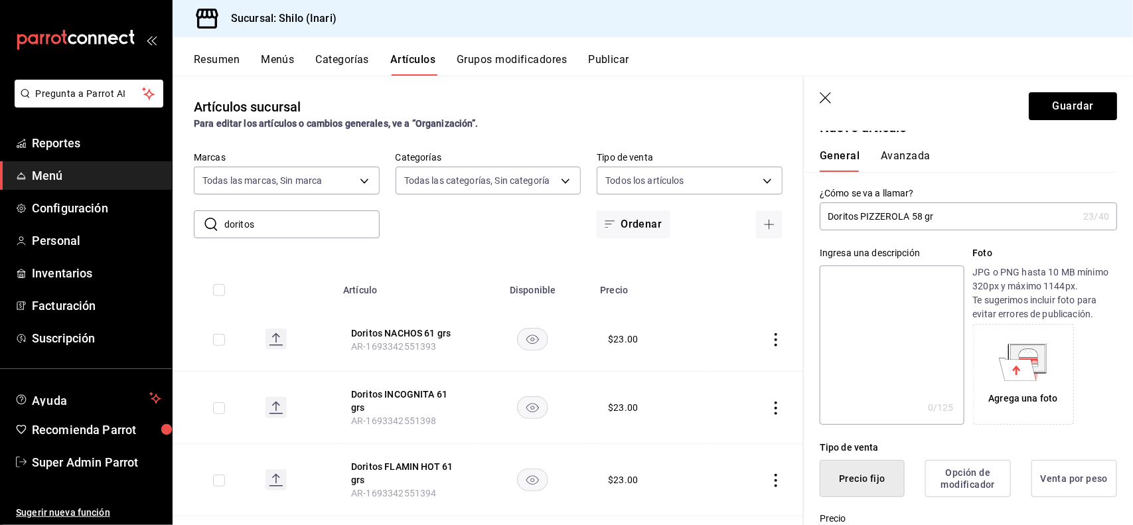
scroll to position [13, 0]
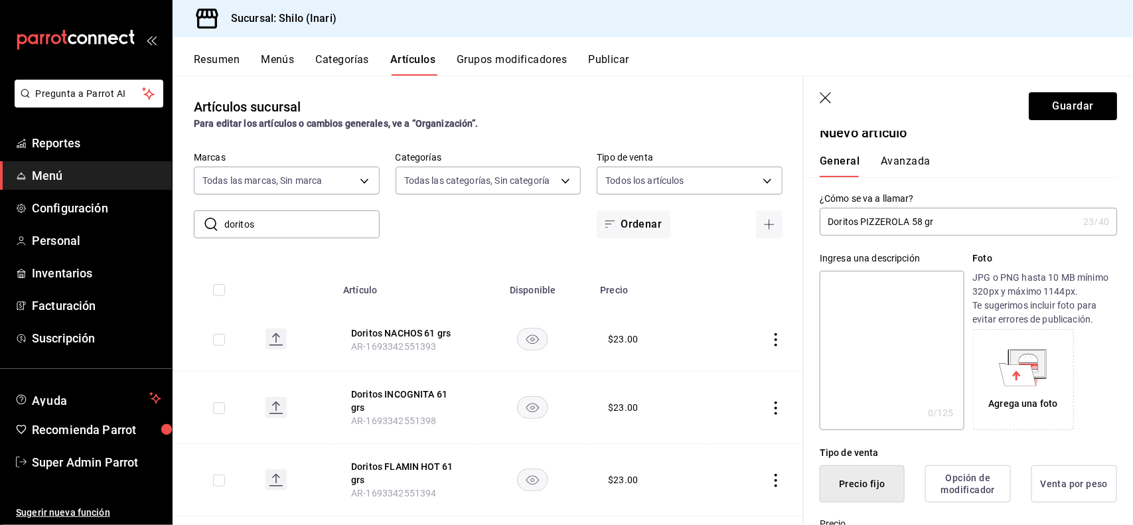
click at [917, 156] on button "Avanzada" at bounding box center [906, 166] width 50 height 23
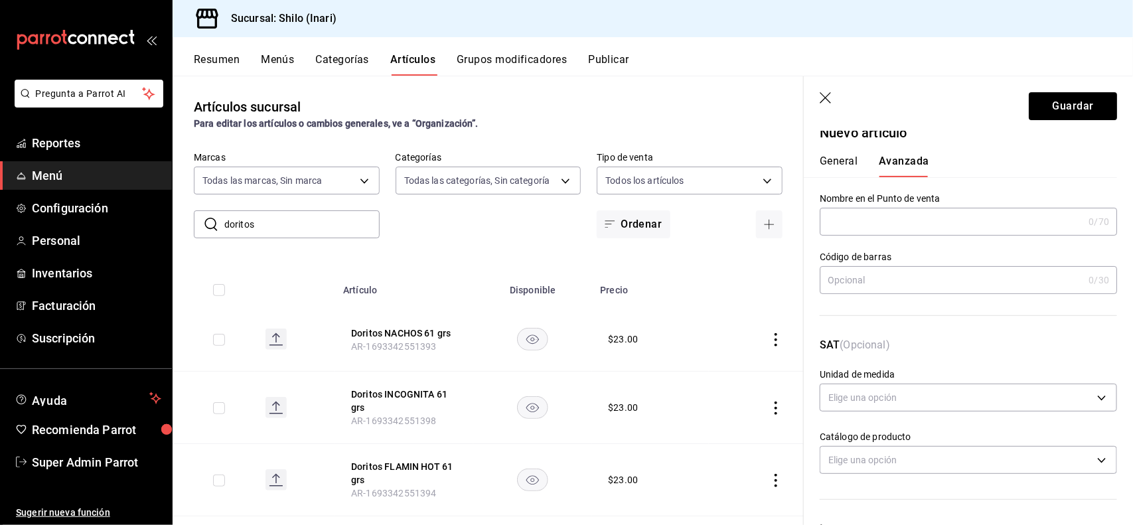
click at [904, 271] on input "text" at bounding box center [952, 280] width 264 height 27
click at [1048, 107] on button "Guardar" at bounding box center [1073, 106] width 88 height 28
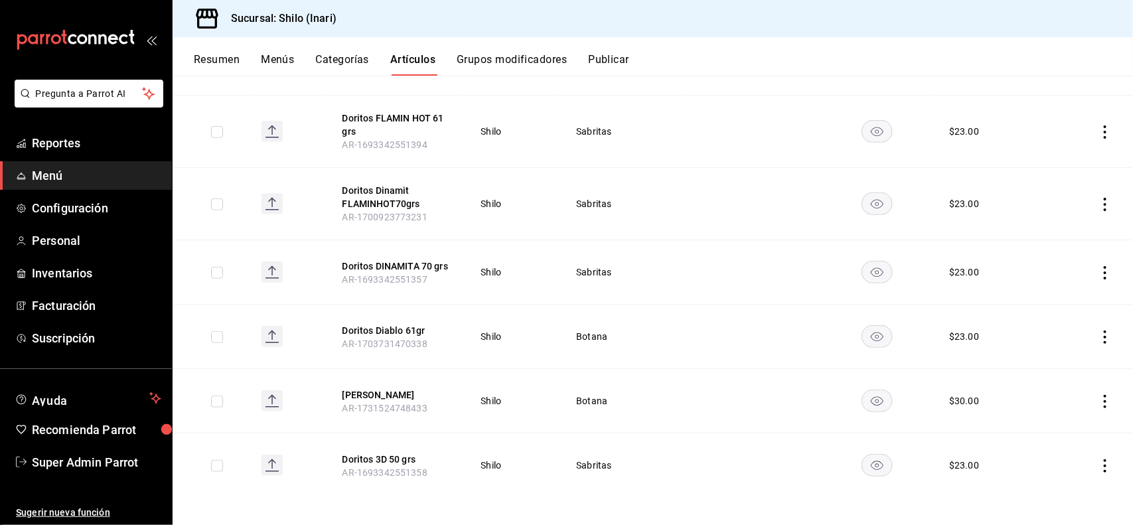
scroll to position [390, 0]
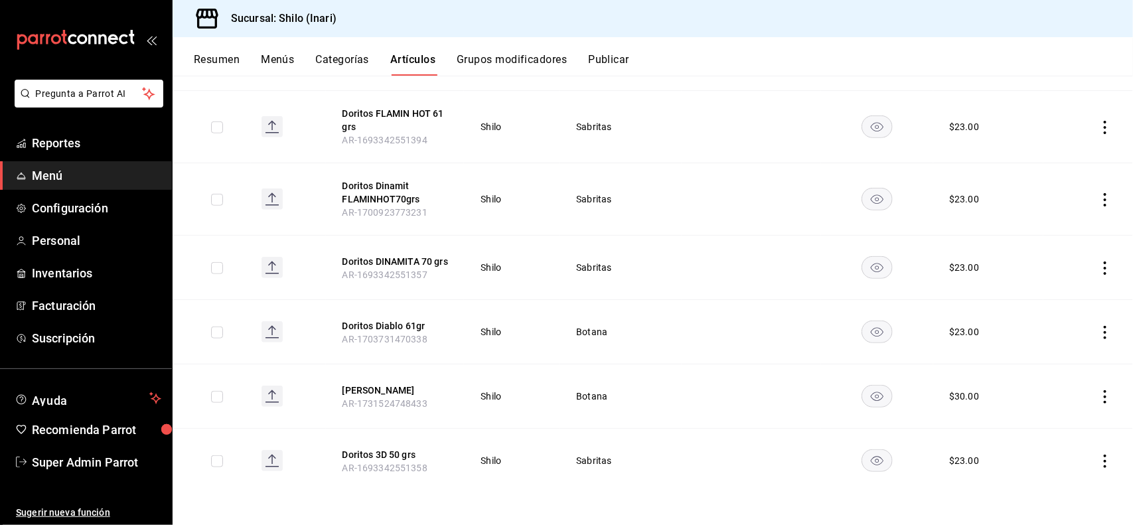
click at [1099, 455] on icon "actions" at bounding box center [1105, 461] width 13 height 13
click at [1056, 432] on span "Editar" at bounding box center [1053, 436] width 35 height 14
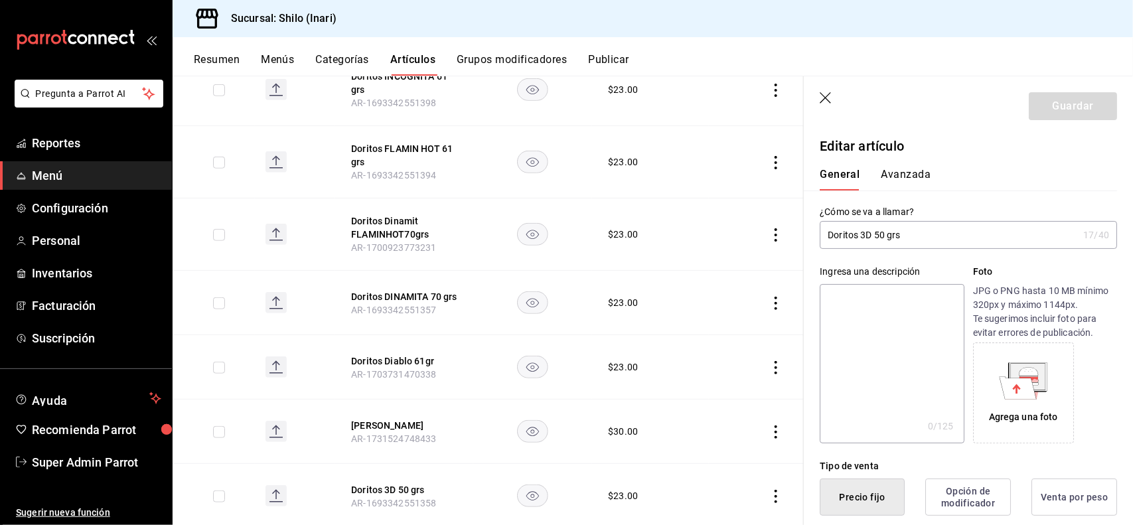
click at [901, 169] on button "Avanzada" at bounding box center [906, 179] width 50 height 23
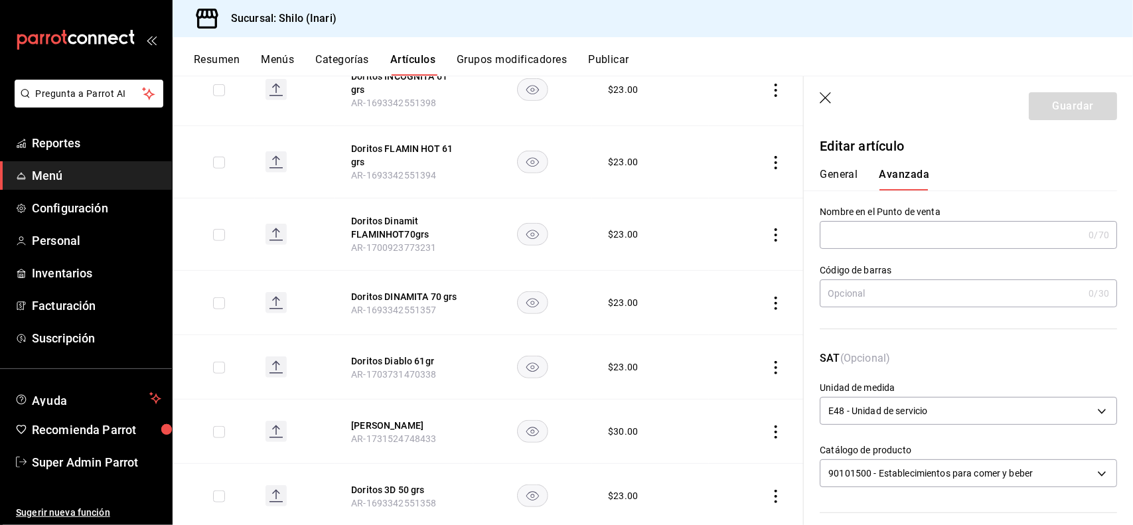
click at [895, 302] on input "text" at bounding box center [952, 293] width 264 height 27
click at [1067, 104] on button "Guardar" at bounding box center [1073, 106] width 88 height 28
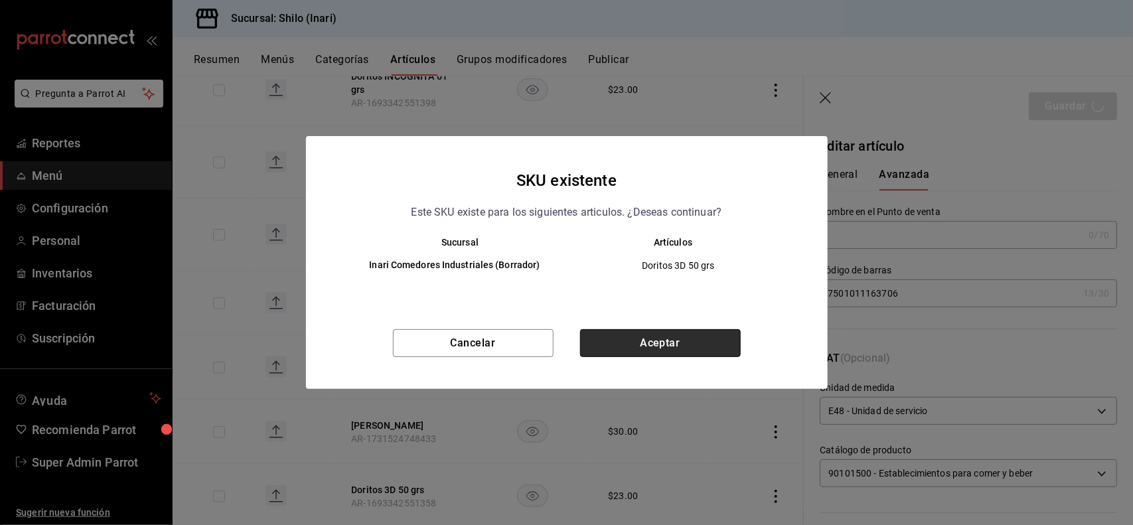
click at [700, 341] on button "Aceptar" at bounding box center [660, 343] width 161 height 28
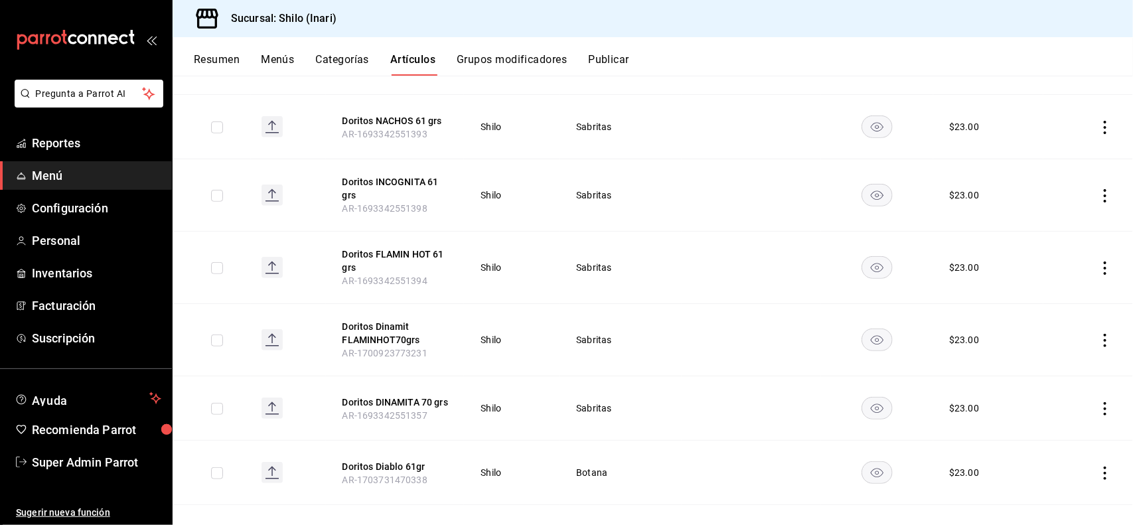
scroll to position [240, 0]
click at [1099, 273] on icon "actions" at bounding box center [1105, 269] width 13 height 13
click at [1058, 299] on span "Editar" at bounding box center [1053, 300] width 35 height 14
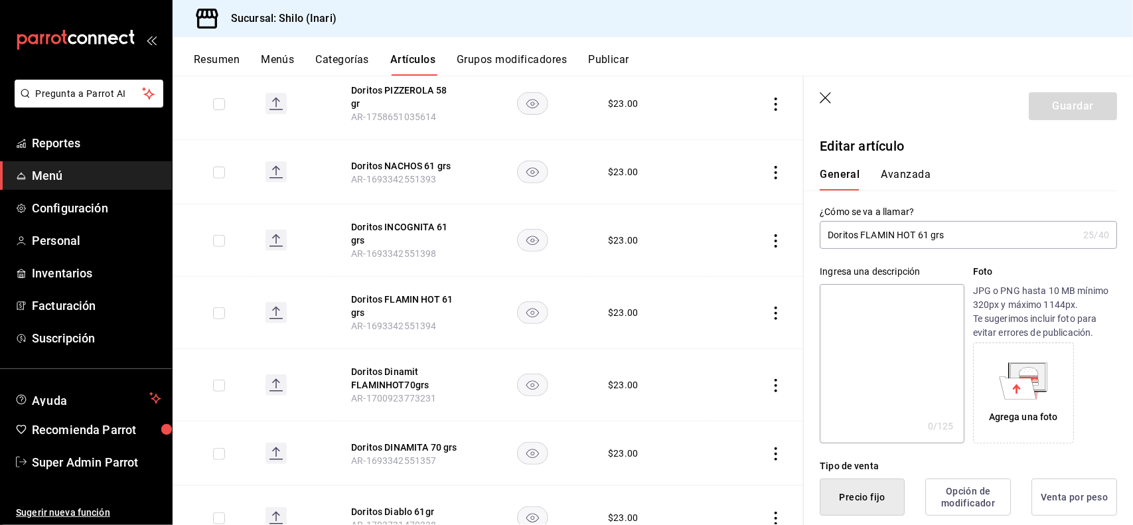
click at [900, 181] on button "Avanzada" at bounding box center [906, 179] width 50 height 23
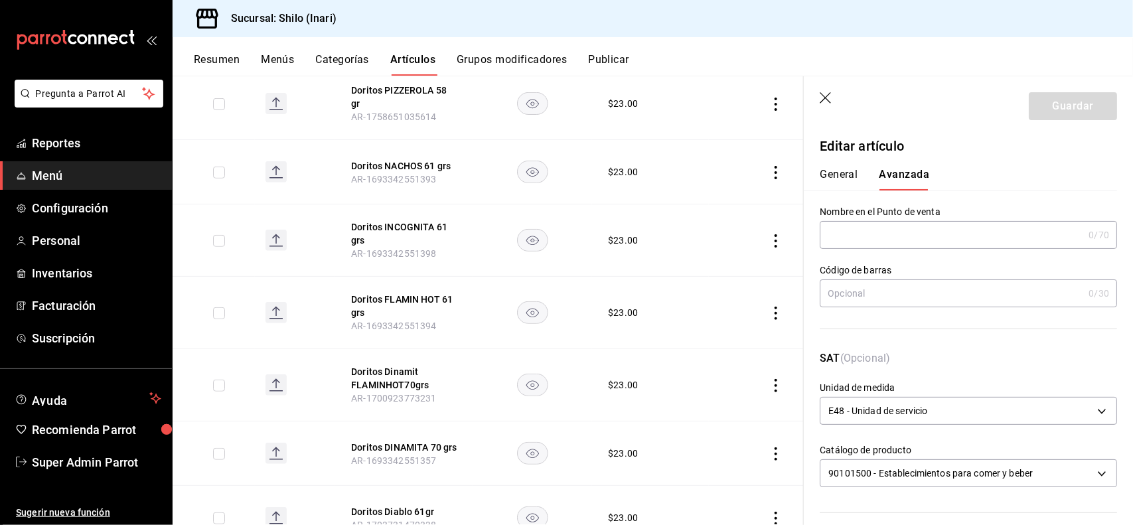
click at [919, 293] on input "text" at bounding box center [952, 293] width 264 height 27
click at [1069, 108] on button "Guardar" at bounding box center [1073, 106] width 88 height 28
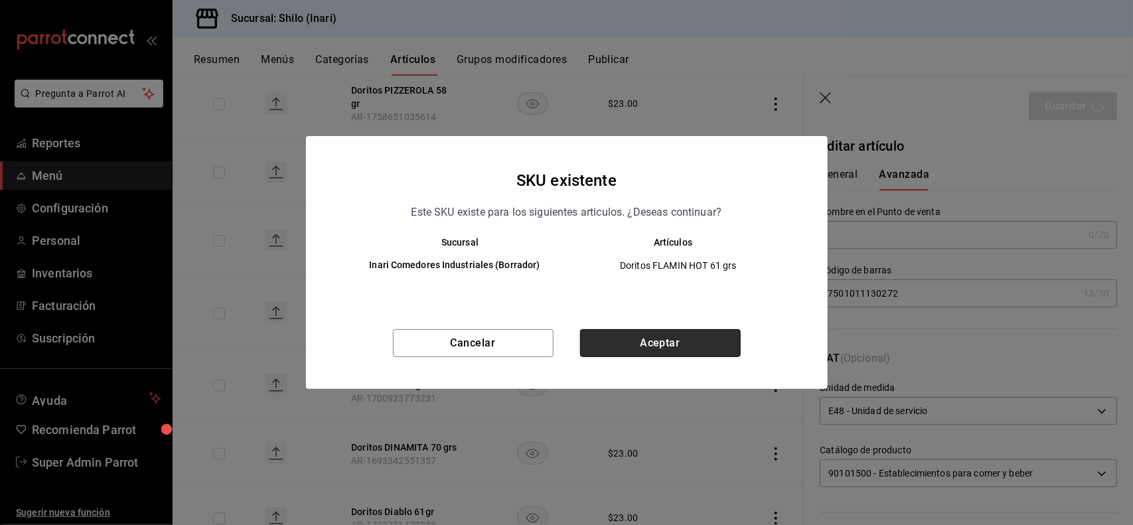
click at [625, 353] on button "Aceptar" at bounding box center [660, 343] width 161 height 28
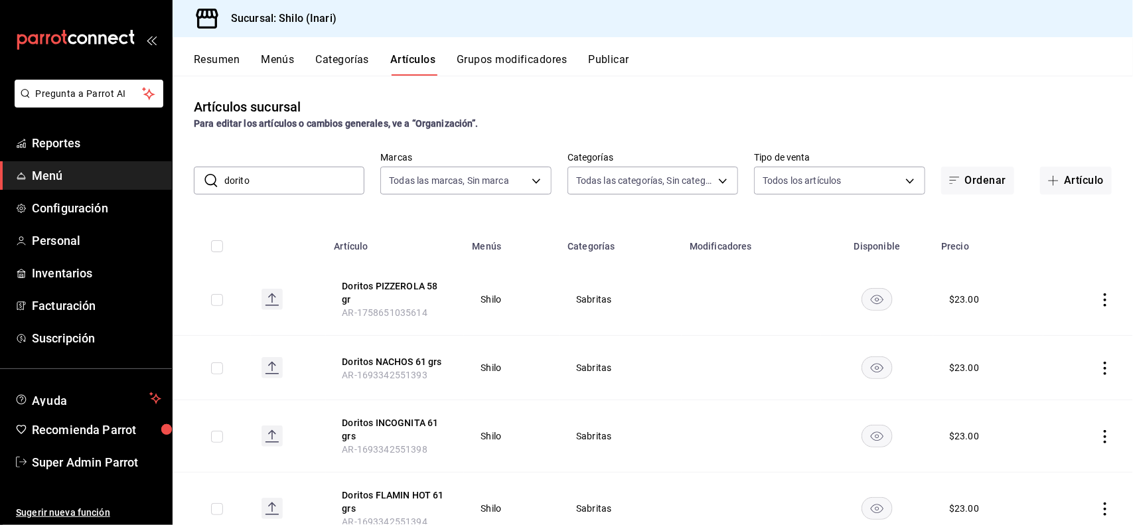
click at [317, 187] on input "dorito" at bounding box center [294, 180] width 140 height 27
click at [585, 98] on div "Artículos sucursal Para editar los artículos o cambios generales, ve a “Organiz…" at bounding box center [653, 114] width 961 height 34
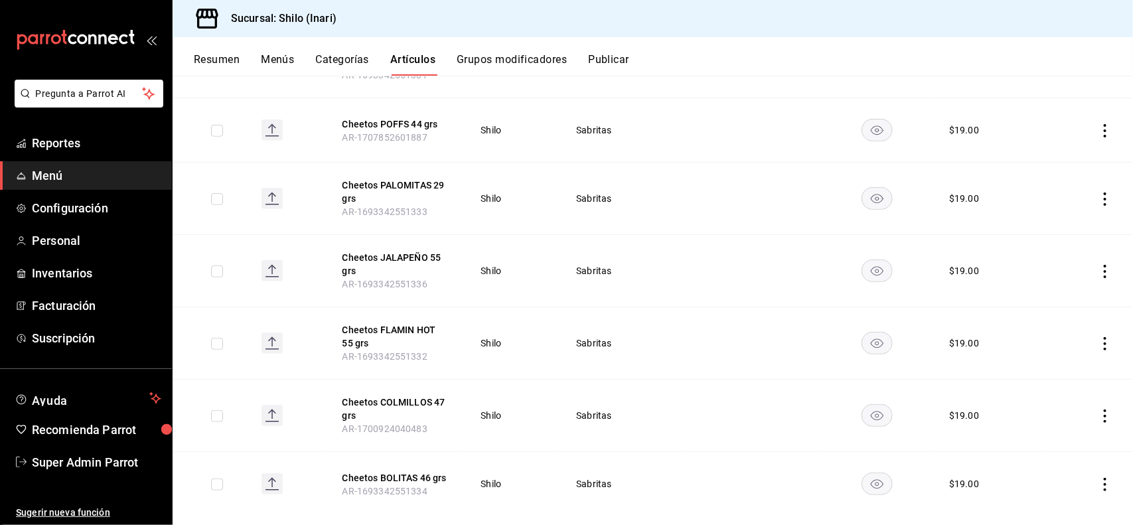
scroll to position [261, 0]
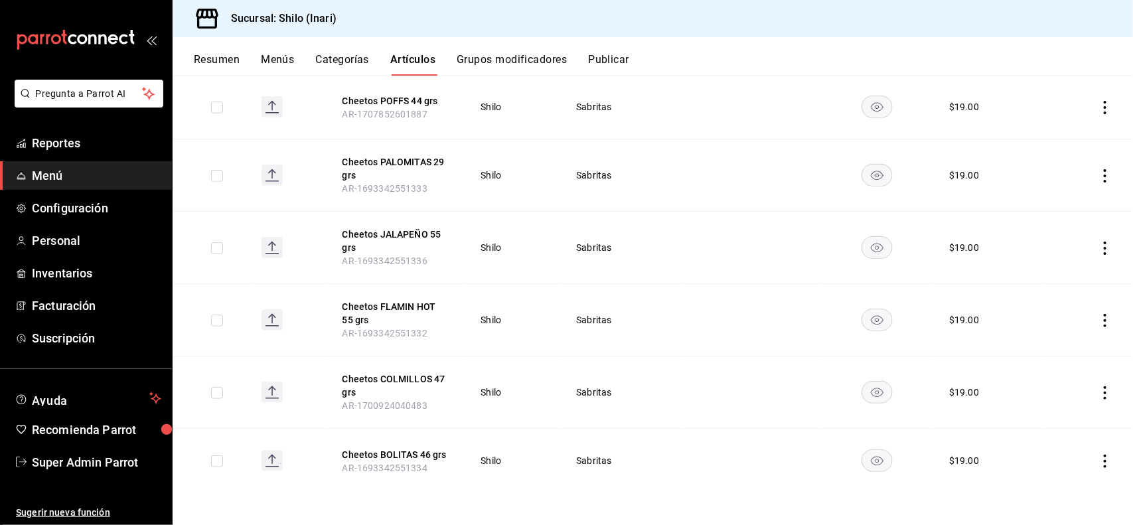
click at [1099, 323] on icon "actions" at bounding box center [1105, 320] width 13 height 13
click at [1044, 356] on span "Editar" at bounding box center [1053, 352] width 35 height 14
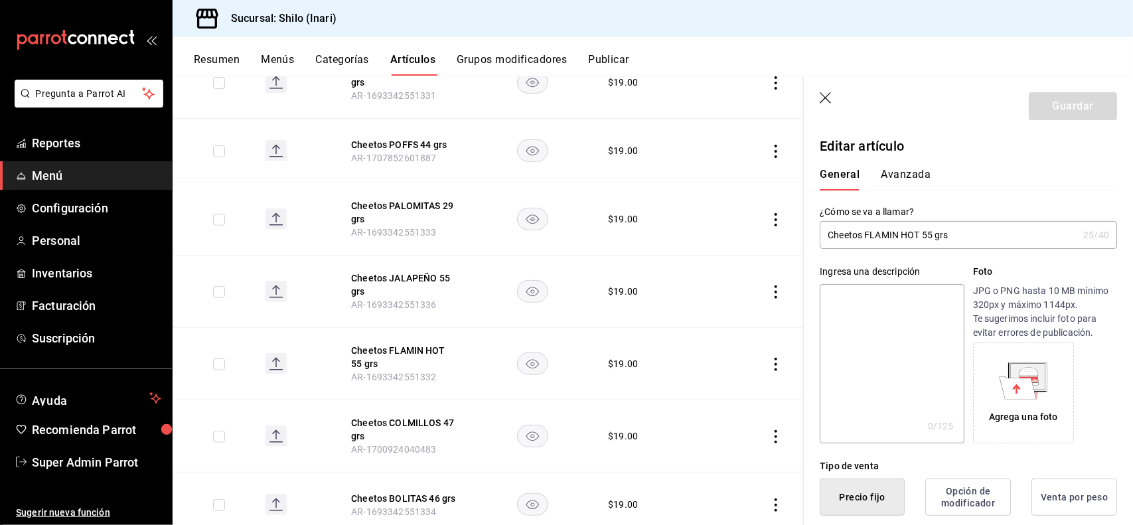
click at [913, 183] on button "Avanzada" at bounding box center [906, 179] width 50 height 23
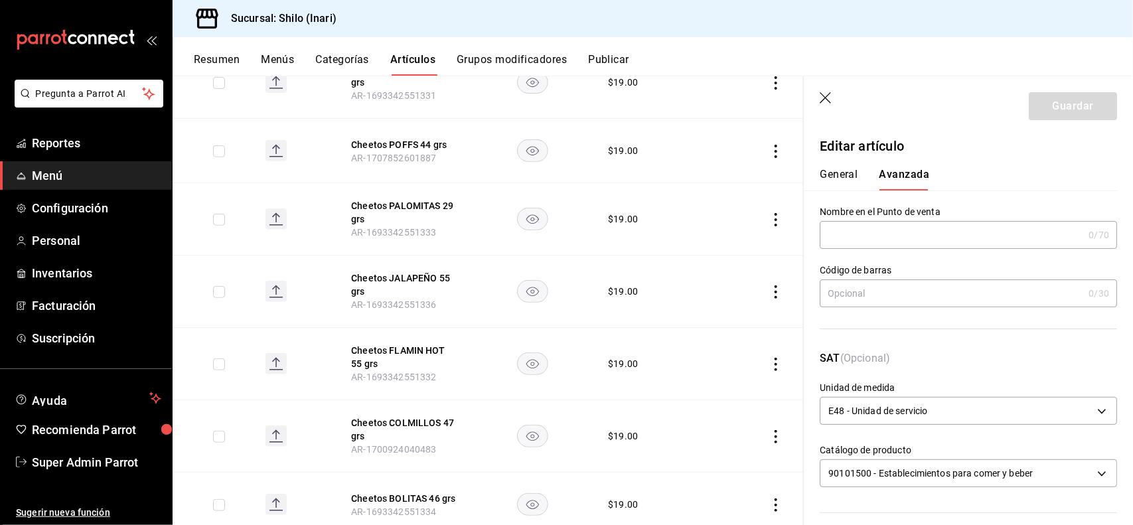
click at [900, 289] on input "text" at bounding box center [952, 293] width 264 height 27
click at [1095, 100] on button "Guardar" at bounding box center [1073, 106] width 88 height 28
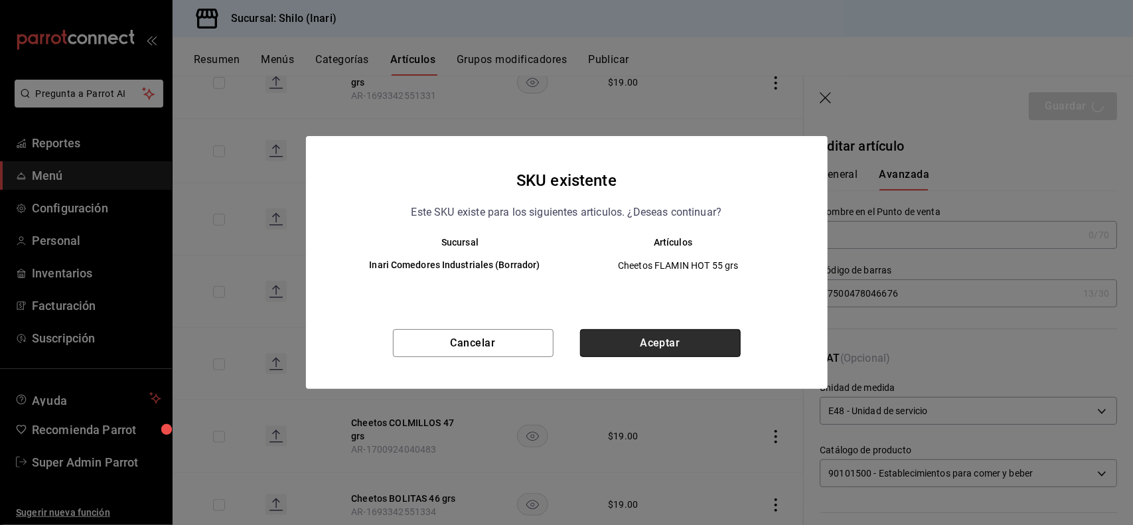
click at [707, 344] on button "Aceptar" at bounding box center [660, 343] width 161 height 28
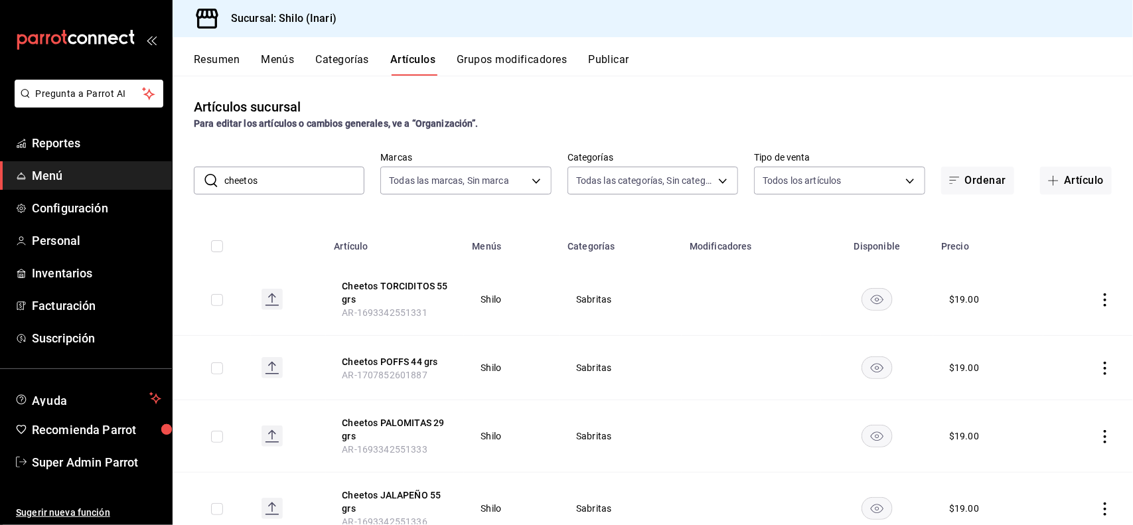
click at [324, 188] on input "cheetos" at bounding box center [294, 180] width 140 height 27
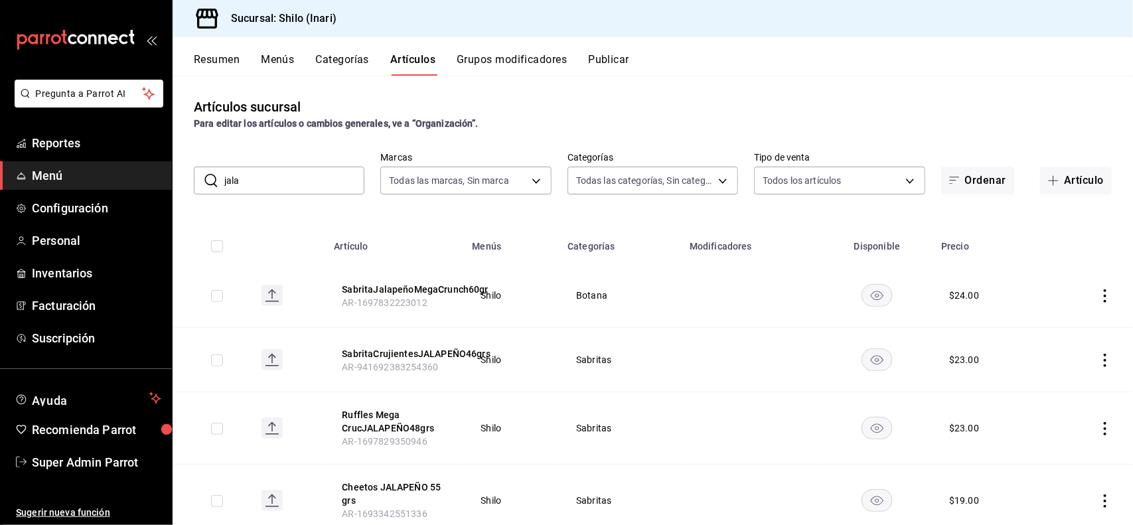
click at [1099, 299] on icon "actions" at bounding box center [1105, 295] width 13 height 13
click at [1059, 326] on span "Editar" at bounding box center [1053, 327] width 35 height 14
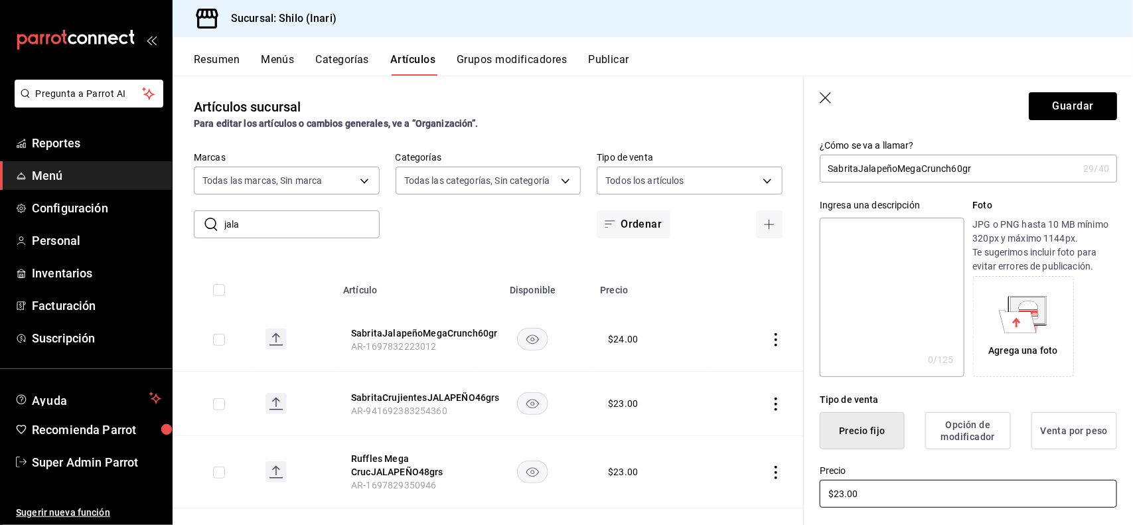
scroll to position [37, 0]
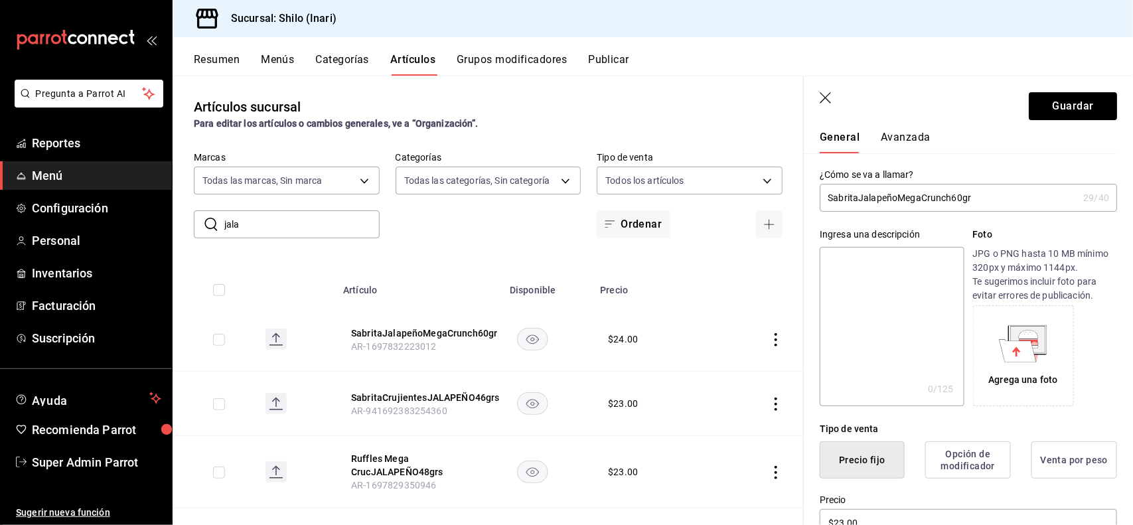
drag, startPoint x: 878, startPoint y: 138, endPoint x: 893, endPoint y: 138, distance: 15.3
click at [893, 138] on div "General [PERSON_NAME]" at bounding box center [960, 142] width 281 height 23
click at [893, 138] on button "Avanzada" at bounding box center [906, 142] width 50 height 23
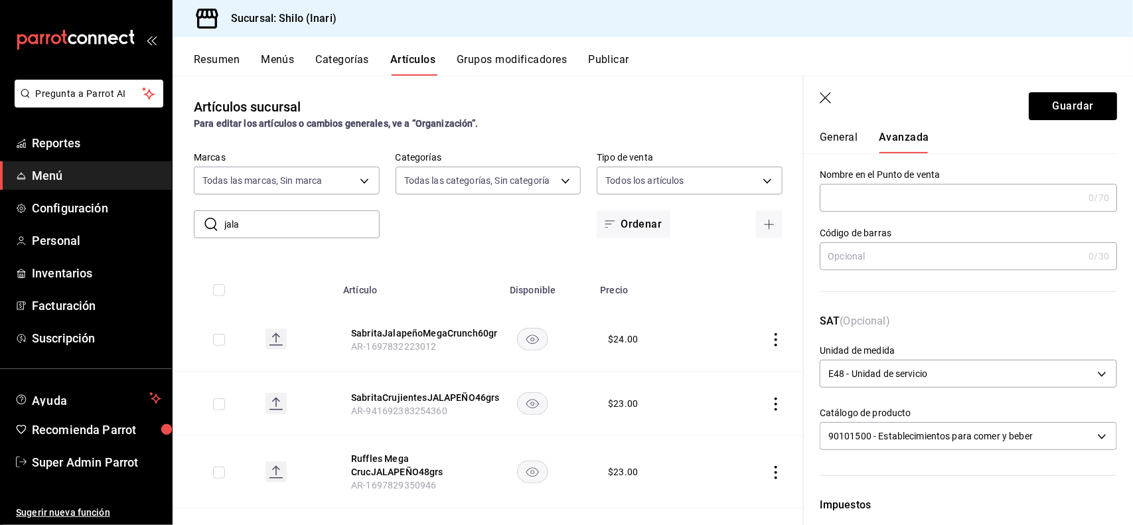
click at [901, 260] on input "text" at bounding box center [952, 256] width 264 height 27
click at [1042, 110] on button "Guardar" at bounding box center [1073, 106] width 88 height 28
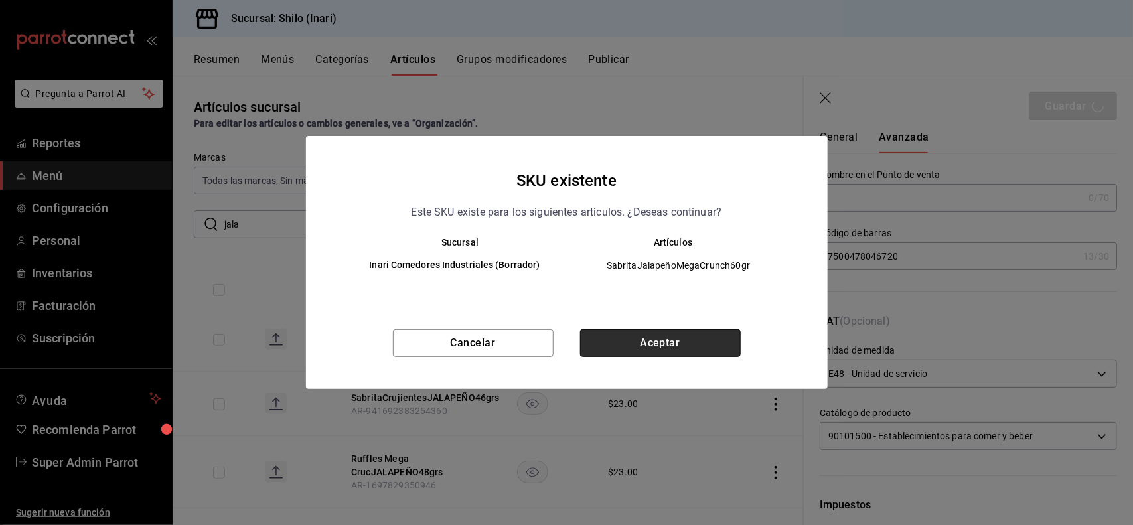
click at [702, 333] on button "Aceptar" at bounding box center [660, 343] width 161 height 28
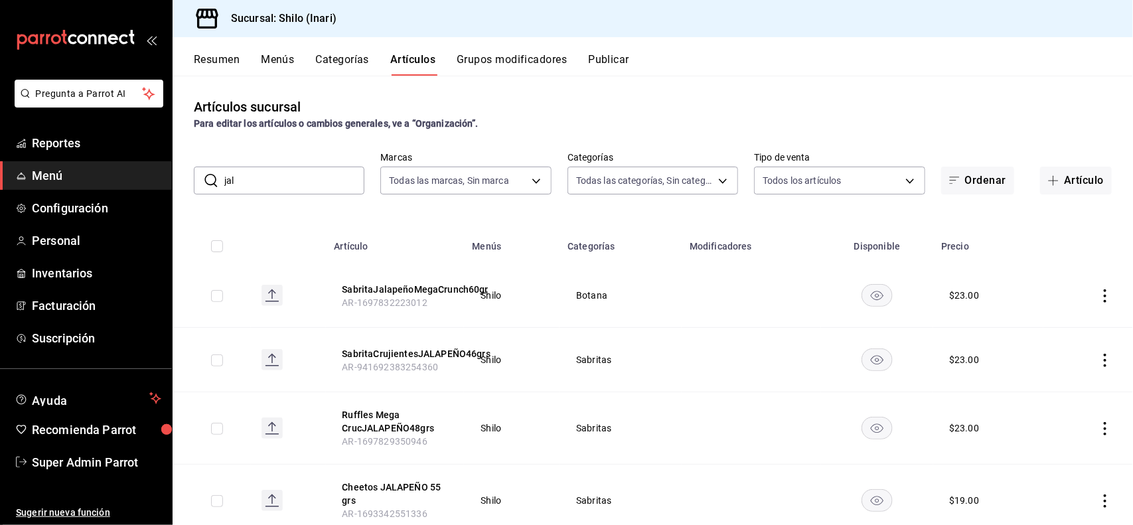
click at [317, 181] on input "jal" at bounding box center [294, 180] width 140 height 27
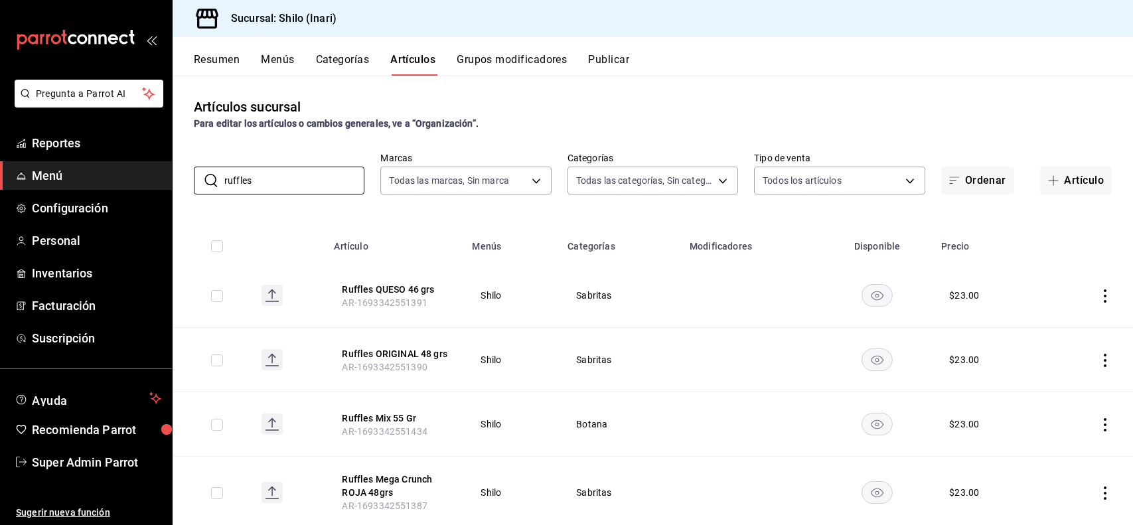
type input "ruffles"
drag, startPoint x: 0, startPoint y: 0, endPoint x: 679, endPoint y: 101, distance: 686.6
click at [679, 101] on div "Artículos sucursal Para editar los artículos o cambios generales, ve a “Organiz…" at bounding box center [653, 114] width 961 height 34
click at [1082, 191] on button "Artículo" at bounding box center [1076, 181] width 72 height 28
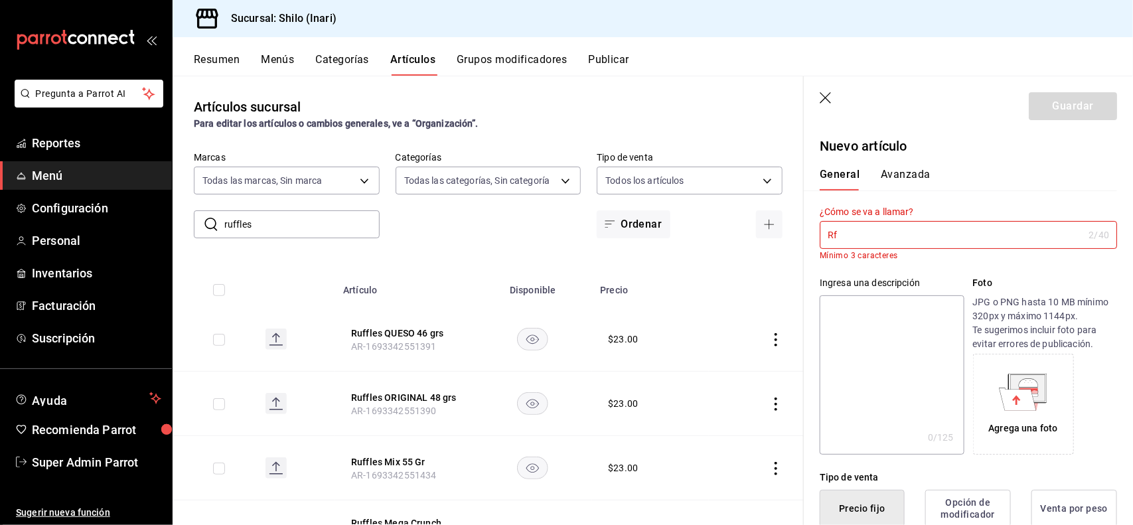
type input "R"
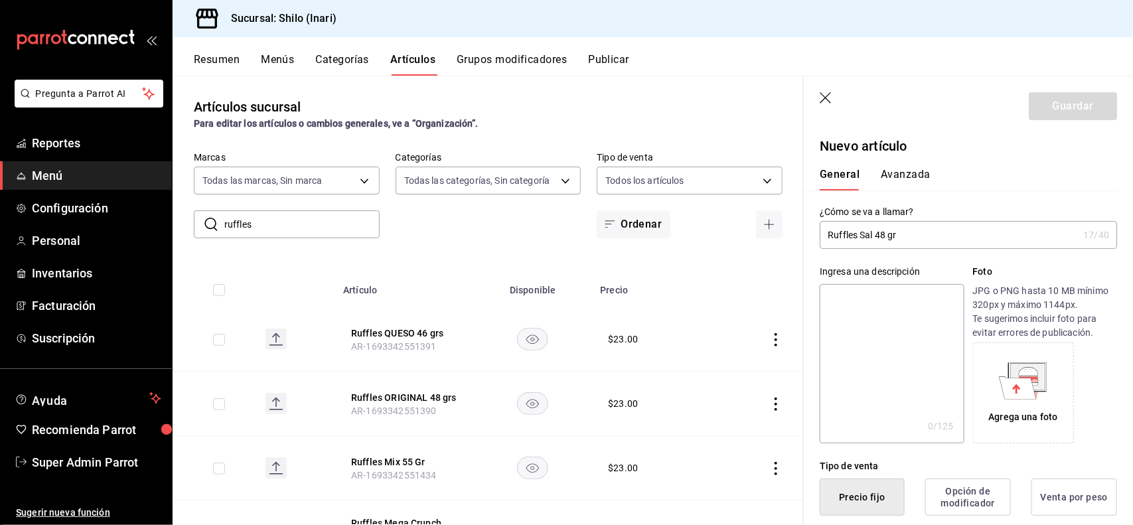
type input "Ruffles Sal 48 gr"
type button "1"
type button "0"
type button "2"
click at [872, 232] on input "Ruffles Sal 48 gr" at bounding box center [949, 235] width 258 height 27
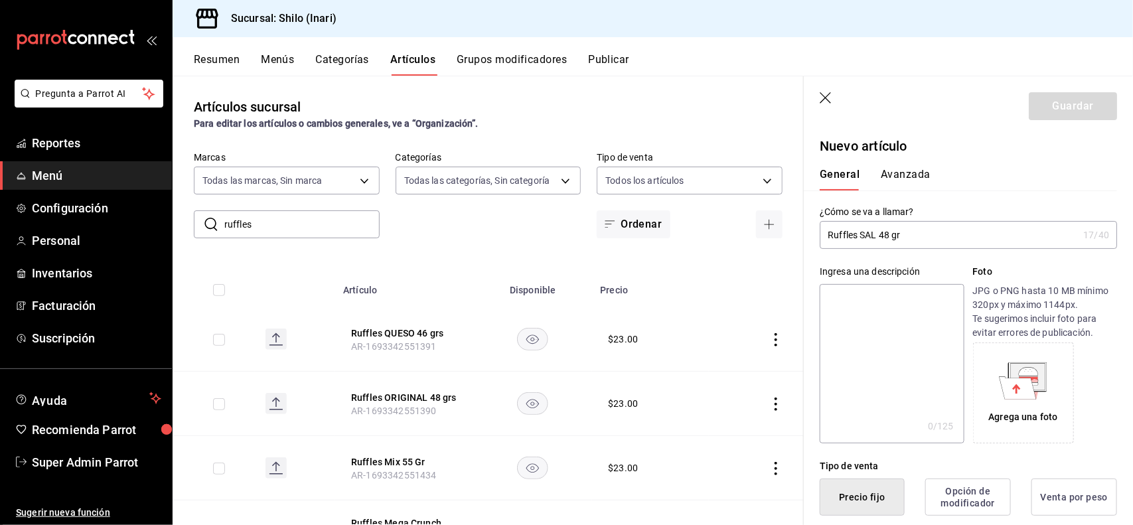
type input "Ruffles SAL 48 gr"
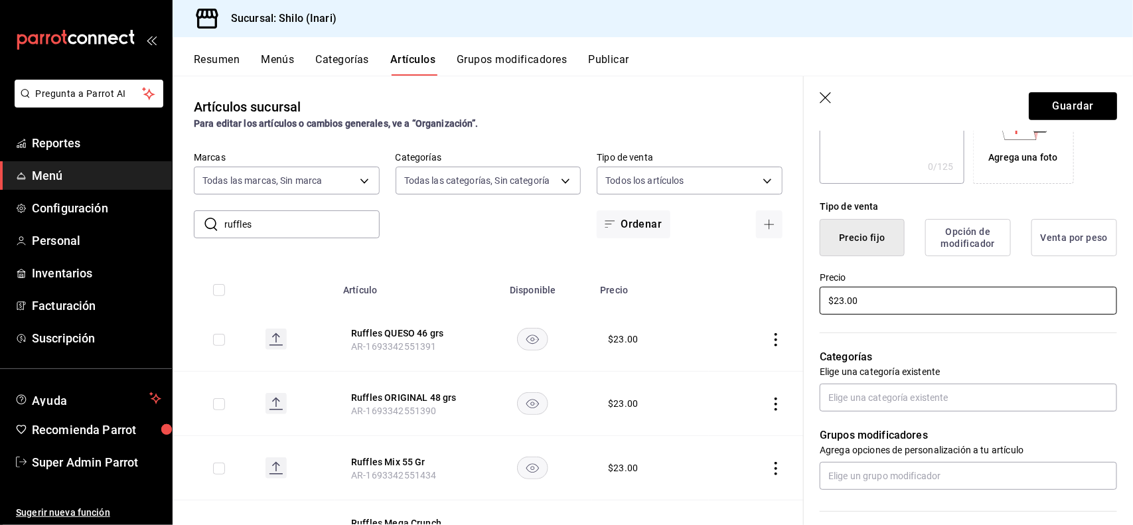
type input "$23.00"
type input "SABRI"
click at [895, 419] on li "Sabritas" at bounding box center [963, 428] width 285 height 22
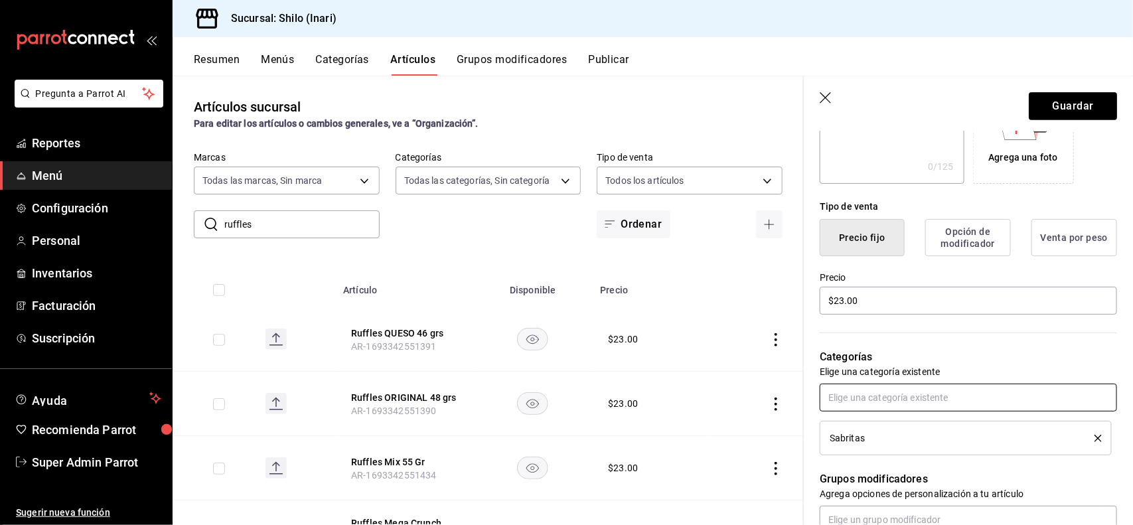
scroll to position [0, 0]
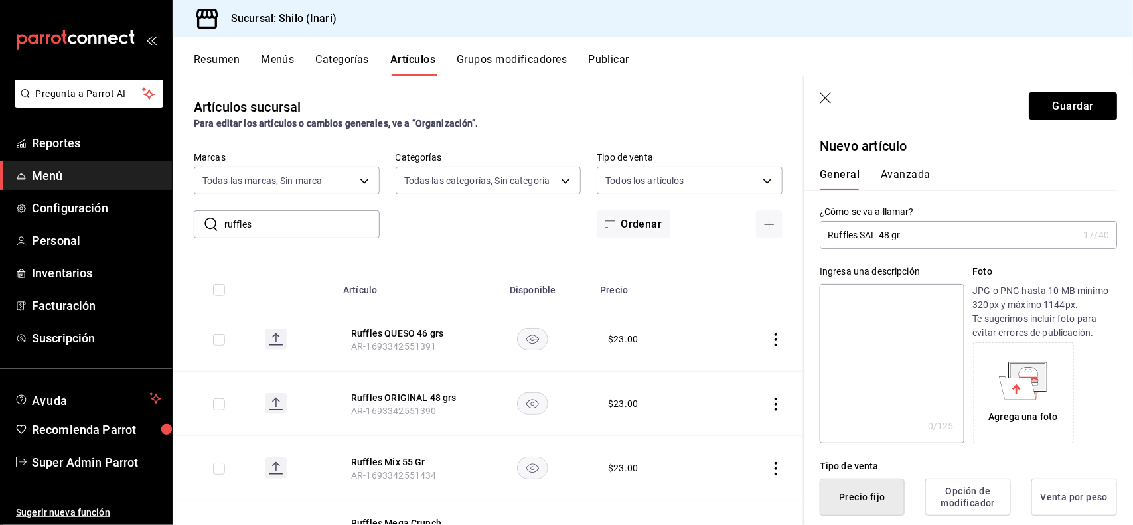
click at [910, 171] on button "Avanzada" at bounding box center [906, 179] width 50 height 23
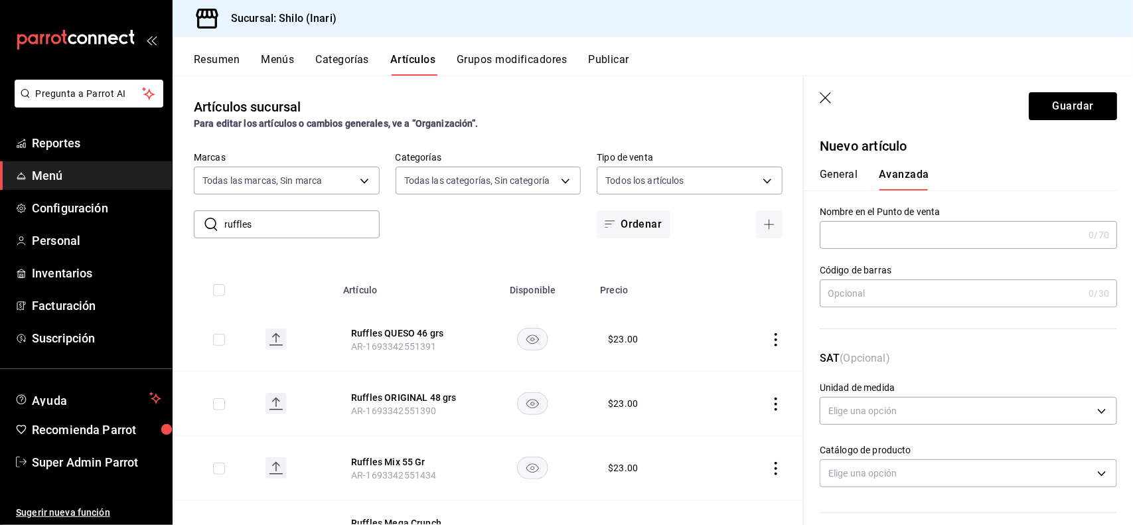
click at [878, 297] on input "text" at bounding box center [952, 293] width 264 height 27
type input "7500478044368"
click at [1062, 107] on button "Guardar" at bounding box center [1073, 106] width 88 height 28
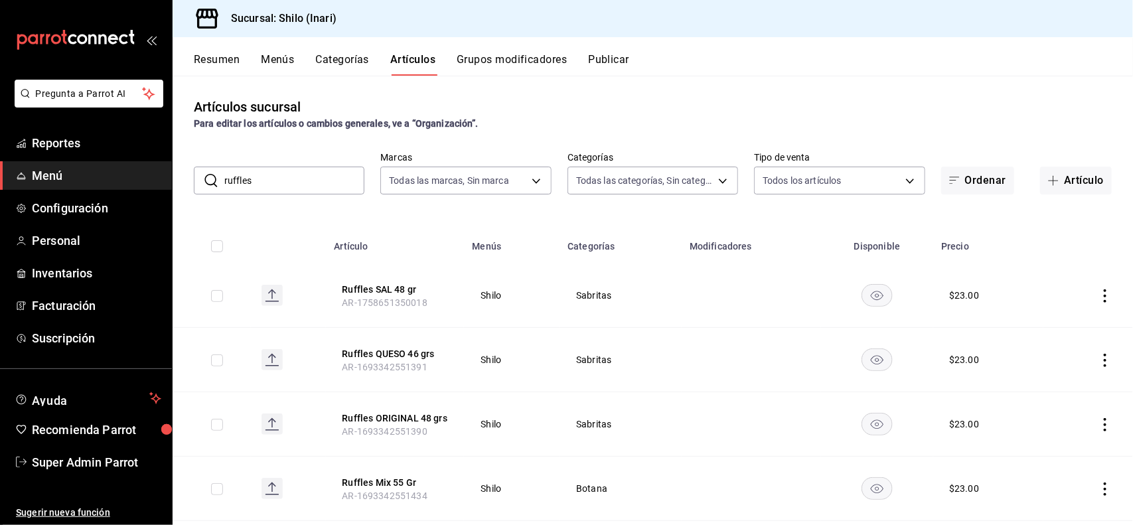
click at [337, 183] on input "ruffles" at bounding box center [294, 180] width 140 height 27
type input "r"
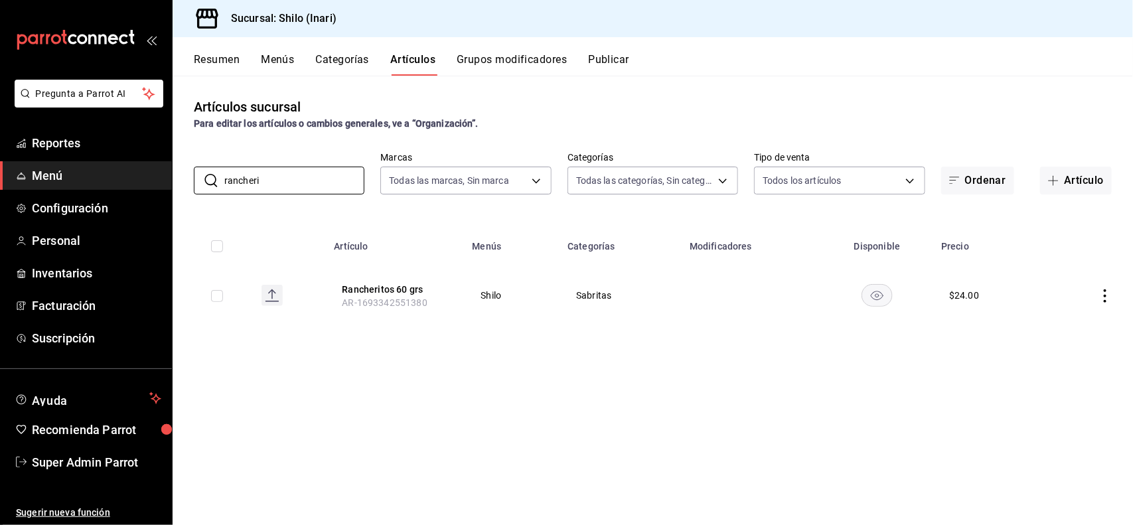
type input "rancheri"
click at [656, 90] on div "Artículos sucursal Para editar los artículos o cambios generales, ve a “Organiz…" at bounding box center [653, 300] width 961 height 449
click at [1100, 301] on icon "actions" at bounding box center [1105, 295] width 13 height 13
click at [1054, 332] on span "Editar" at bounding box center [1066, 327] width 35 height 14
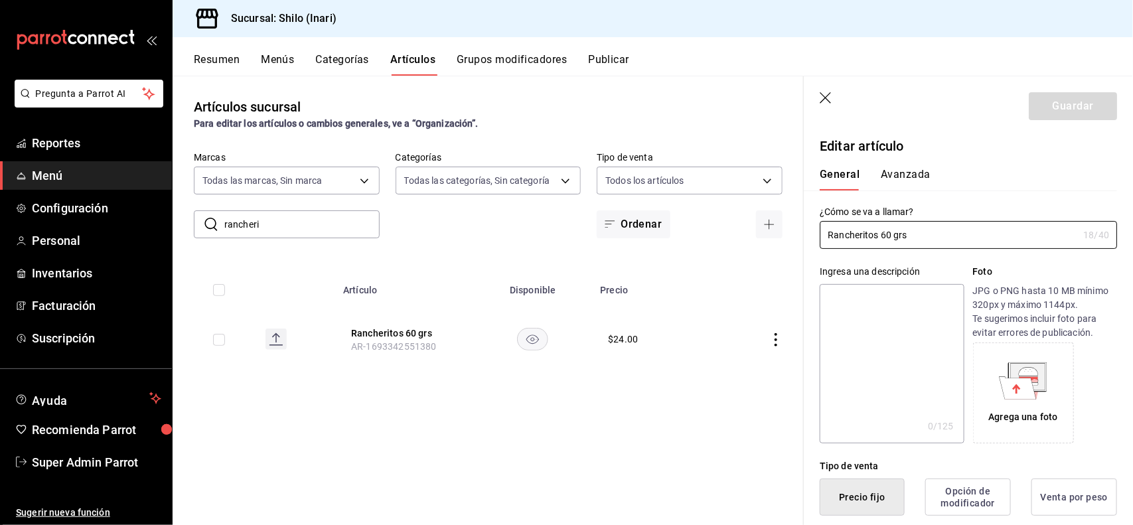
type input "$24.00"
type button "1"
type button "0"
type button "2"
type input "$23.00"
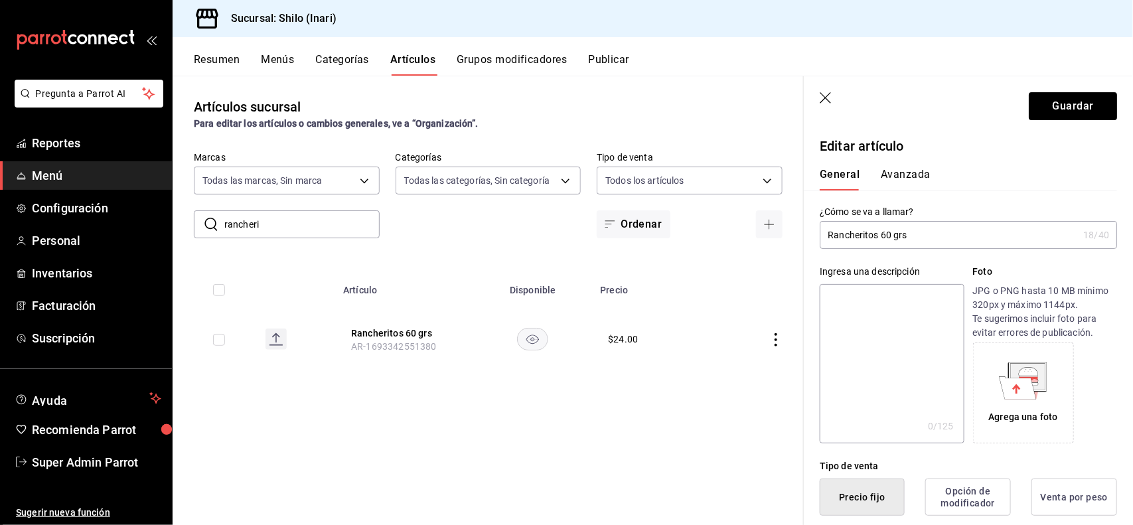
click at [913, 178] on button "Avanzada" at bounding box center [906, 179] width 50 height 23
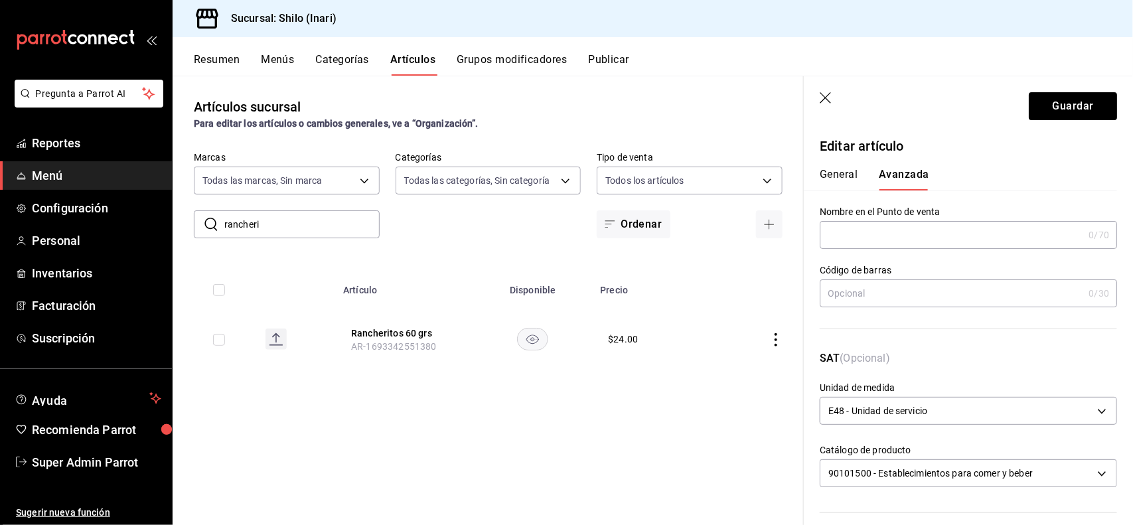
click at [914, 307] on div "0 /30 Código de barras" at bounding box center [968, 293] width 297 height 28
type input "7501011111028"
click at [1043, 118] on button "Guardar" at bounding box center [1073, 106] width 88 height 28
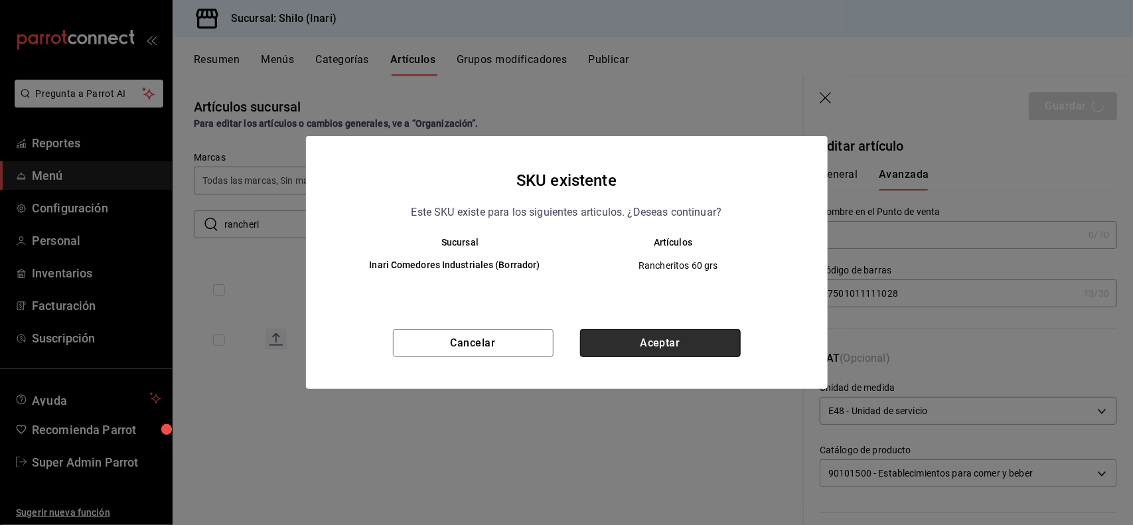
click at [734, 343] on button "Aceptar" at bounding box center [660, 343] width 161 height 28
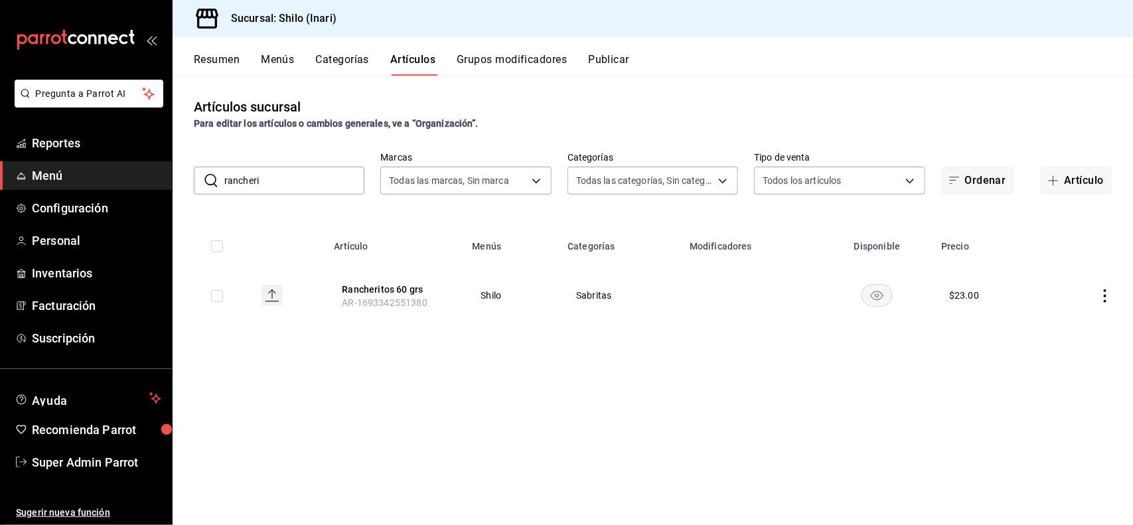
click at [270, 180] on input "rancheri" at bounding box center [294, 180] width 140 height 27
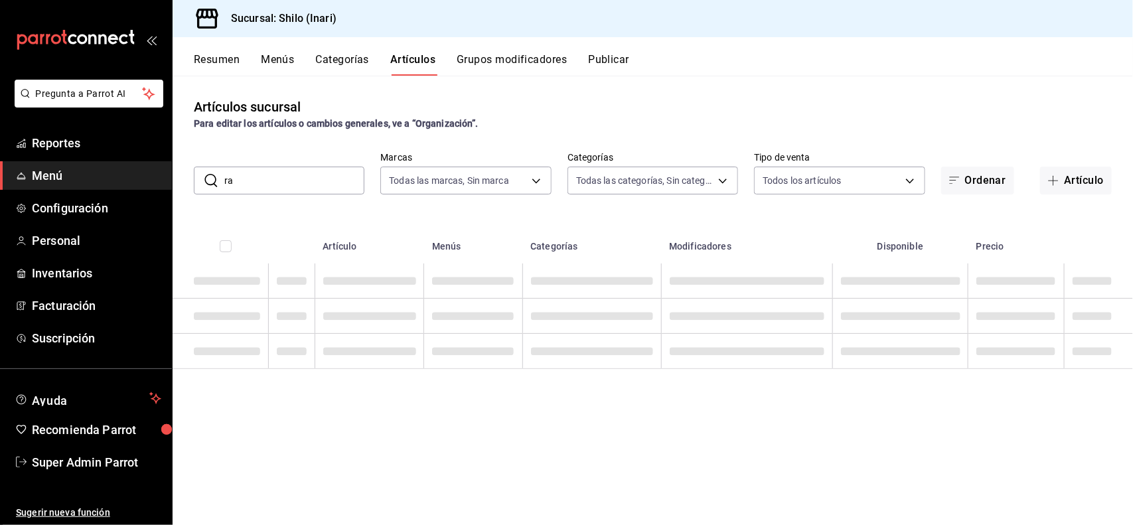
type input "r"
type input "v"
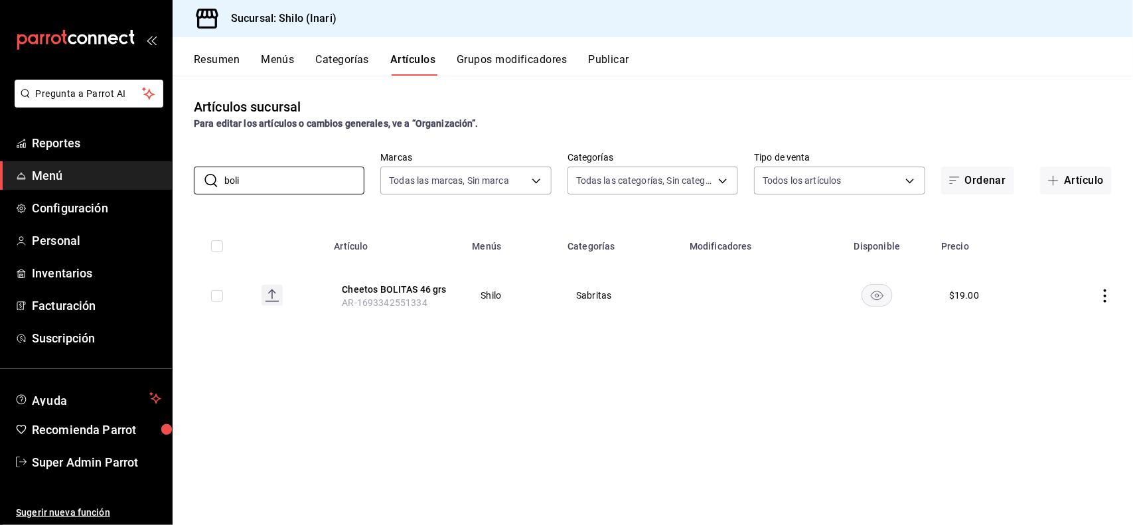
type input "boli"
click at [1100, 297] on icon "actions" at bounding box center [1105, 295] width 13 height 13
click at [1059, 323] on span "Editar" at bounding box center [1066, 327] width 35 height 14
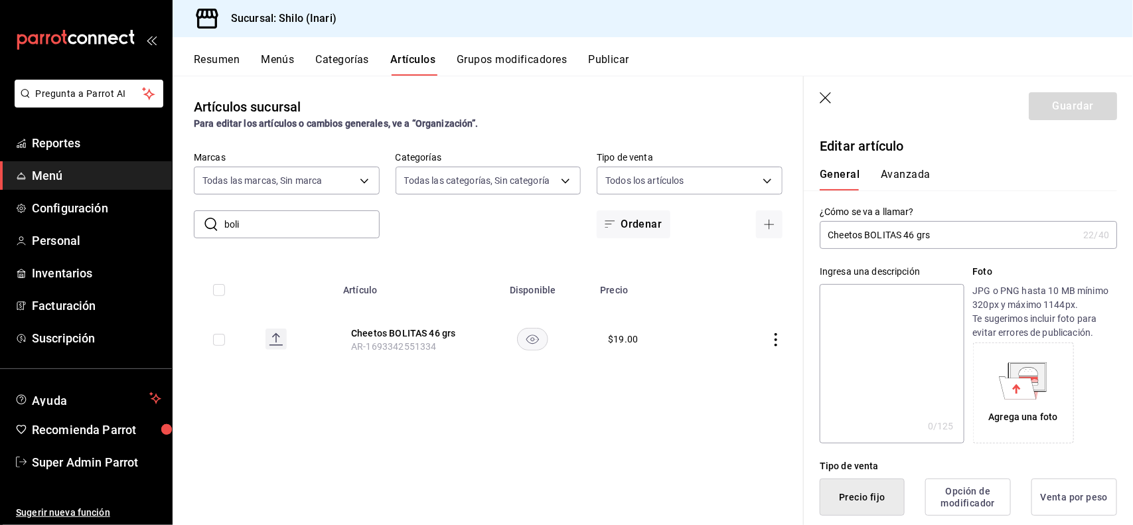
click at [898, 166] on div "General [PERSON_NAME]" at bounding box center [960, 173] width 313 height 35
click at [898, 171] on div "General [PERSON_NAME]" at bounding box center [960, 173] width 313 height 35
click at [898, 171] on button "Avanzada" at bounding box center [906, 179] width 50 height 23
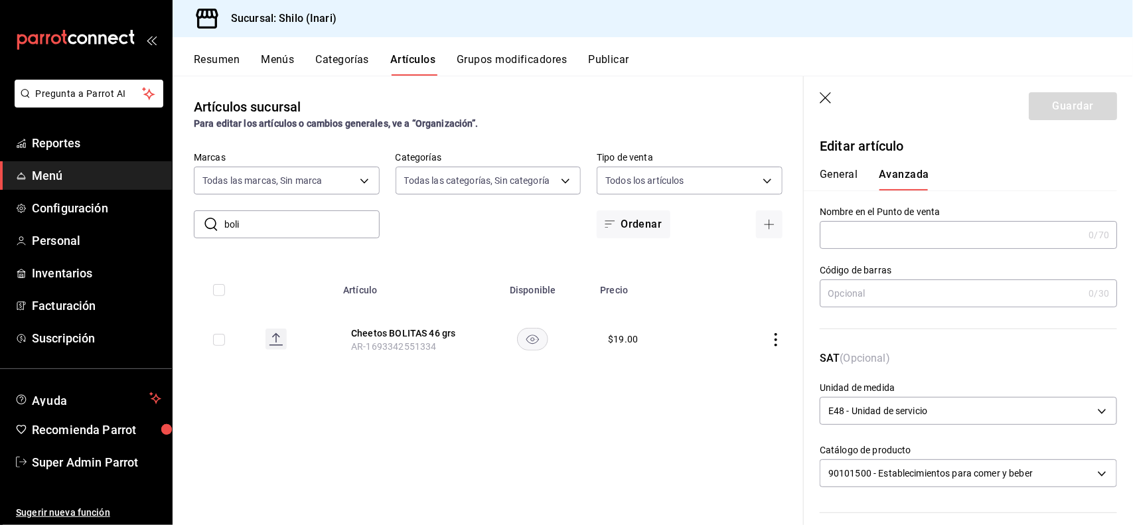
click at [973, 285] on input "text" at bounding box center [952, 293] width 264 height 27
type input "7500478044214"
click at [1070, 116] on button "Guardar" at bounding box center [1073, 106] width 88 height 28
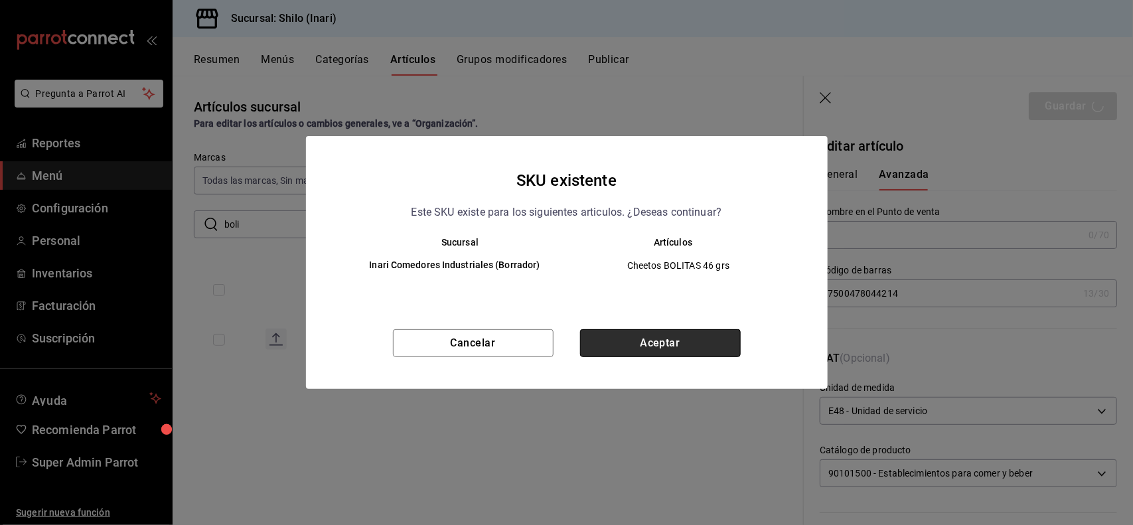
click at [658, 345] on button "Aceptar" at bounding box center [660, 343] width 161 height 28
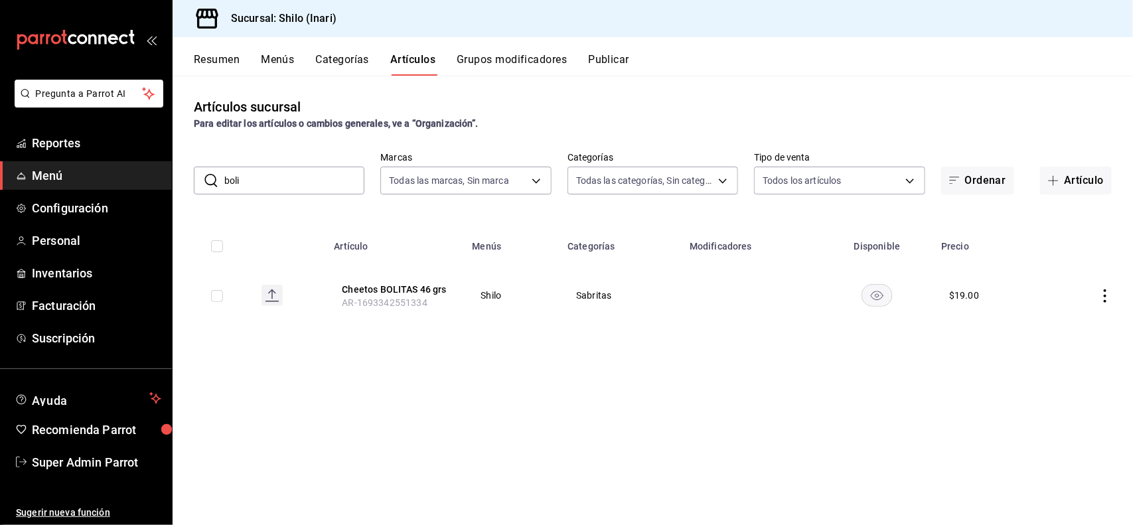
click at [360, 181] on input "boli" at bounding box center [294, 180] width 140 height 27
type input "b"
type input "poff"
click at [1099, 300] on icon "actions" at bounding box center [1105, 295] width 13 height 13
click at [1065, 319] on li "Editar" at bounding box center [1054, 326] width 80 height 27
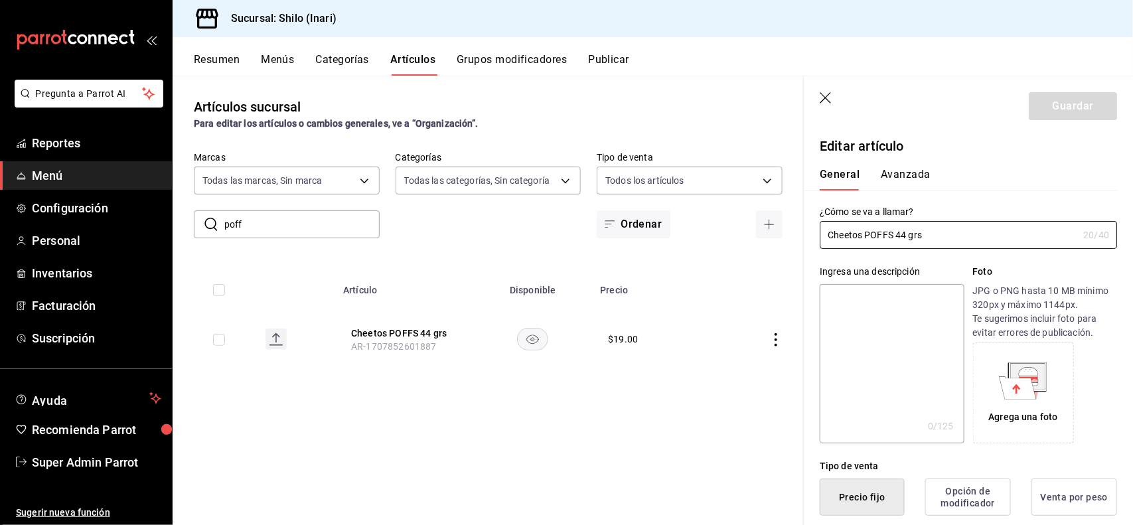
type input "$19.00"
click at [900, 173] on button "Avanzada" at bounding box center [906, 179] width 50 height 23
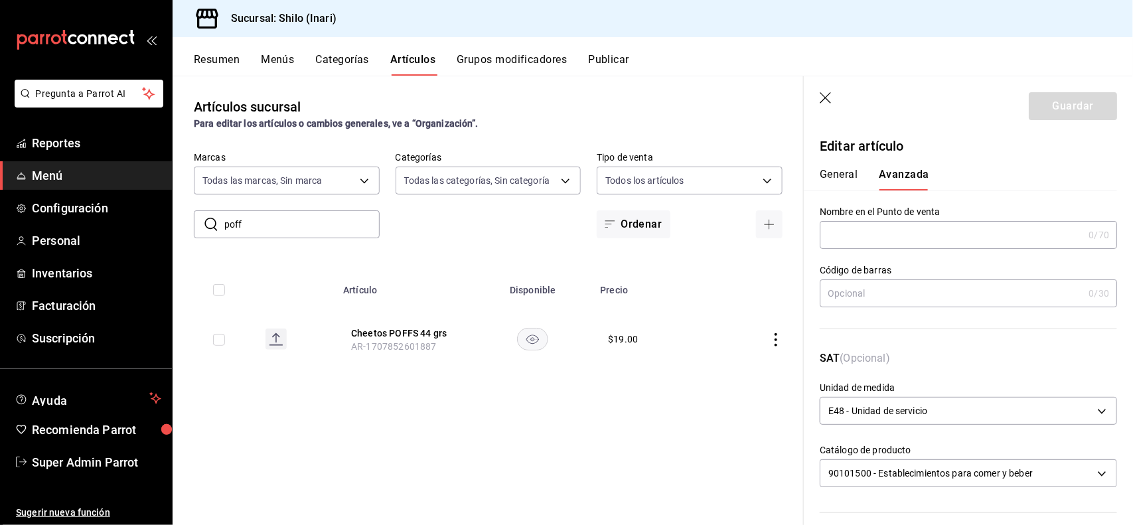
click at [931, 285] on input "text" at bounding box center [952, 293] width 264 height 27
type input "7500478044115"
click at [1067, 96] on button "Guardar" at bounding box center [1073, 106] width 88 height 28
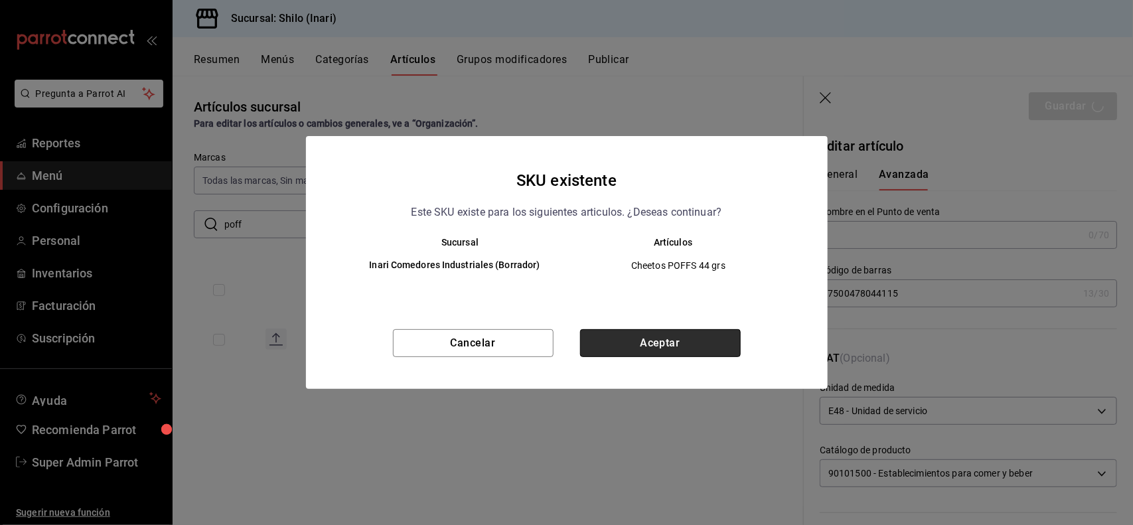
click at [708, 344] on button "Aceptar" at bounding box center [660, 343] width 161 height 28
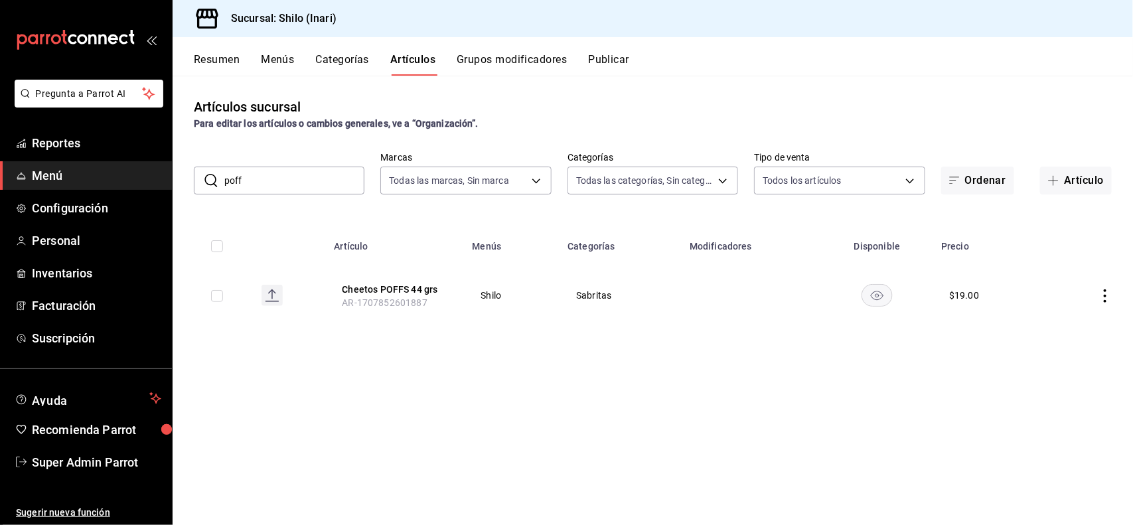
click at [1106, 300] on icon "actions" at bounding box center [1105, 295] width 3 height 13
click at [1073, 322] on span "Editar" at bounding box center [1066, 327] width 35 height 14
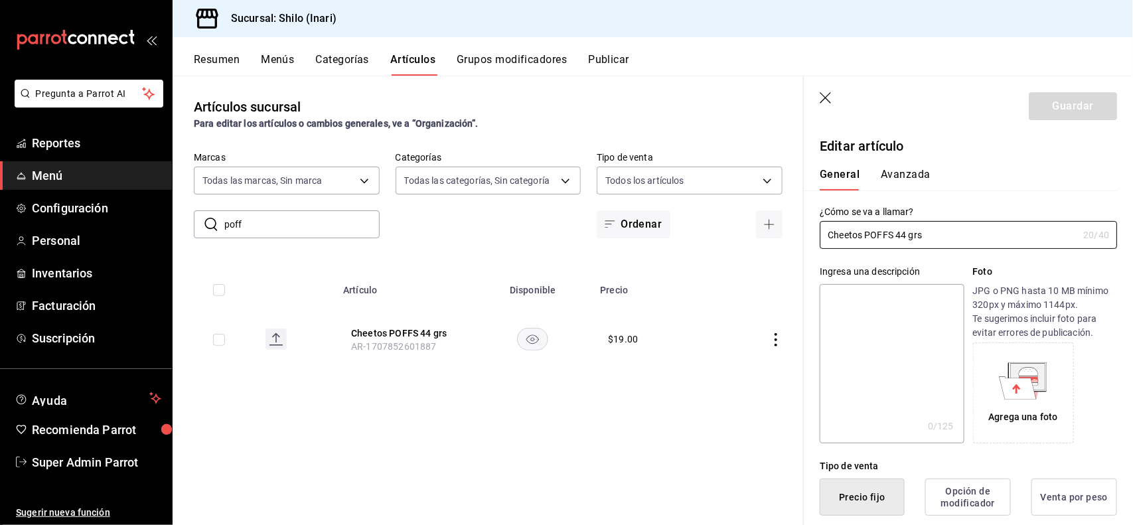
type input "$19.00"
drag, startPoint x: 877, startPoint y: 167, endPoint x: 903, endPoint y: 180, distance: 29.7
click at [903, 180] on div "General [PERSON_NAME]" at bounding box center [960, 173] width 313 height 35
click at [903, 180] on button "Avanzada" at bounding box center [906, 179] width 50 height 23
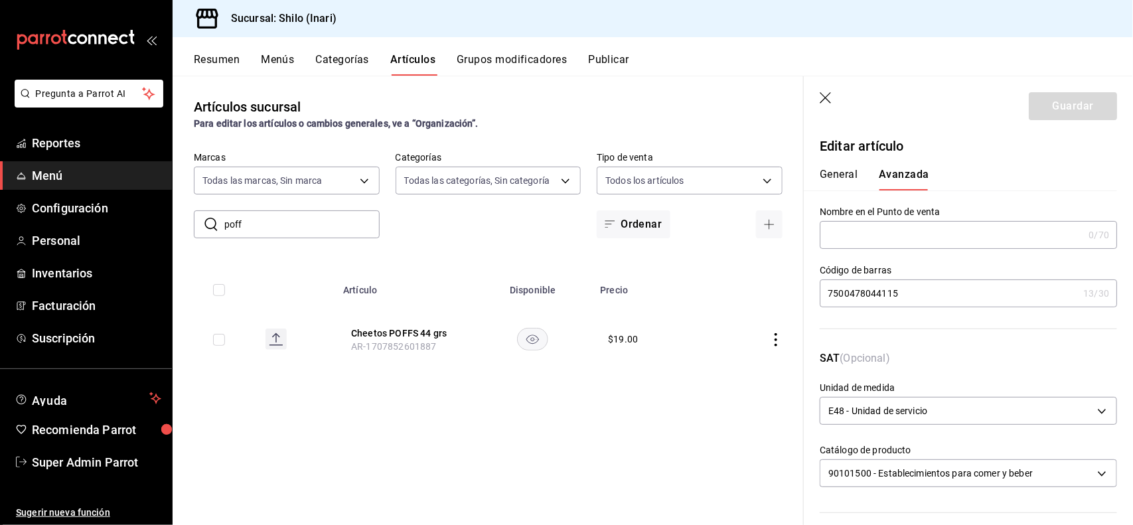
click at [824, 100] on icon "button" at bounding box center [826, 98] width 13 height 13
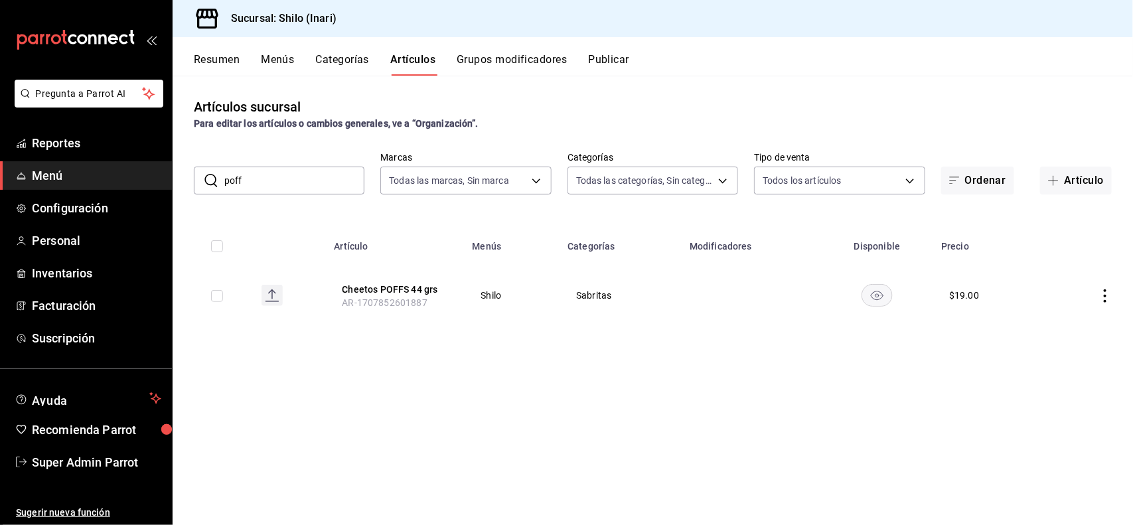
click at [347, 187] on input "poff" at bounding box center [294, 180] width 140 height 27
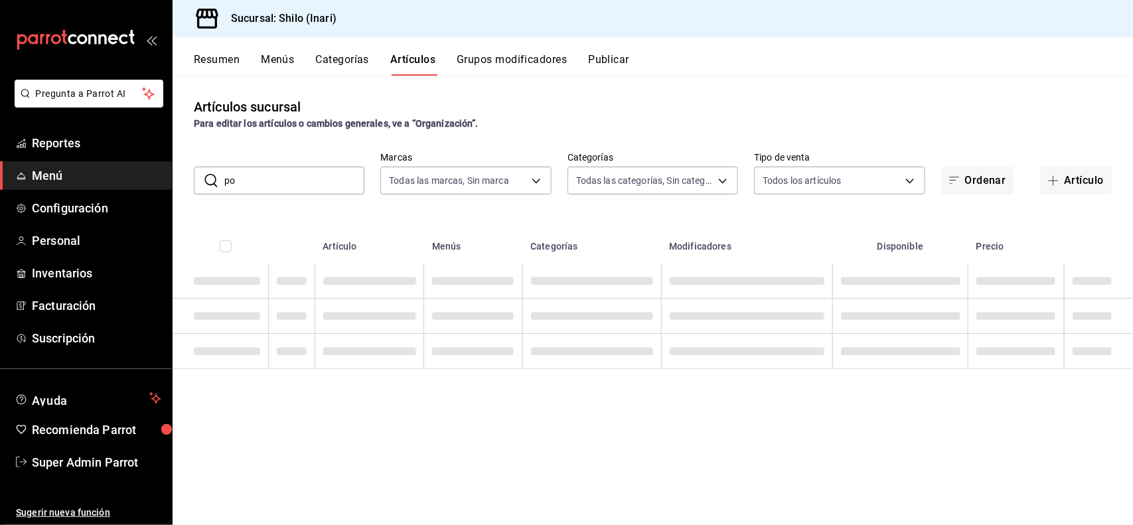
type input "p"
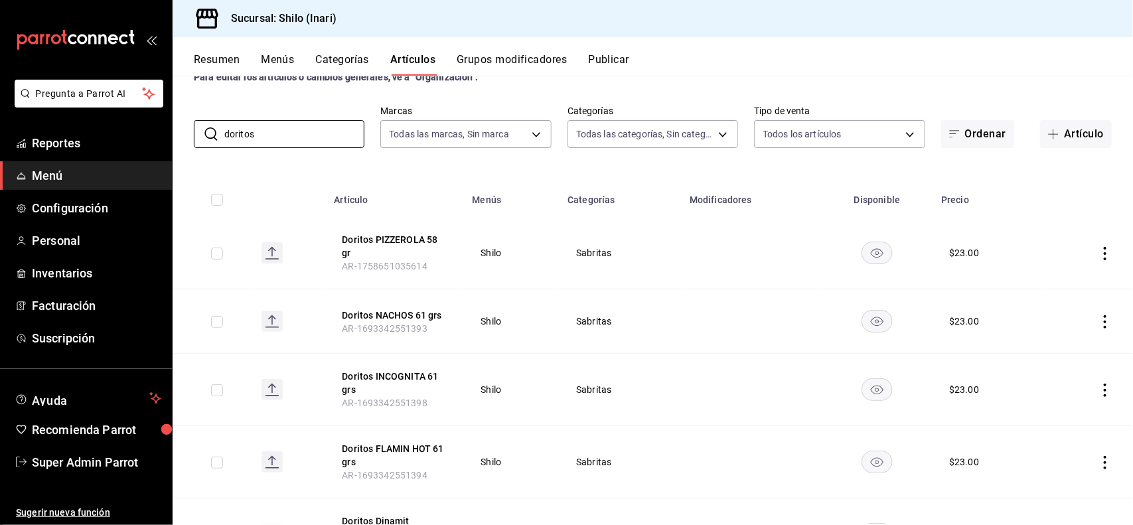
scroll to position [43, 0]
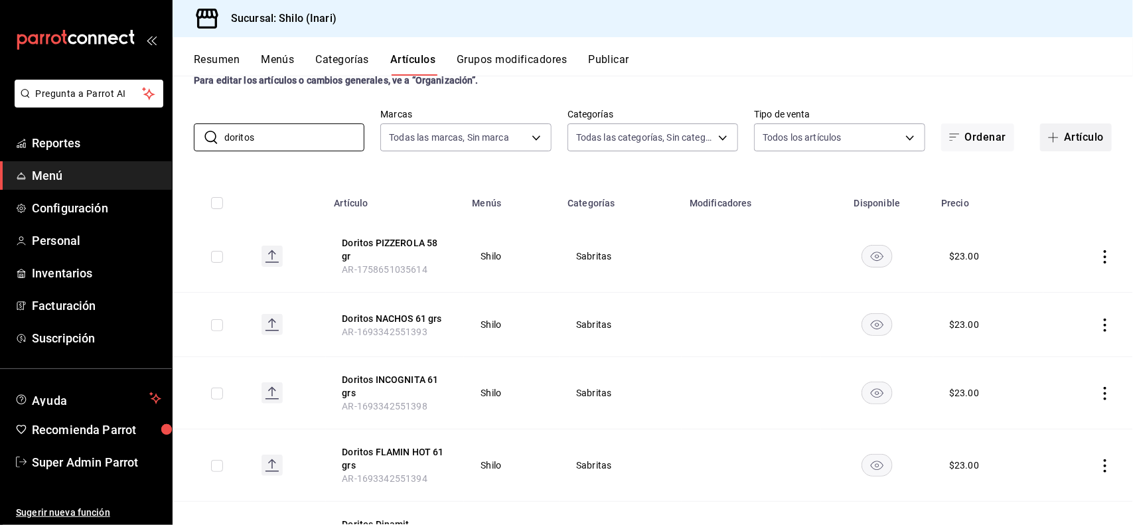
type input "doritos"
click at [1059, 139] on button "Artículo" at bounding box center [1076, 137] width 72 height 28
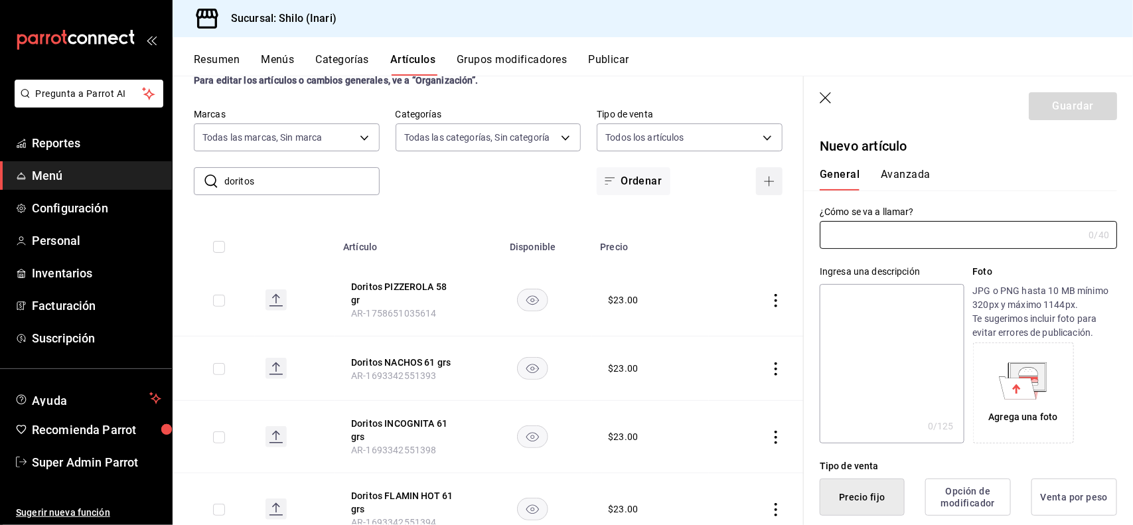
type input "AR-1758652116777"
type input "Doritos MIX 90gr"
type button "1"
type button "0"
type button "2"
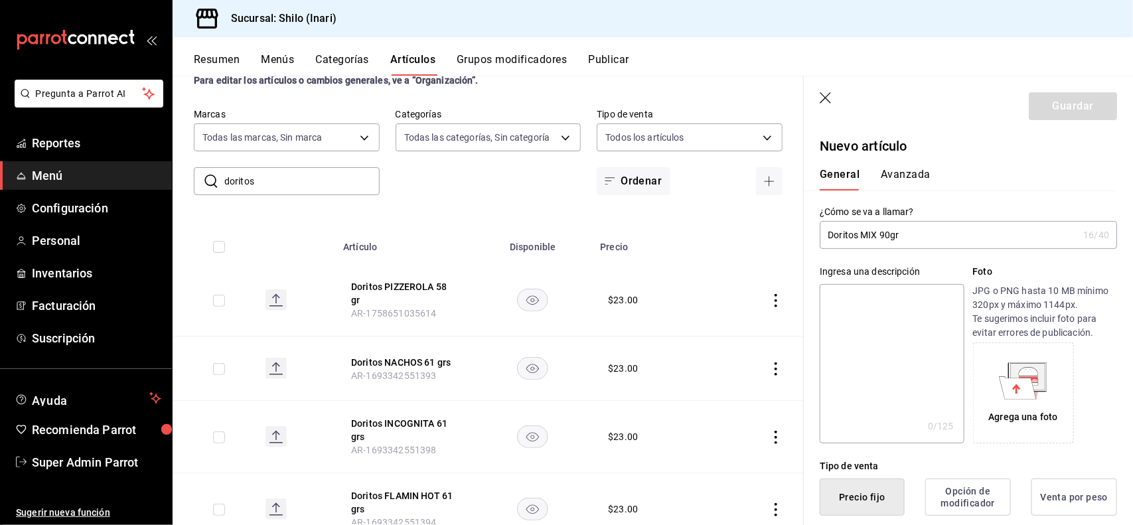
scroll to position [260, 0]
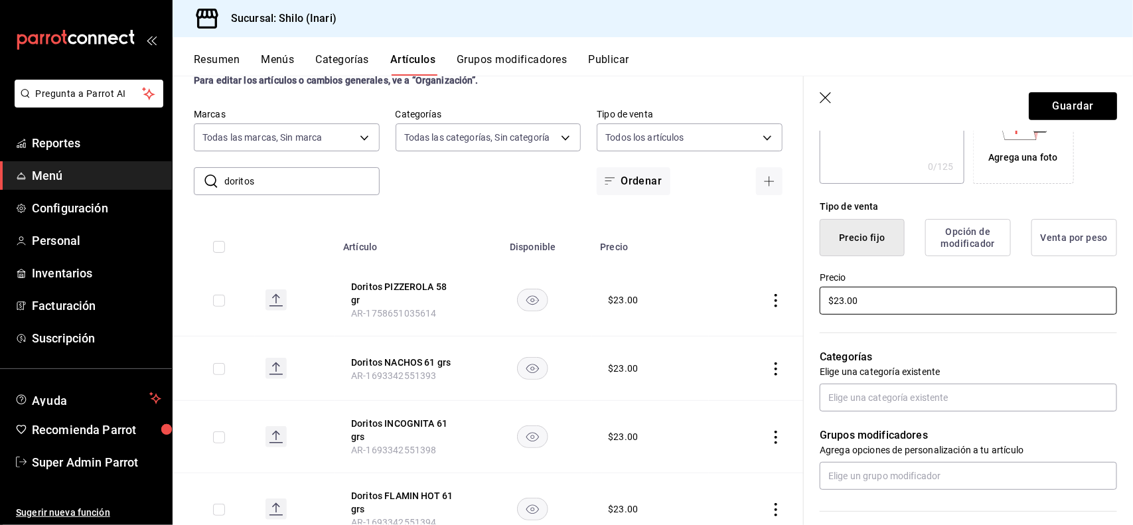
type input "$23.00"
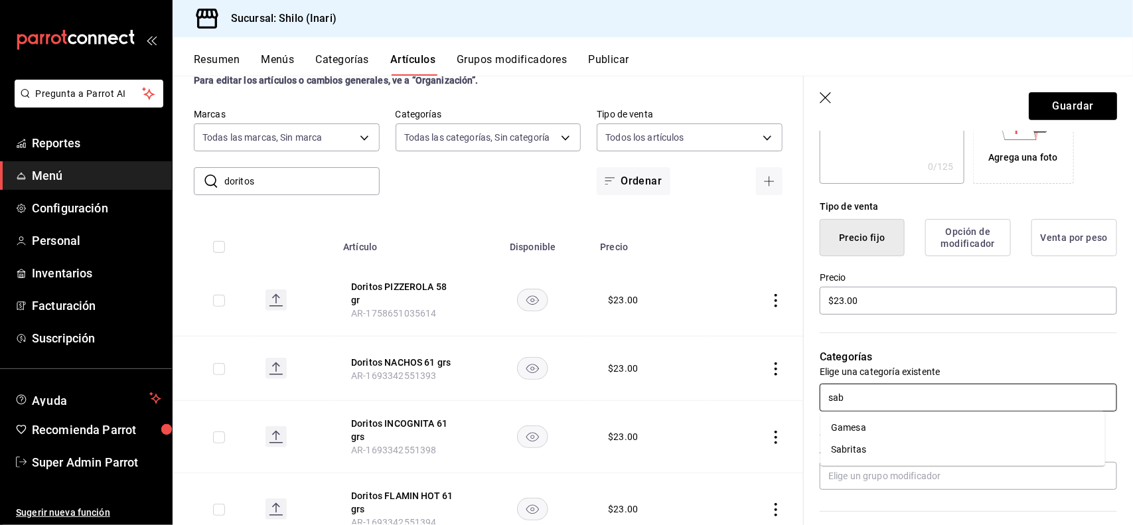
type input "sabr"
click at [884, 430] on li "Sabritas" at bounding box center [963, 428] width 285 height 22
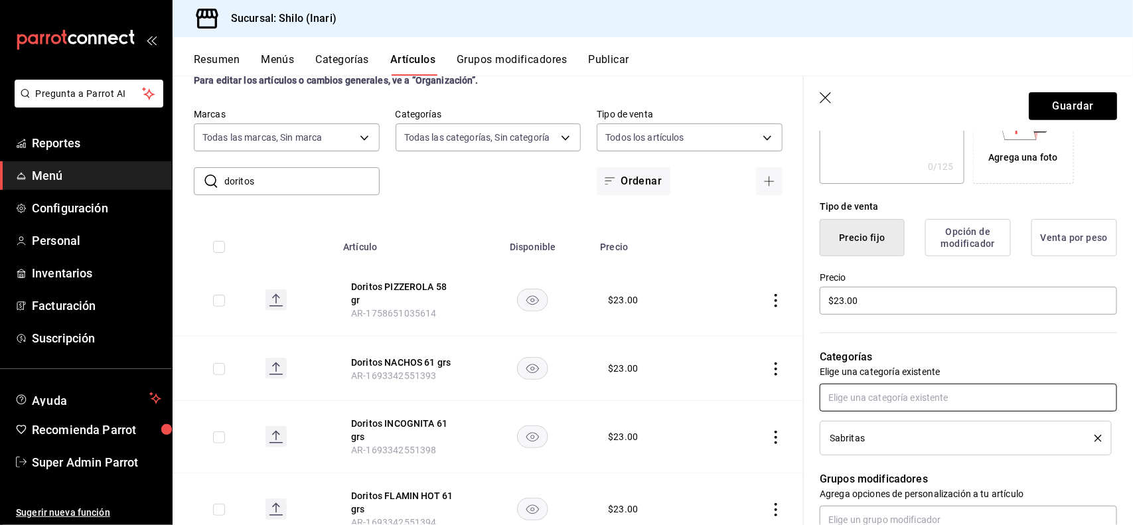
scroll to position [0, 0]
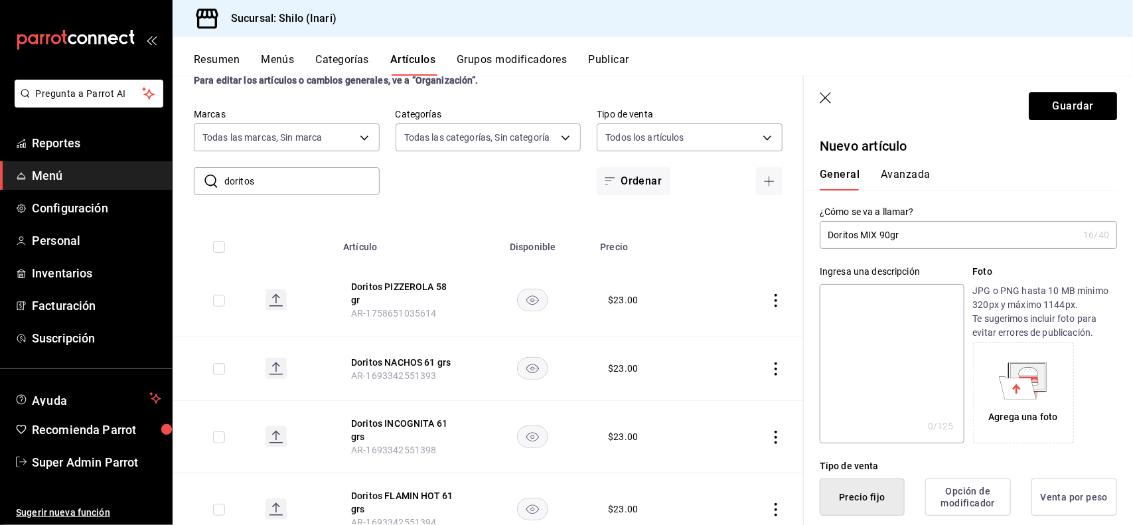
drag, startPoint x: 921, startPoint y: 167, endPoint x: 910, endPoint y: 174, distance: 13.4
click at [910, 174] on div "General [PERSON_NAME]" at bounding box center [960, 173] width 313 height 35
click at [910, 174] on button "Avanzada" at bounding box center [906, 179] width 50 height 23
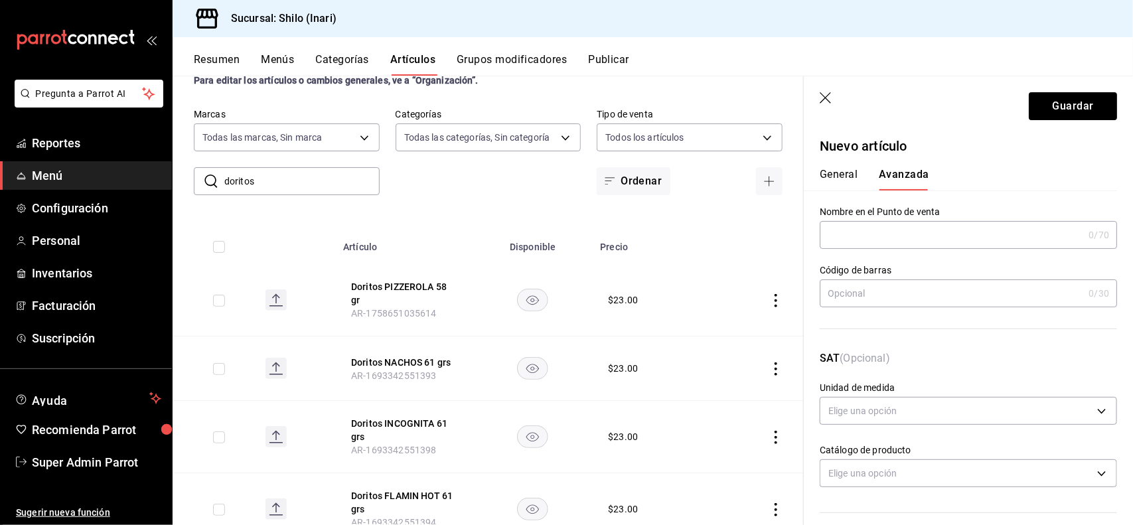
click at [858, 173] on button "General" at bounding box center [839, 179] width 38 height 23
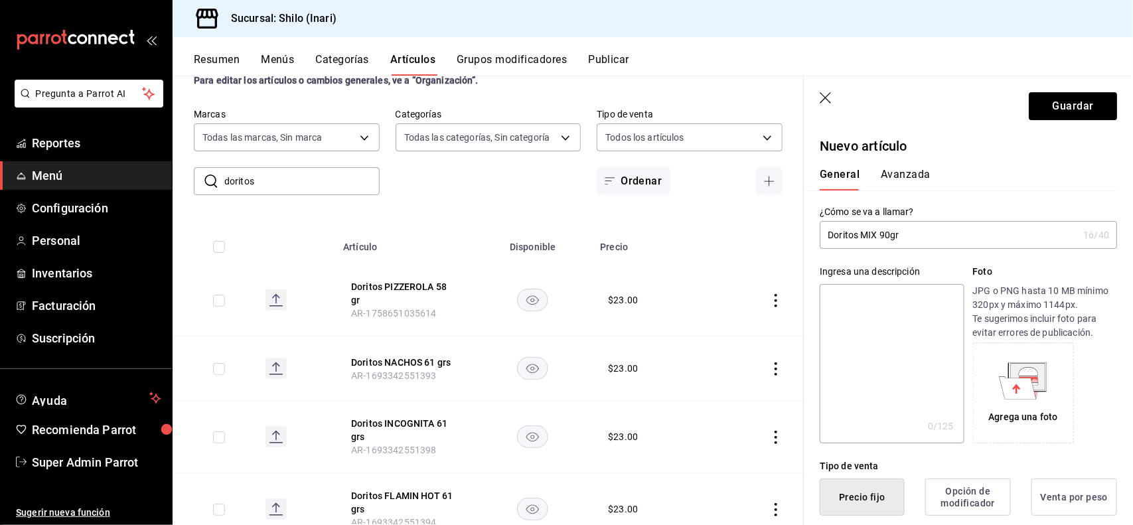
click at [921, 237] on input "Doritos MIX 90gr" at bounding box center [949, 235] width 258 height 27
type input "Doritos MIX 90 gr"
click at [906, 178] on button "Avanzada" at bounding box center [906, 179] width 50 height 23
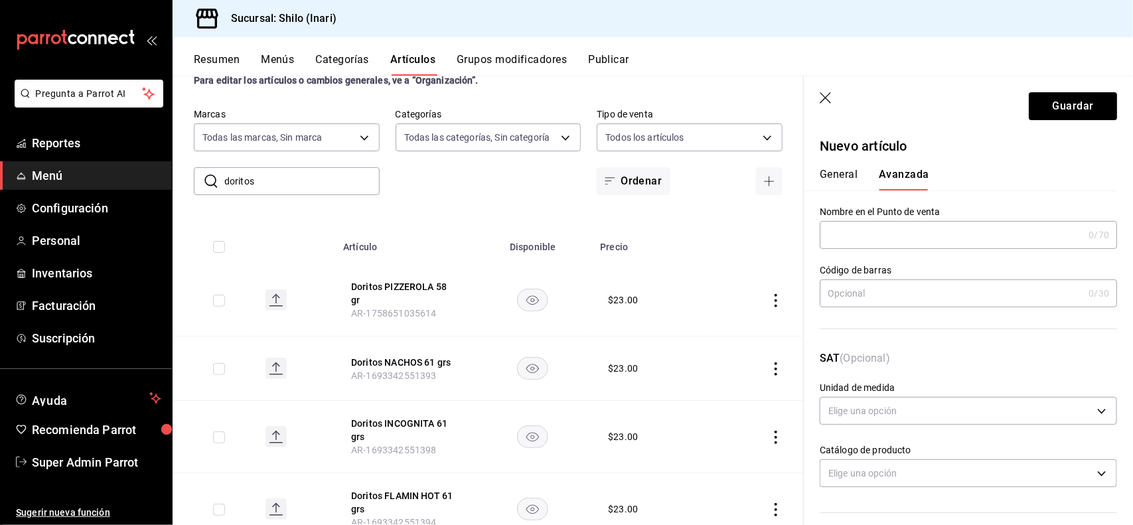
click at [910, 299] on input "text" at bounding box center [952, 293] width 264 height 27
type input "7500478037872"
click at [1067, 110] on button "Guardar" at bounding box center [1073, 106] width 88 height 28
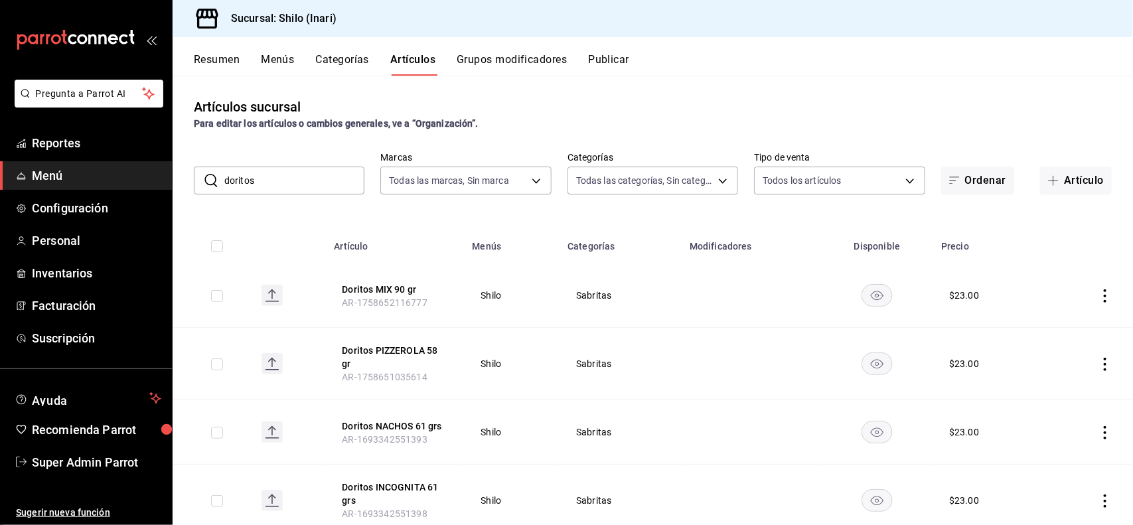
click at [1067, 110] on div "Artículos sucursal Para editar los artículos o cambios generales, ve a “Organiz…" at bounding box center [653, 114] width 961 height 34
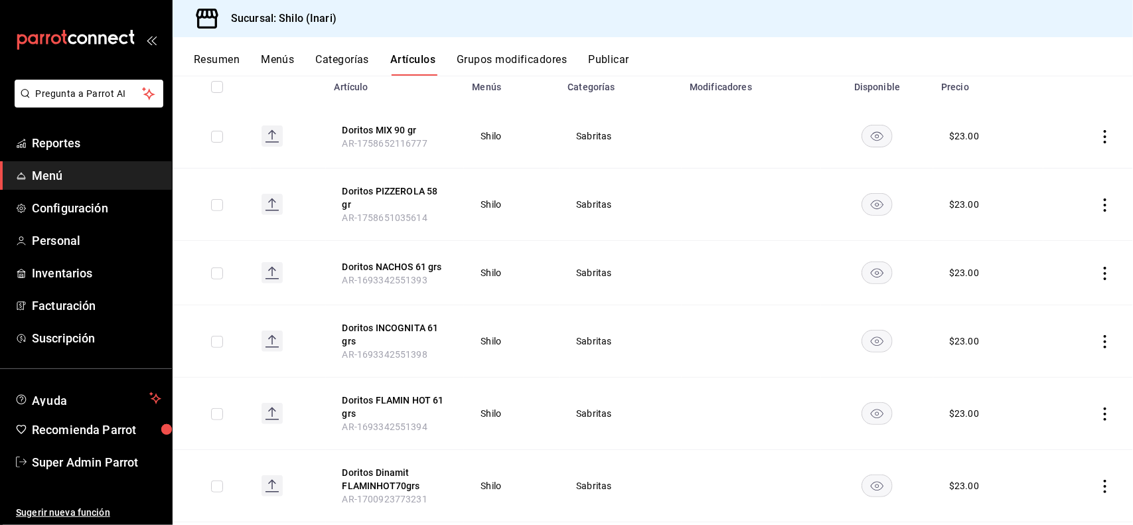
scroll to position [211, 0]
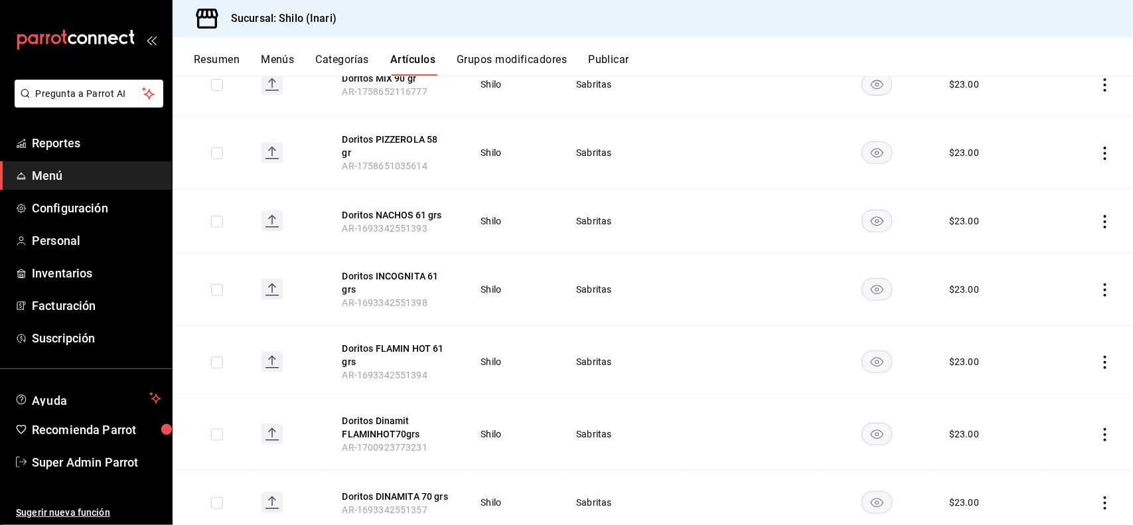
click at [1099, 287] on icon "actions" at bounding box center [1105, 289] width 13 height 13
click at [1063, 312] on li "Editar" at bounding box center [1042, 320] width 80 height 27
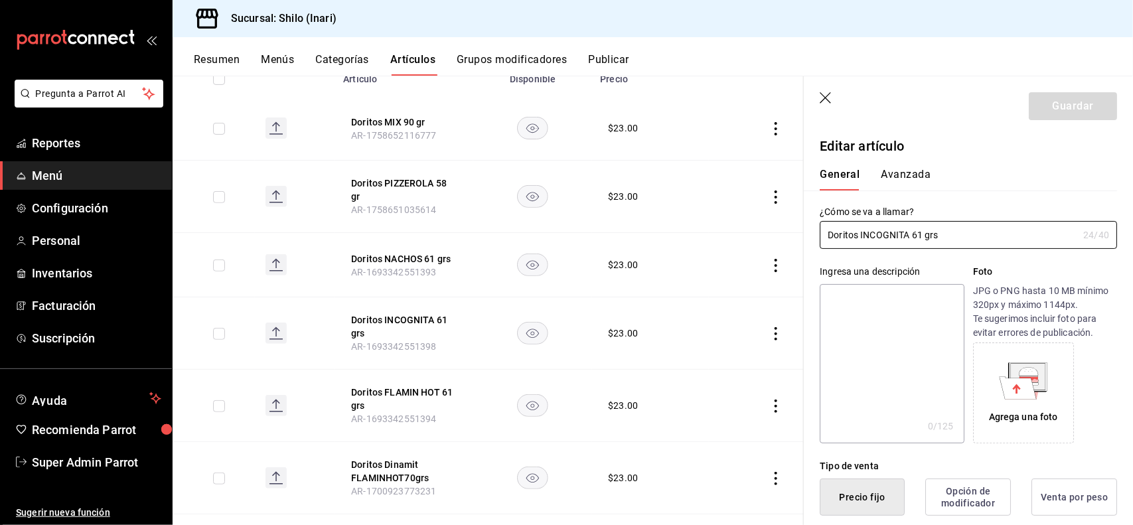
type input "$23.00"
type button "1"
type button "0"
click at [918, 173] on button "Avanzada" at bounding box center [906, 179] width 50 height 23
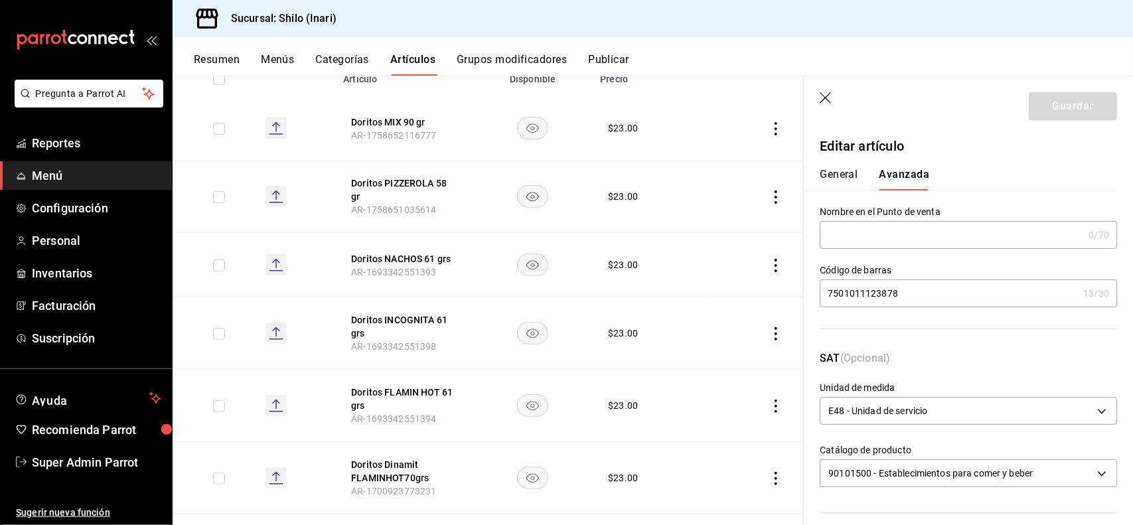
click at [911, 285] on input "7501011123878" at bounding box center [949, 293] width 258 height 27
click at [823, 98] on icon "button" at bounding box center [826, 98] width 13 height 13
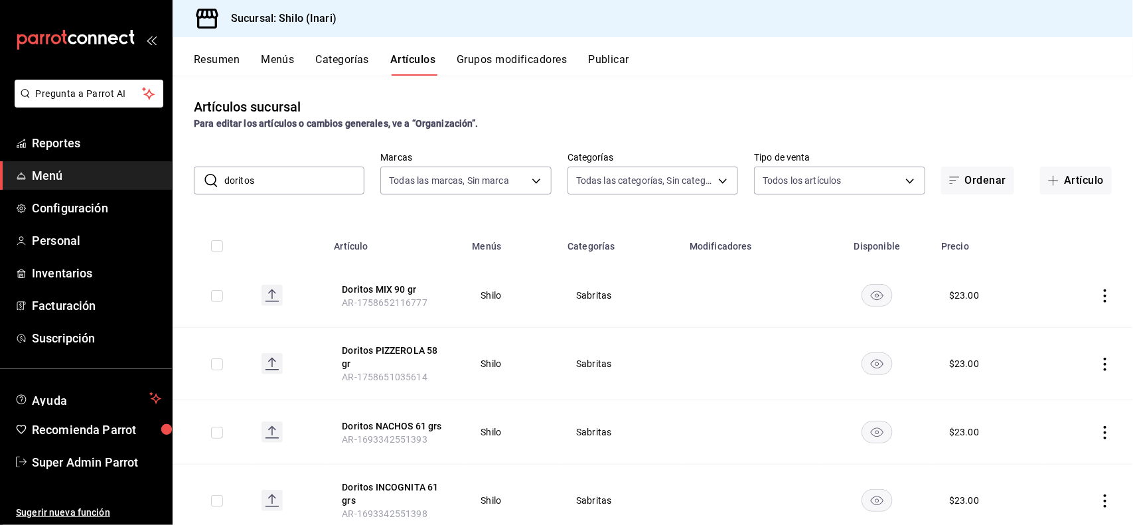
click at [287, 181] on input "doritos" at bounding box center [294, 180] width 140 height 27
type input "d"
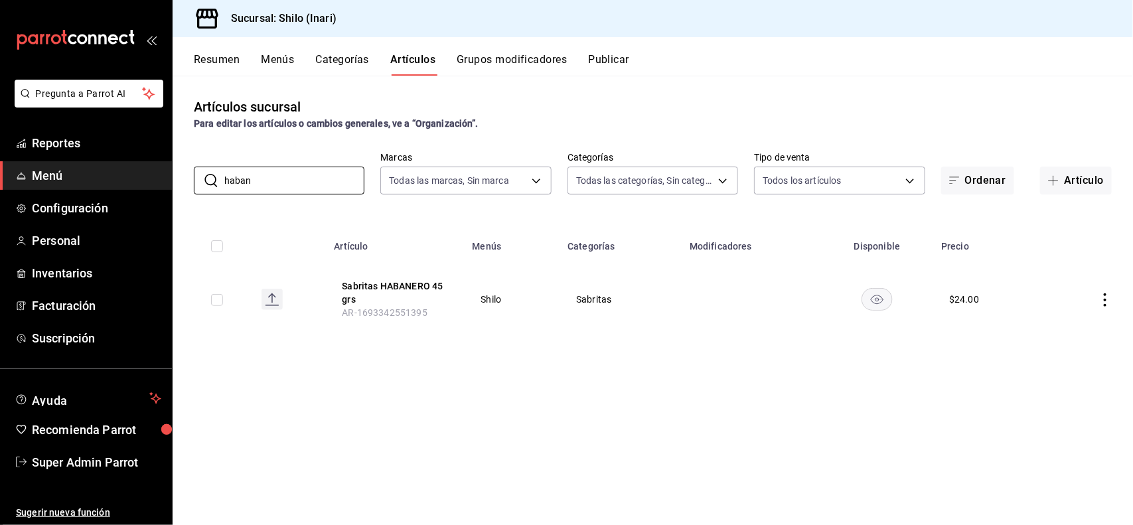
type input "haban"
click at [1101, 299] on icon "actions" at bounding box center [1105, 299] width 13 height 13
click at [1069, 319] on li "Editar" at bounding box center [1054, 330] width 80 height 27
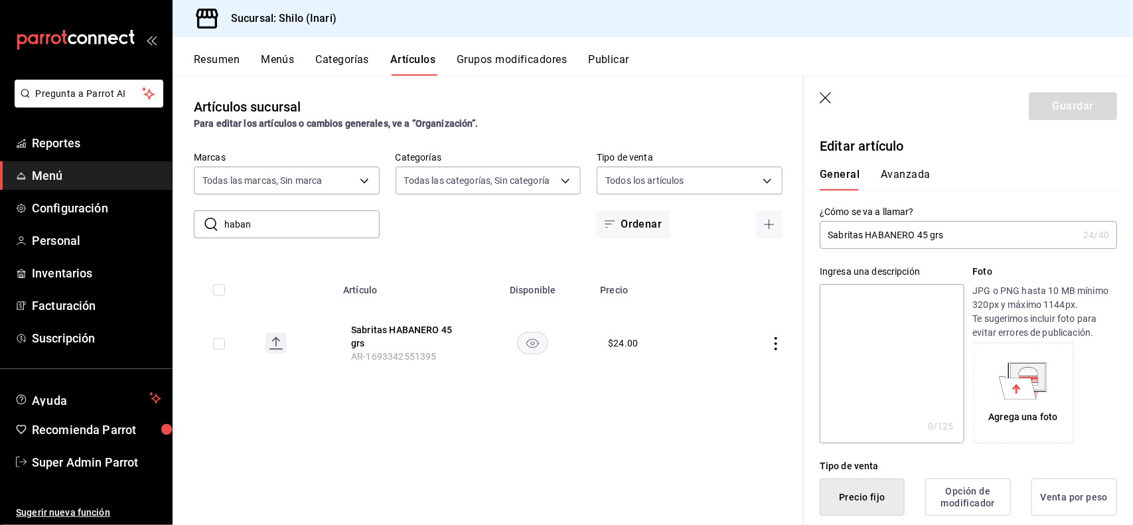
type input "$24.00"
type button "1"
type button "0"
type button "2"
type input "$23.00"
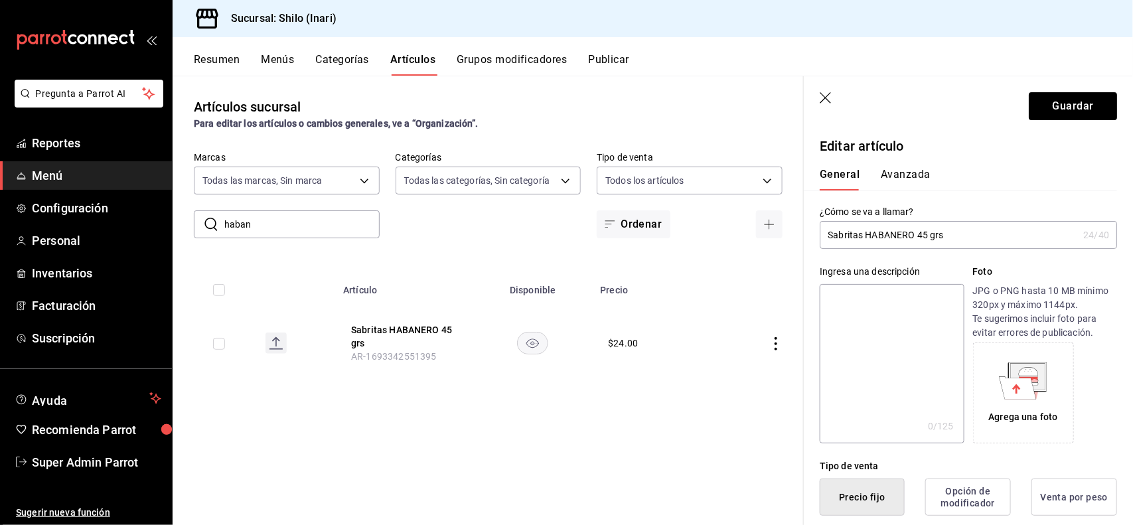
click at [897, 187] on button "Avanzada" at bounding box center [906, 179] width 50 height 23
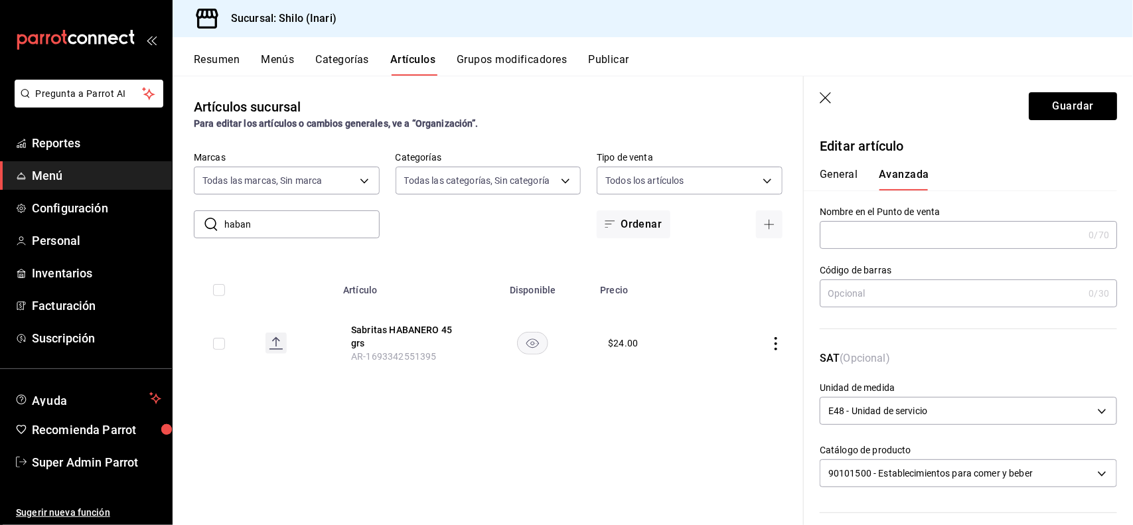
click at [915, 297] on input "text" at bounding box center [952, 293] width 264 height 27
type input "7500478043972"
click at [1054, 104] on button "Guardar" at bounding box center [1073, 106] width 88 height 28
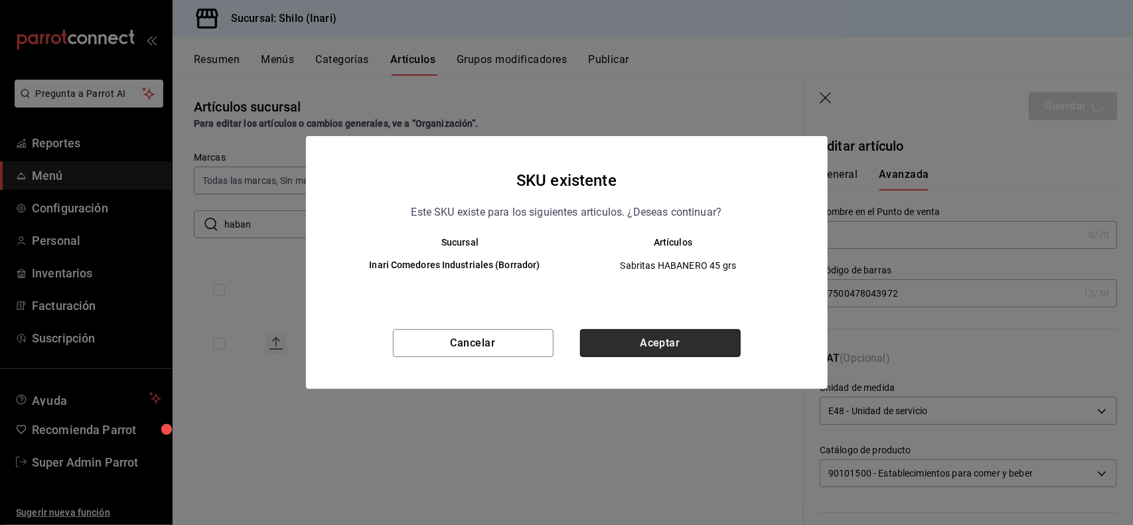
click at [678, 329] on button "Aceptar" at bounding box center [660, 343] width 161 height 28
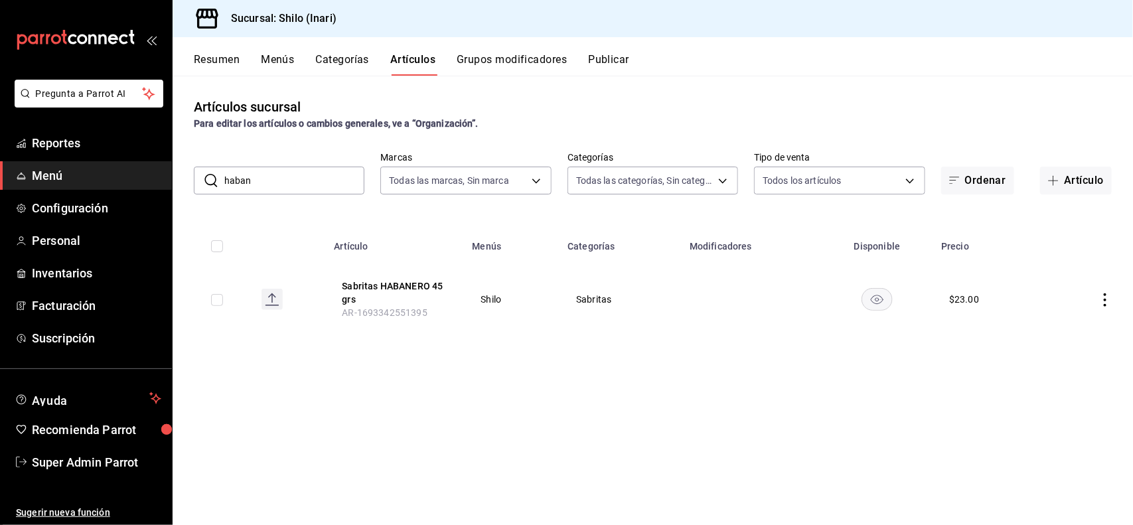
click at [343, 175] on input "haban" at bounding box center [294, 180] width 140 height 27
type input "h"
